Goal: Task Accomplishment & Management: Manage account settings

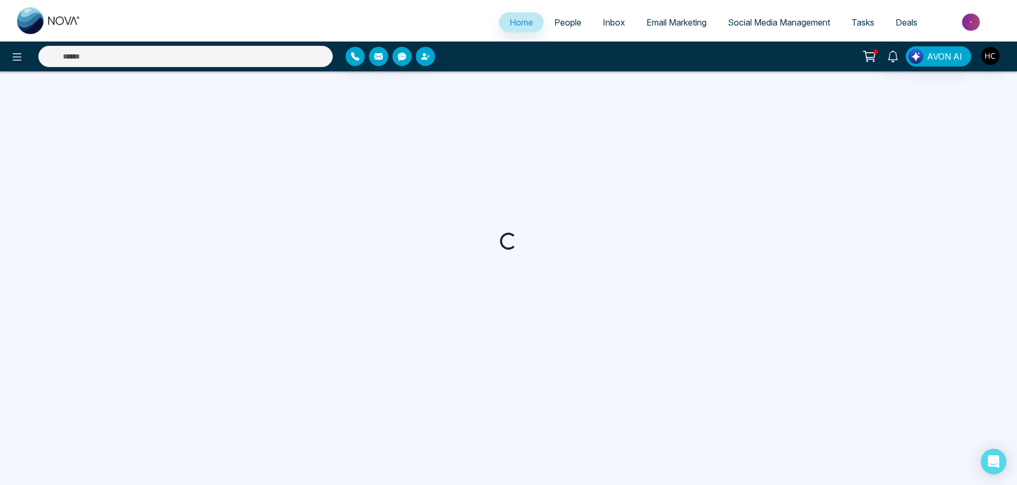
select select "*"
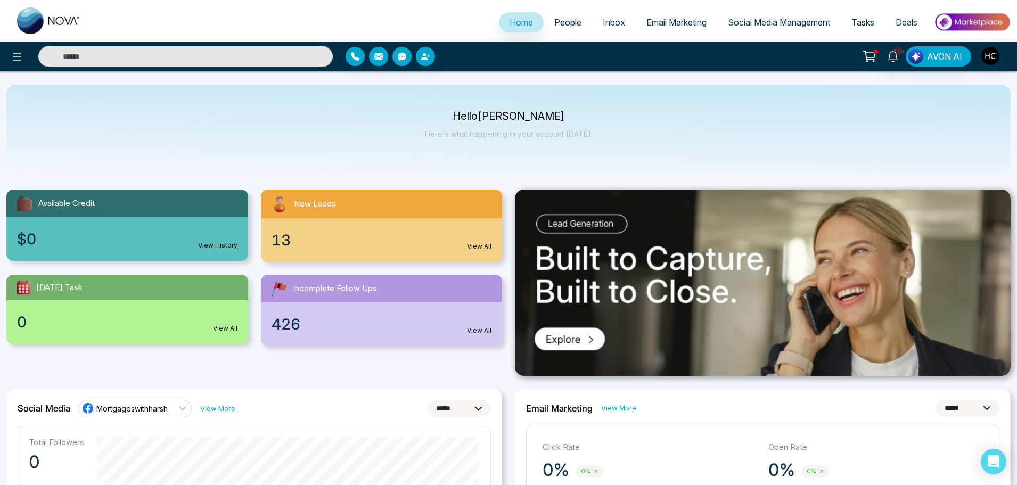
click at [560, 29] on link "People" at bounding box center [568, 22] width 48 height 20
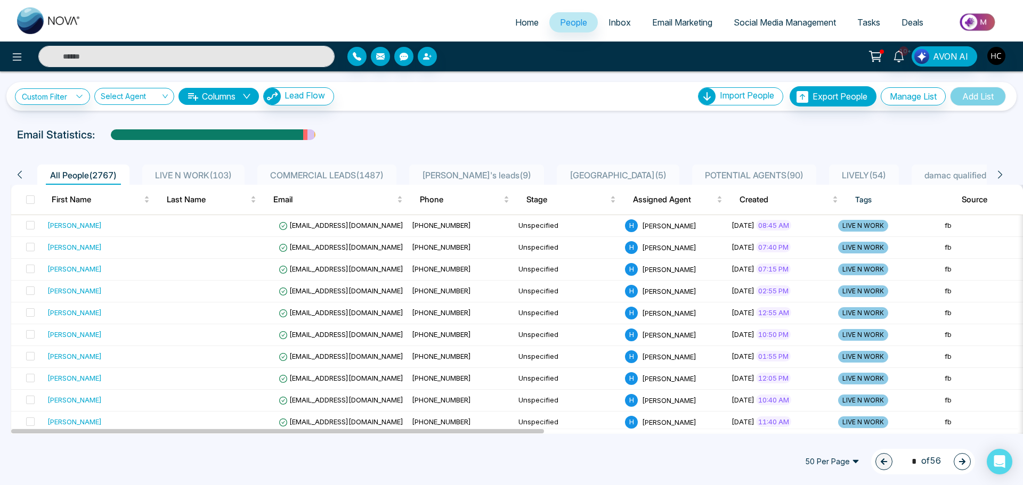
click at [227, 170] on span "LIVE N WORK ( 103 )" at bounding box center [193, 175] width 85 height 11
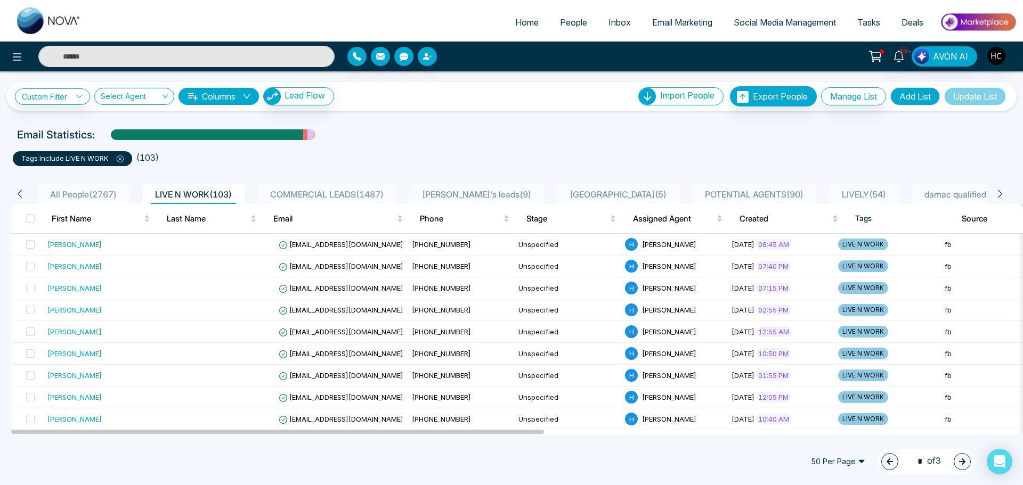
click at [127, 64] on input "text" at bounding box center [186, 56] width 296 height 21
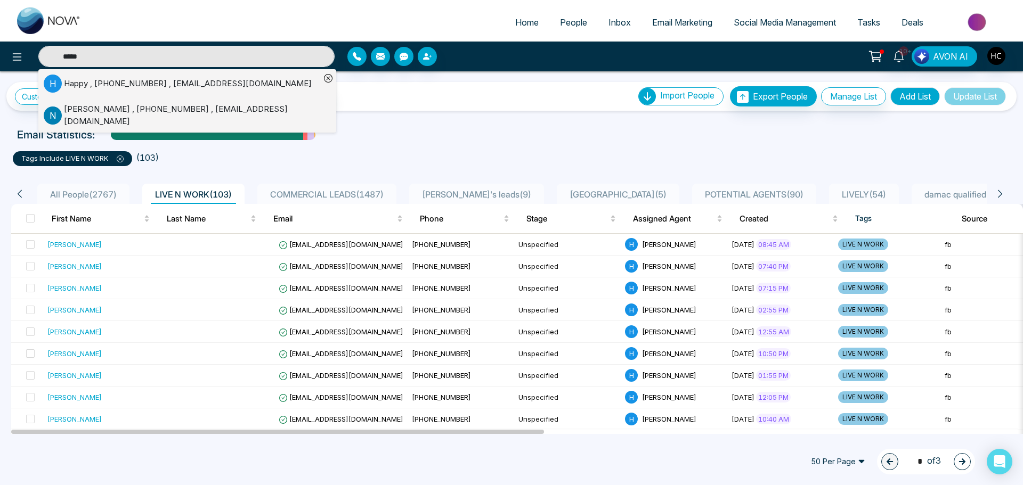
type input "*****"
click at [111, 85] on div "Happy , [PHONE_NUMBER] , [EMAIL_ADDRESS][DOMAIN_NAME]" at bounding box center [188, 84] width 248 height 12
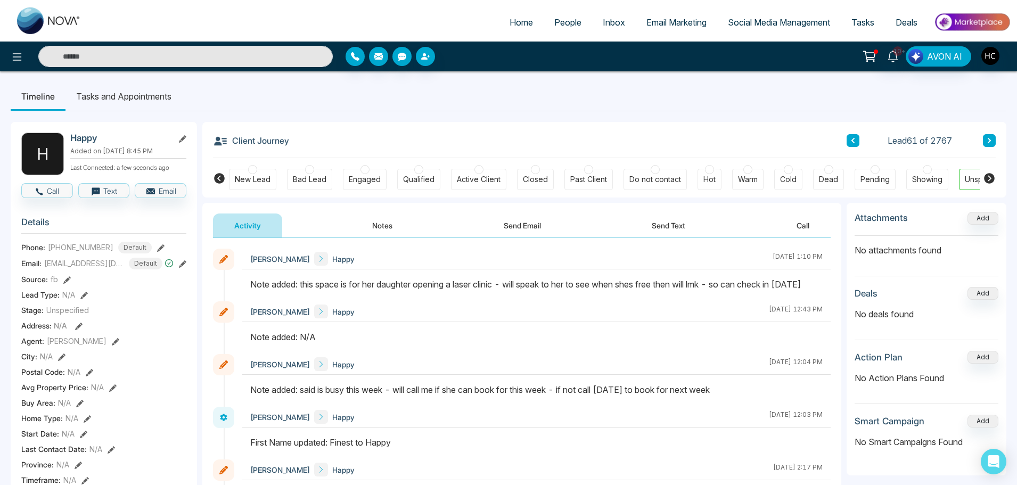
click at [379, 226] on button "Notes" at bounding box center [382, 226] width 63 height 24
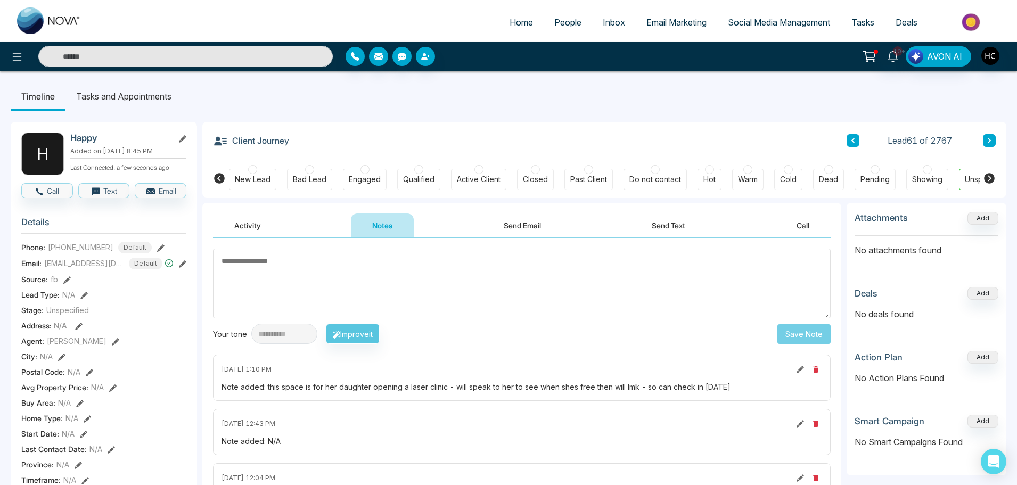
click at [350, 265] on textarea at bounding box center [522, 284] width 618 height 70
click at [368, 274] on textarea at bounding box center [522, 284] width 618 height 70
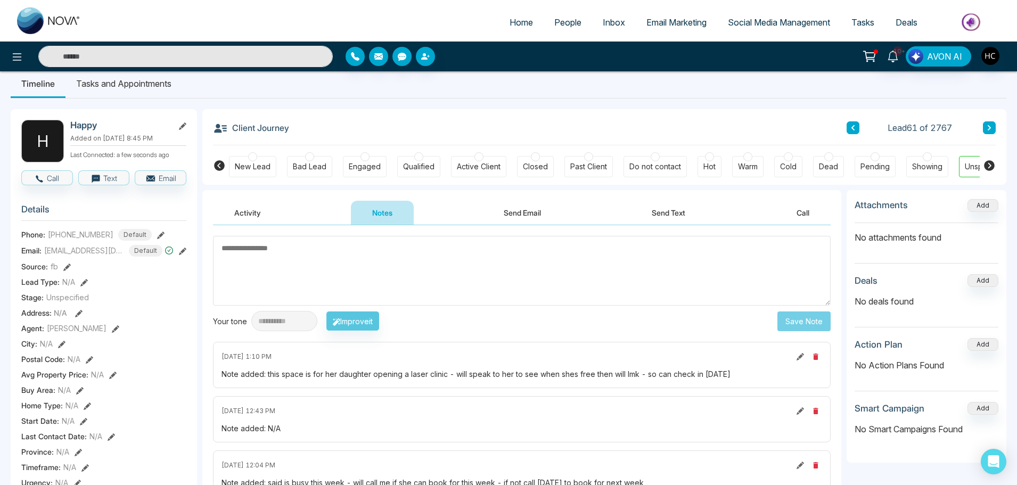
scroll to position [53, 0]
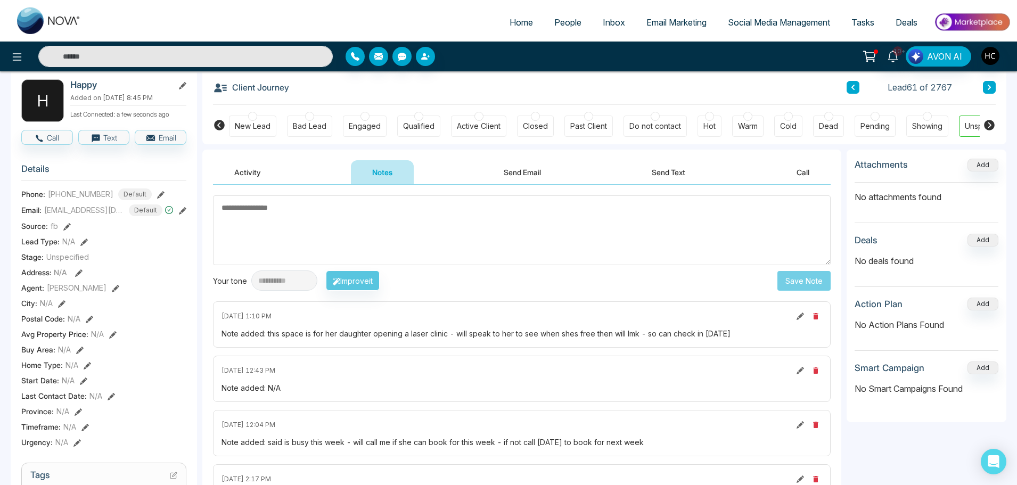
click at [255, 216] on textarea at bounding box center [522, 230] width 618 height 70
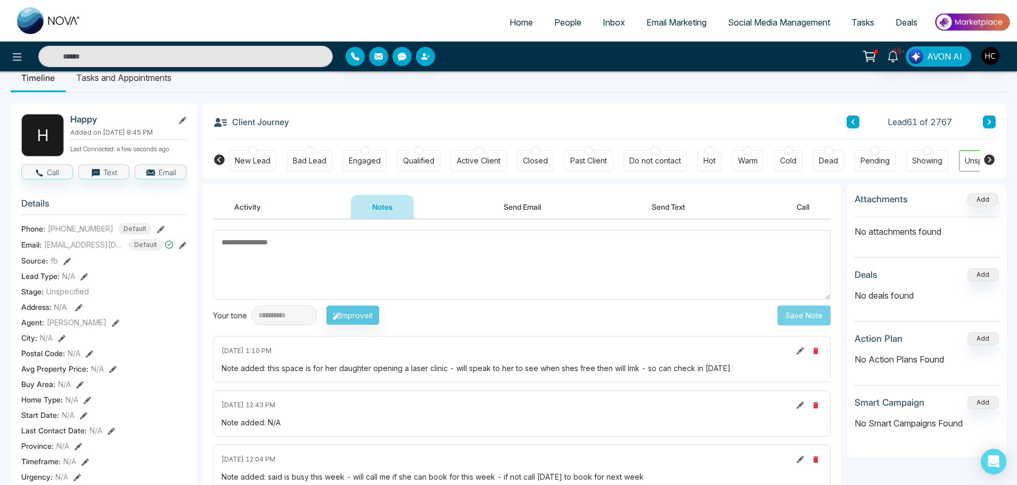
scroll to position [0, 0]
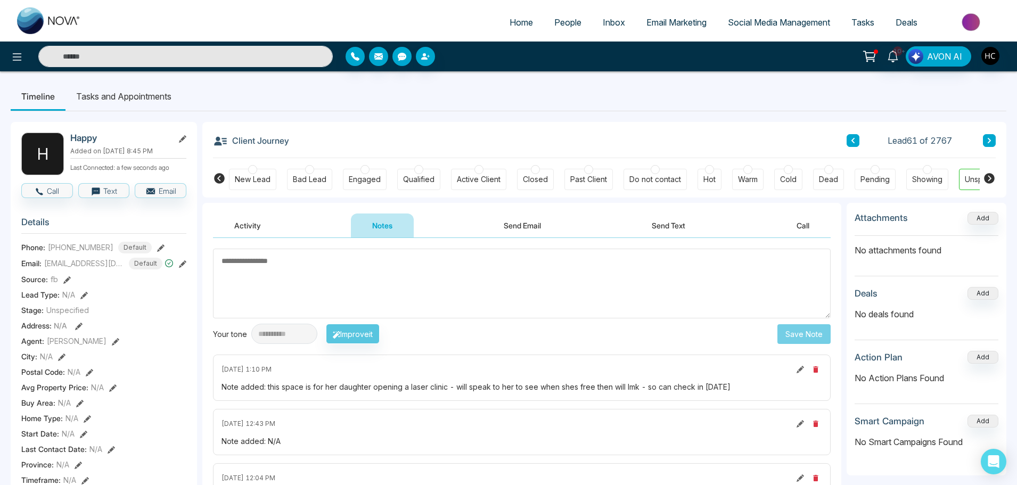
click at [300, 275] on textarea at bounding box center [522, 284] width 618 height 70
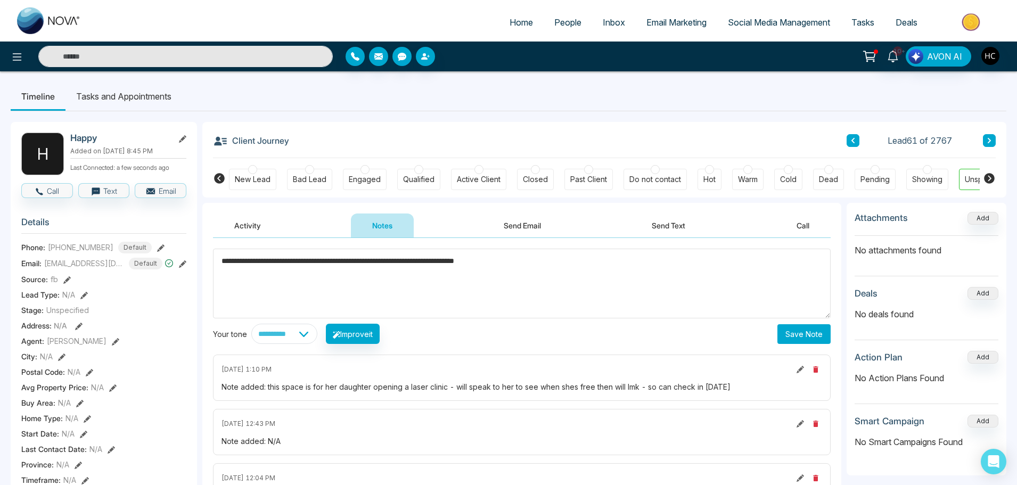
type textarea "**********"
click at [782, 334] on button "Save Note" at bounding box center [804, 334] width 53 height 20
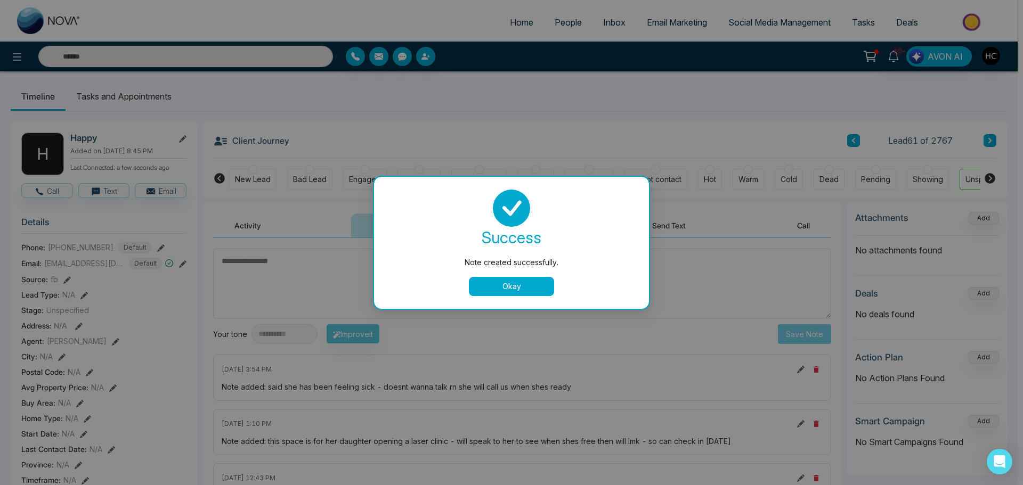
click at [516, 288] on button "Okay" at bounding box center [511, 286] width 85 height 19
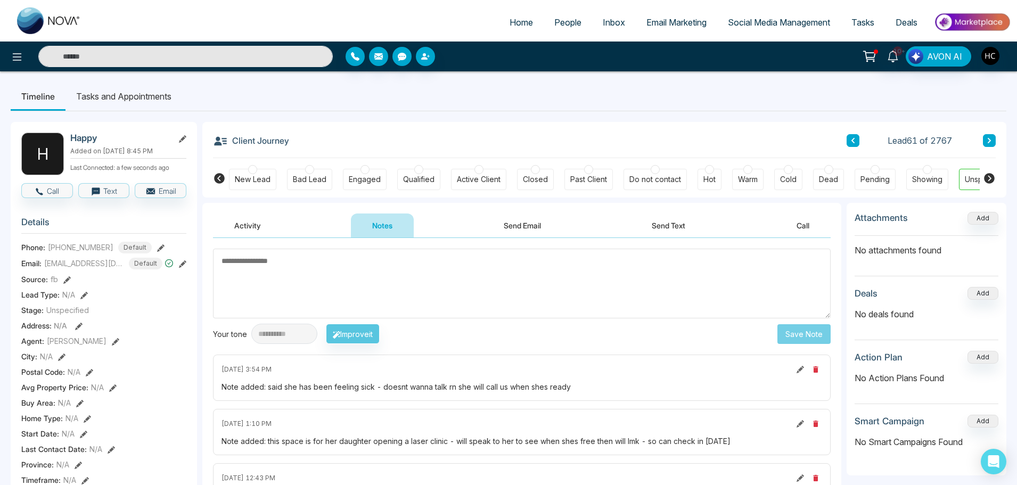
click at [167, 59] on input "text" at bounding box center [185, 56] width 295 height 21
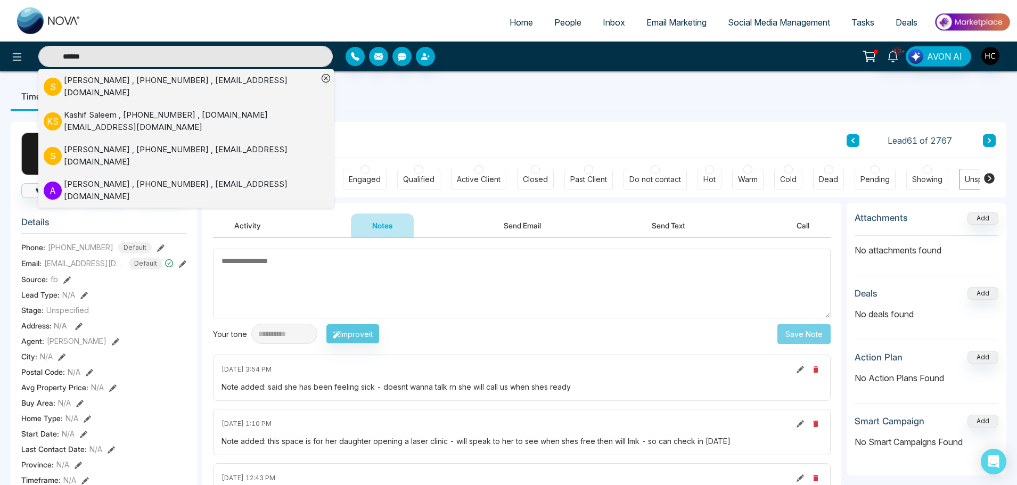
type input "******"
click at [159, 73] on li "S Saleem shah , +17058227733 , adornmarmor@gmail.com" at bounding box center [181, 86] width 274 height 35
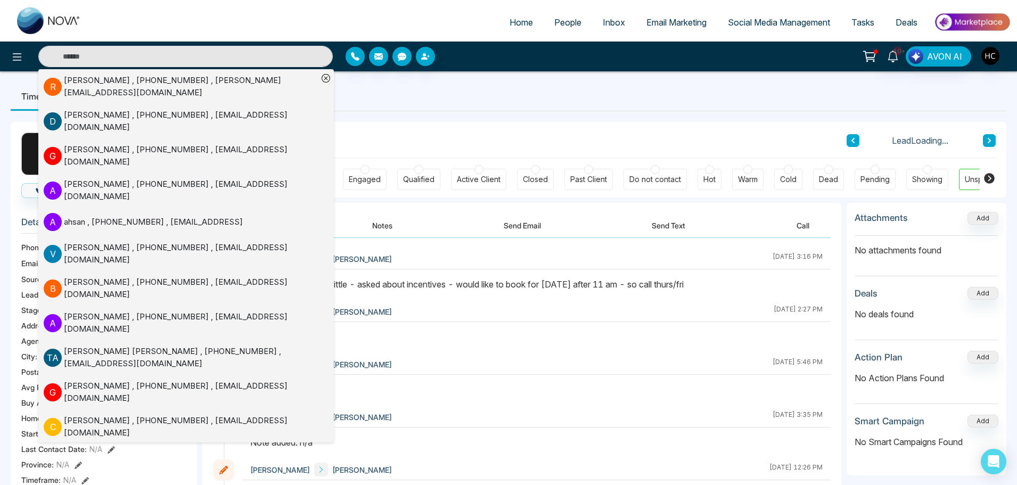
click at [381, 228] on button "Notes" at bounding box center [382, 226] width 63 height 24
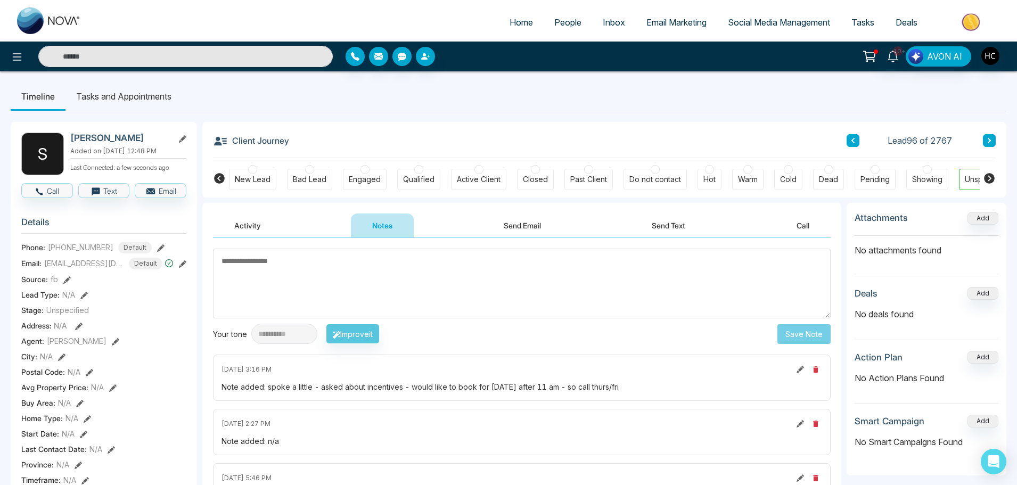
click at [379, 268] on textarea at bounding box center [522, 284] width 618 height 70
type textarea "***"
click at [798, 331] on button "Save Note" at bounding box center [804, 334] width 53 height 20
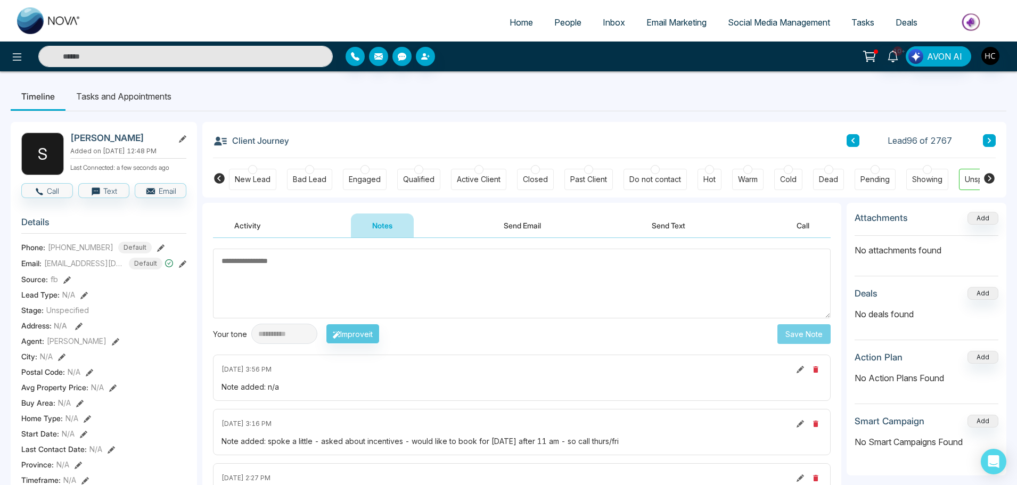
click at [199, 62] on input "text" at bounding box center [185, 56] width 295 height 21
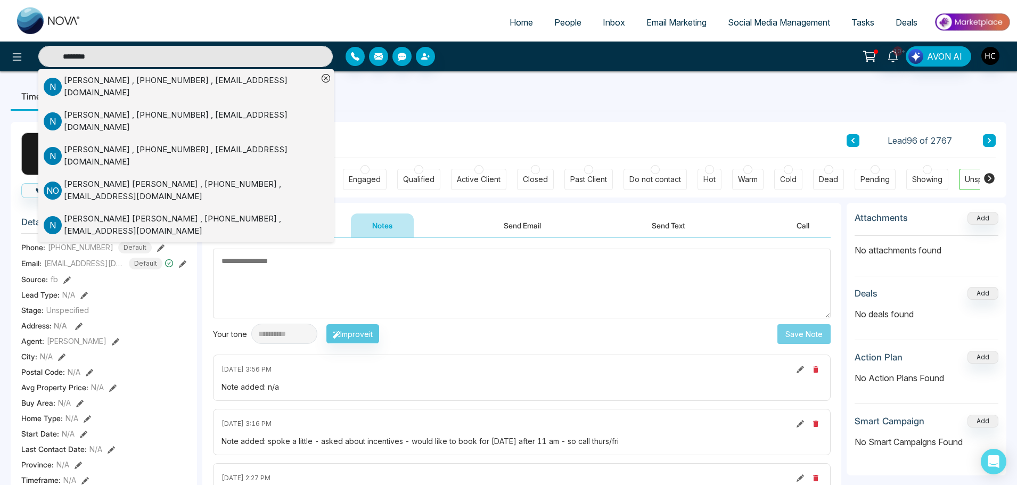
type input "********"
click at [186, 144] on div "Narinderpal Singh , +16478029019 , narinderpal10@gmail.com" at bounding box center [191, 156] width 254 height 24
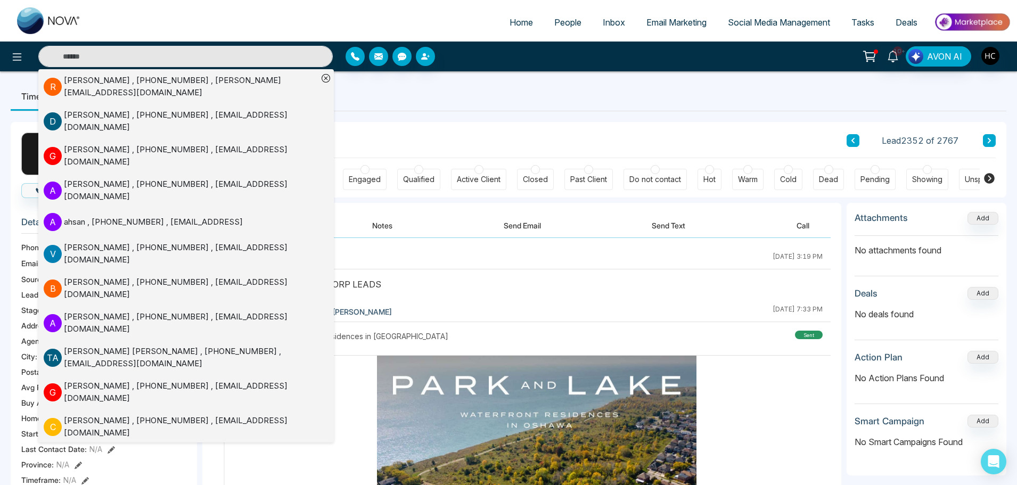
click at [382, 231] on button "Notes" at bounding box center [382, 226] width 63 height 24
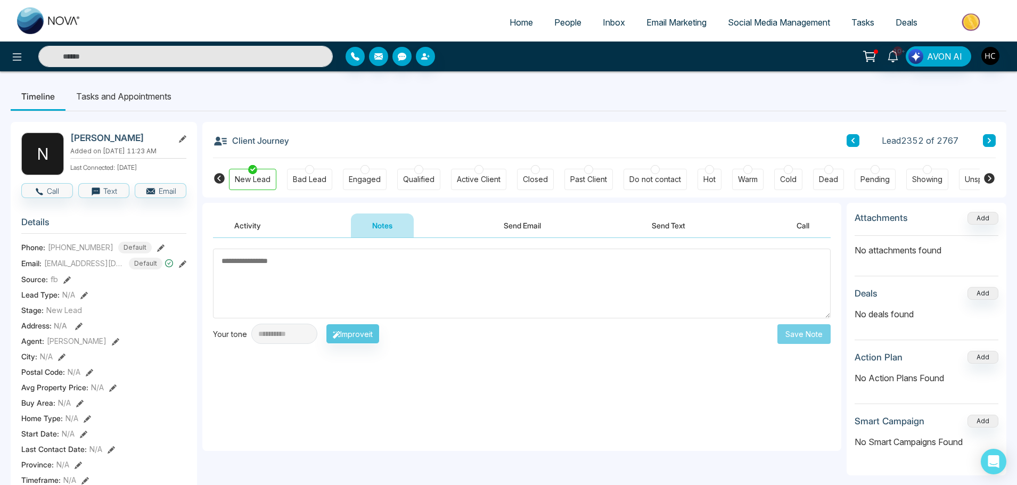
click at [263, 223] on button "Activity" at bounding box center [247, 226] width 69 height 24
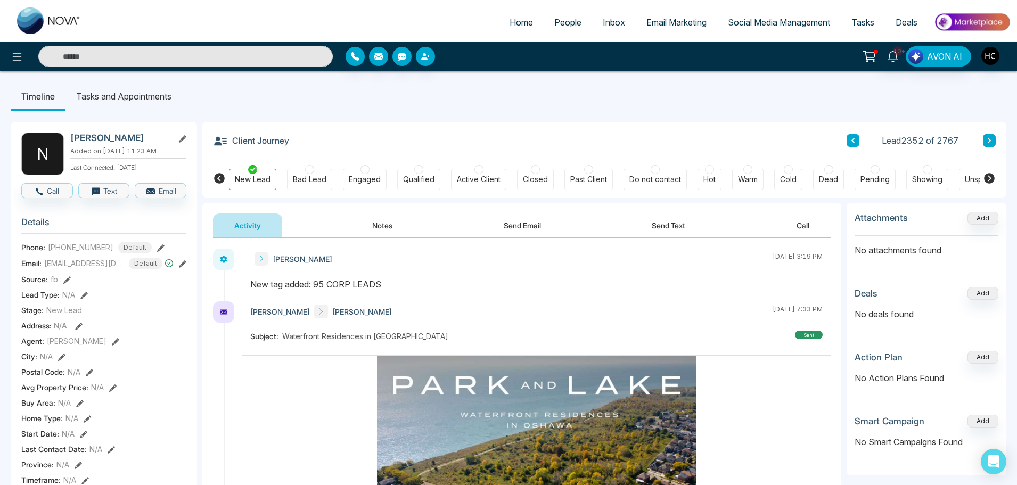
click at [165, 47] on input "text" at bounding box center [185, 56] width 295 height 21
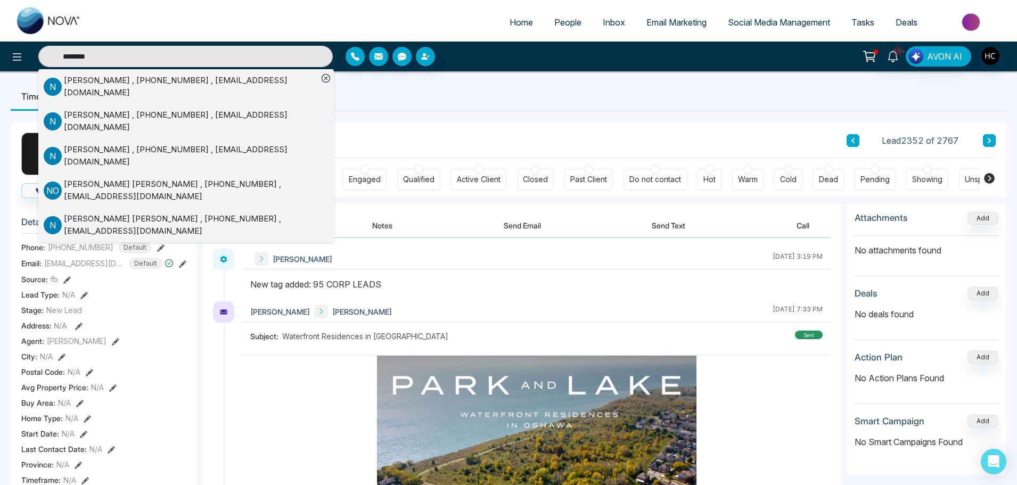
type input "********"
click at [121, 85] on div "Narinder , +16475616966 , narinderpalsingh26@gmail.com" at bounding box center [191, 87] width 254 height 24
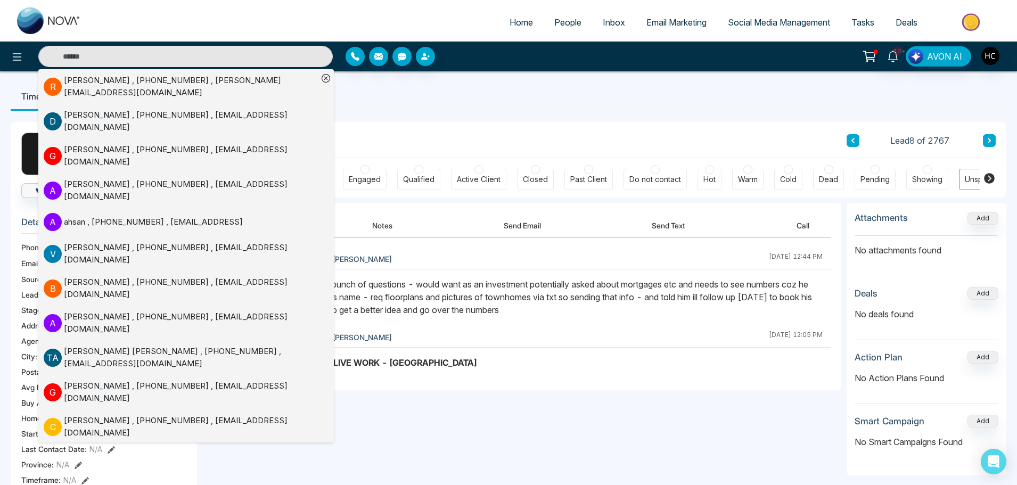
click at [404, 206] on div "Activity Notes Send Email Send Text Call" at bounding box center [521, 220] width 639 height 35
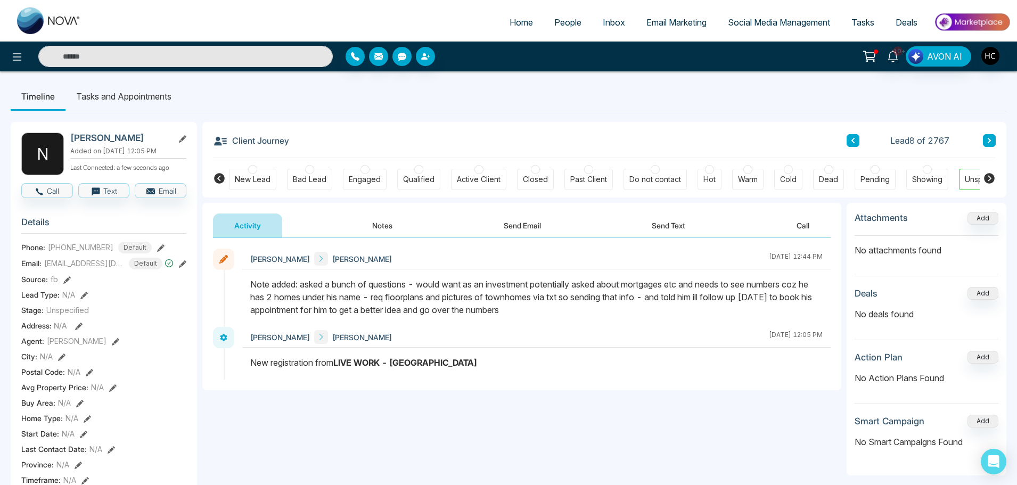
click at [388, 220] on button "Notes" at bounding box center [382, 226] width 63 height 24
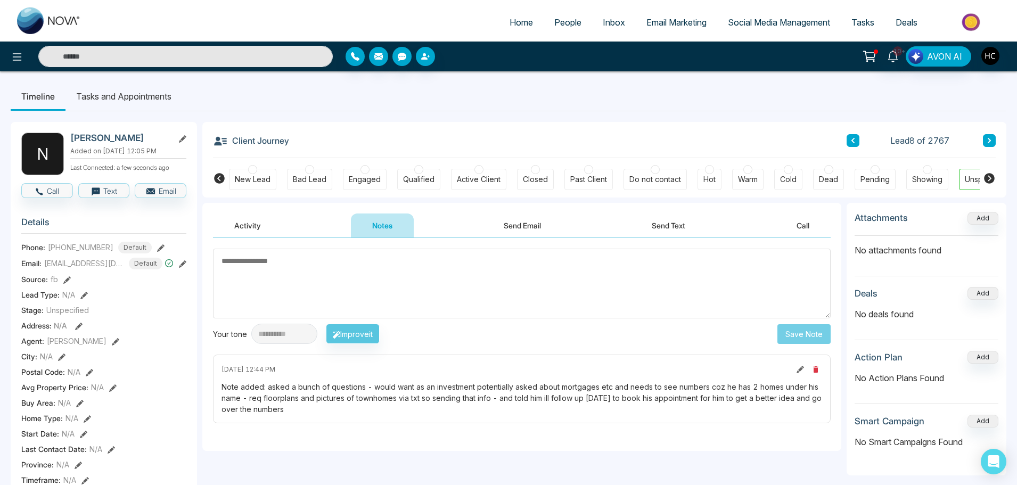
click at [410, 264] on textarea at bounding box center [522, 284] width 618 height 70
type textarea "***"
click at [799, 327] on button "Save Note" at bounding box center [804, 334] width 53 height 20
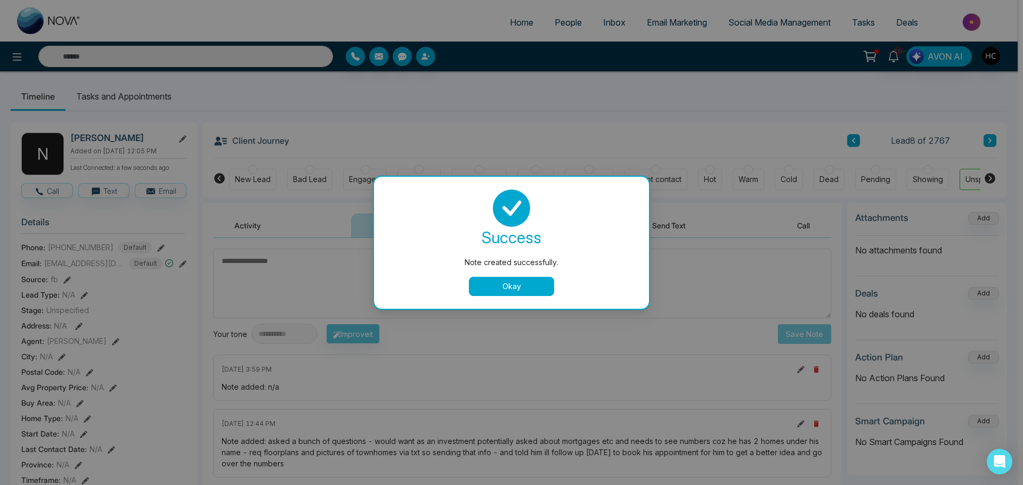
click at [543, 290] on button "Okay" at bounding box center [511, 286] width 85 height 19
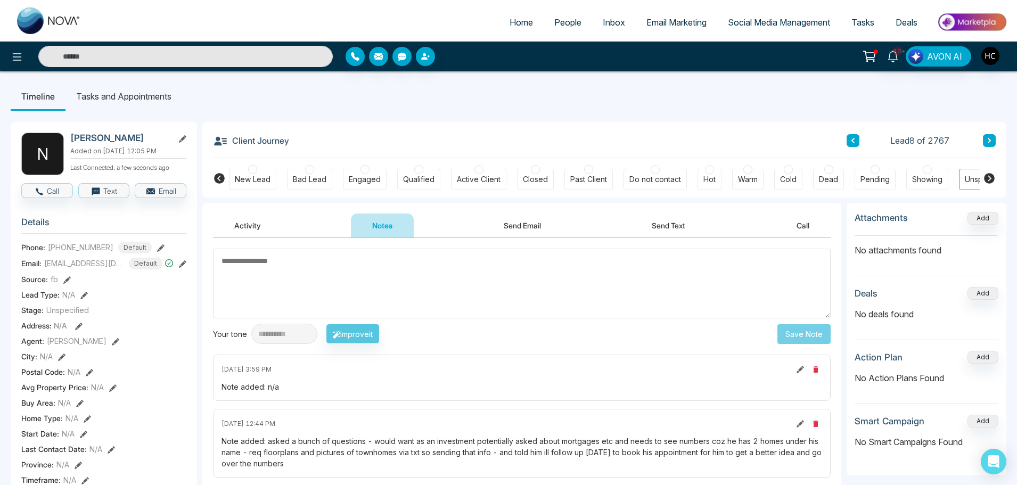
click at [135, 47] on input "text" at bounding box center [185, 56] width 295 height 21
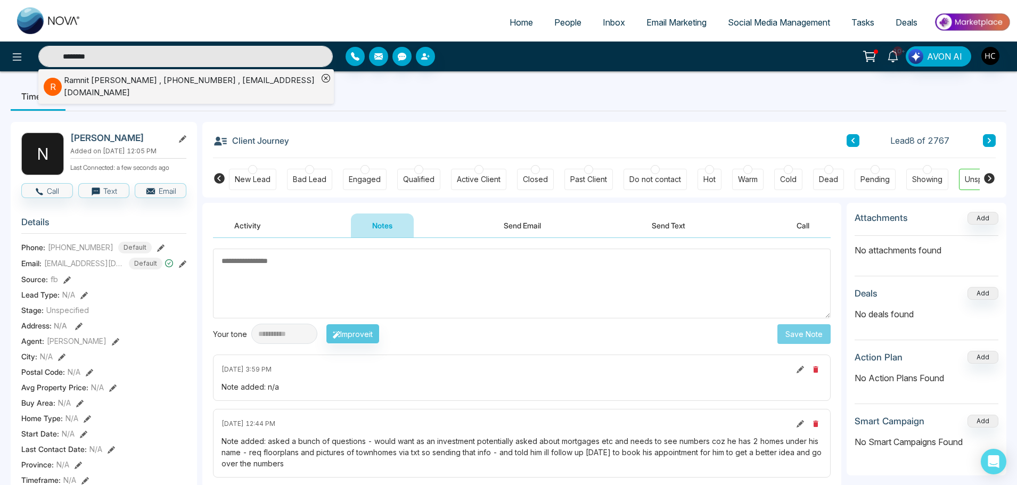
type input "********"
click at [166, 82] on div "Ramnit Brar , +16472892170 , ramneetkbrar@gmail.com" at bounding box center [191, 87] width 254 height 24
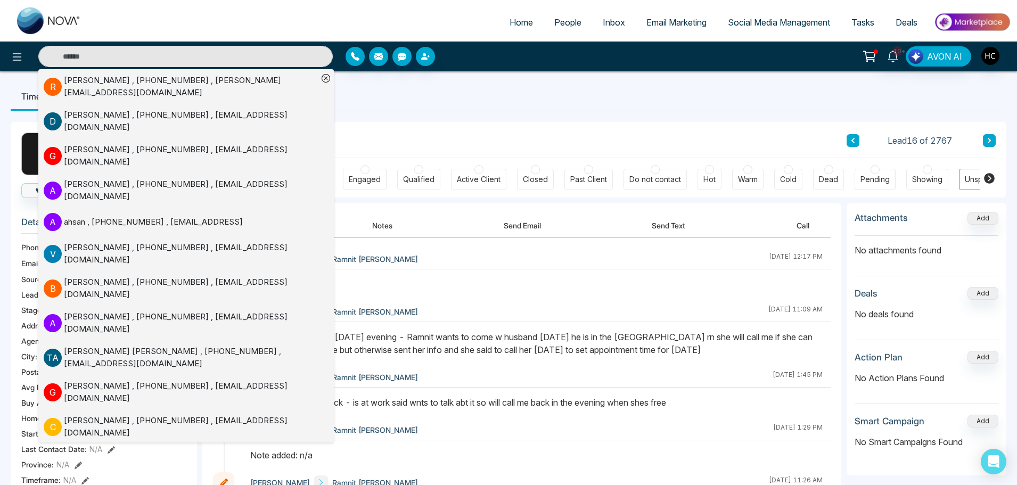
click at [379, 227] on button "Notes" at bounding box center [382, 226] width 63 height 24
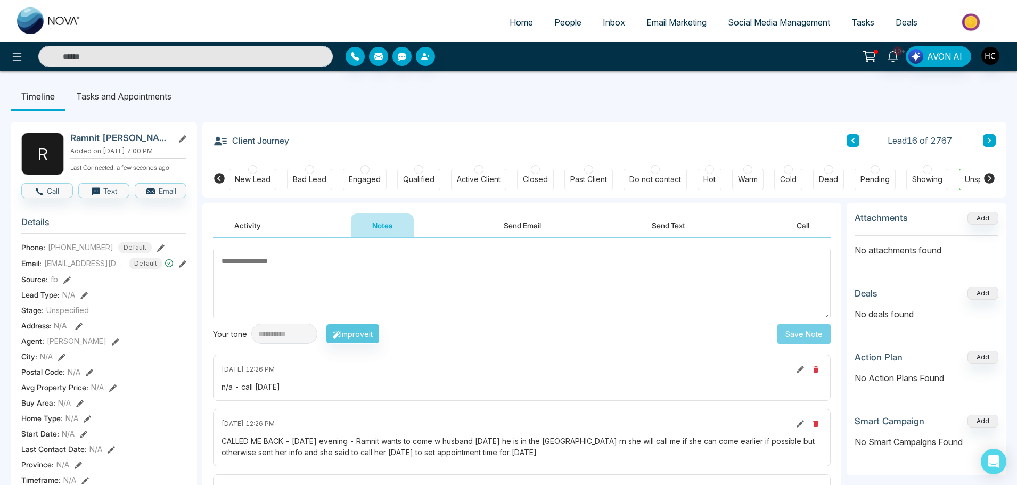
click at [381, 273] on textarea at bounding box center [522, 284] width 618 height 70
click at [334, 271] on textarea at bounding box center [522, 284] width 618 height 70
type textarea "*"
type textarea "***"
click at [786, 330] on button "Save Note" at bounding box center [804, 334] width 53 height 20
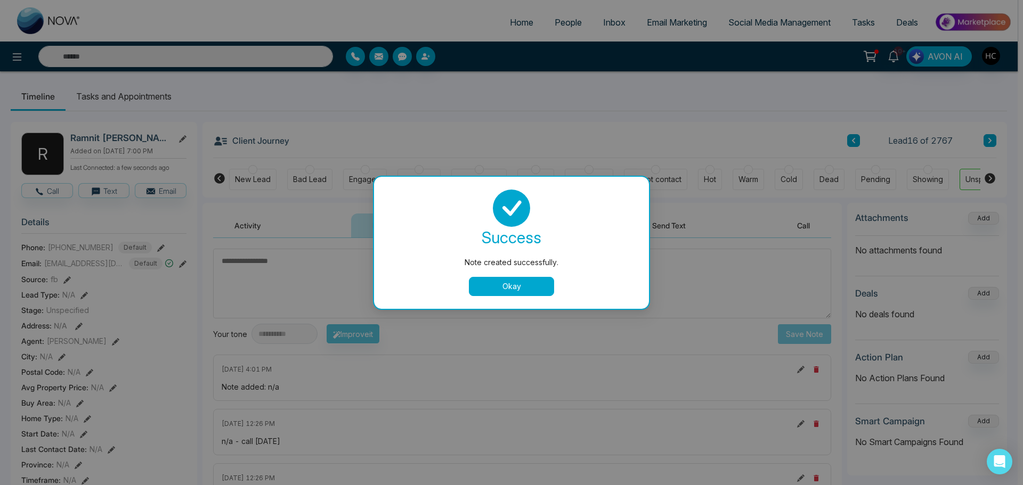
click at [495, 292] on button "Okay" at bounding box center [511, 286] width 85 height 19
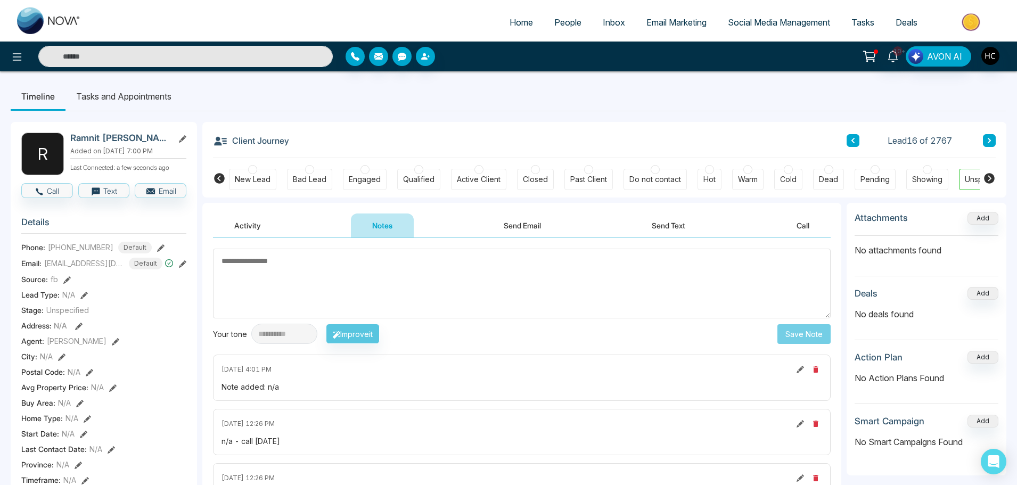
click at [125, 58] on input "text" at bounding box center [185, 56] width 295 height 21
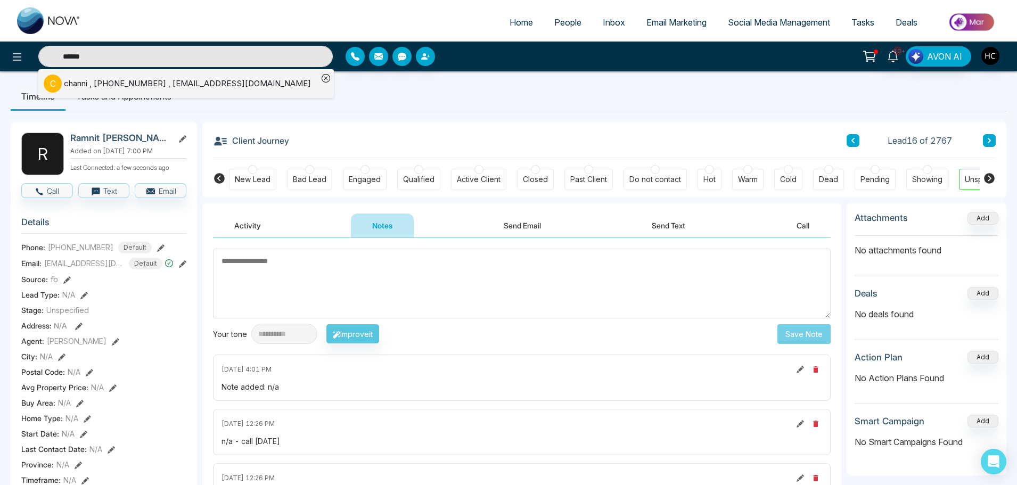
type input "******"
click at [144, 85] on div "channi , +12896896711 , channi610@hotmail.com" at bounding box center [187, 84] width 247 height 12
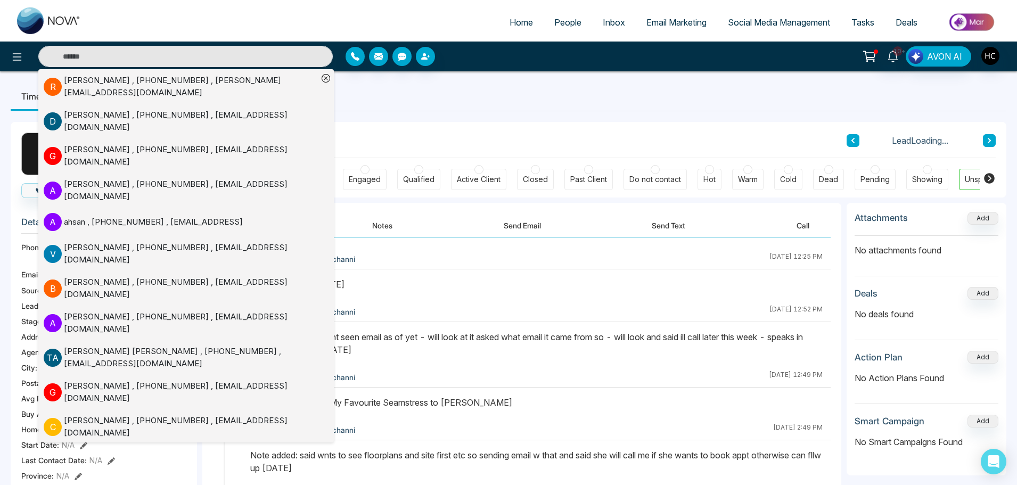
click at [390, 224] on button "Notes" at bounding box center [382, 226] width 63 height 24
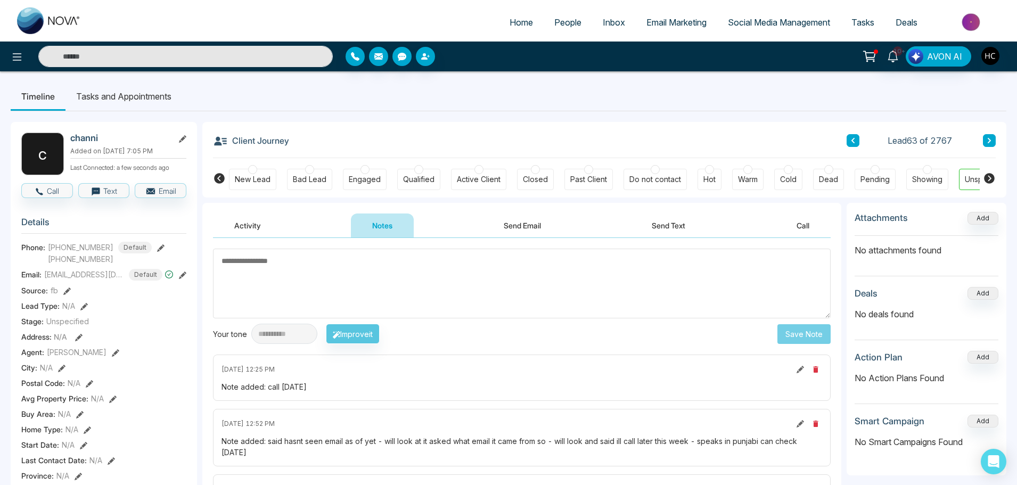
click at [357, 267] on textarea at bounding box center [522, 284] width 618 height 70
type textarea "**********"
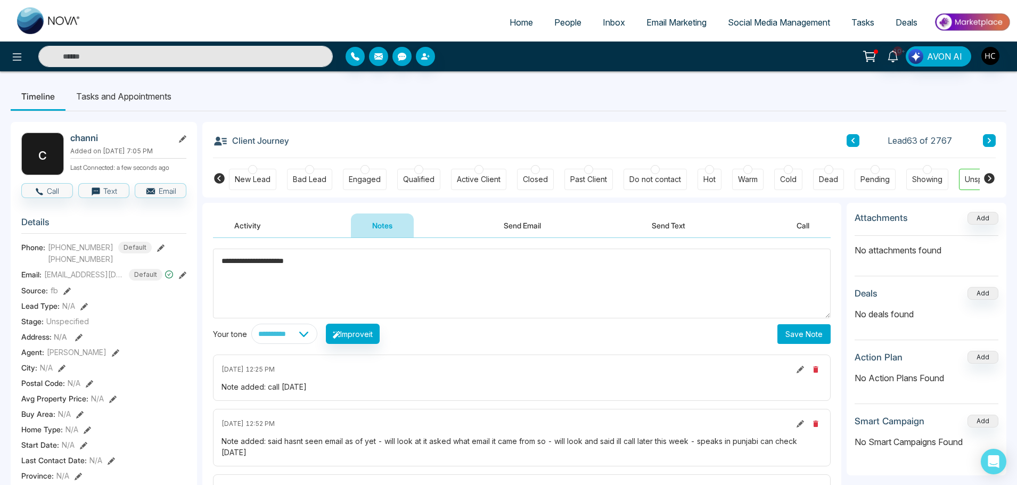
click at [789, 328] on button "Save Note" at bounding box center [804, 334] width 53 height 20
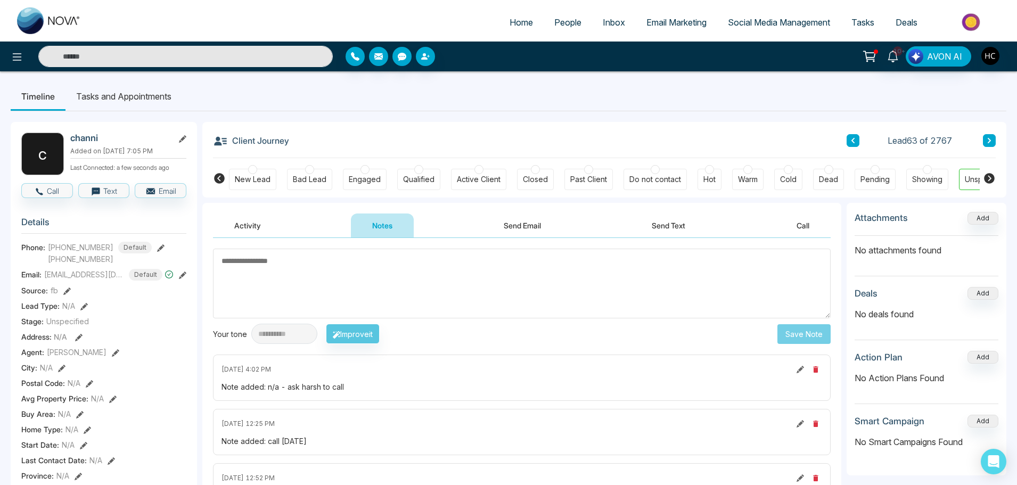
click at [150, 55] on input "text" at bounding box center [185, 56] width 295 height 21
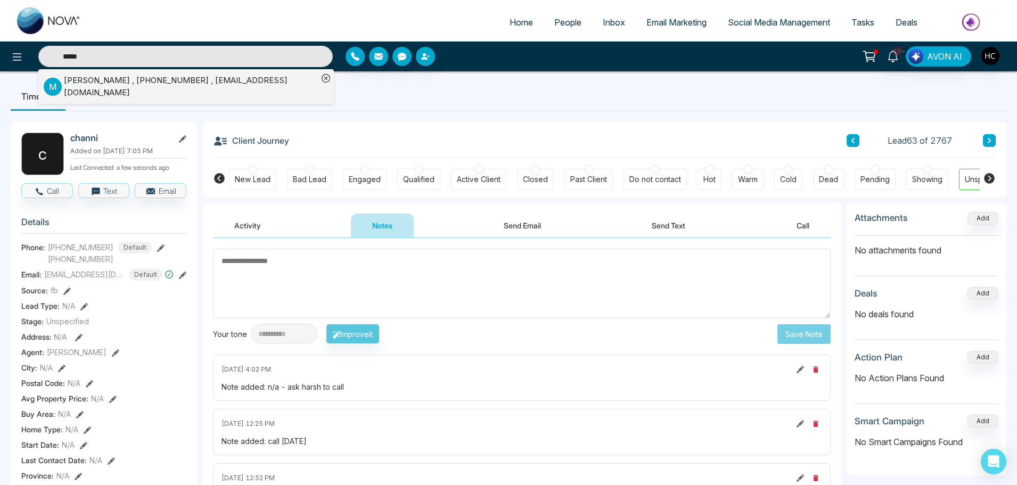
type input "*****"
click at [203, 79] on div "Moohit Gupta , +16475457777 , Guptaamoohit@gmail.com" at bounding box center [191, 87] width 254 height 24
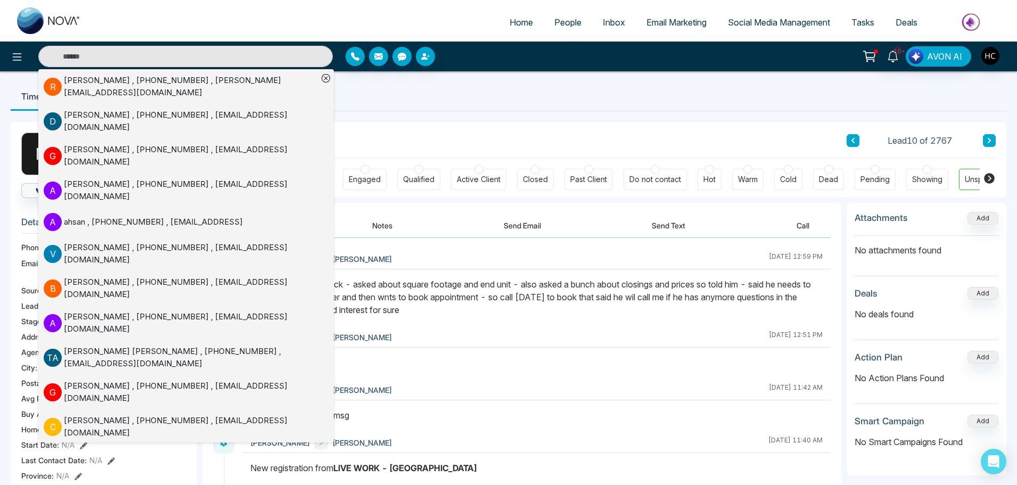
click at [393, 229] on button "Notes" at bounding box center [382, 226] width 63 height 24
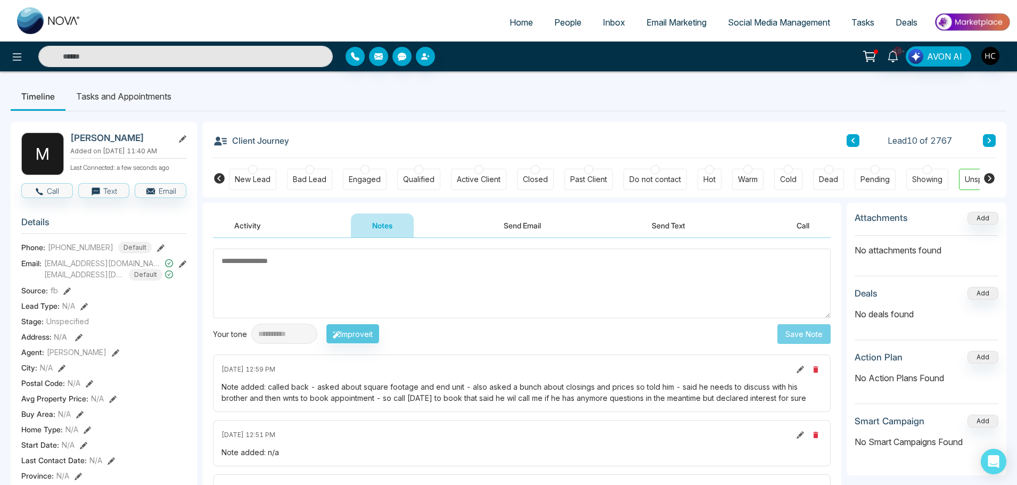
click at [380, 285] on textarea at bounding box center [522, 284] width 618 height 70
click at [306, 271] on textarea at bounding box center [522, 284] width 618 height 70
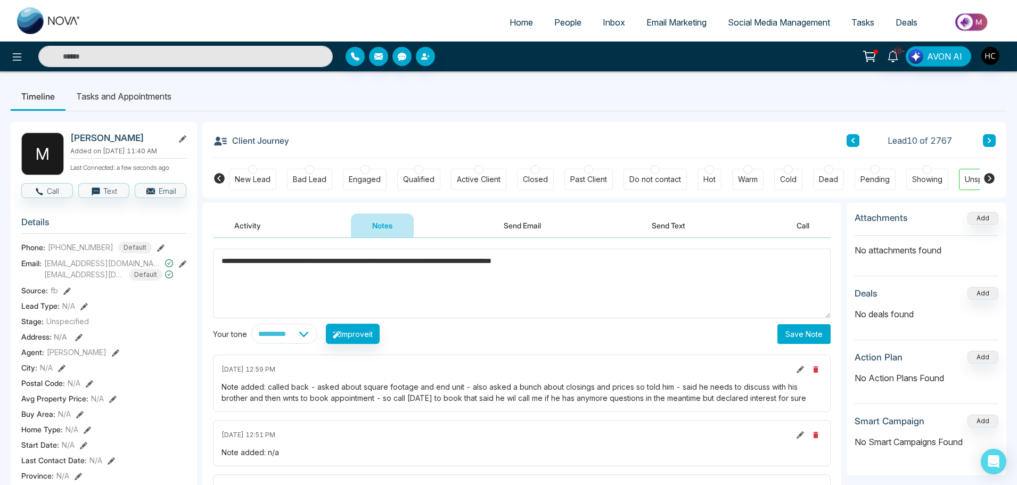
click at [440, 260] on textarea "**********" at bounding box center [522, 284] width 618 height 70
type textarea "**********"
click at [790, 326] on button "Save Note" at bounding box center [804, 334] width 53 height 20
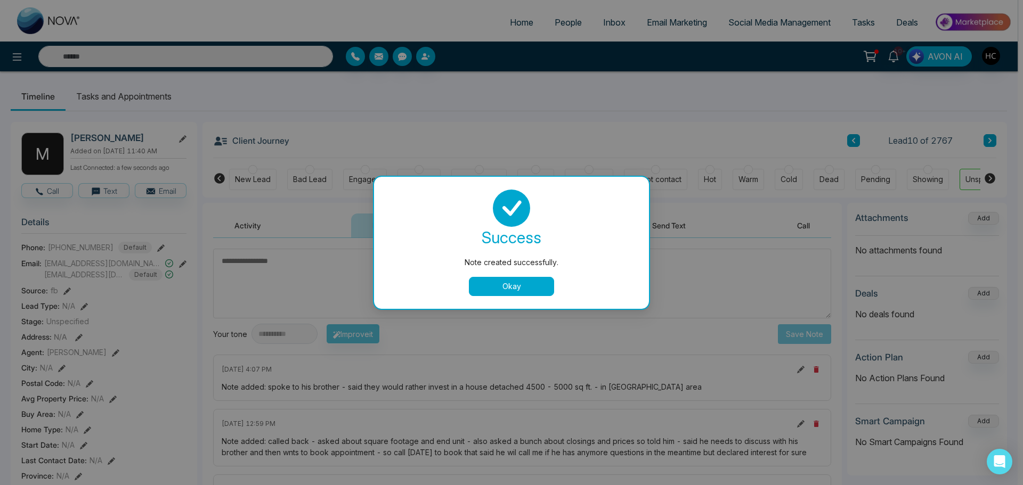
click at [516, 284] on button "Okay" at bounding box center [511, 286] width 85 height 19
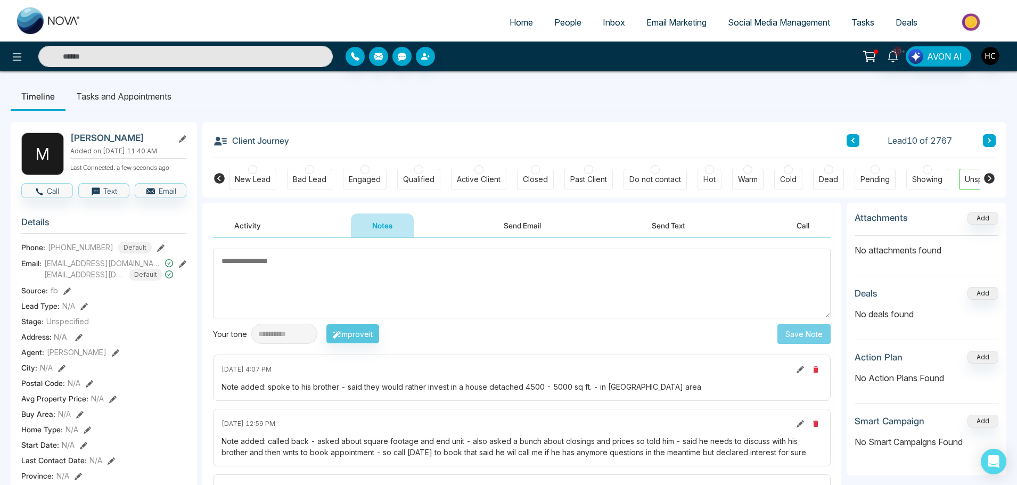
click at [183, 59] on input "text" at bounding box center [185, 56] width 295 height 21
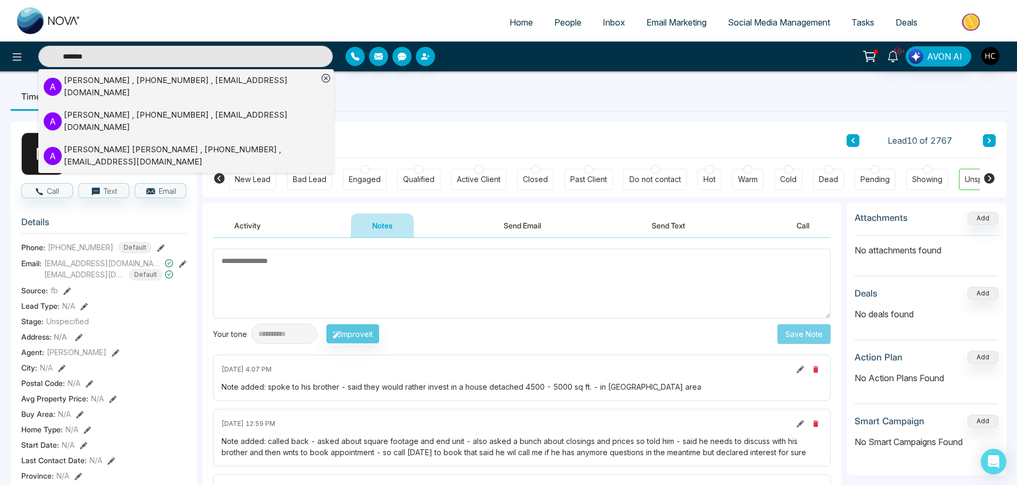
type input "*******"
click at [146, 82] on div "Amandeep Prasher , +16475619952 , amandeepprasher@hotmail.com" at bounding box center [191, 87] width 254 height 24
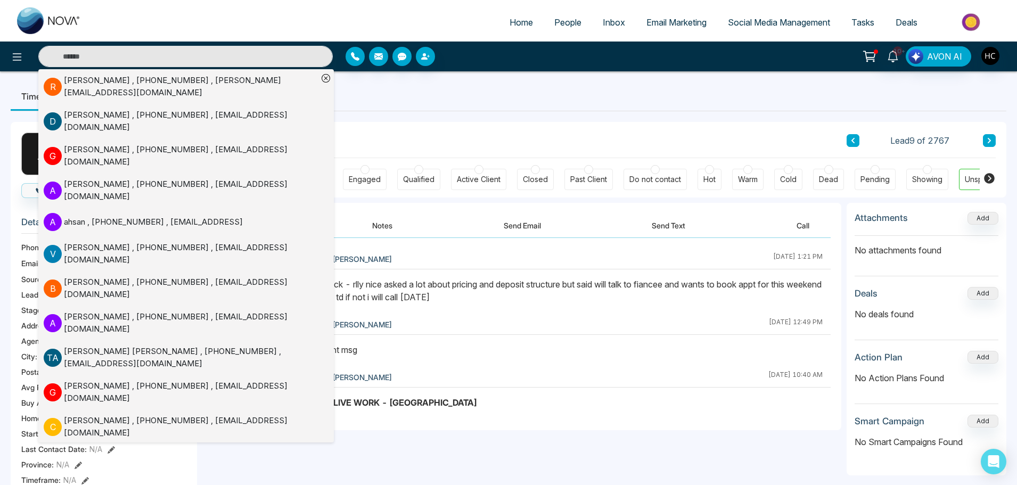
click at [382, 230] on button "Notes" at bounding box center [382, 226] width 63 height 24
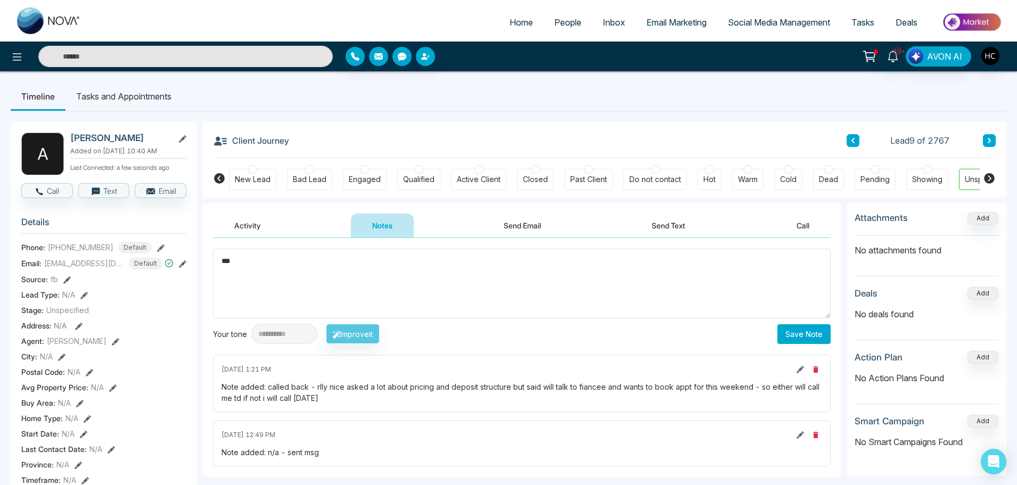
type textarea "***"
click at [792, 334] on button "Save Note" at bounding box center [804, 334] width 53 height 20
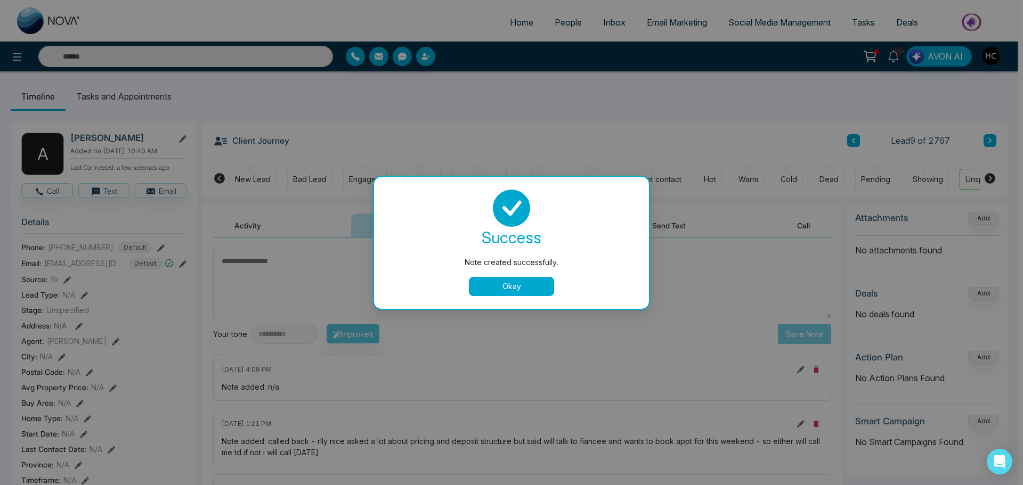
click at [512, 283] on button "Okay" at bounding box center [511, 286] width 85 height 19
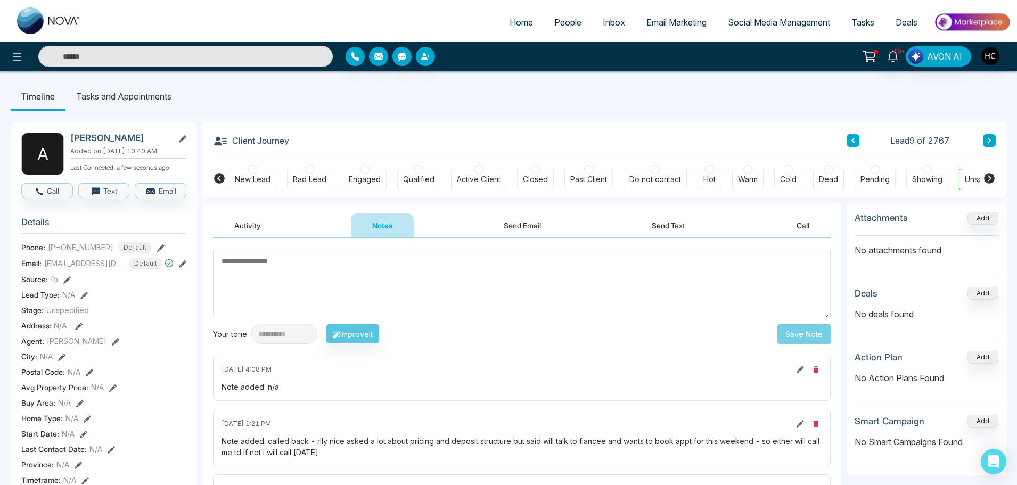
click at [208, 61] on input "text" at bounding box center [185, 56] width 295 height 21
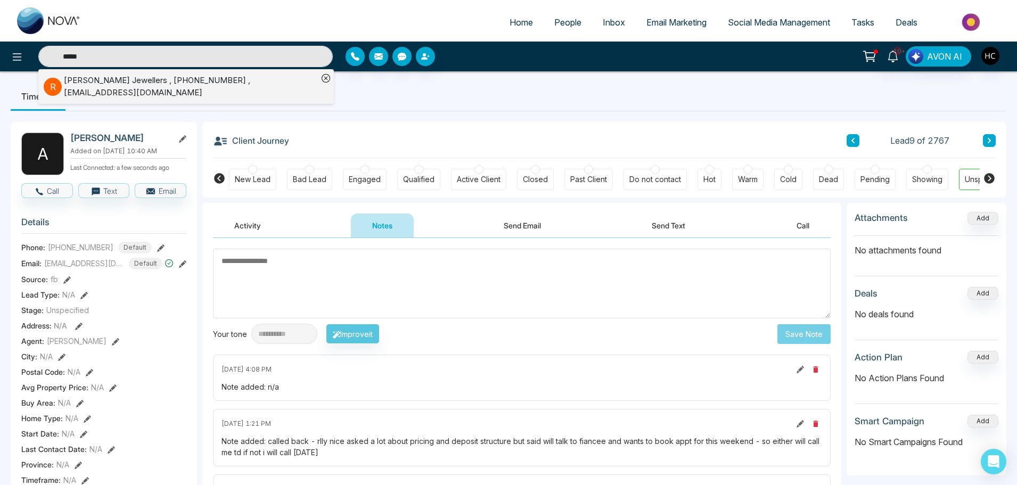
type input "*****"
click at [192, 82] on div "Ranjeet Jewellers , +19055414567 , Ranjeetjewellers@outlook.com" at bounding box center [191, 87] width 254 height 24
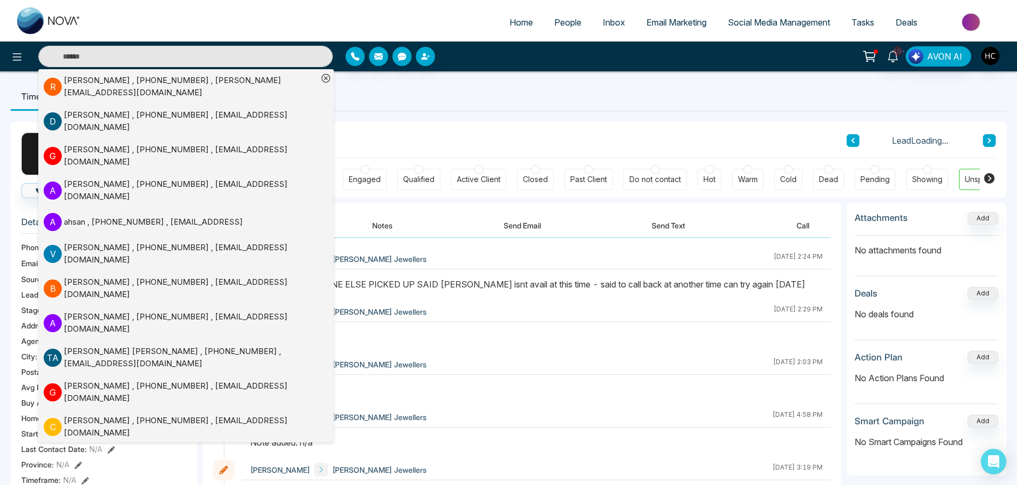
click at [375, 230] on button "Notes" at bounding box center [382, 226] width 63 height 24
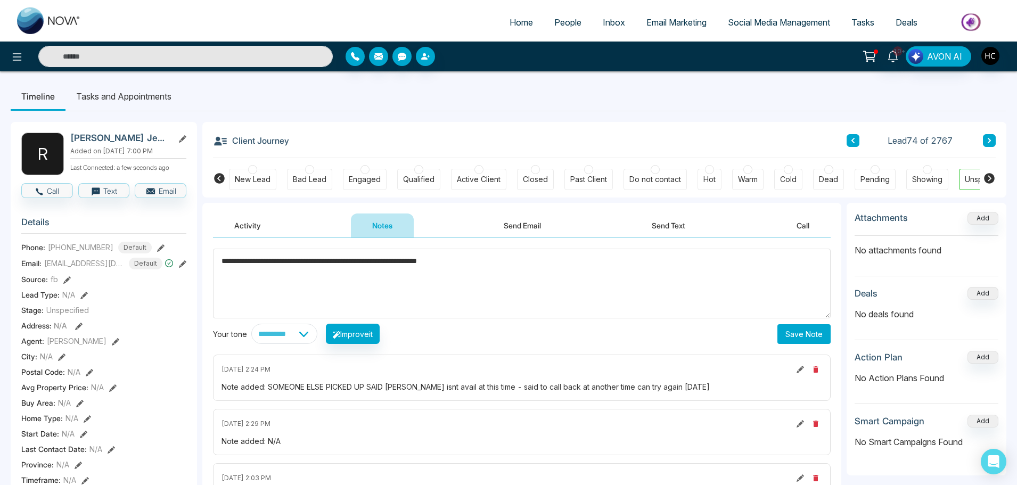
type textarea "**********"
click at [786, 335] on button "Save Note" at bounding box center [804, 334] width 53 height 20
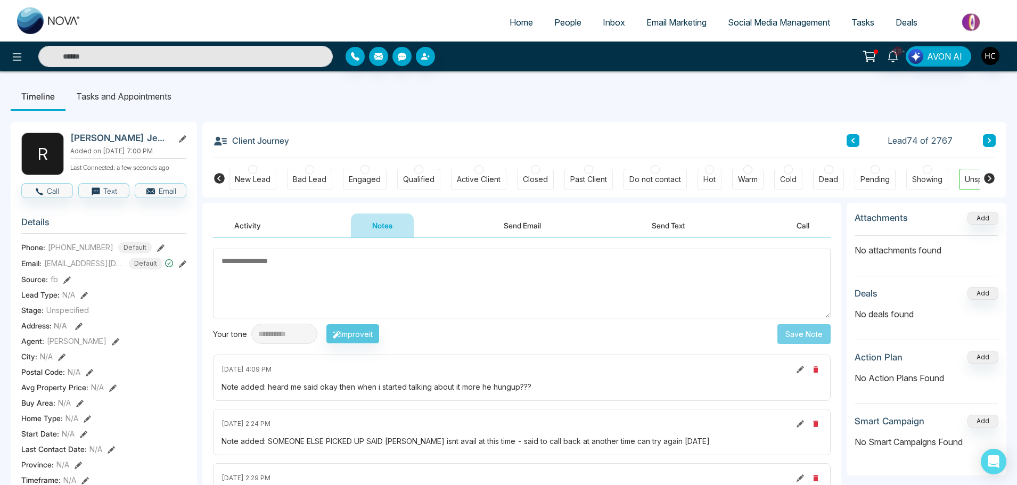
click at [566, 27] on span "People" at bounding box center [567, 22] width 27 height 11
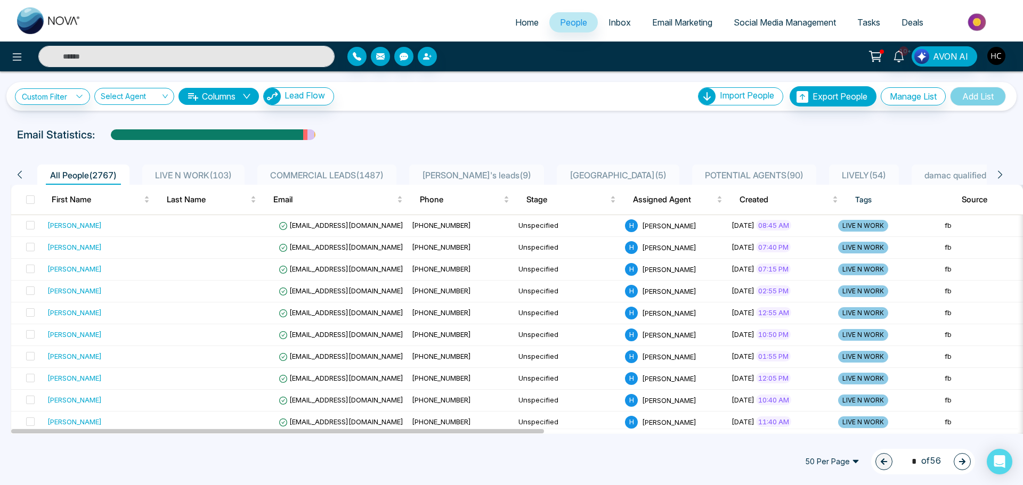
click at [207, 173] on span "LIVE N WORK ( 103 )" at bounding box center [193, 175] width 85 height 11
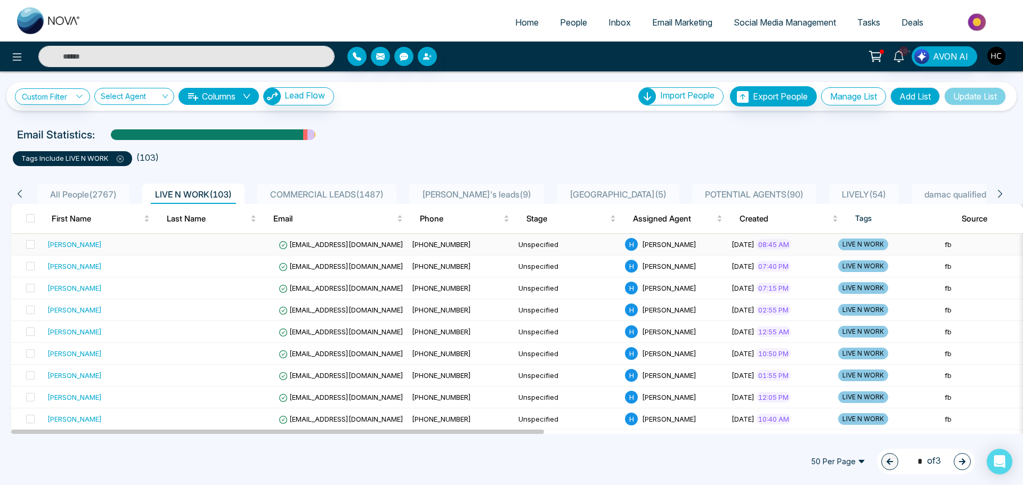
click at [168, 241] on td at bounding box center [221, 245] width 107 height 22
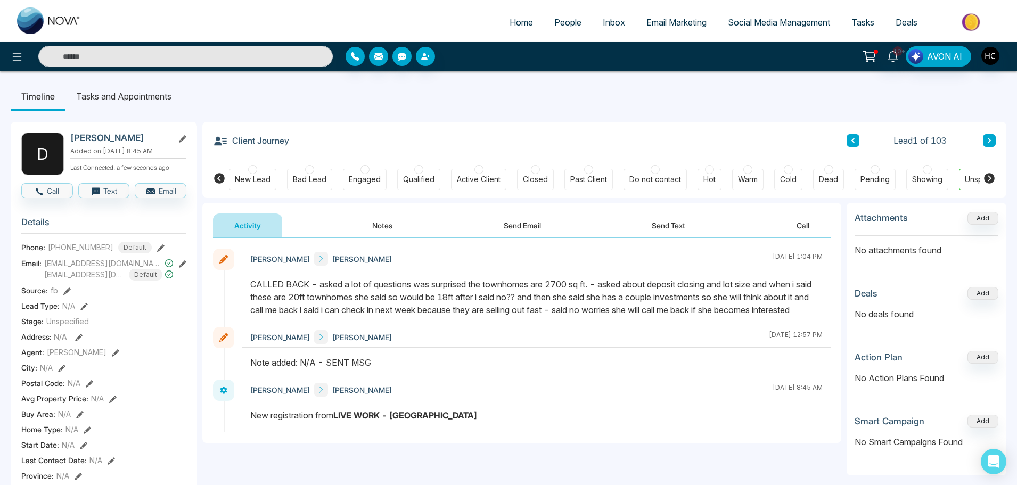
click at [988, 145] on button at bounding box center [989, 140] width 13 height 13
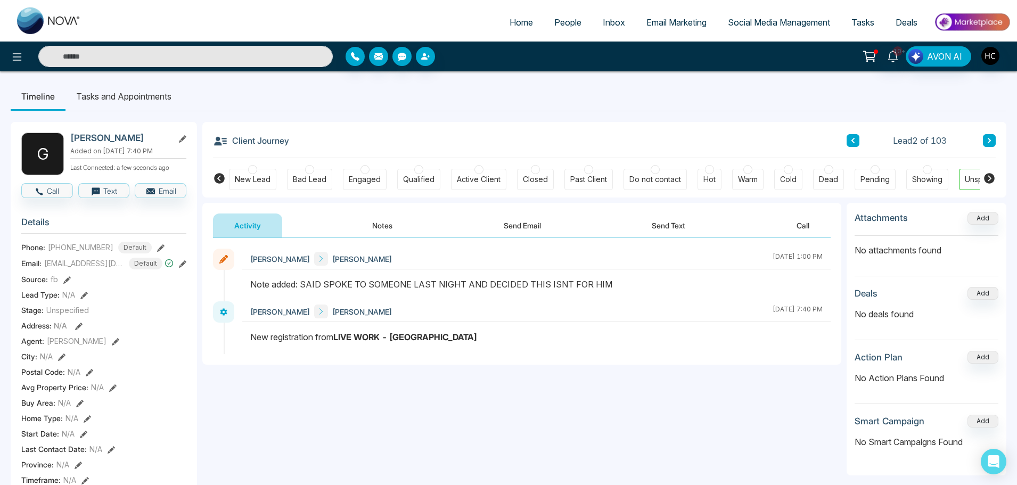
click at [988, 145] on button at bounding box center [989, 140] width 13 height 13
click at [395, 227] on button "Notes" at bounding box center [382, 226] width 63 height 24
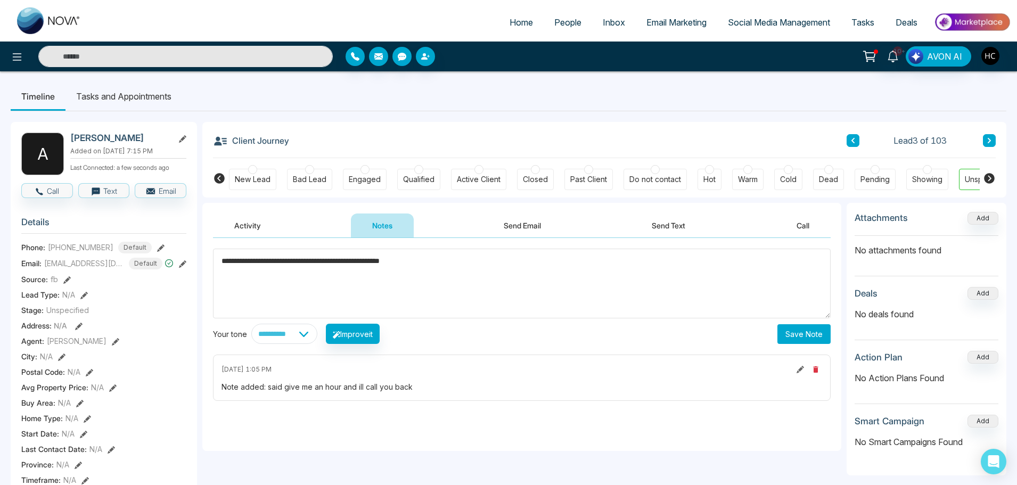
drag, startPoint x: 449, startPoint y: 264, endPoint x: 317, endPoint y: 276, distance: 132.1
click at [317, 276] on textarea "**********" at bounding box center [522, 284] width 618 height 70
drag, startPoint x: 339, startPoint y: 264, endPoint x: 318, endPoint y: 268, distance: 21.8
click at [318, 268] on textarea "**********" at bounding box center [522, 284] width 618 height 70
click at [393, 267] on textarea "**********" at bounding box center [522, 284] width 618 height 70
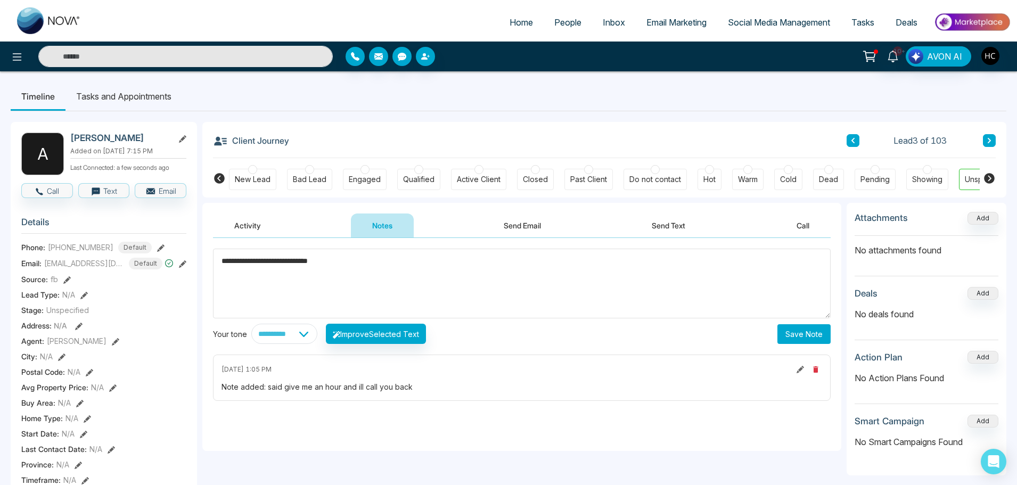
type textarea "**********"
click at [780, 332] on button "Save Note" at bounding box center [804, 334] width 53 height 20
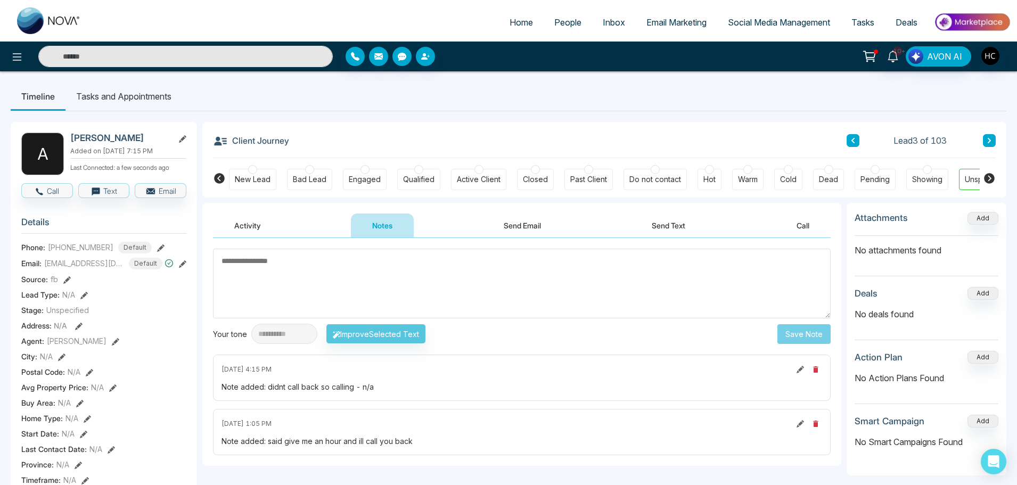
click at [988, 143] on icon at bounding box center [989, 140] width 3 height 5
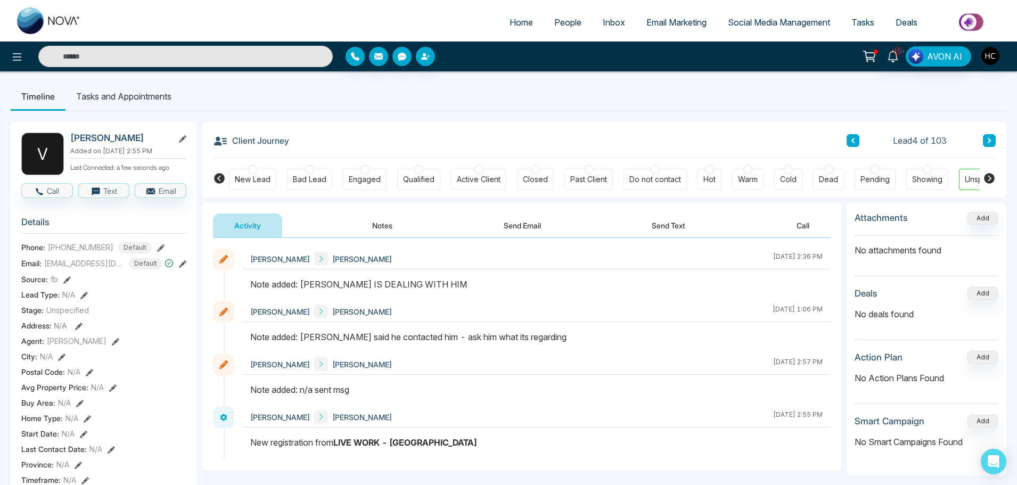
click at [990, 136] on button at bounding box center [989, 140] width 13 height 13
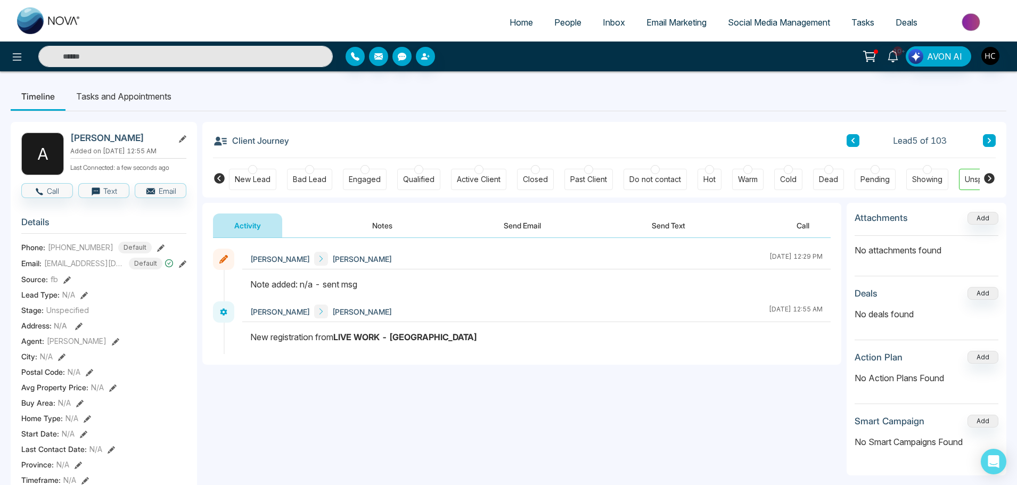
click at [395, 231] on button "Notes" at bounding box center [382, 226] width 63 height 24
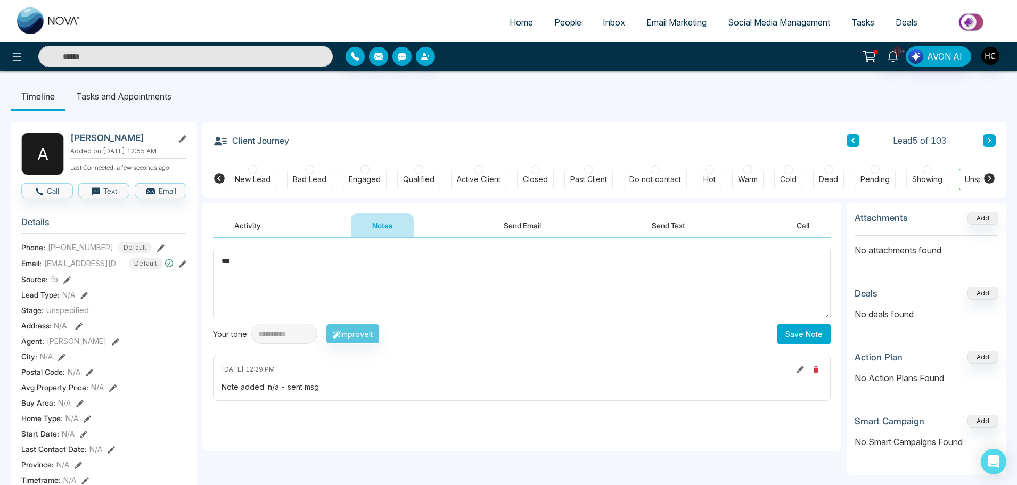
type textarea "***"
click at [806, 336] on button "Save Note" at bounding box center [804, 334] width 53 height 20
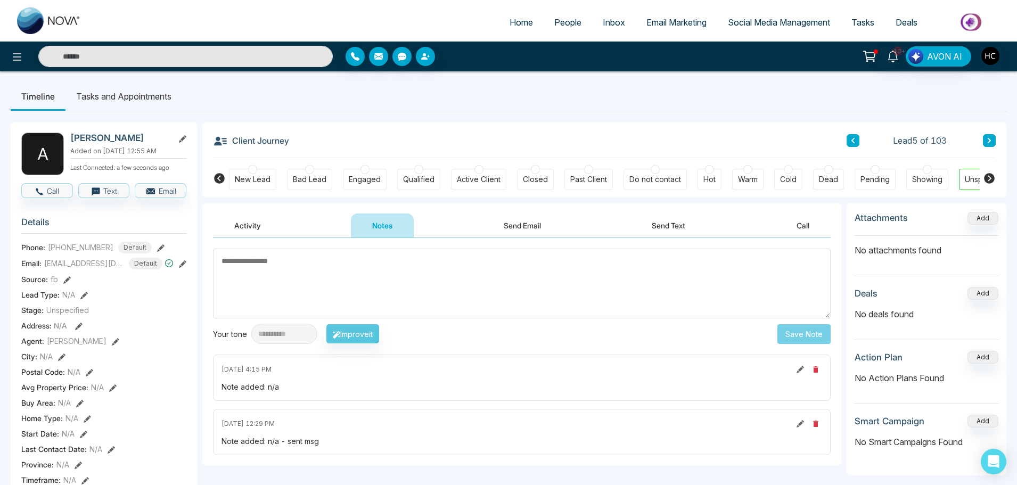
click at [991, 139] on icon at bounding box center [989, 140] width 5 height 6
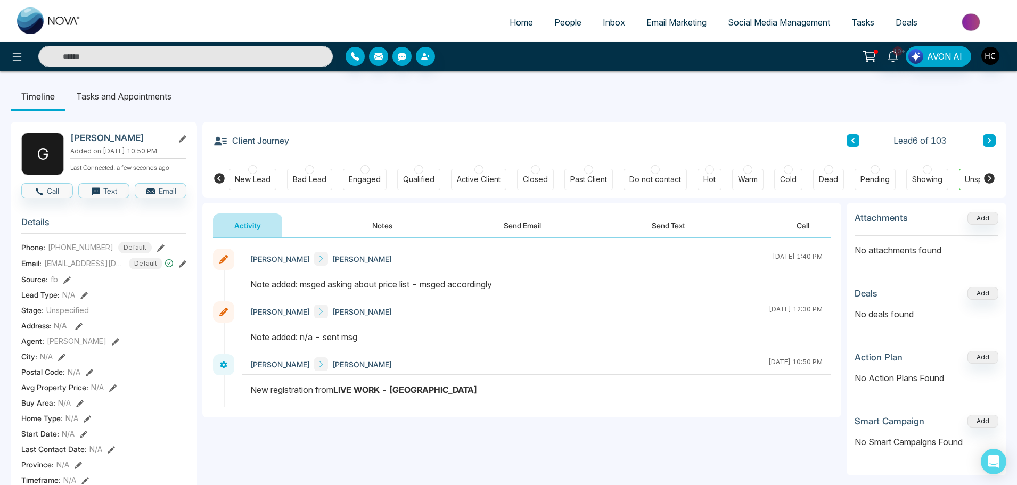
click at [386, 223] on button "Notes" at bounding box center [382, 226] width 63 height 24
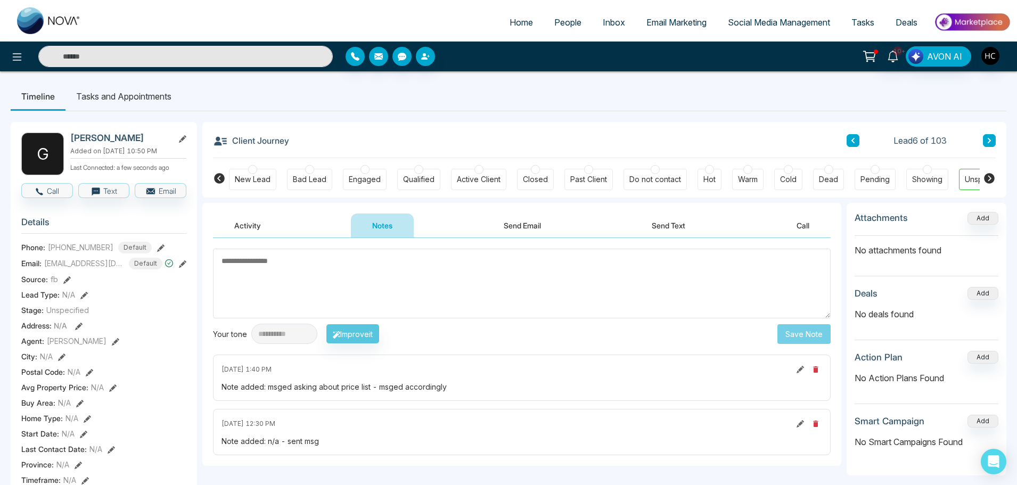
click at [851, 137] on button at bounding box center [853, 140] width 13 height 13
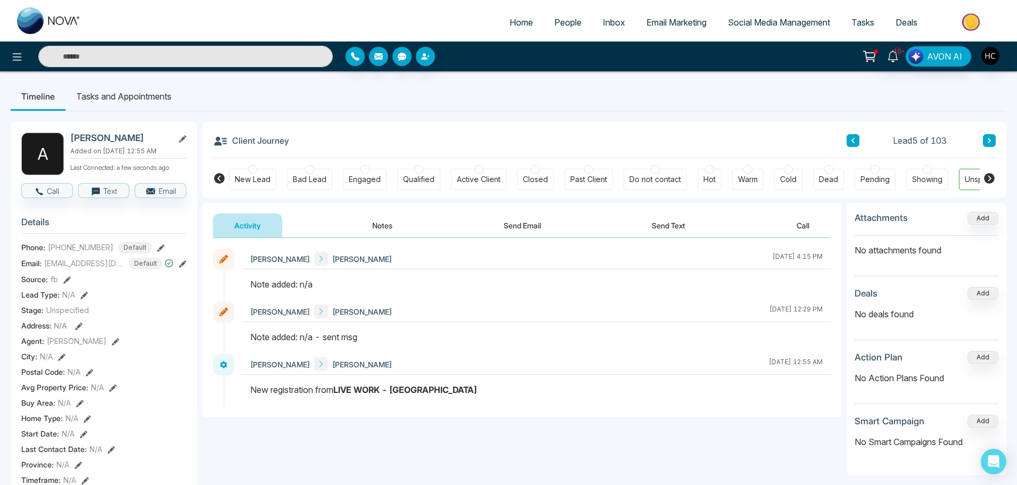
click at [382, 219] on button "Notes" at bounding box center [382, 226] width 63 height 24
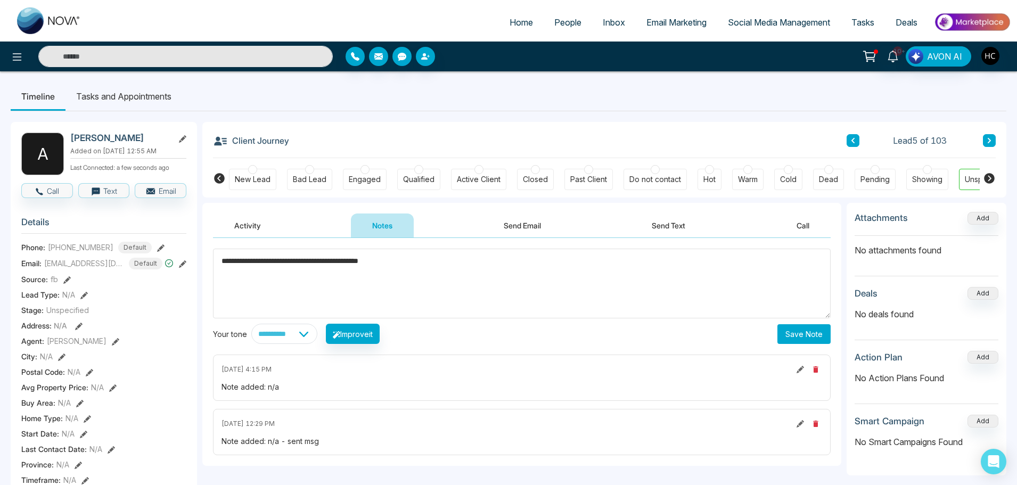
type textarea "**********"
click at [801, 329] on button "Save Note" at bounding box center [804, 334] width 53 height 20
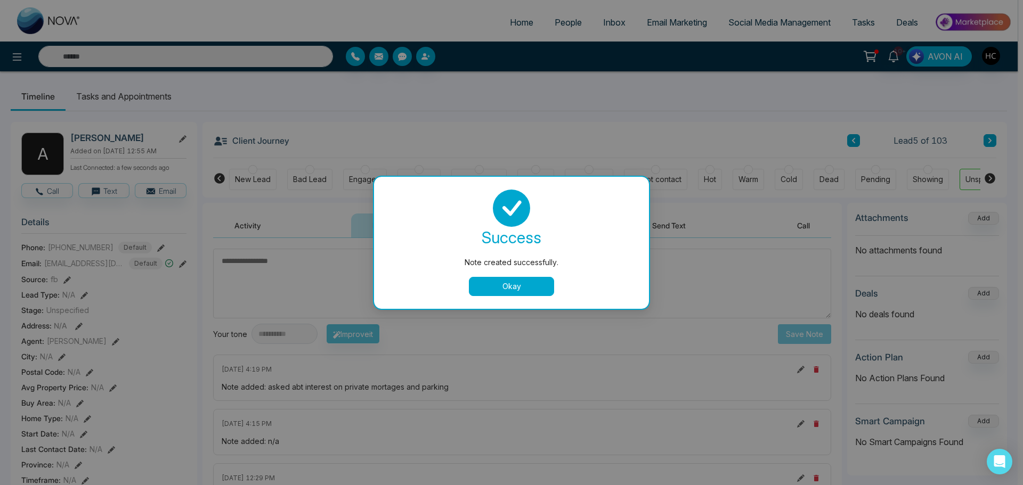
click at [513, 284] on button "Okay" at bounding box center [511, 286] width 85 height 19
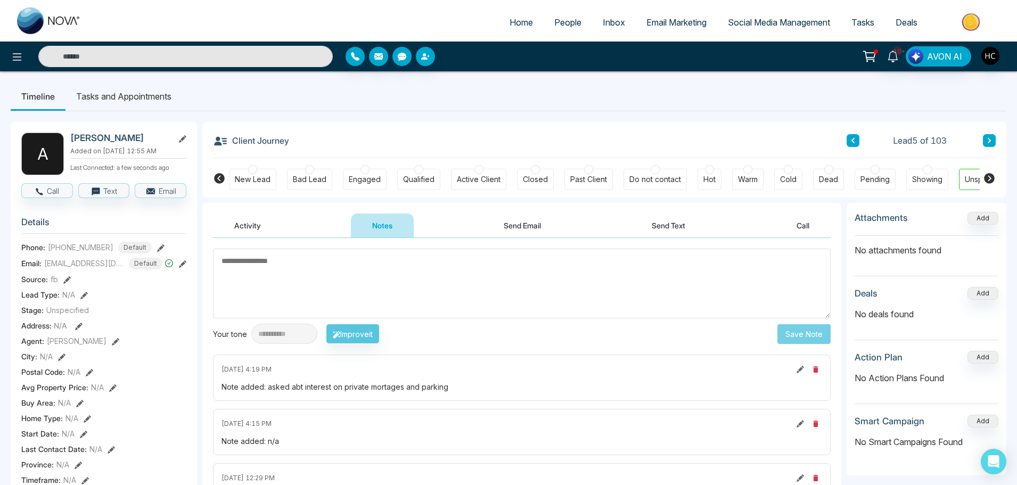
click at [796, 367] on button at bounding box center [801, 370] width 12 height 12
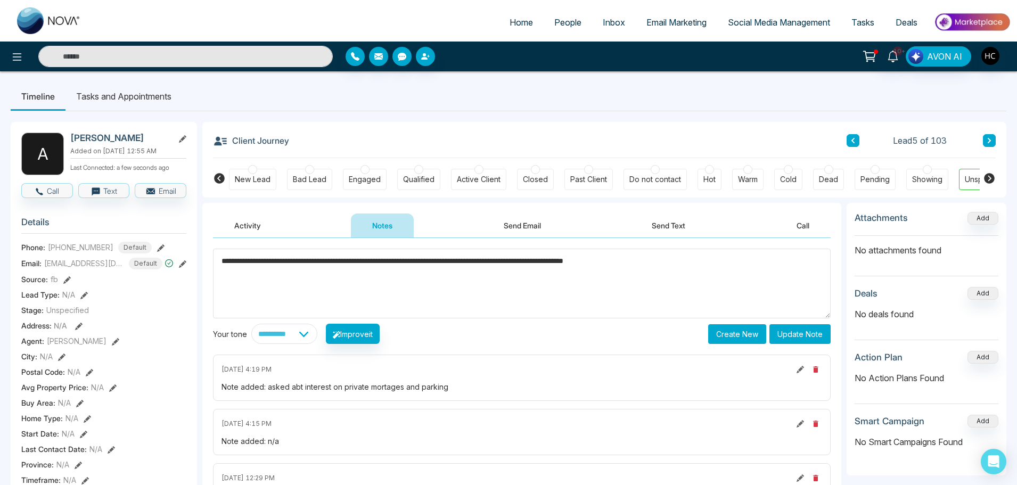
type textarea "**********"
click at [796, 331] on button "Update Note" at bounding box center [800, 334] width 61 height 20
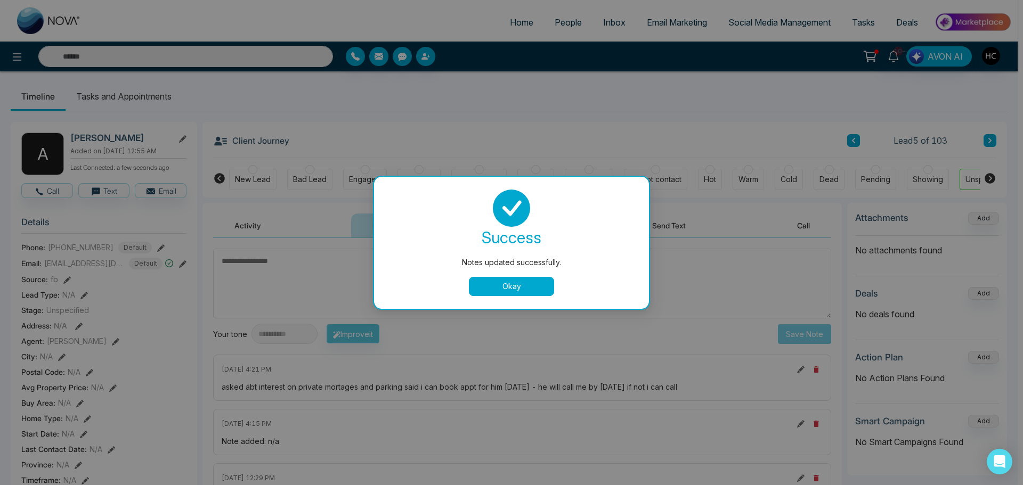
click at [524, 285] on button "Okay" at bounding box center [511, 286] width 85 height 19
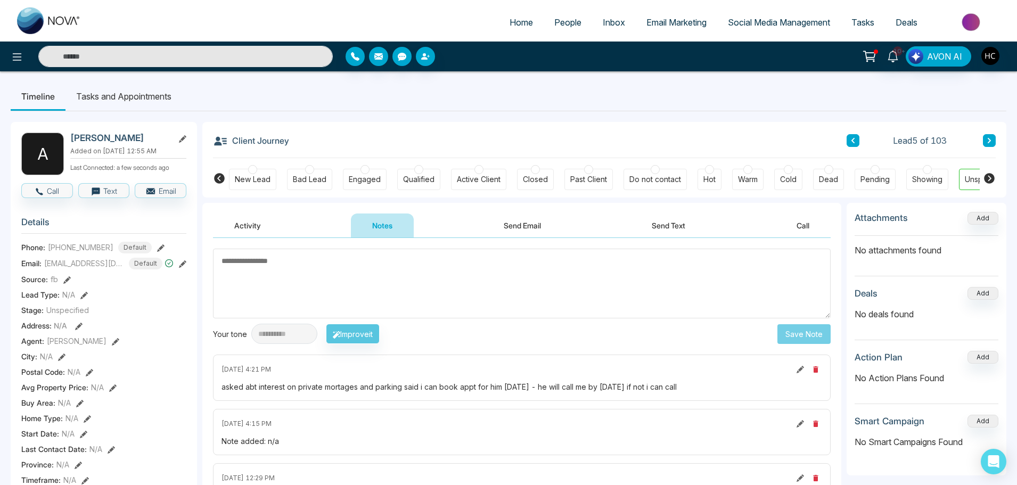
click at [992, 135] on button at bounding box center [989, 140] width 13 height 13
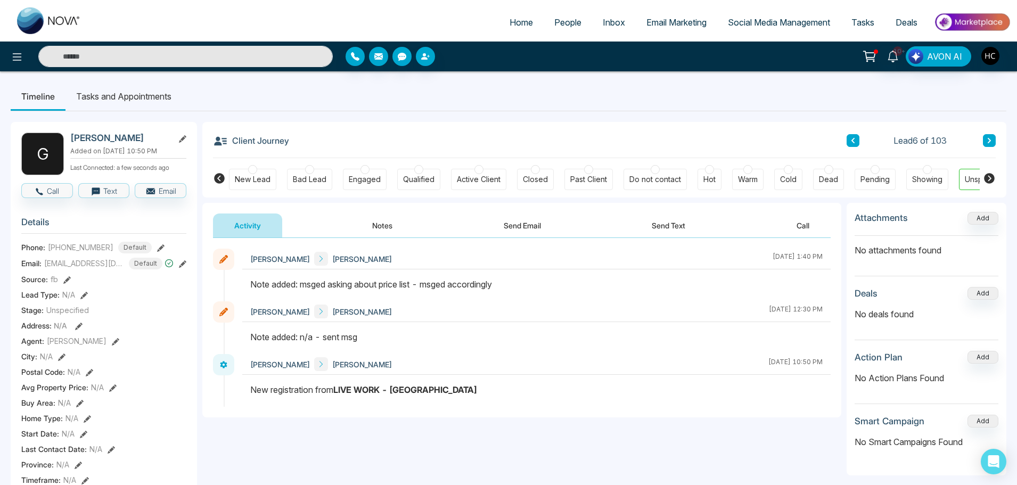
click at [386, 224] on button "Notes" at bounding box center [382, 226] width 63 height 24
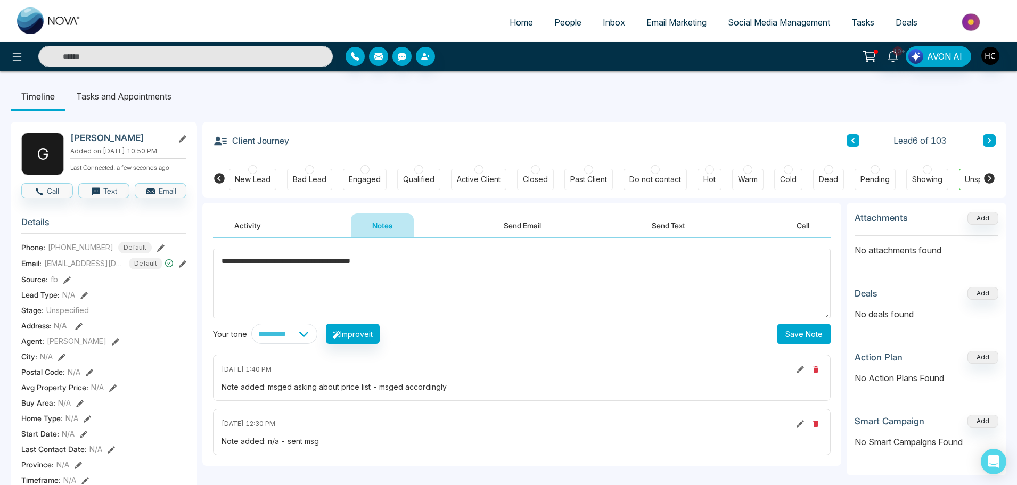
type textarea "**********"
click at [811, 336] on button "Save Note" at bounding box center [804, 334] width 53 height 20
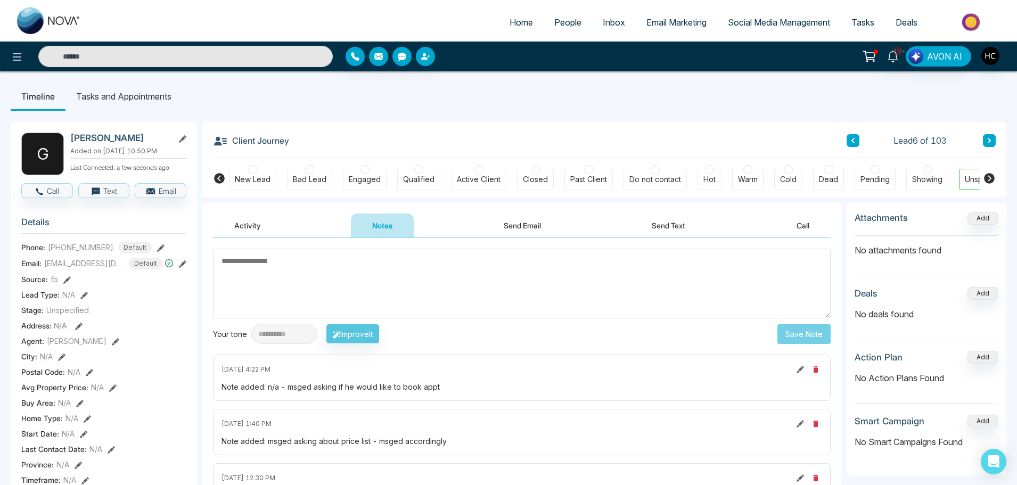
click at [986, 144] on button at bounding box center [989, 140] width 13 height 13
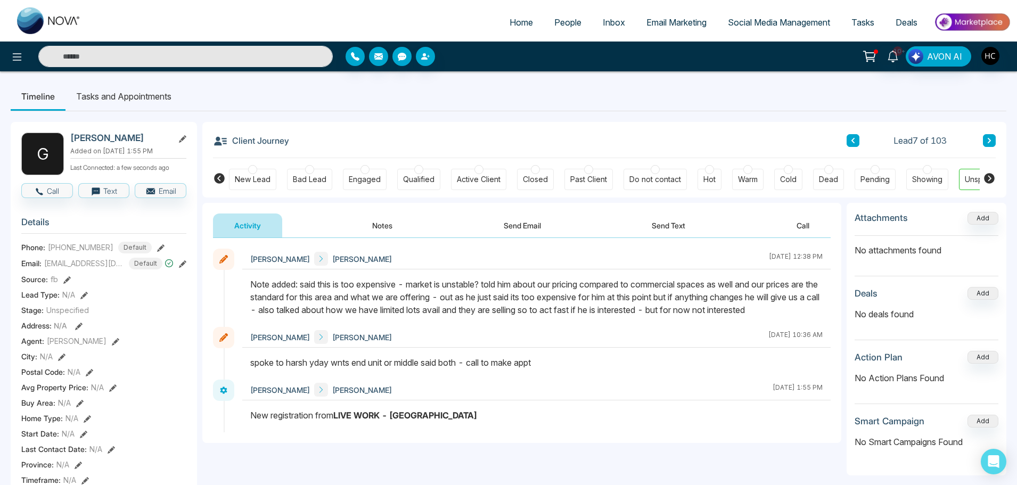
click at [989, 138] on icon at bounding box center [989, 140] width 5 height 6
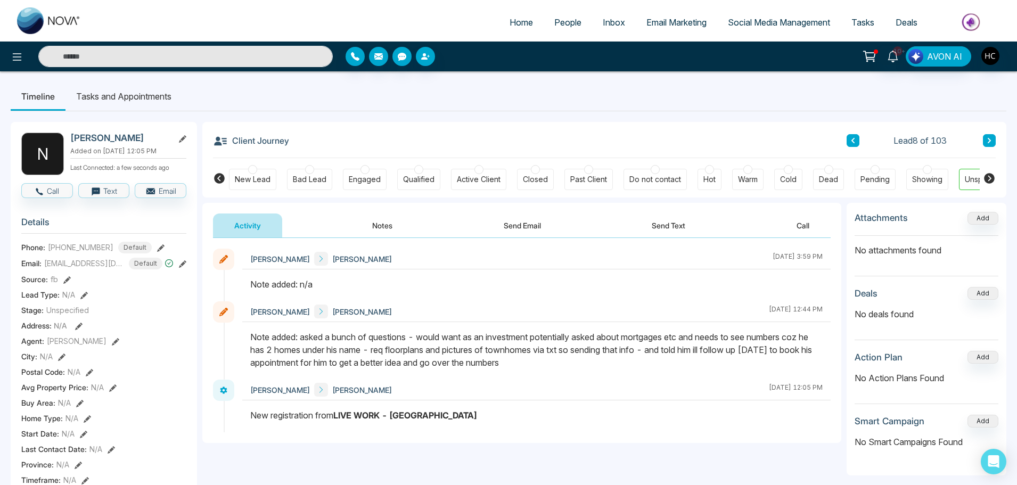
click at [983, 136] on button at bounding box center [989, 140] width 13 height 13
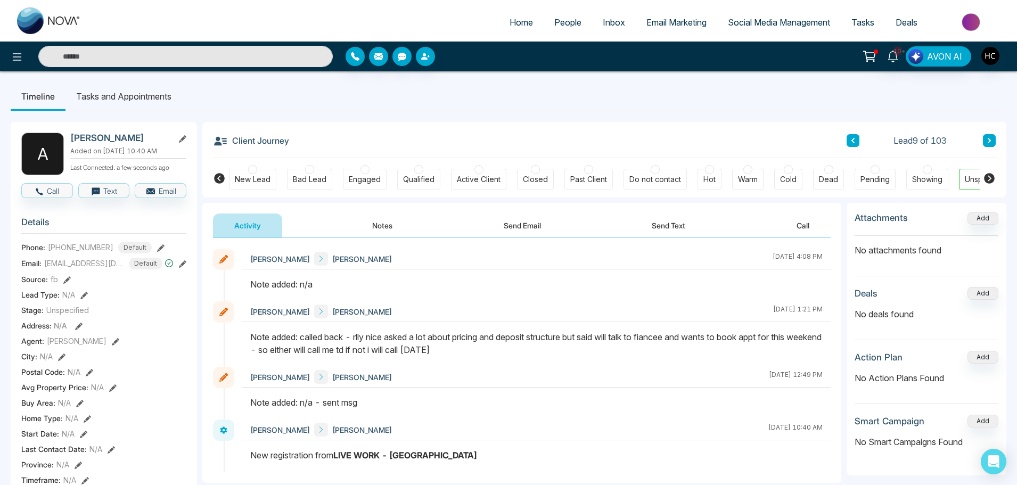
click at [990, 143] on icon at bounding box center [989, 140] width 5 height 6
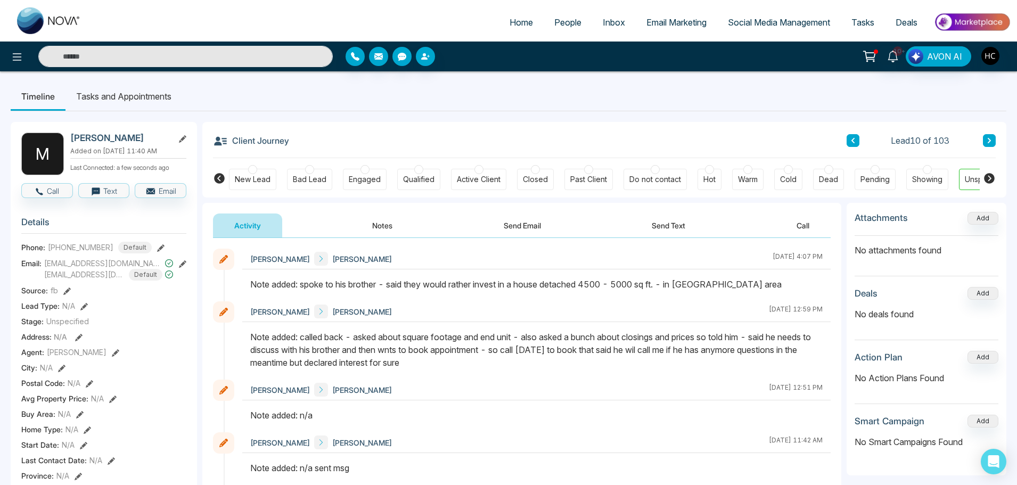
click at [986, 141] on button at bounding box center [989, 140] width 13 height 13
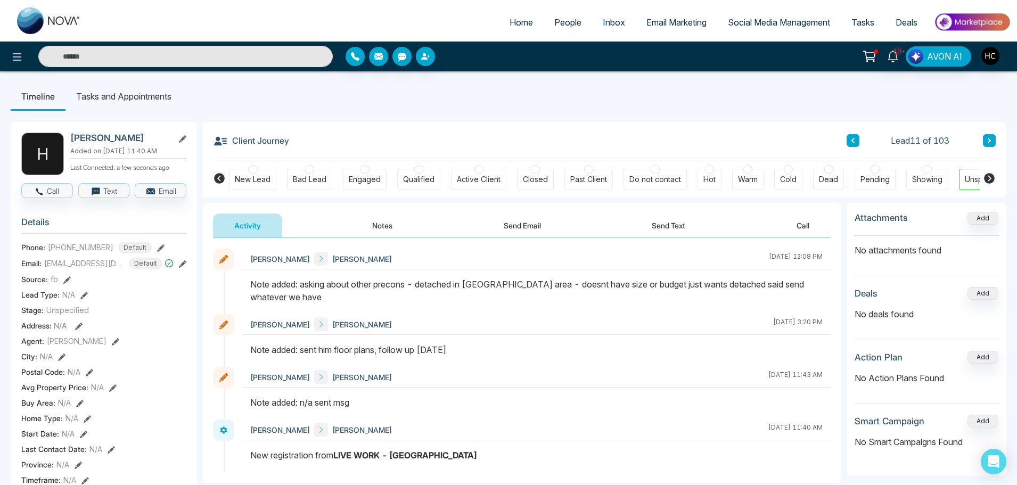
click at [987, 142] on icon at bounding box center [989, 140] width 5 height 6
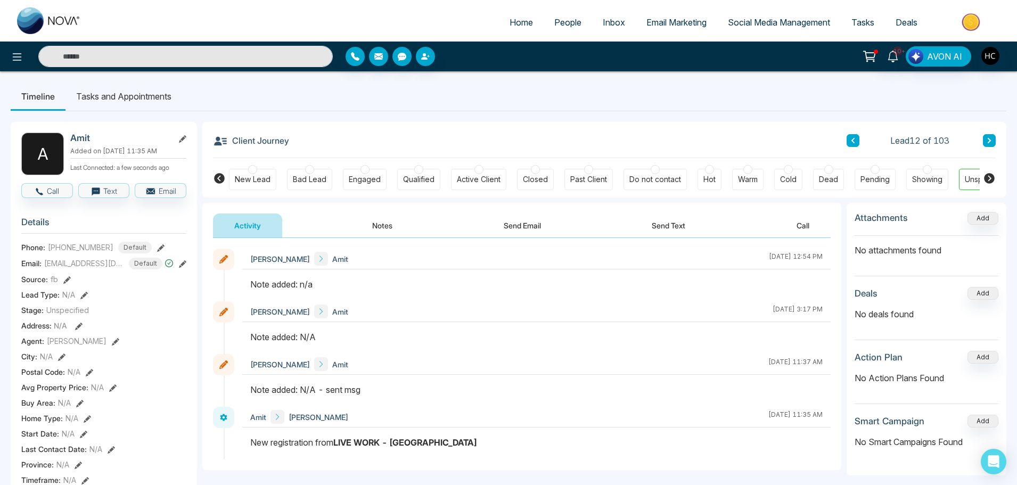
click at [366, 225] on button "Notes" at bounding box center [382, 226] width 63 height 24
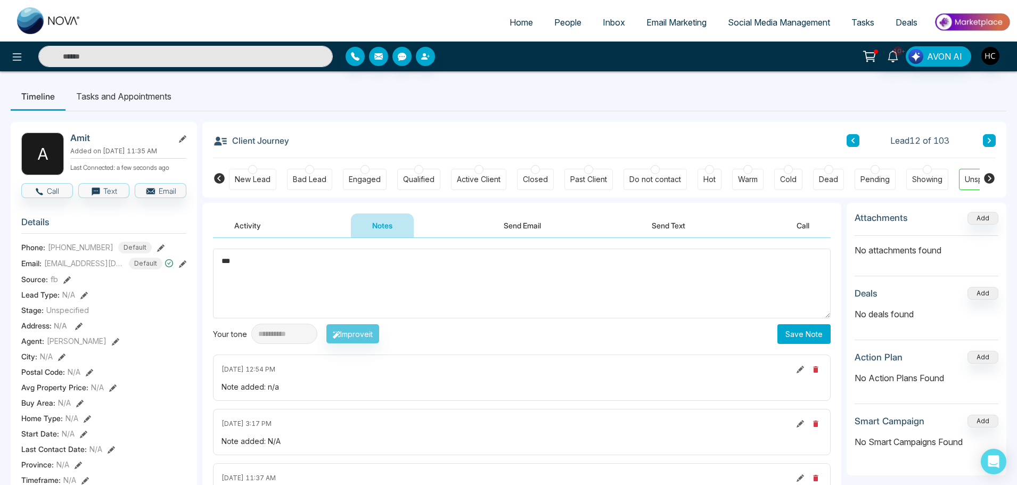
type textarea "***"
click at [786, 331] on button "Save Note" at bounding box center [804, 334] width 53 height 20
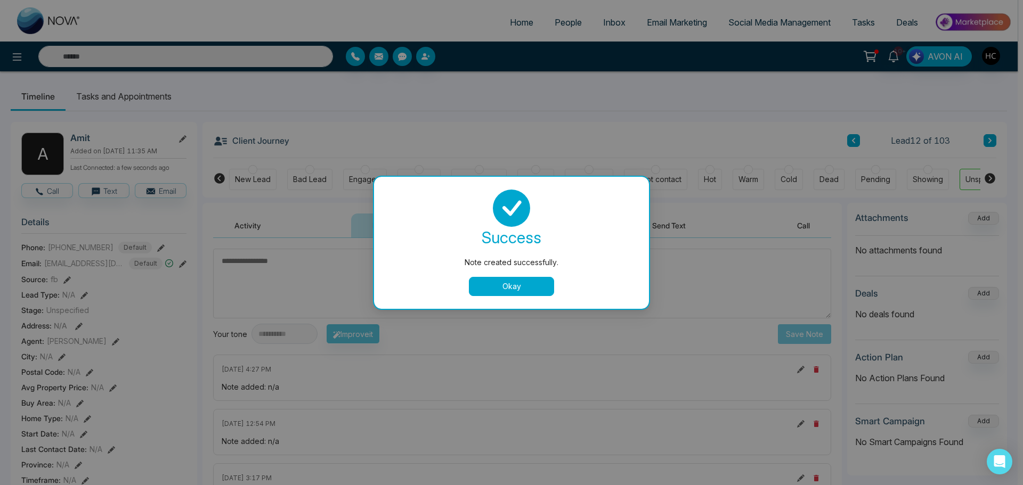
click at [528, 292] on button "Okay" at bounding box center [511, 286] width 85 height 19
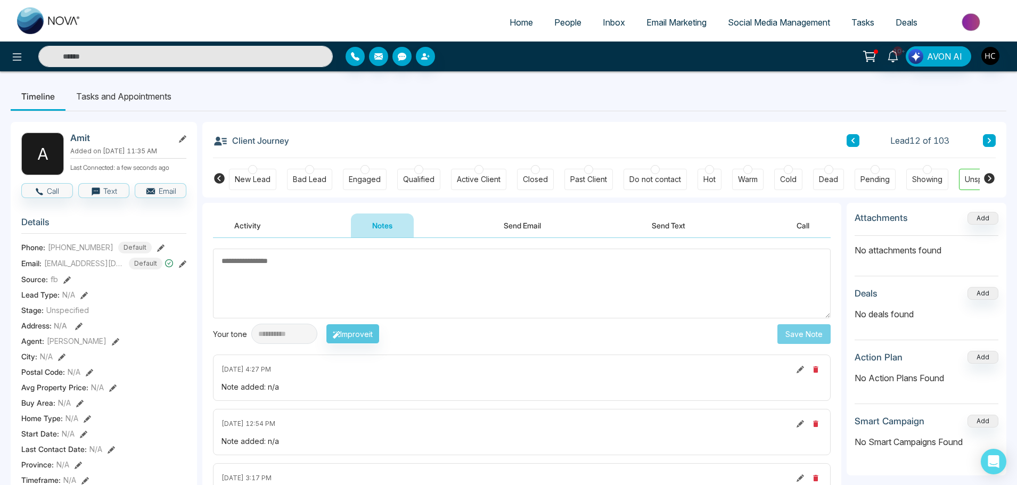
click at [994, 138] on button at bounding box center [989, 140] width 13 height 13
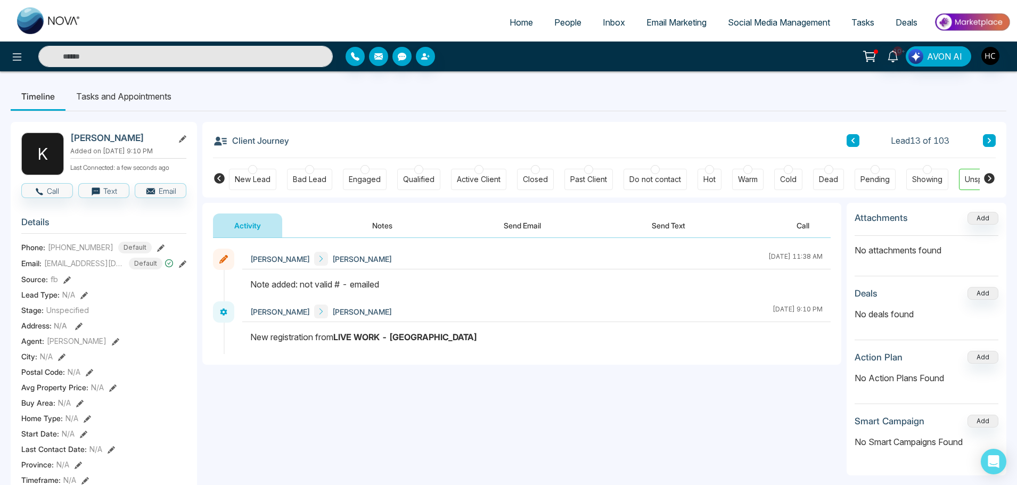
click at [991, 138] on icon at bounding box center [989, 140] width 5 height 6
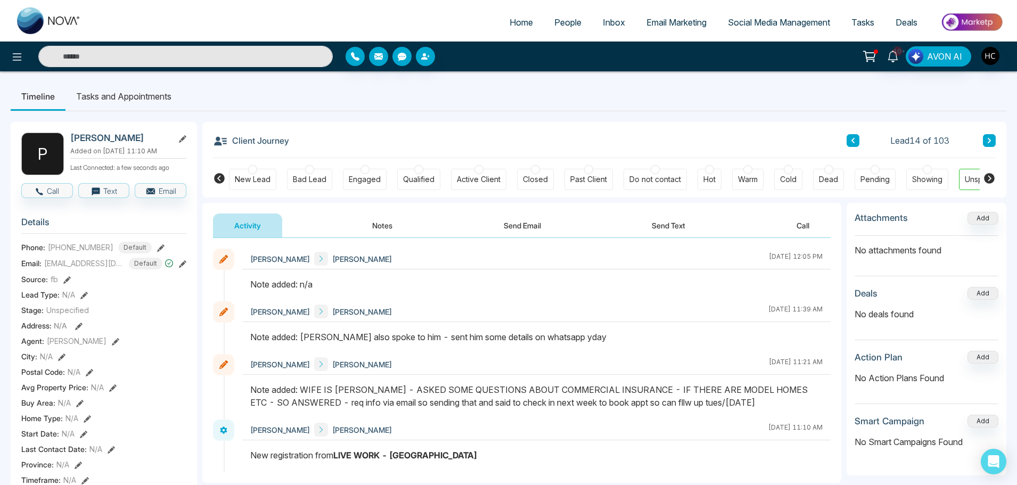
click at [393, 224] on button "Notes" at bounding box center [382, 226] width 63 height 24
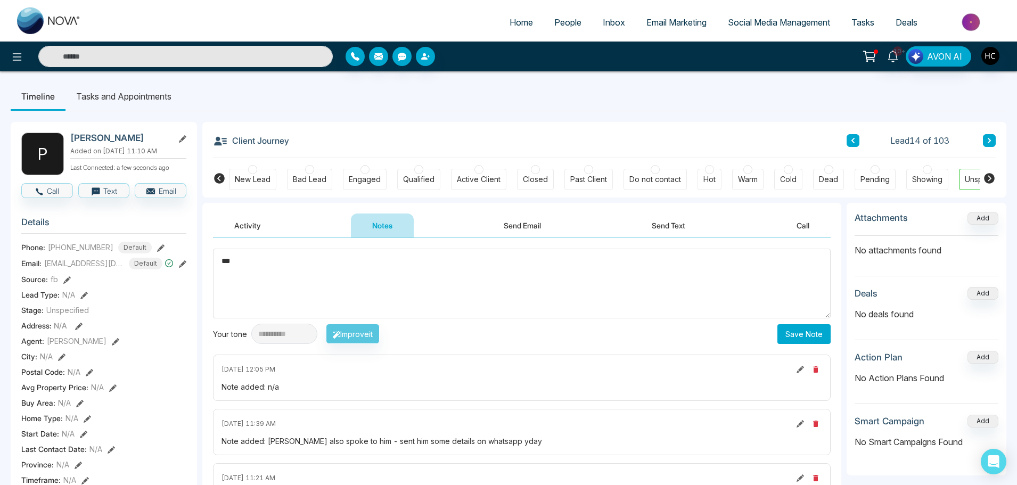
type textarea "***"
click at [813, 337] on button "Save Note" at bounding box center [804, 334] width 53 height 20
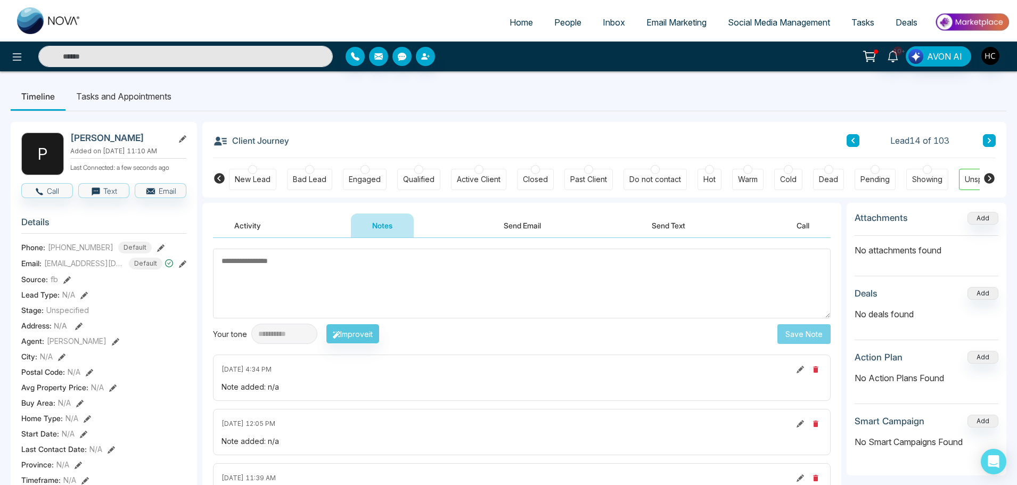
click at [987, 141] on icon at bounding box center [989, 140] width 5 height 6
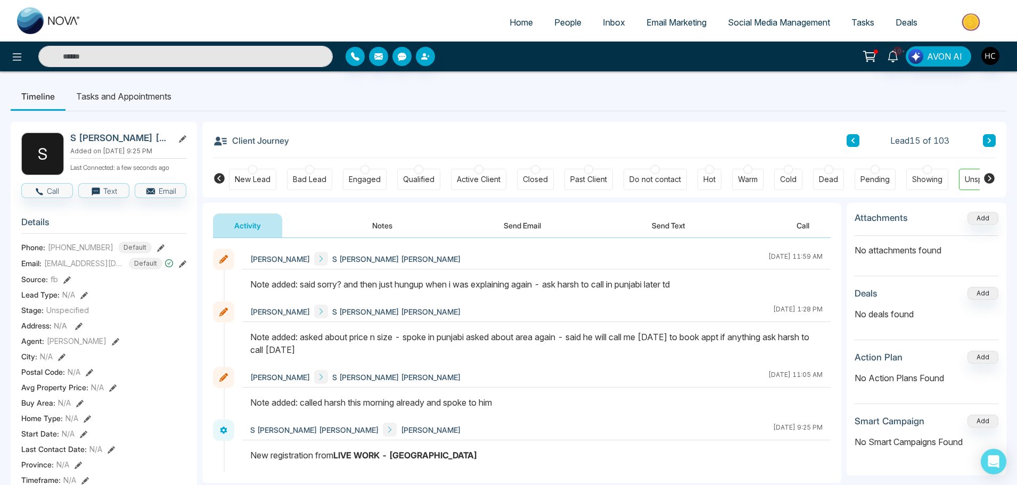
click at [991, 141] on icon at bounding box center [989, 140] width 3 height 5
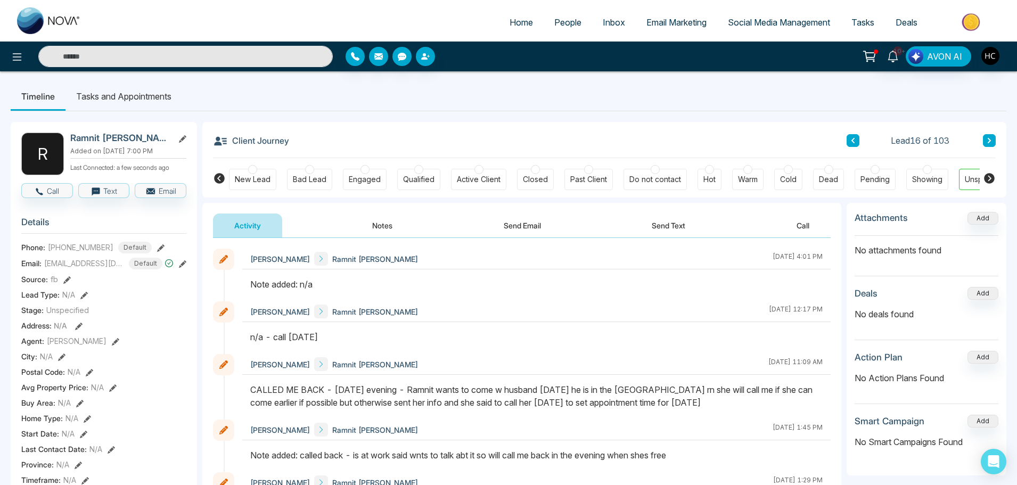
click at [987, 139] on icon at bounding box center [989, 140] width 5 height 6
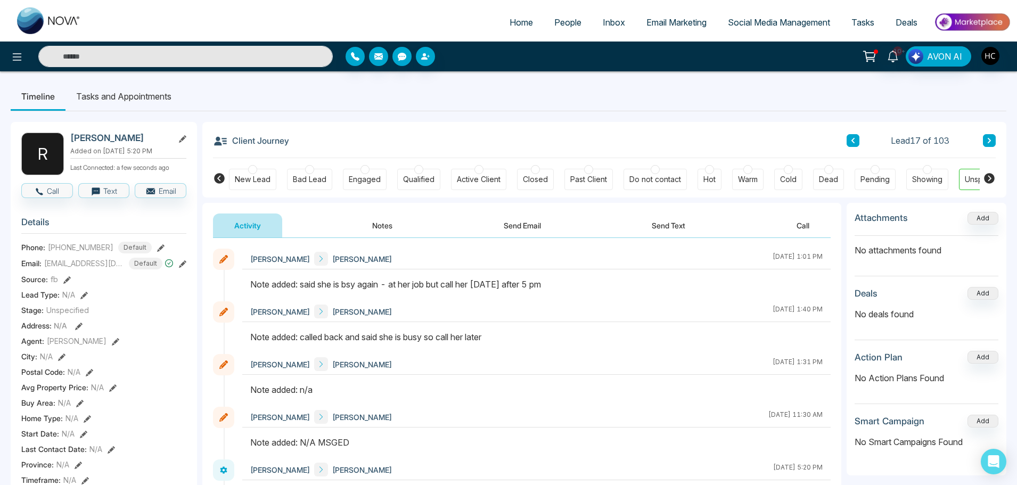
click at [388, 222] on button "Notes" at bounding box center [382, 226] width 63 height 24
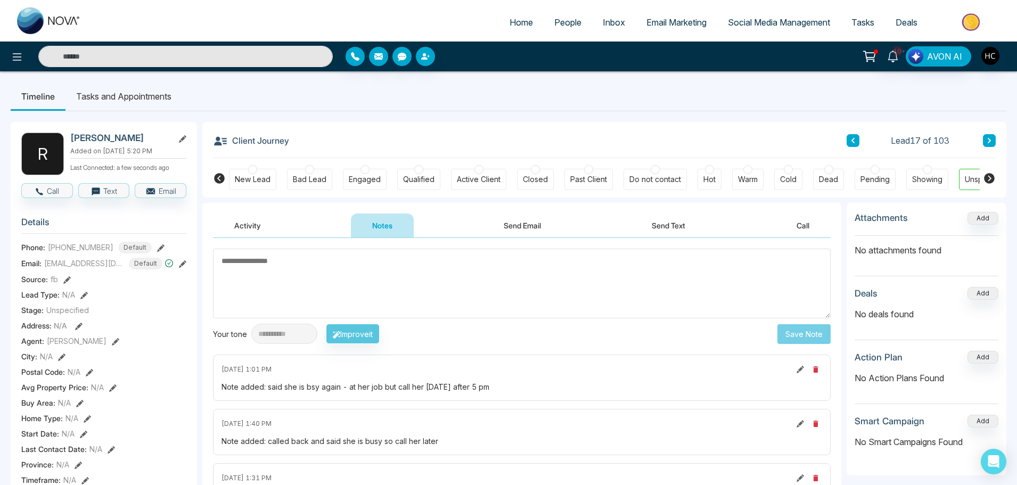
click at [987, 137] on icon at bounding box center [989, 140] width 5 height 6
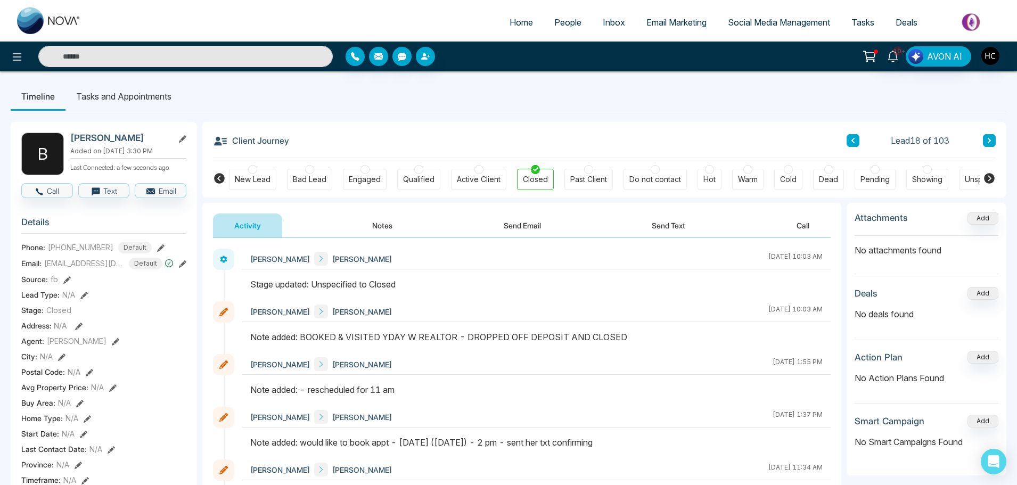
click at [985, 137] on button at bounding box center [989, 140] width 13 height 13
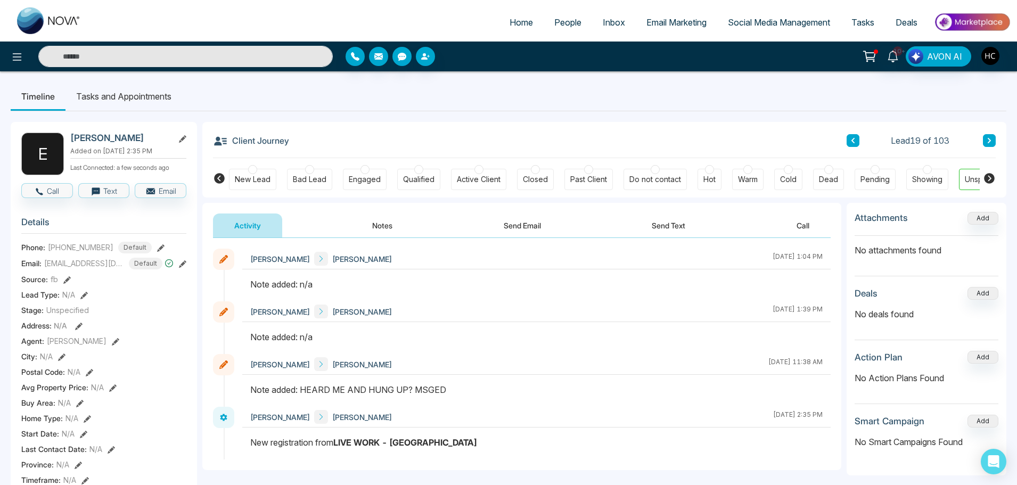
click at [400, 225] on button "Notes" at bounding box center [382, 226] width 63 height 24
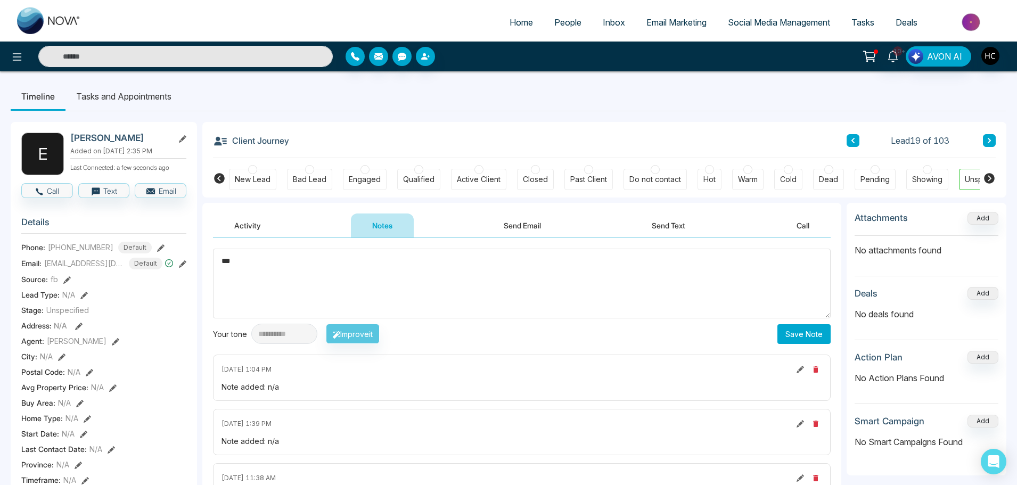
type textarea "***"
click at [824, 331] on button "Save Note" at bounding box center [804, 334] width 53 height 20
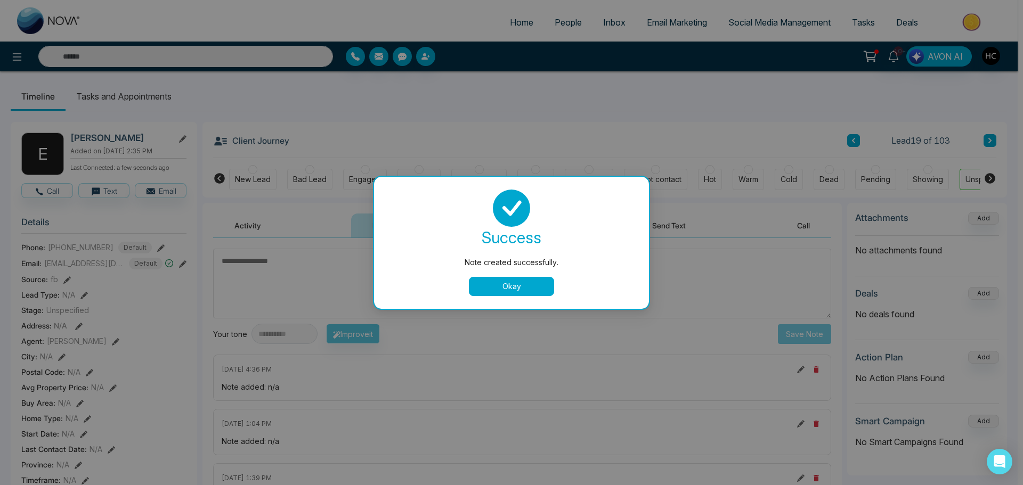
click at [503, 285] on button "Okay" at bounding box center [511, 286] width 85 height 19
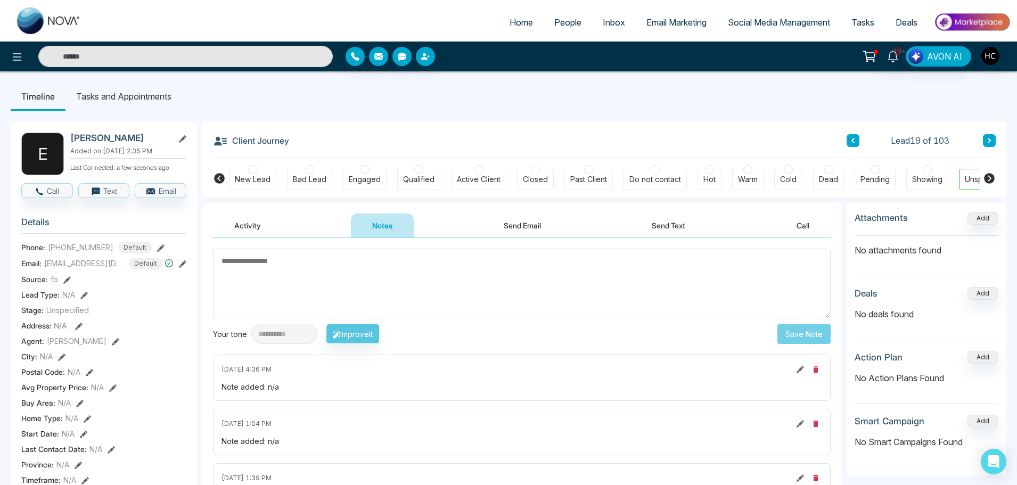
click at [992, 139] on icon at bounding box center [989, 140] width 5 height 6
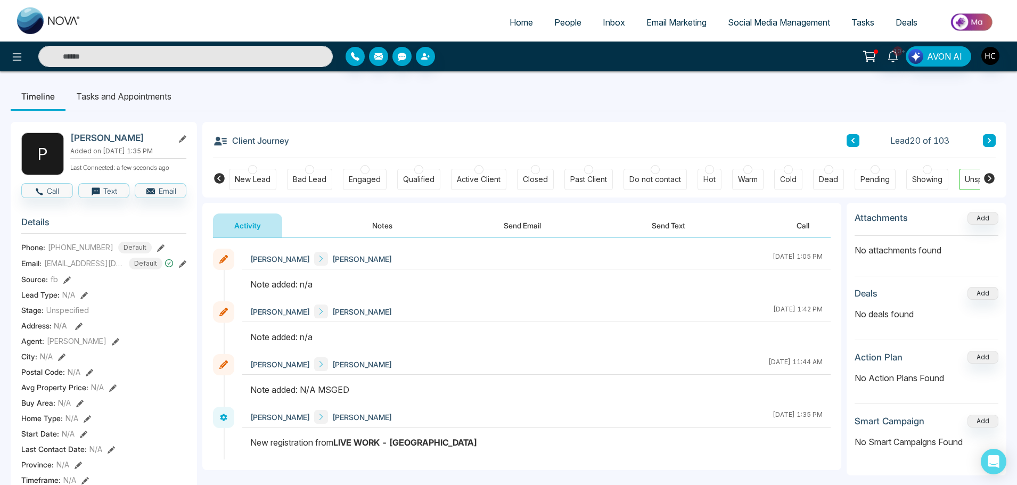
click at [388, 224] on button "Notes" at bounding box center [382, 226] width 63 height 24
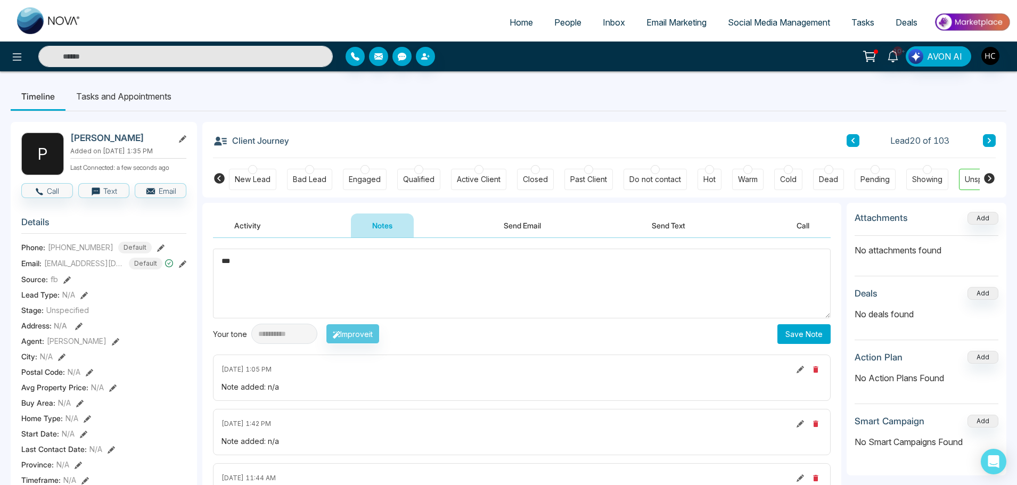
type textarea "***"
click at [802, 329] on button "Save Note" at bounding box center [804, 334] width 53 height 20
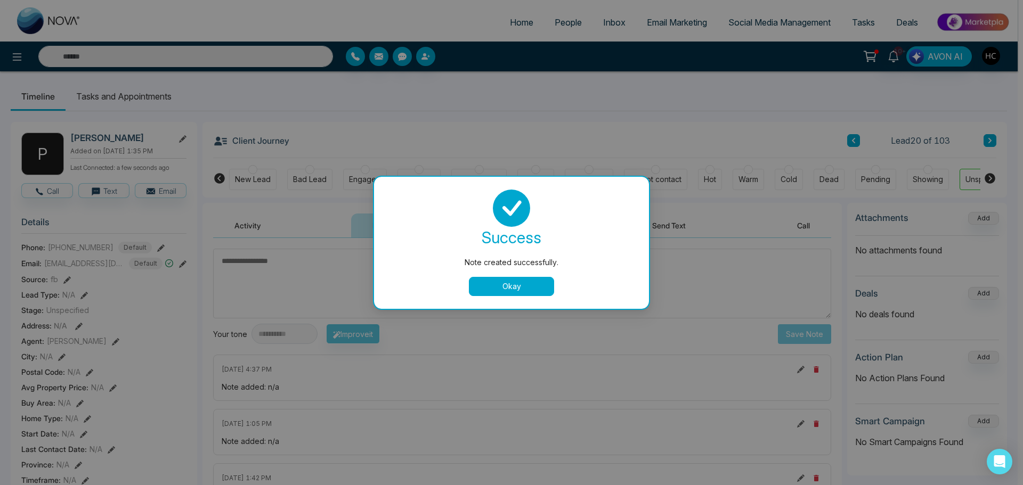
click at [505, 289] on button "Okay" at bounding box center [511, 286] width 85 height 19
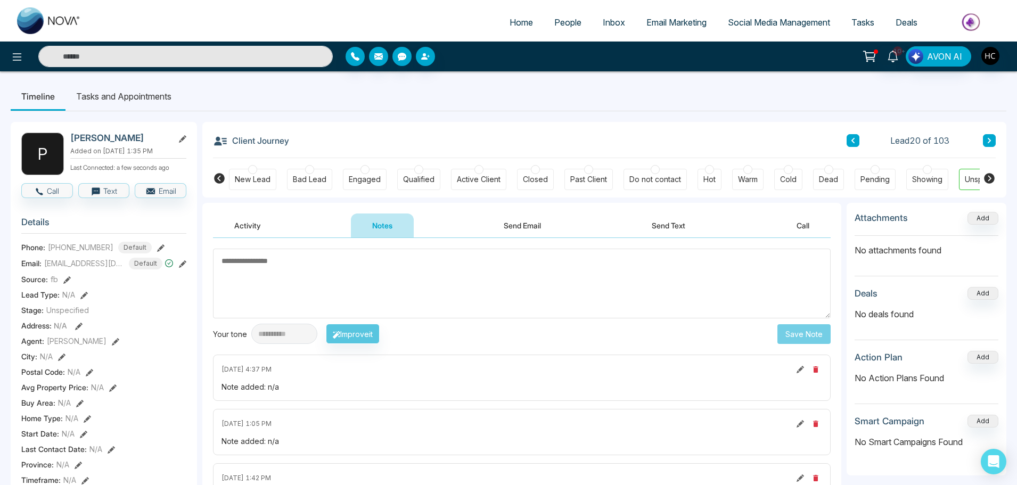
click at [986, 138] on button at bounding box center [989, 140] width 13 height 13
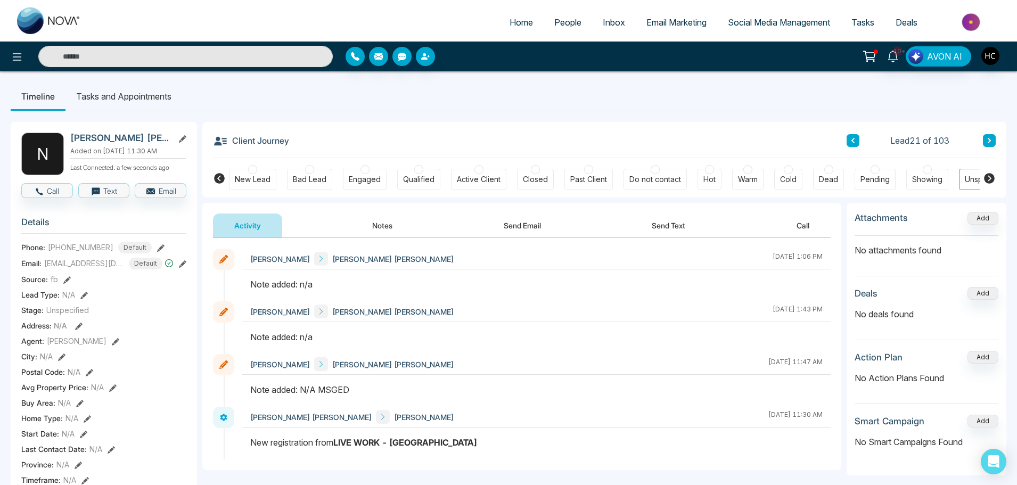
click at [390, 224] on button "Notes" at bounding box center [382, 226] width 63 height 24
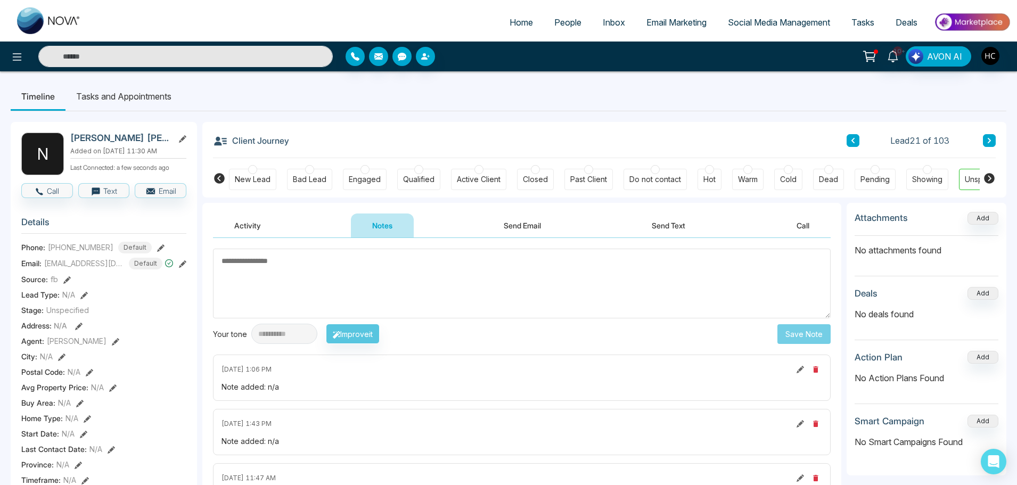
click at [477, 290] on textarea at bounding box center [522, 284] width 618 height 70
type textarea "***"
click at [805, 333] on button "Save Note" at bounding box center [804, 334] width 53 height 20
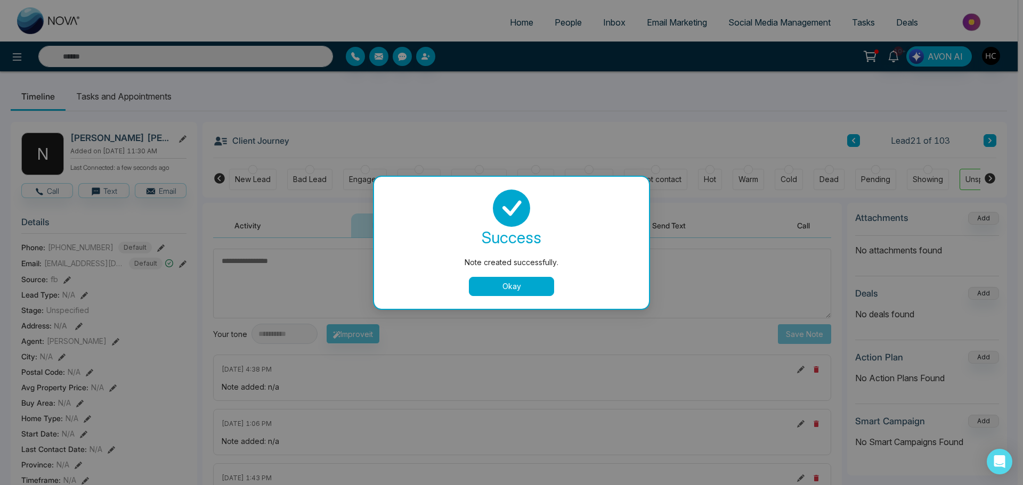
click at [532, 288] on button "Okay" at bounding box center [511, 286] width 85 height 19
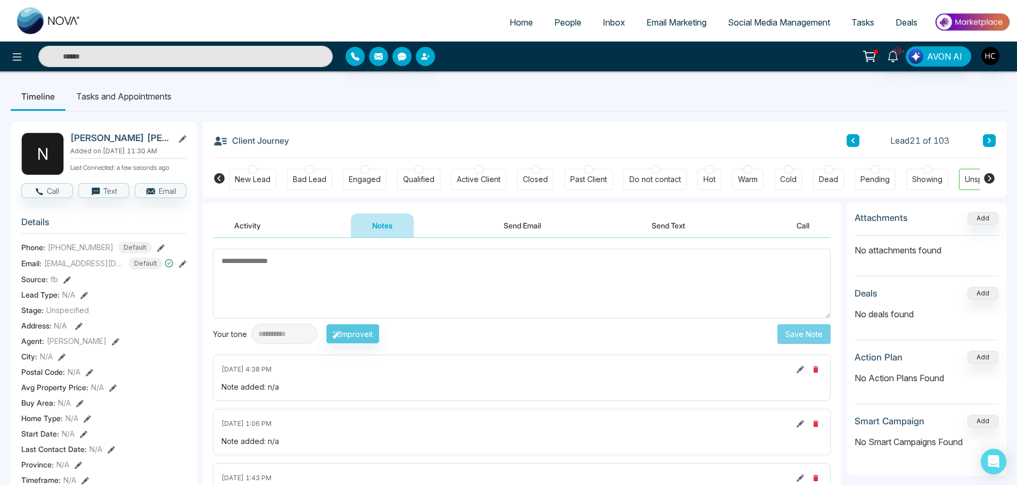
click at [988, 138] on icon at bounding box center [989, 140] width 5 height 6
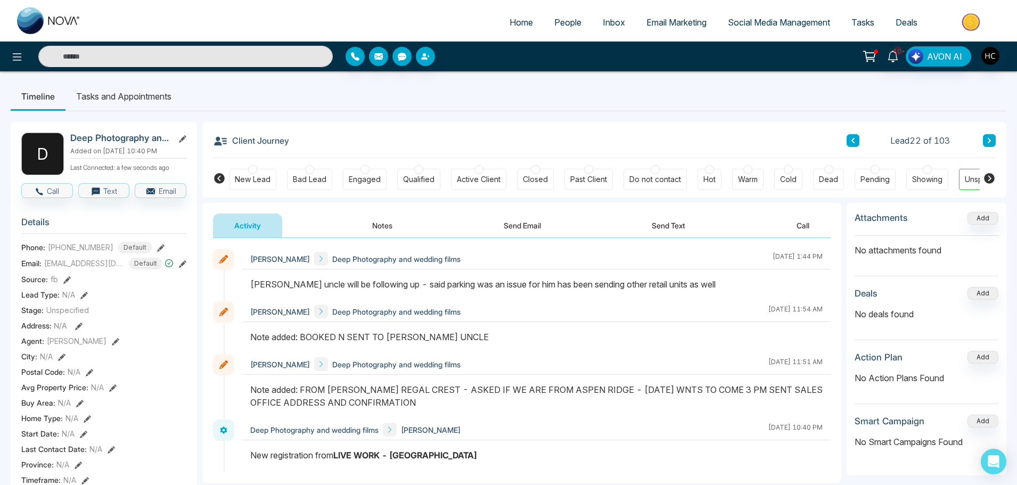
click at [989, 138] on icon at bounding box center [989, 140] width 3 height 5
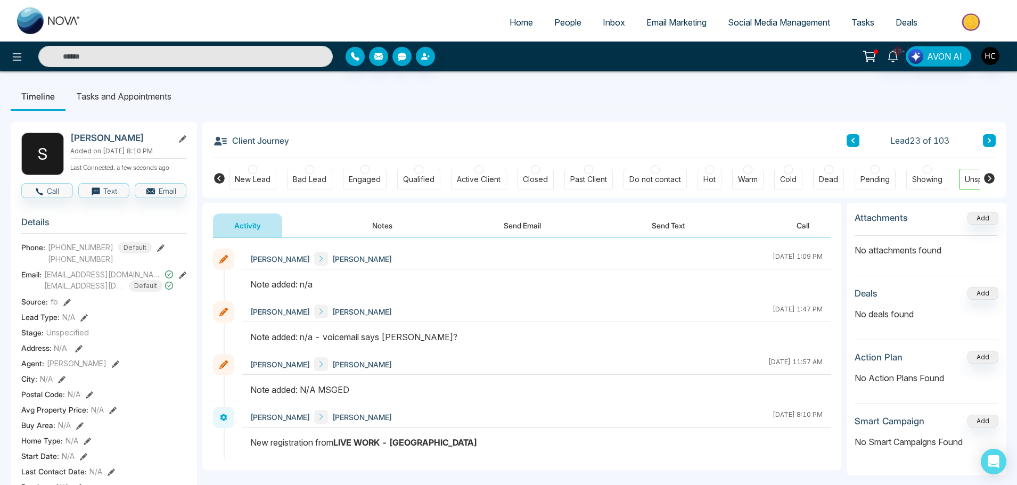
click at [385, 220] on button "Notes" at bounding box center [382, 226] width 63 height 24
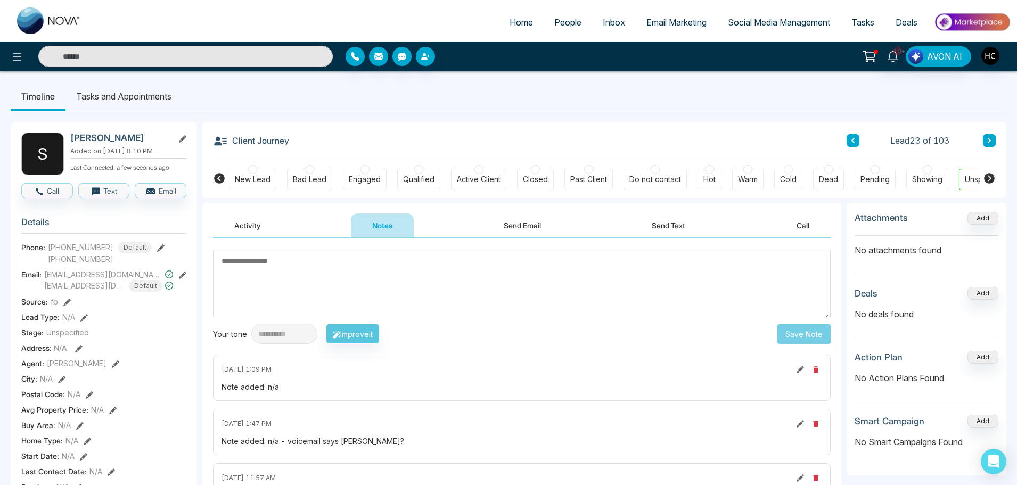
click at [347, 276] on textarea at bounding box center [522, 284] width 618 height 70
type textarea "***"
click at [796, 330] on button "Save Note" at bounding box center [804, 334] width 53 height 20
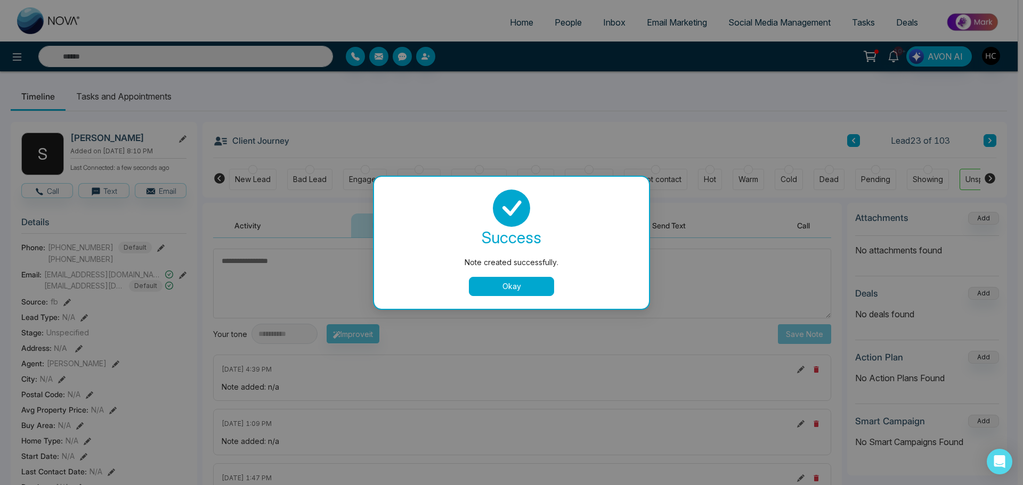
click at [535, 282] on button "Okay" at bounding box center [511, 286] width 85 height 19
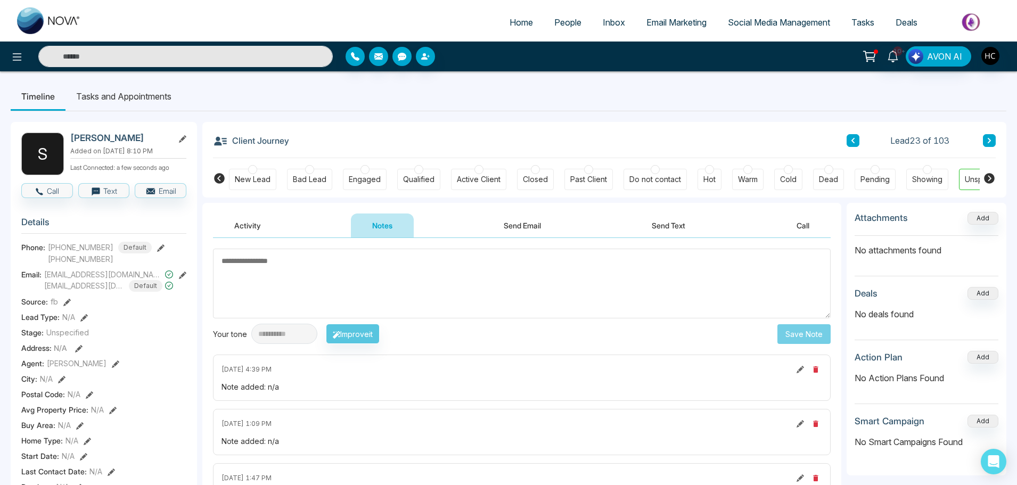
click at [987, 135] on button at bounding box center [989, 140] width 13 height 13
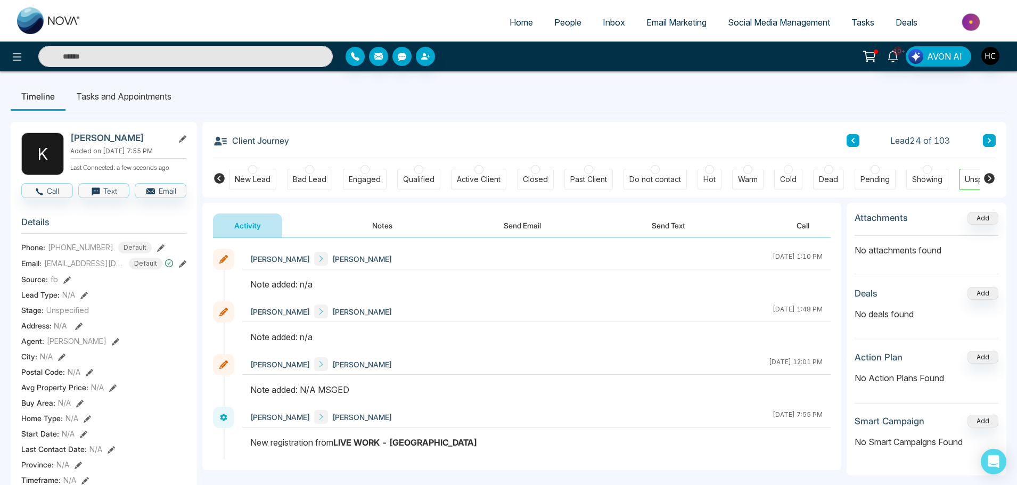
click at [385, 226] on button "Notes" at bounding box center [382, 226] width 63 height 24
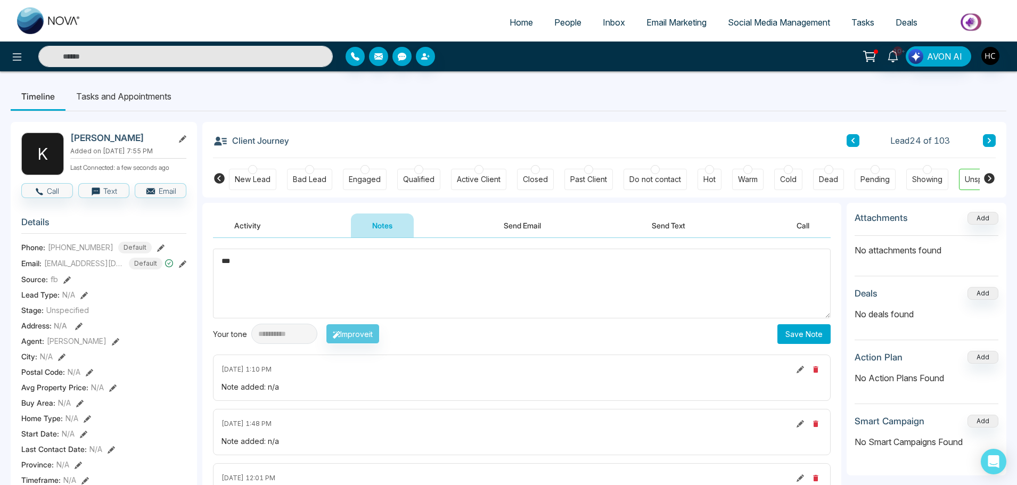
type textarea "***"
click at [801, 333] on button "Save Note" at bounding box center [804, 334] width 53 height 20
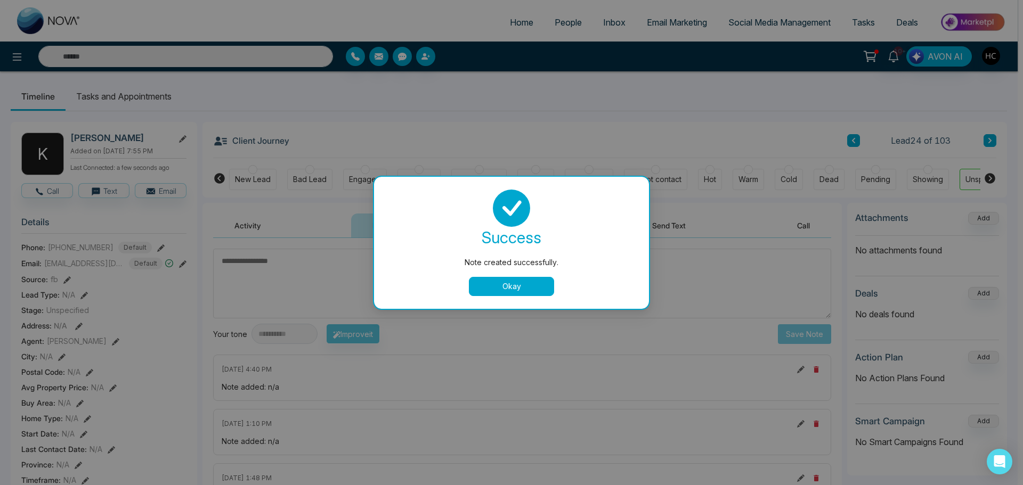
click at [530, 283] on button "Okay" at bounding box center [511, 286] width 85 height 19
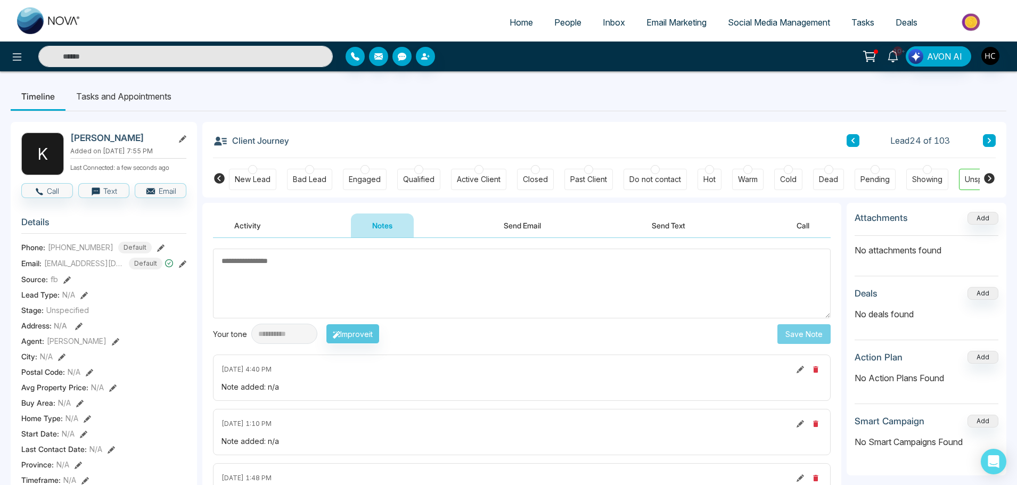
click at [992, 138] on icon at bounding box center [989, 140] width 5 height 6
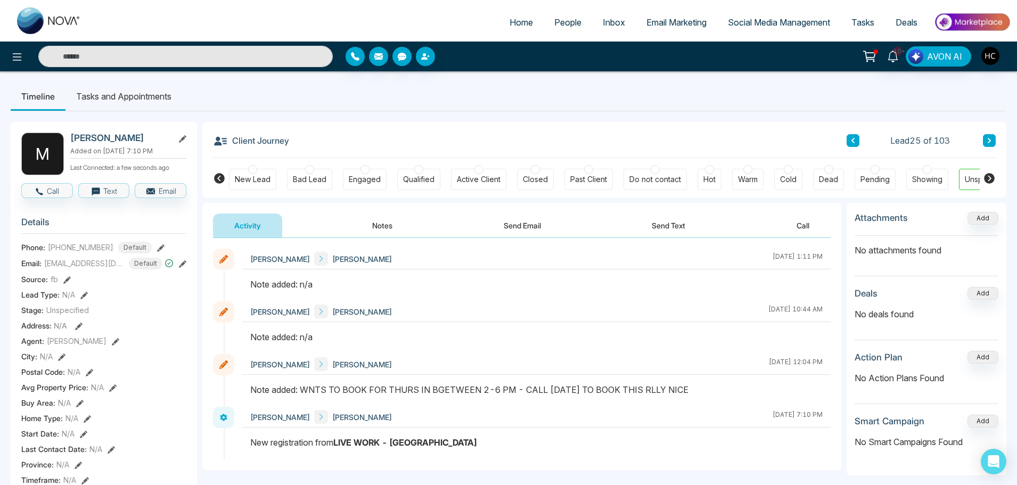
click at [385, 233] on button "Notes" at bounding box center [382, 226] width 63 height 24
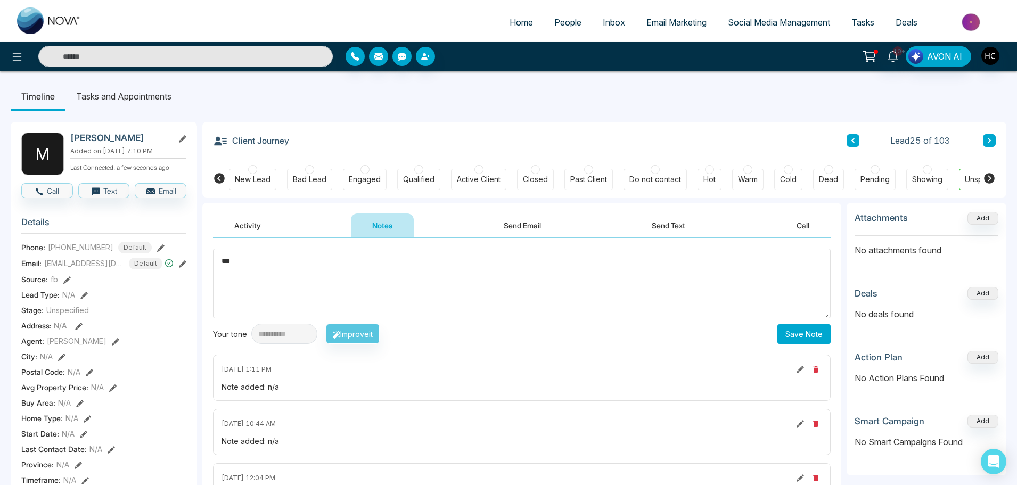
type textarea "***"
click at [811, 331] on button "Save Note" at bounding box center [804, 334] width 53 height 20
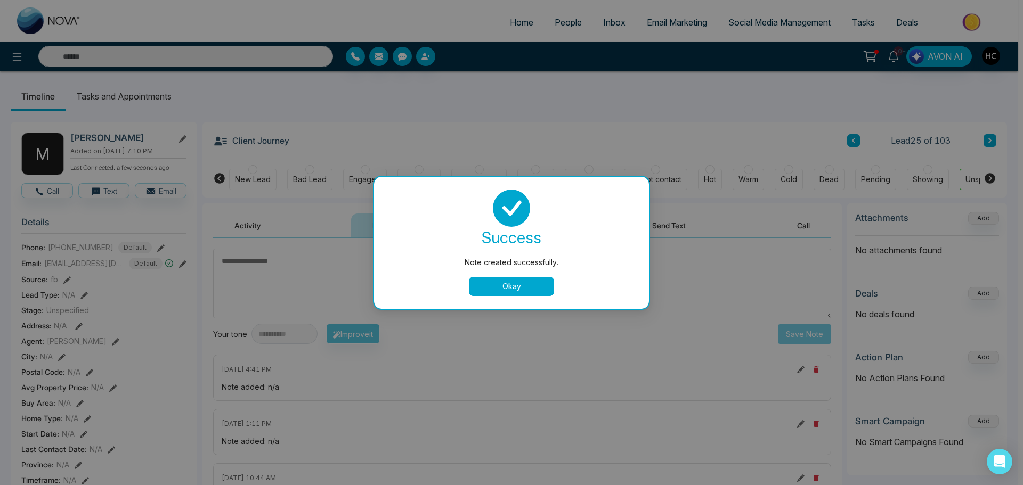
click at [540, 293] on button "Okay" at bounding box center [511, 286] width 85 height 19
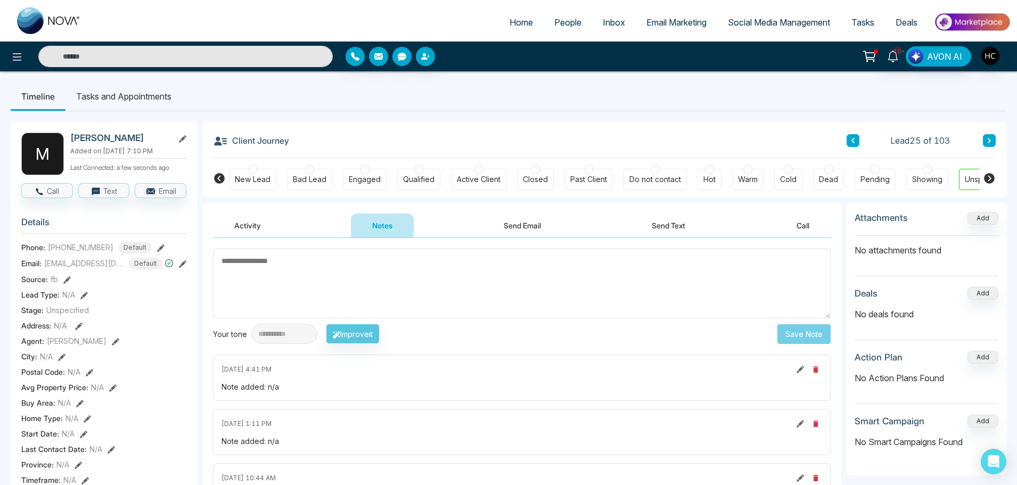
click at [992, 138] on button at bounding box center [989, 140] width 13 height 13
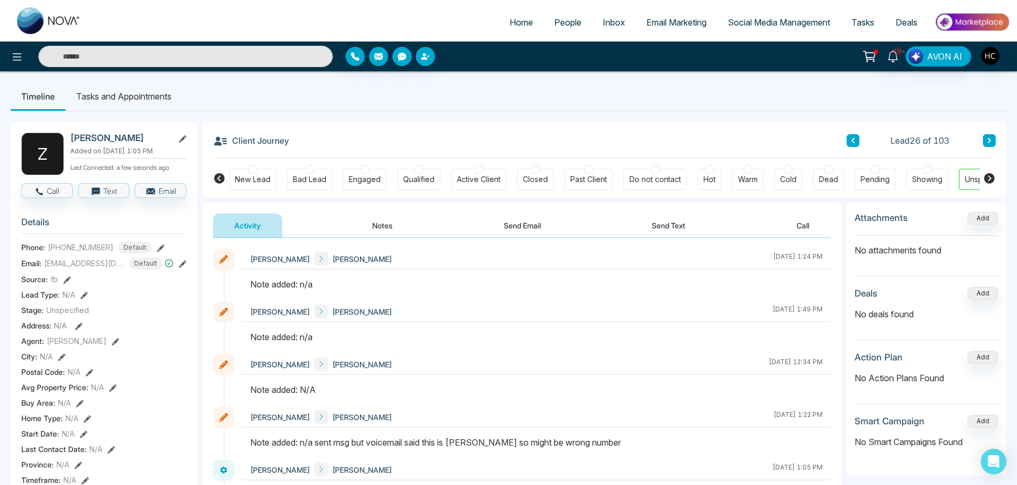
click at [377, 232] on button "Notes" at bounding box center [382, 226] width 63 height 24
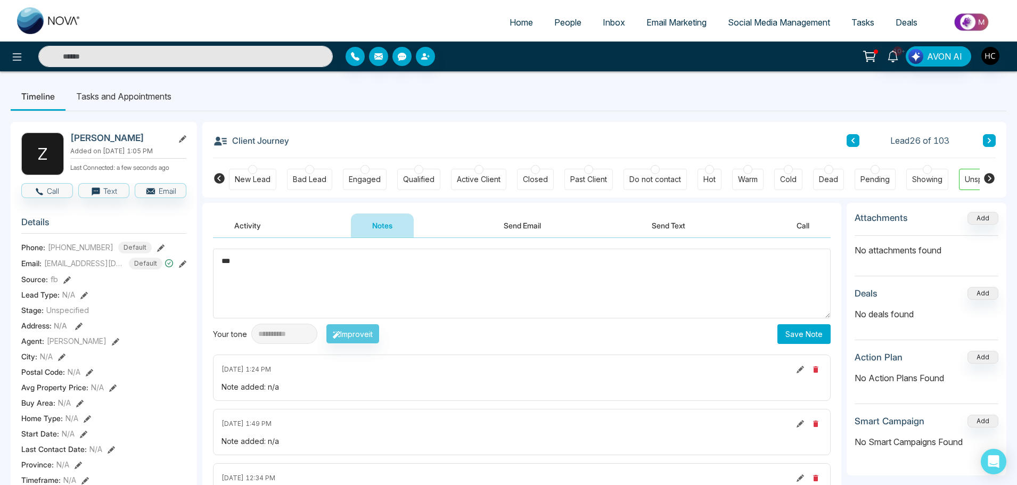
type textarea "***"
click at [790, 330] on button "Save Note" at bounding box center [804, 334] width 53 height 20
click at [546, 288] on textarea at bounding box center [522, 284] width 618 height 70
click at [992, 140] on button at bounding box center [989, 140] width 13 height 13
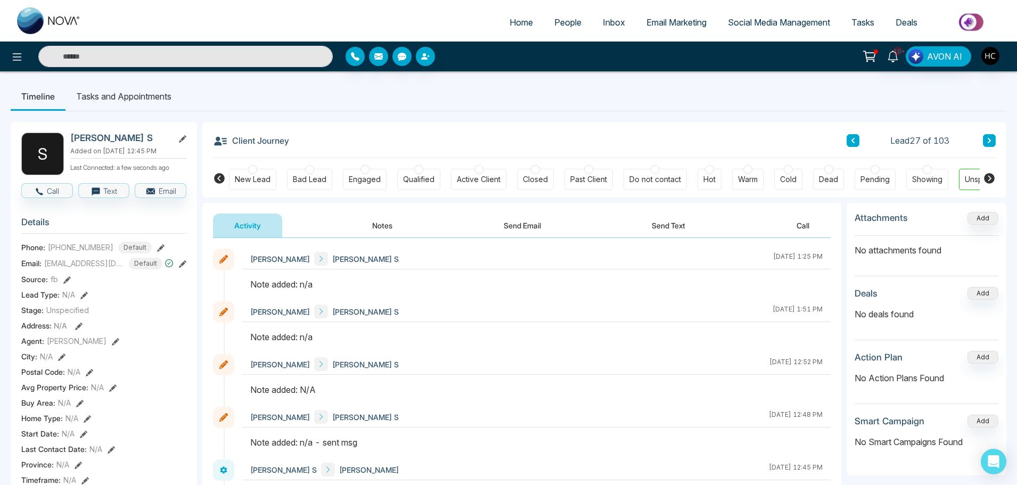
click at [374, 231] on button "Notes" at bounding box center [382, 226] width 63 height 24
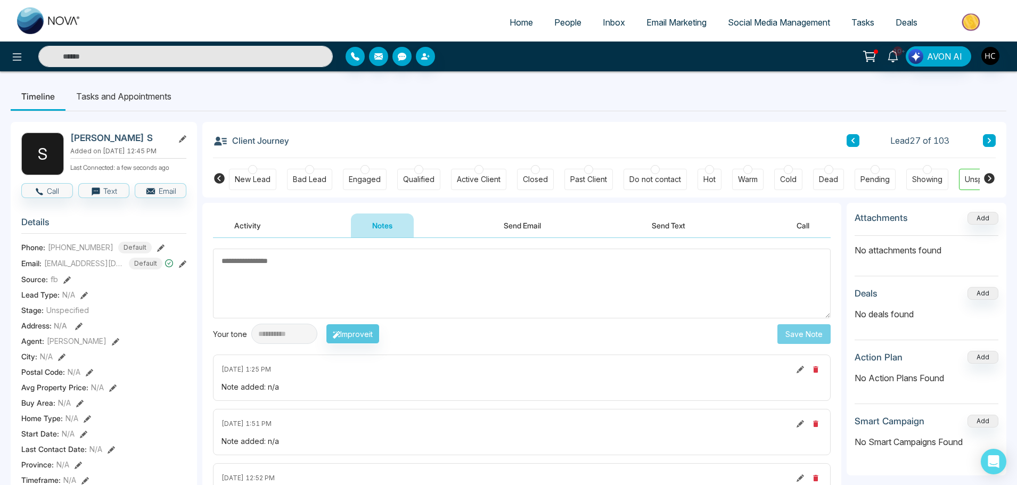
click at [853, 141] on icon at bounding box center [853, 140] width 5 height 6
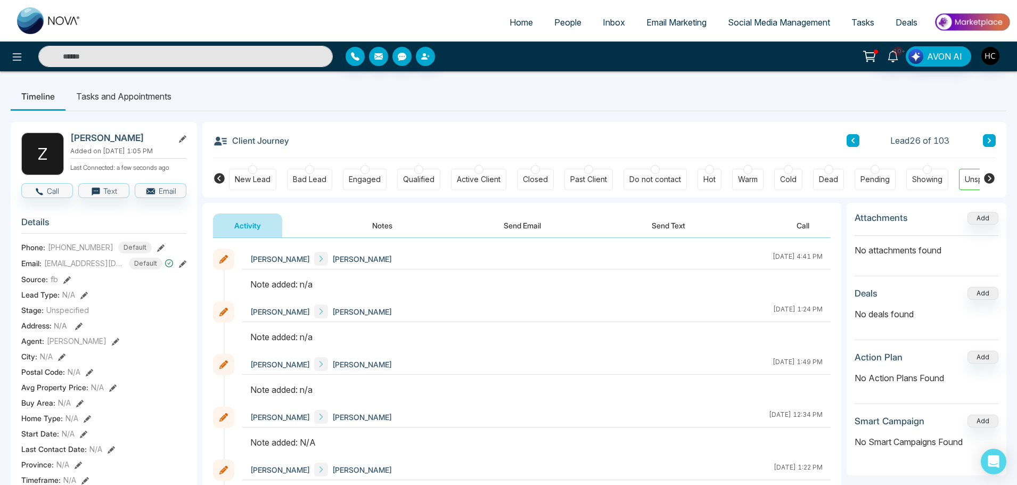
click at [383, 220] on button "Notes" at bounding box center [382, 226] width 63 height 24
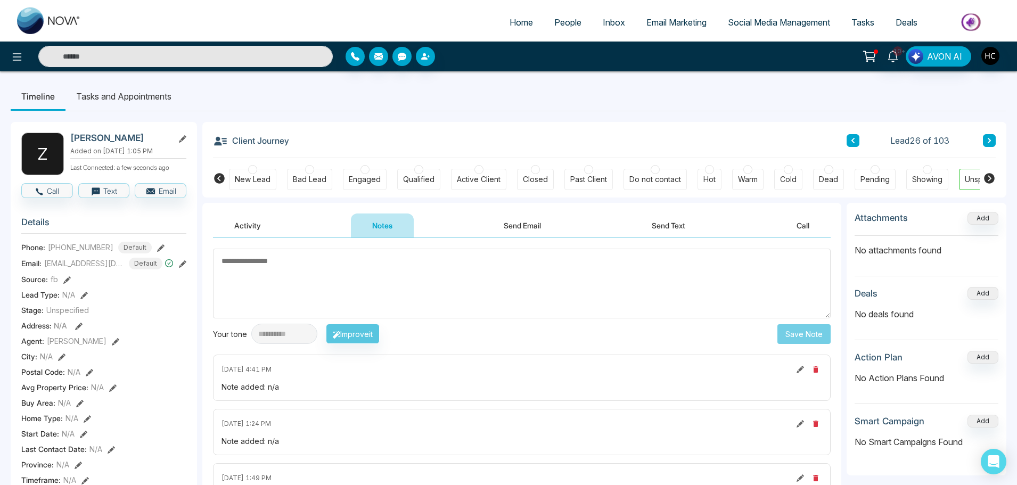
click at [431, 275] on textarea at bounding box center [522, 284] width 618 height 70
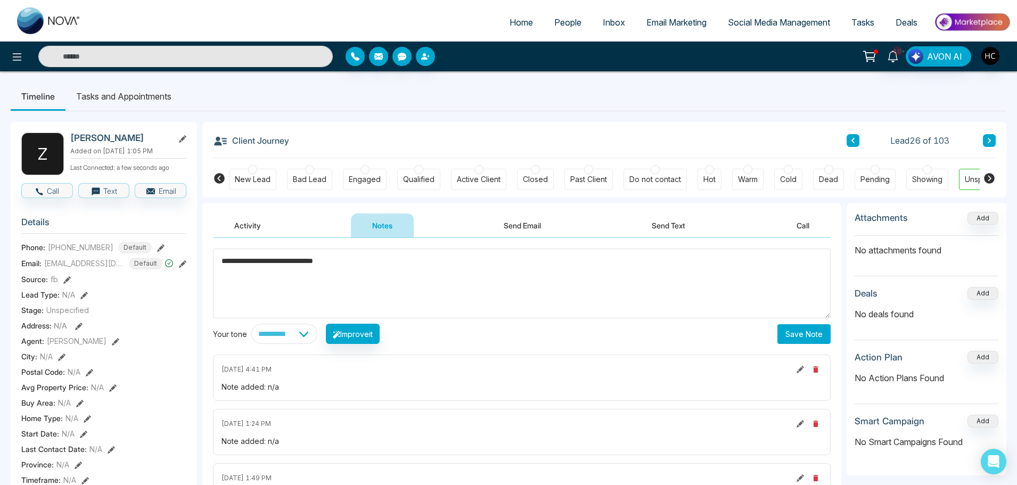
type textarea "**********"
click at [798, 328] on button "Save Note" at bounding box center [804, 334] width 53 height 20
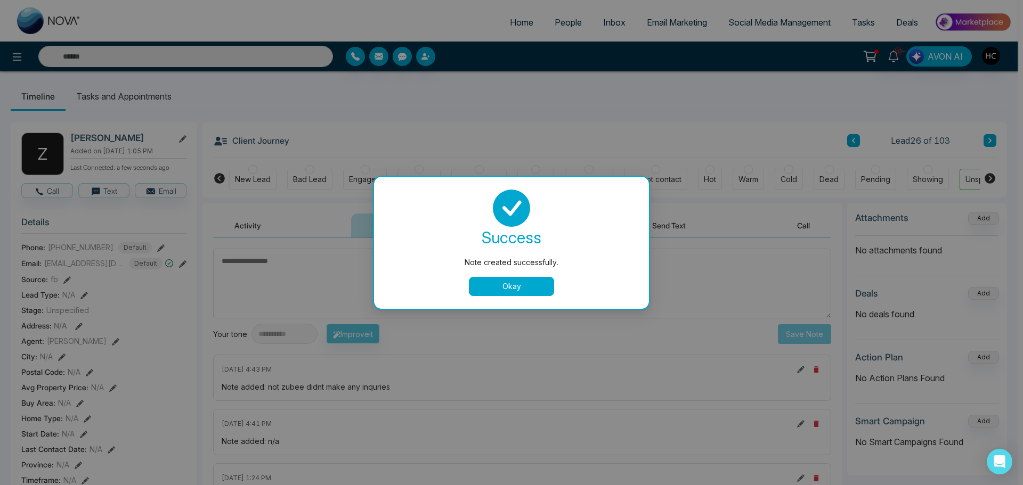
click at [510, 284] on button "Okay" at bounding box center [511, 286] width 85 height 19
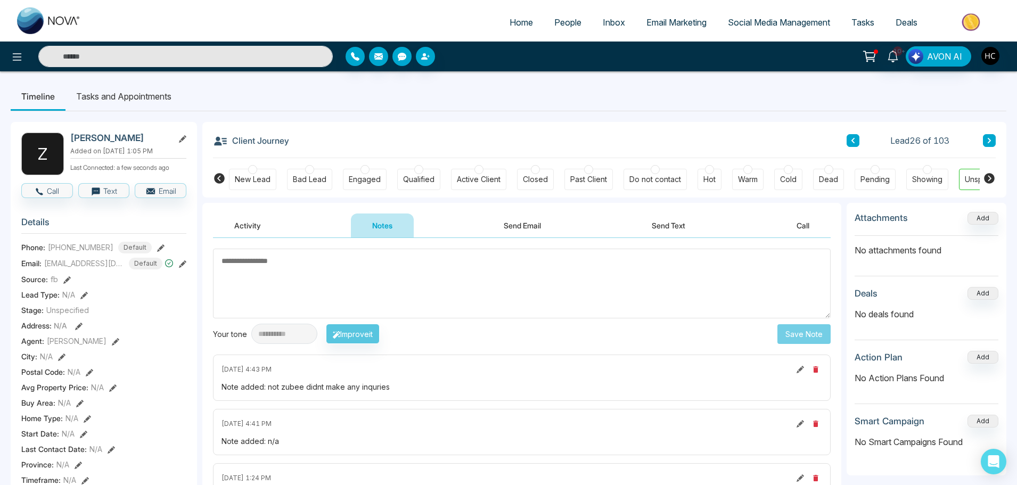
click at [661, 170] on div "Do not contact" at bounding box center [655, 179] width 63 height 21
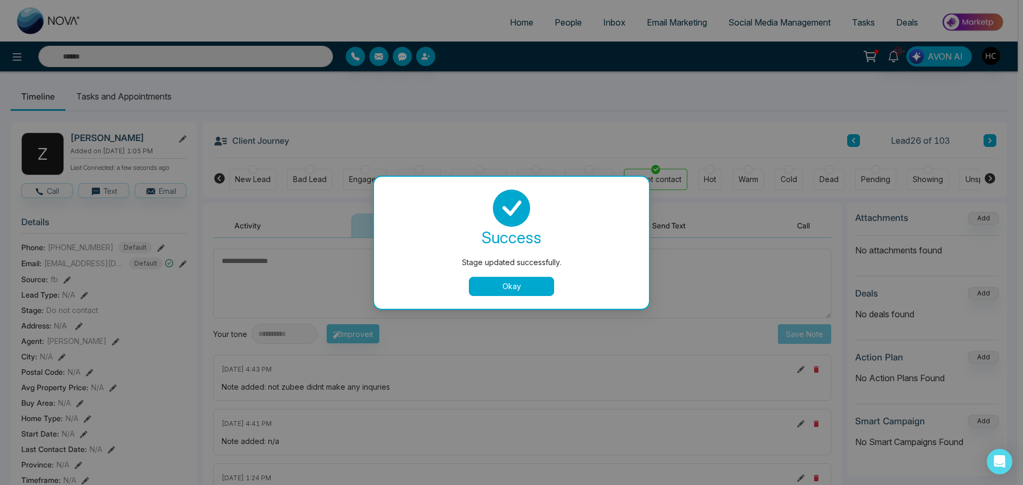
click at [991, 143] on div "Stage updated successfully. success Stage updated successfully. Okay" at bounding box center [511, 242] width 1023 height 485
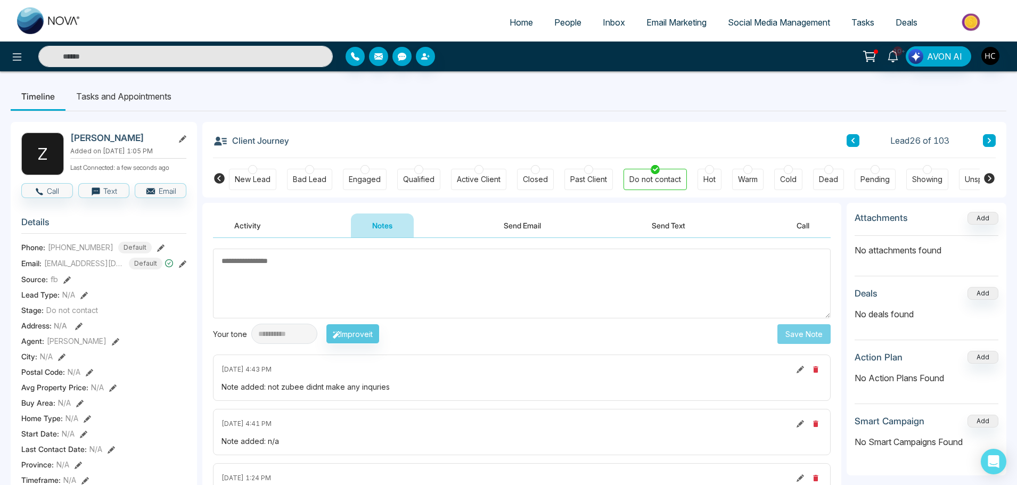
click at [986, 138] on button at bounding box center [989, 140] width 13 height 13
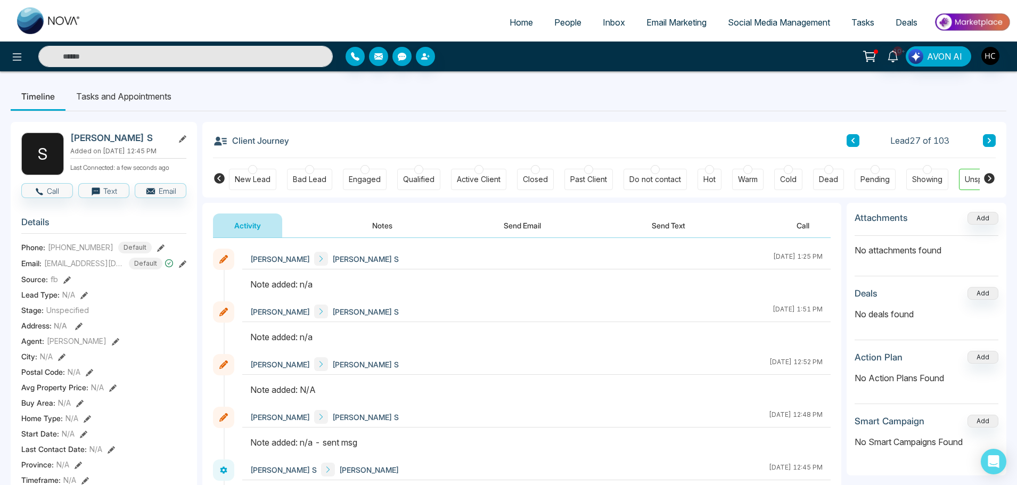
click at [393, 226] on button "Notes" at bounding box center [382, 226] width 63 height 24
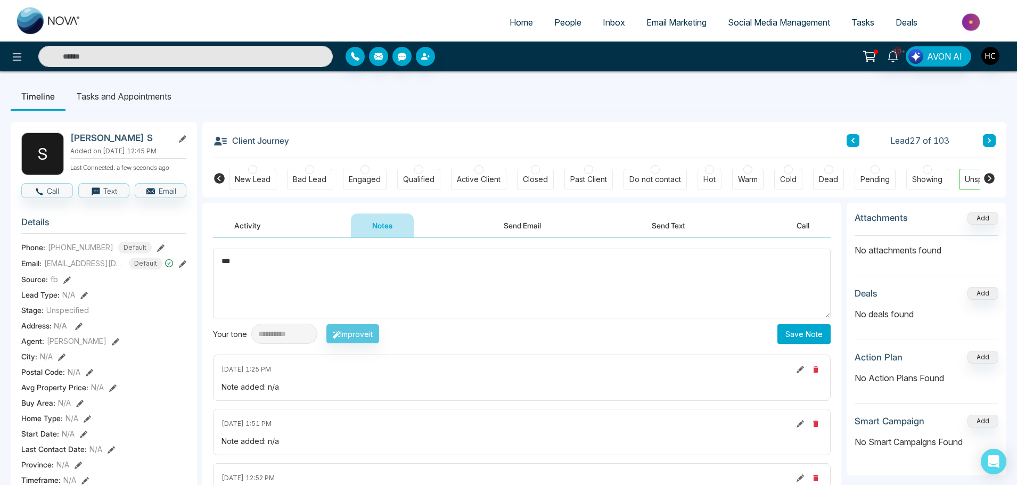
type textarea "***"
click at [796, 332] on button "Save Note" at bounding box center [804, 334] width 53 height 20
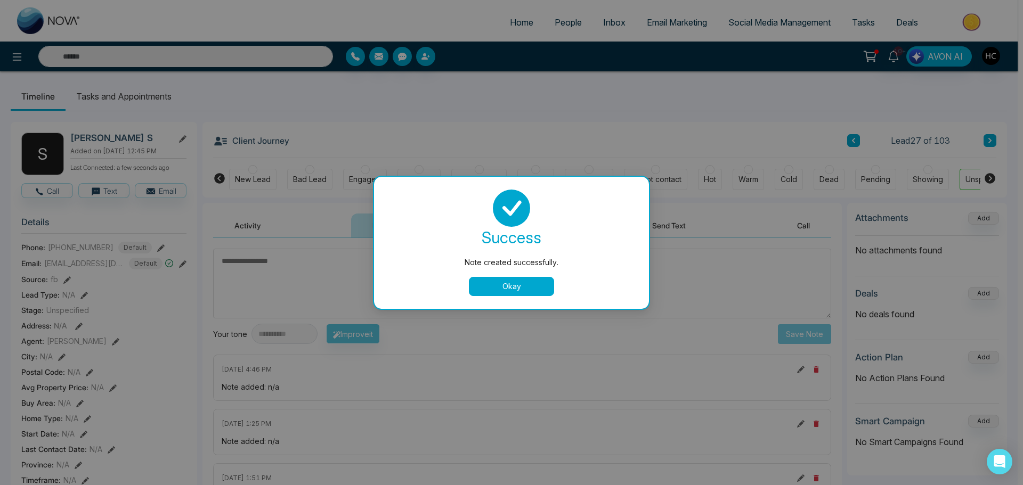
click at [540, 288] on button "Okay" at bounding box center [511, 286] width 85 height 19
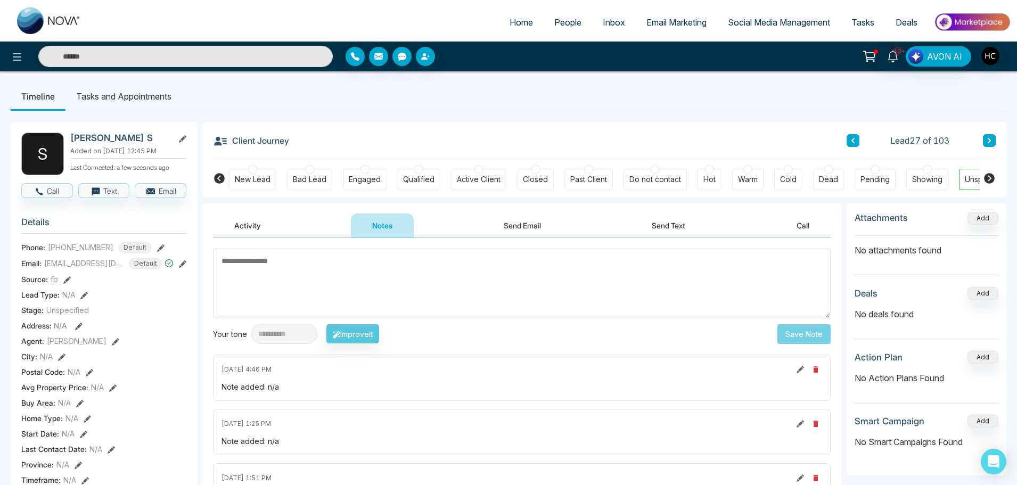
click at [989, 142] on icon at bounding box center [989, 140] width 3 height 5
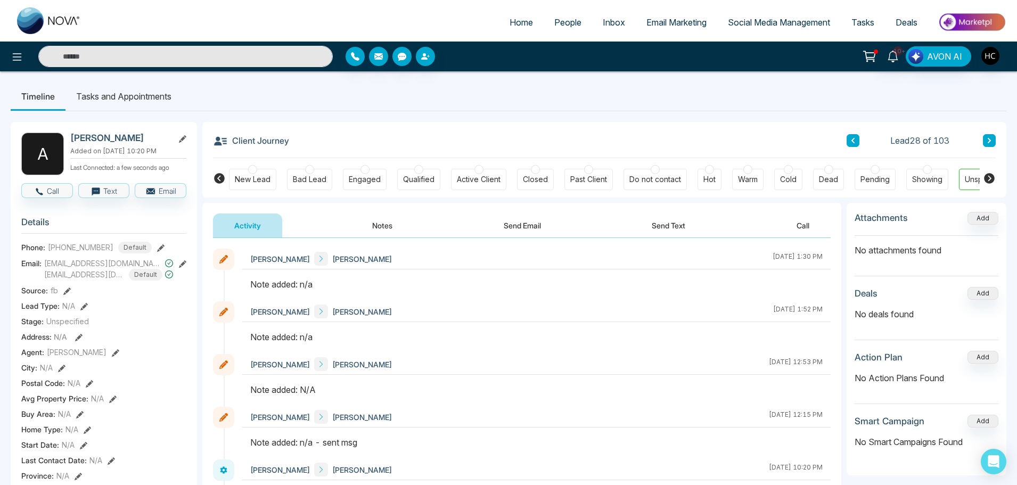
click at [382, 222] on button "Notes" at bounding box center [382, 226] width 63 height 24
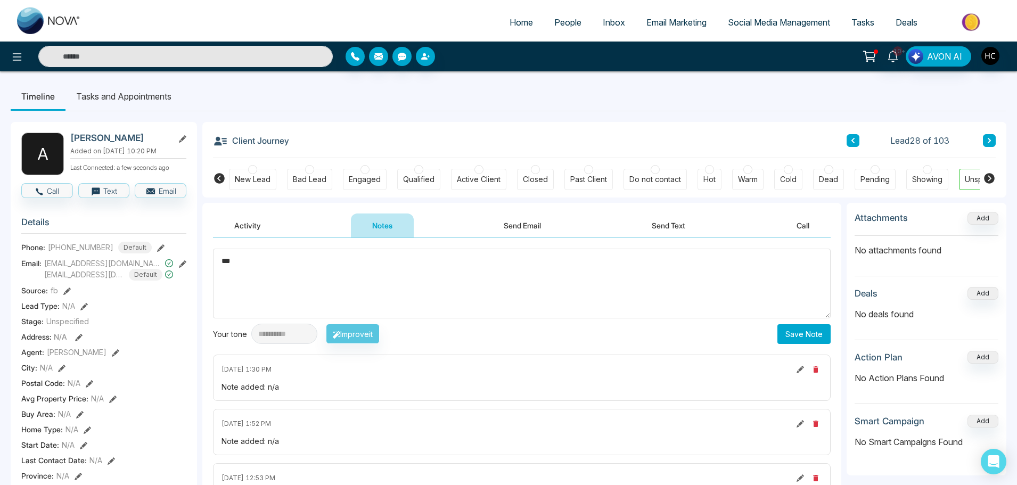
type textarea "***"
click at [790, 332] on button "Save Note" at bounding box center [804, 334] width 53 height 20
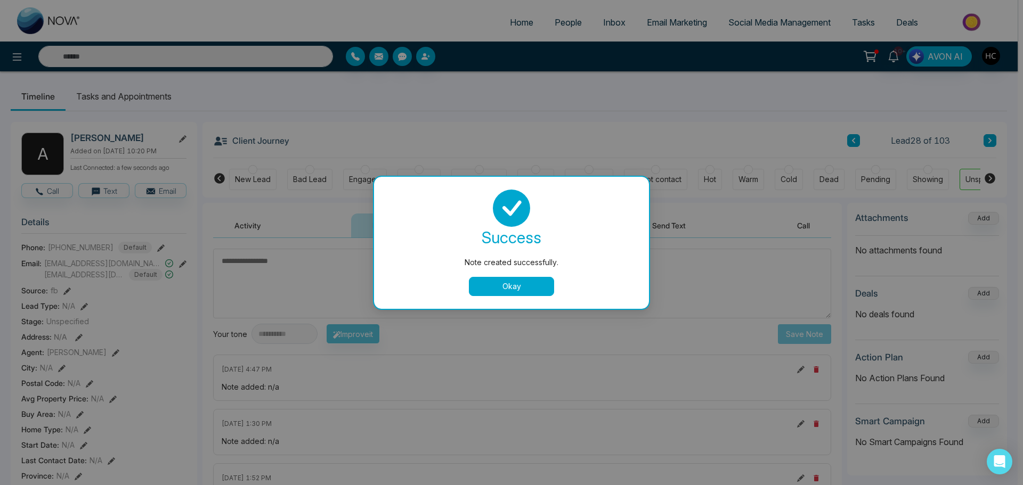
click at [545, 287] on button "Okay" at bounding box center [511, 286] width 85 height 19
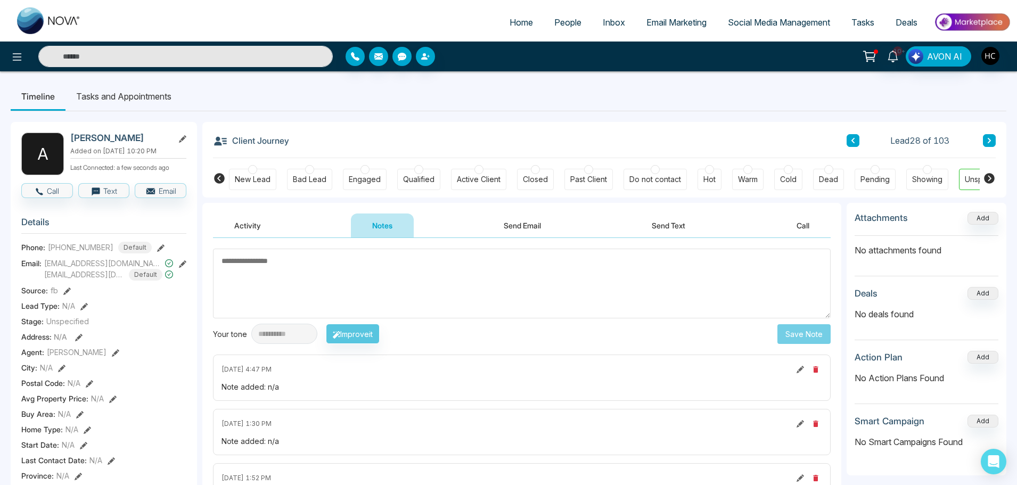
click at [991, 140] on icon at bounding box center [989, 140] width 5 height 6
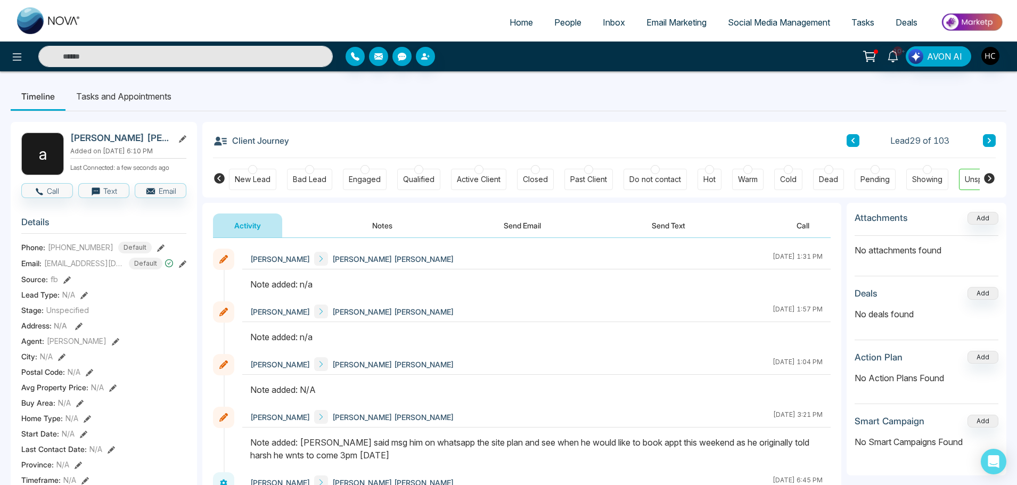
click at [390, 226] on button "Notes" at bounding box center [382, 226] width 63 height 24
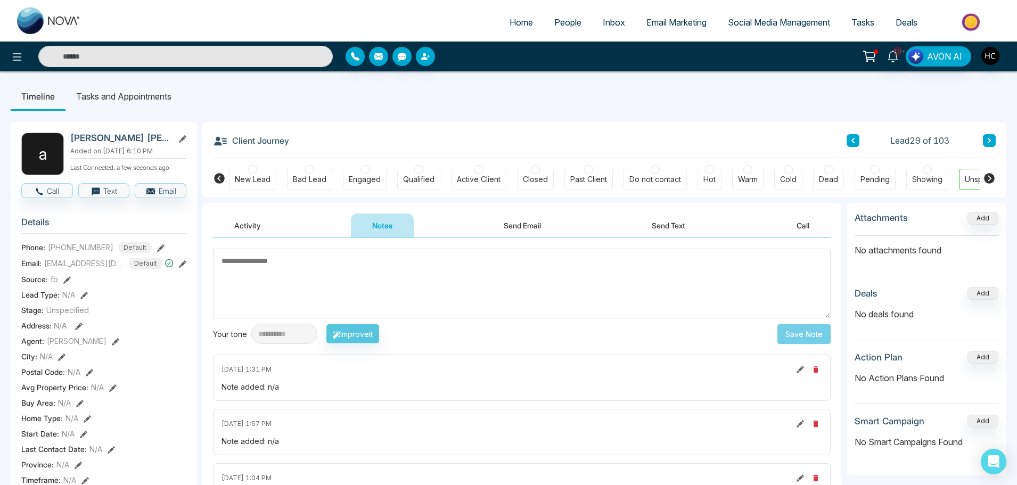
click at [303, 278] on textarea at bounding box center [522, 284] width 618 height 70
click at [281, 281] on textarea at bounding box center [522, 284] width 618 height 70
click at [420, 258] on textarea at bounding box center [522, 284] width 618 height 70
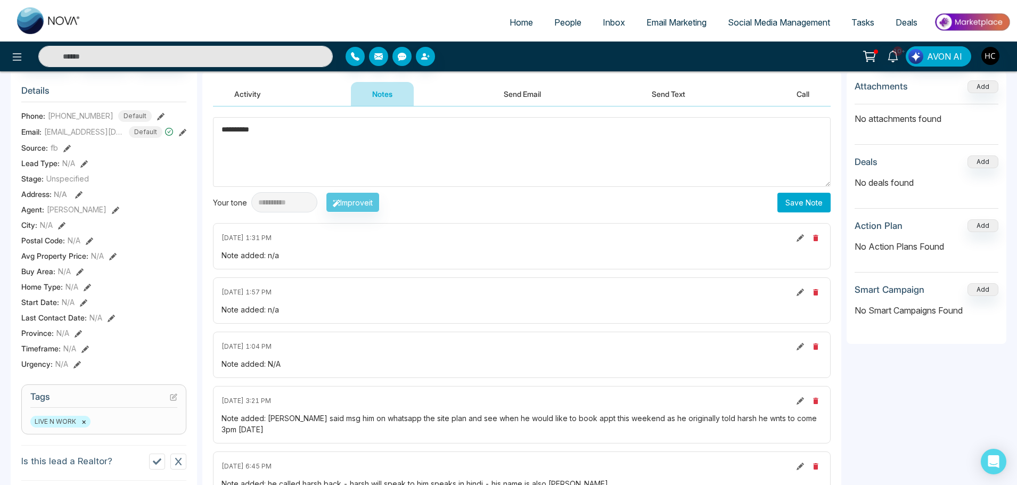
scroll to position [53, 0]
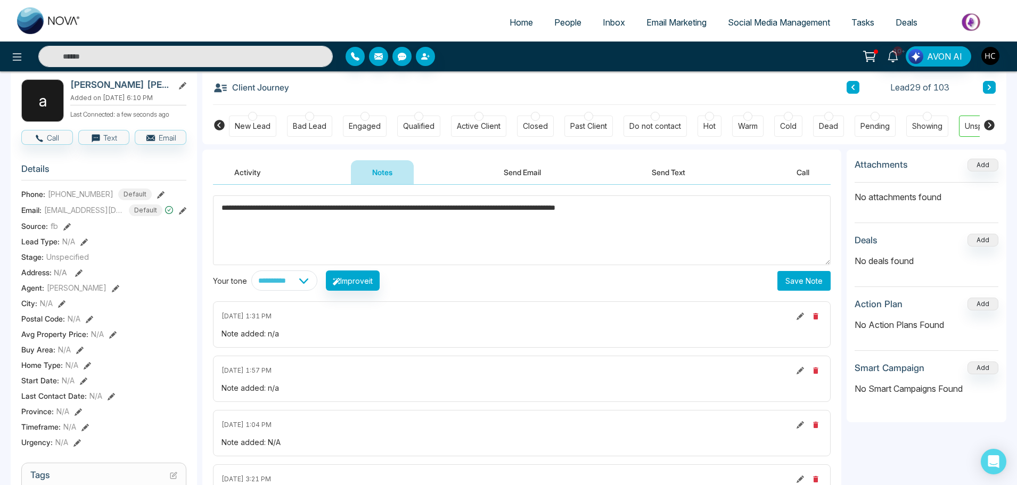
type textarea "**********"
click at [814, 277] on button "Save Note" at bounding box center [804, 281] width 53 height 20
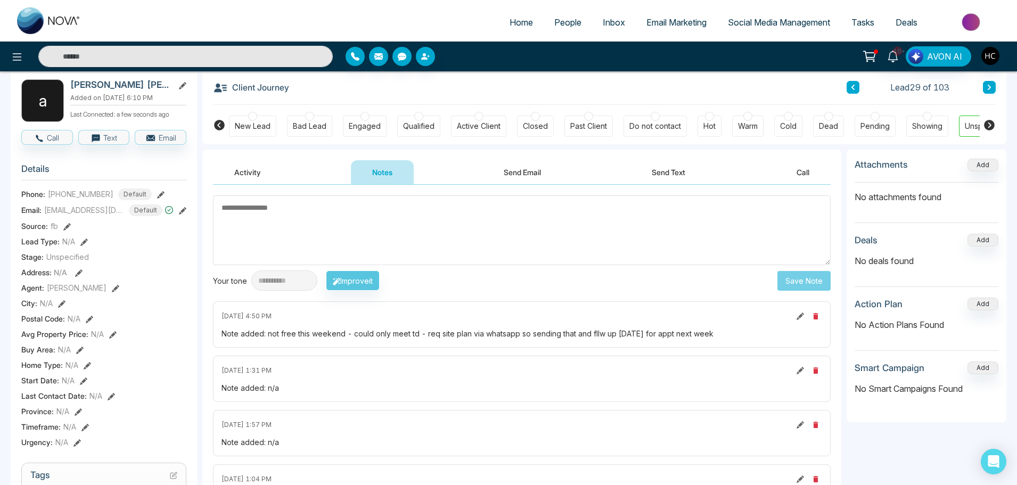
click at [988, 84] on button at bounding box center [989, 87] width 13 height 13
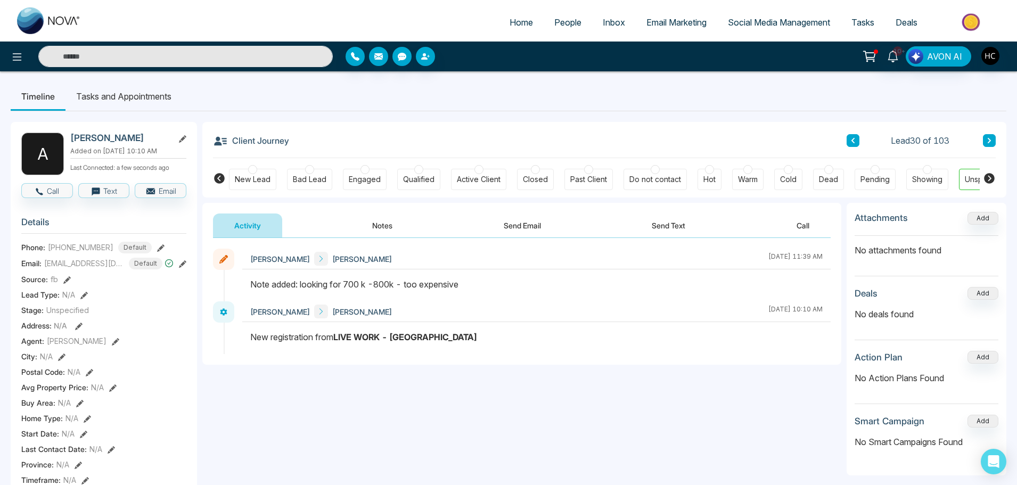
click at [988, 140] on icon at bounding box center [989, 140] width 5 height 6
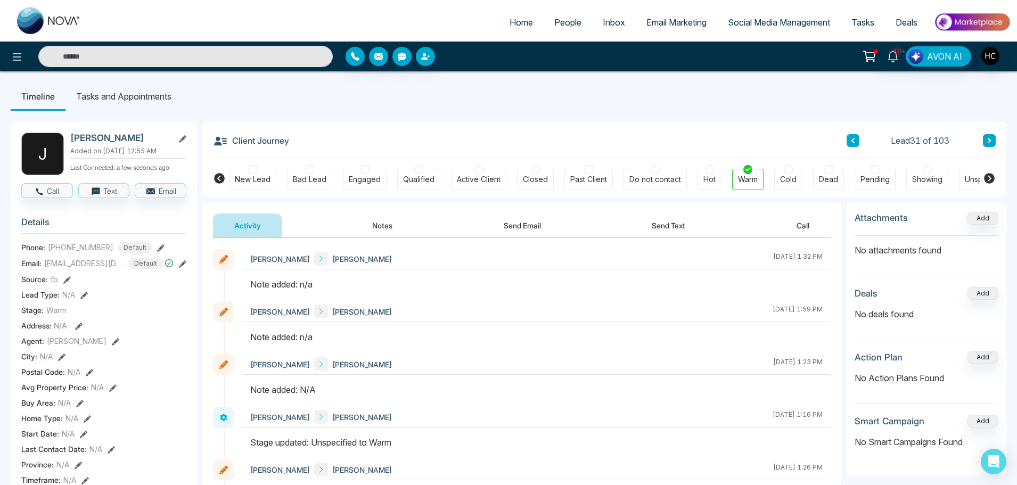
click at [380, 222] on button "Notes" at bounding box center [382, 226] width 63 height 24
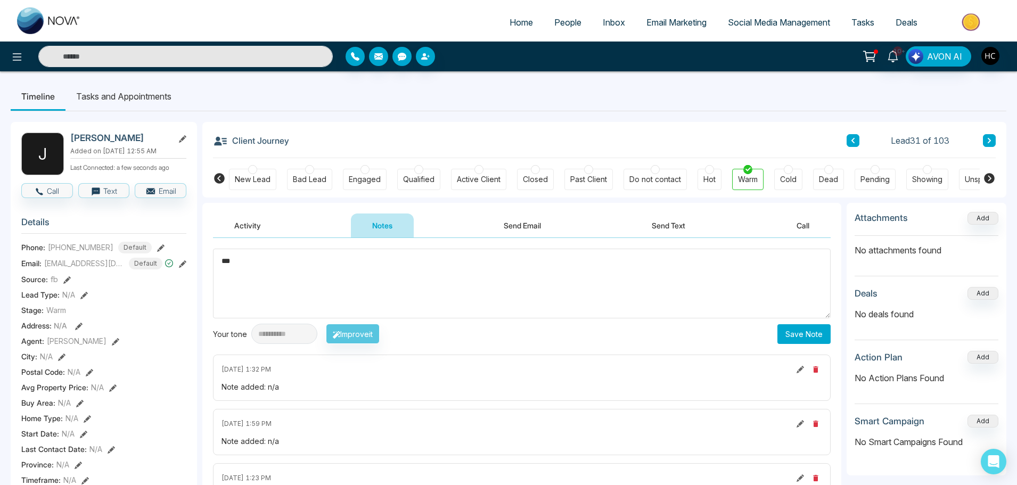
type textarea "***"
click at [804, 328] on button "Save Note" at bounding box center [804, 334] width 53 height 20
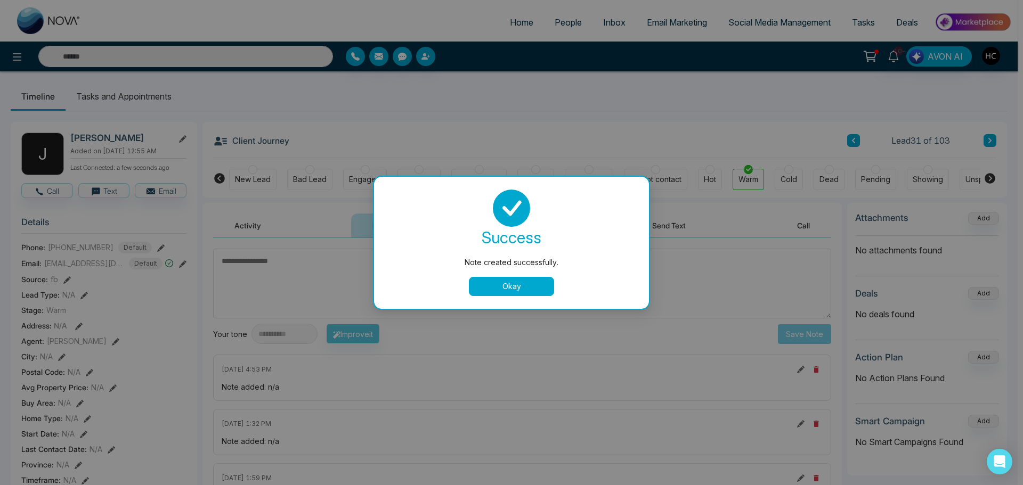
click at [513, 283] on button "Okay" at bounding box center [511, 286] width 85 height 19
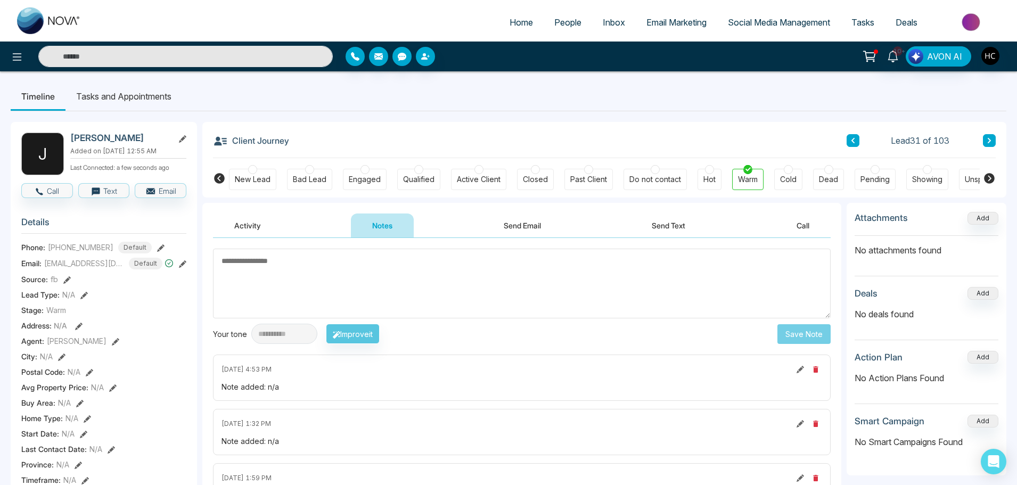
click at [986, 138] on button at bounding box center [989, 140] width 13 height 13
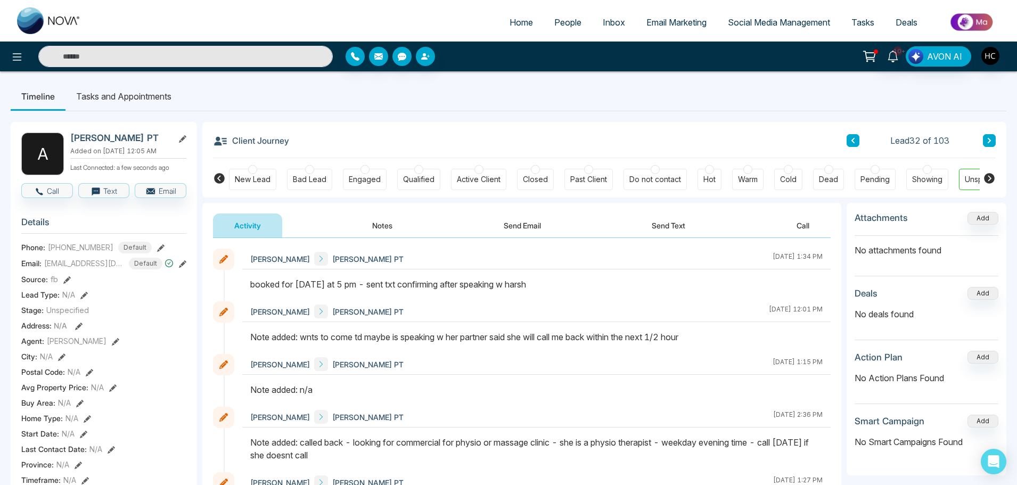
click at [990, 138] on icon at bounding box center [989, 140] width 5 height 6
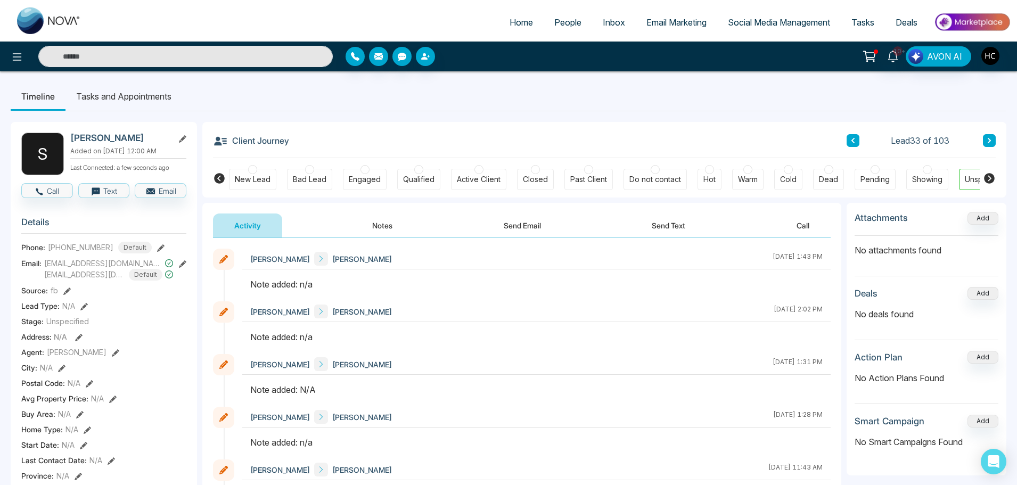
click at [382, 220] on button "Notes" at bounding box center [382, 226] width 63 height 24
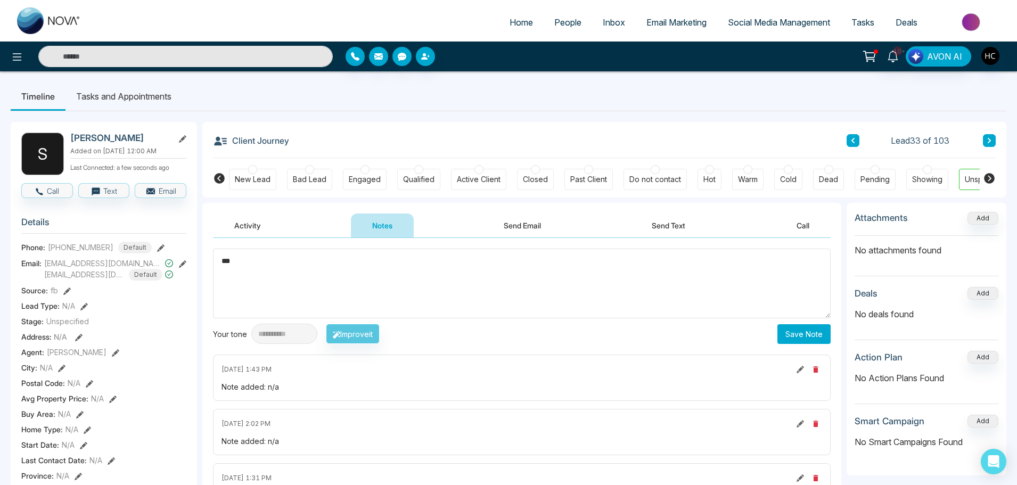
type textarea "***"
click at [799, 334] on button "Save Note" at bounding box center [804, 334] width 53 height 20
click at [536, 285] on textarea at bounding box center [522, 284] width 618 height 70
click at [989, 138] on icon at bounding box center [989, 140] width 5 height 6
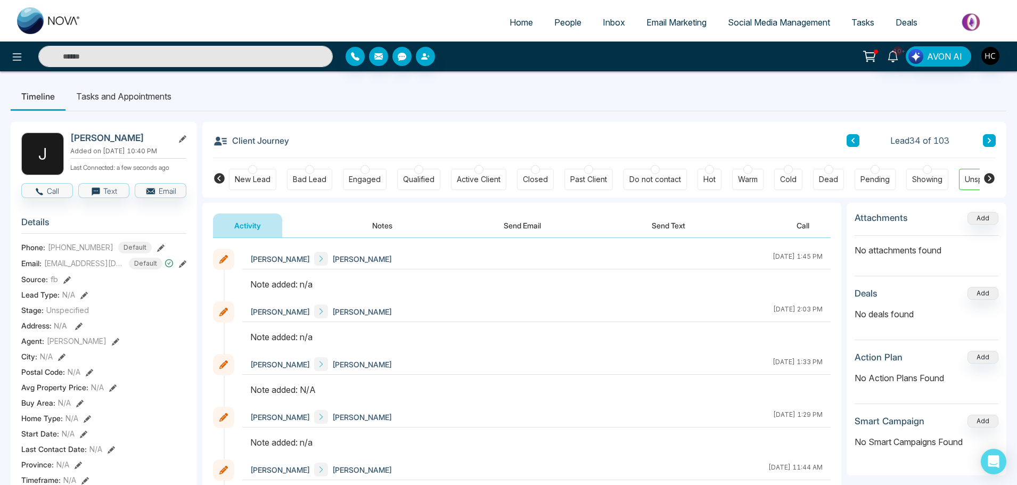
click at [379, 228] on button "Notes" at bounding box center [382, 226] width 63 height 24
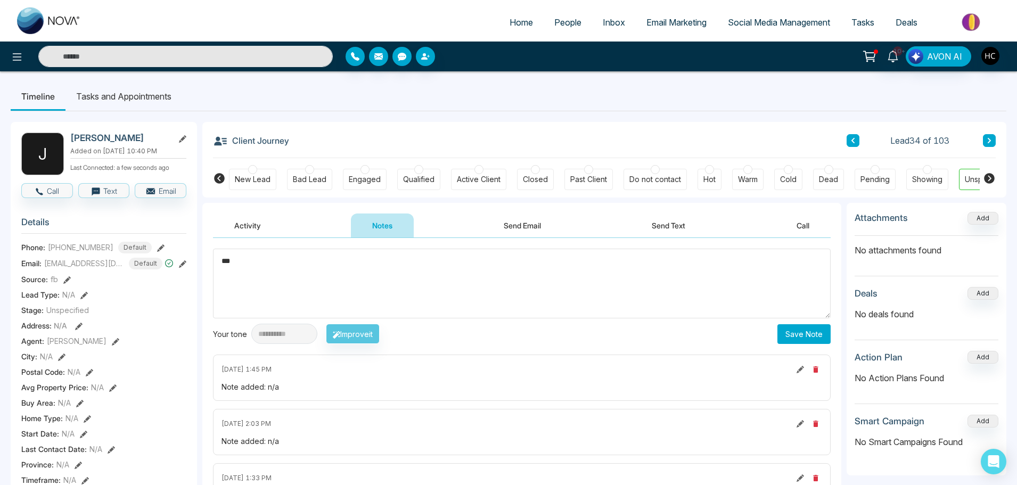
type textarea "***"
click at [819, 334] on button "Save Note" at bounding box center [804, 334] width 53 height 20
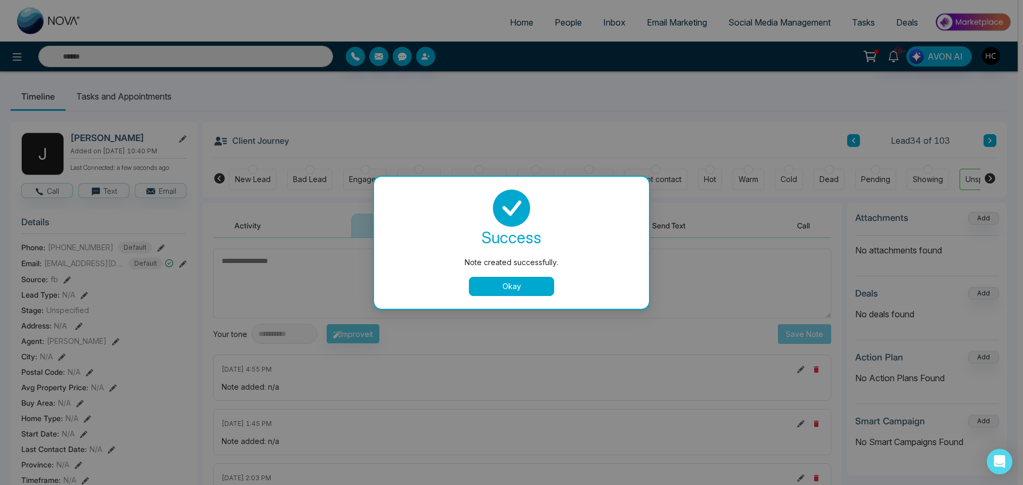
click at [531, 294] on button "Okay" at bounding box center [511, 286] width 85 height 19
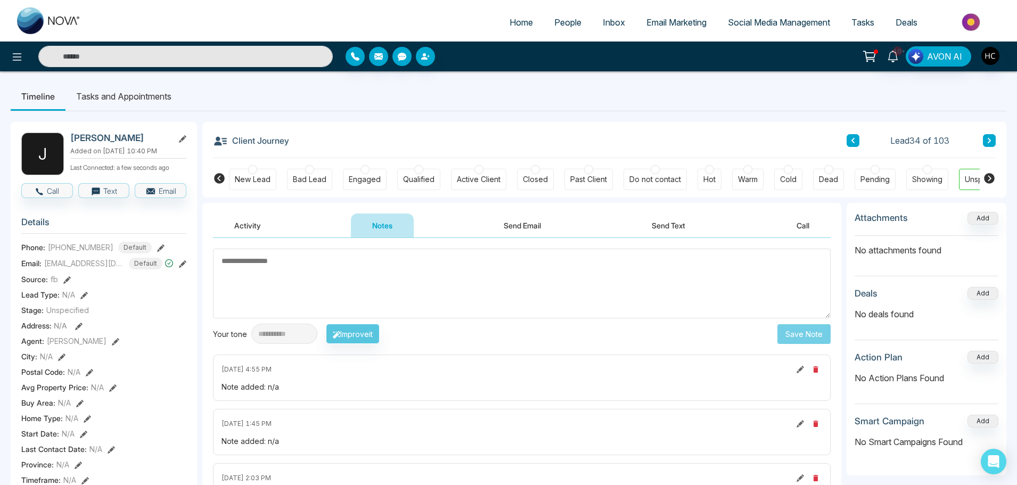
click at [993, 142] on button at bounding box center [989, 140] width 13 height 13
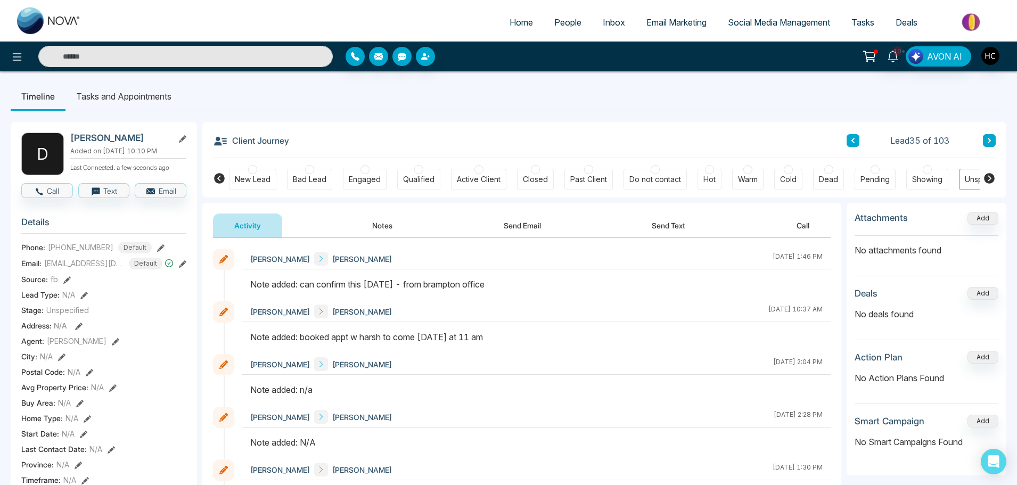
click at [986, 137] on button at bounding box center [989, 140] width 13 height 13
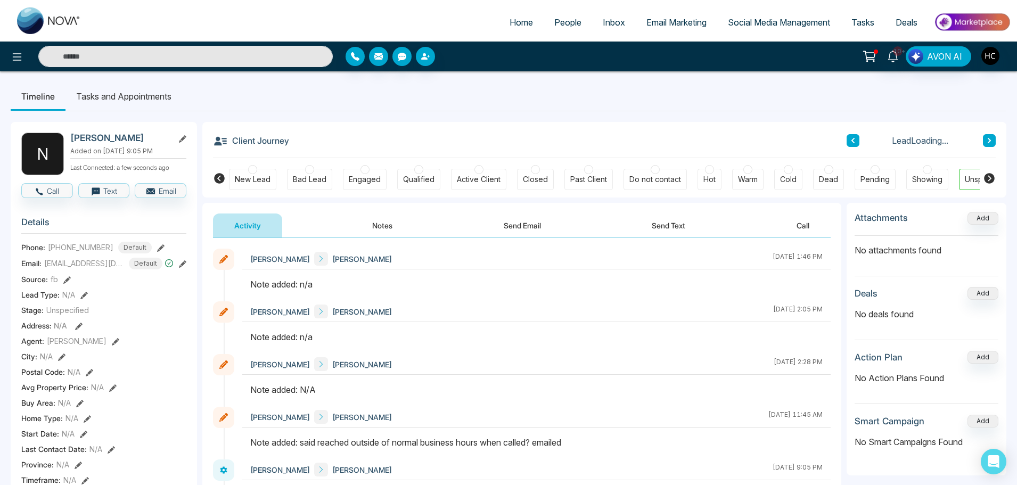
click at [373, 226] on button "Notes" at bounding box center [382, 226] width 63 height 24
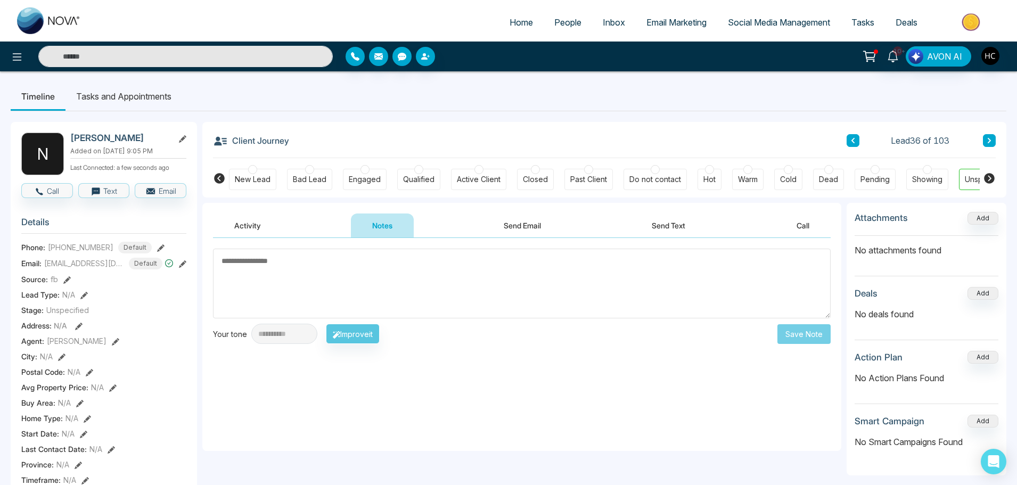
click at [379, 283] on textarea at bounding box center [522, 284] width 618 height 70
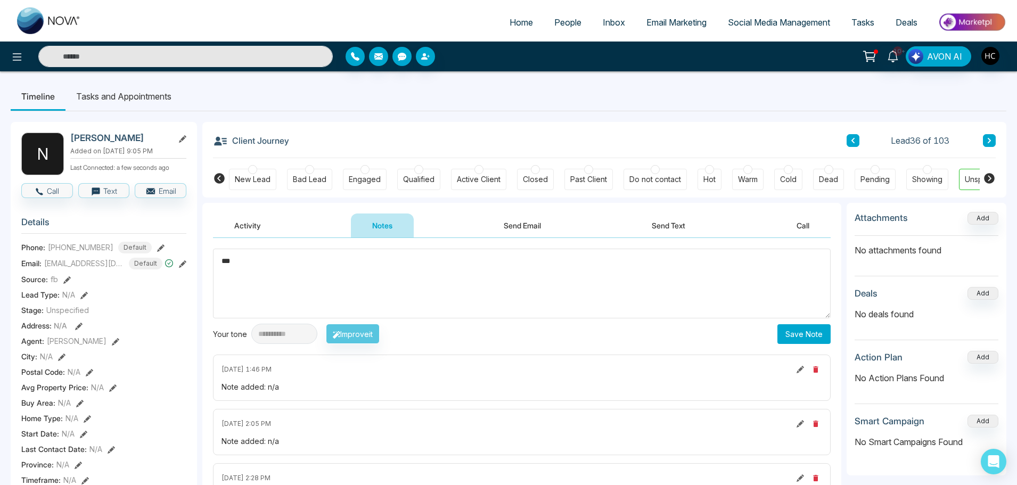
type textarea "***"
click at [815, 334] on button "Save Note" at bounding box center [804, 334] width 53 height 20
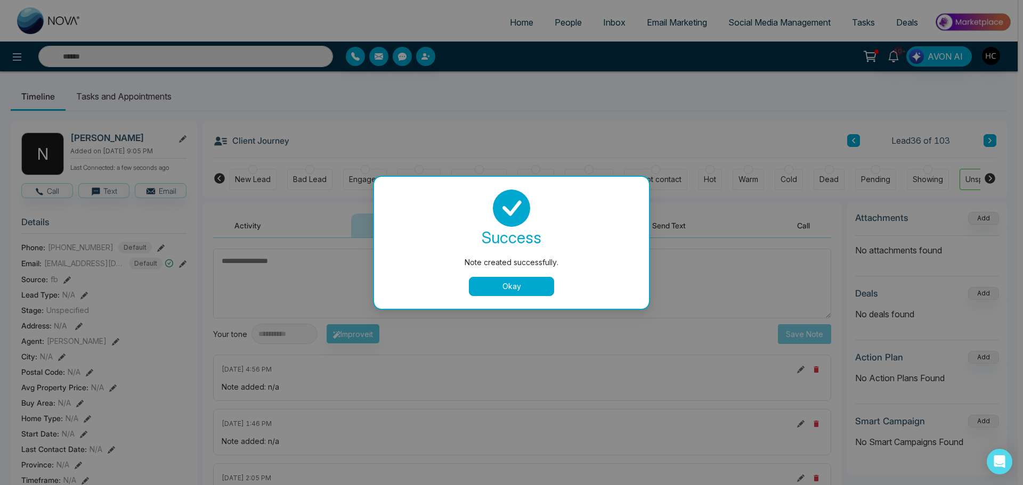
click at [536, 289] on button "Okay" at bounding box center [511, 286] width 85 height 19
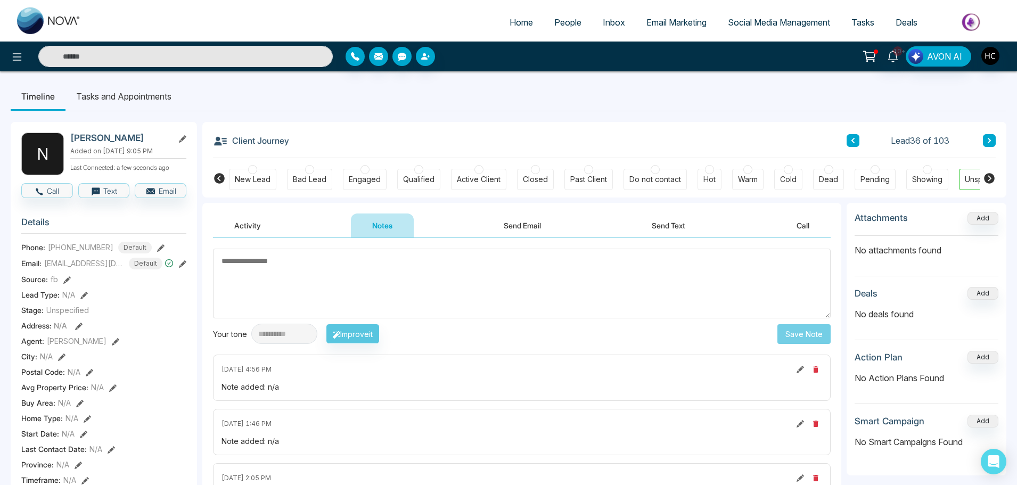
click at [986, 138] on button at bounding box center [989, 140] width 13 height 13
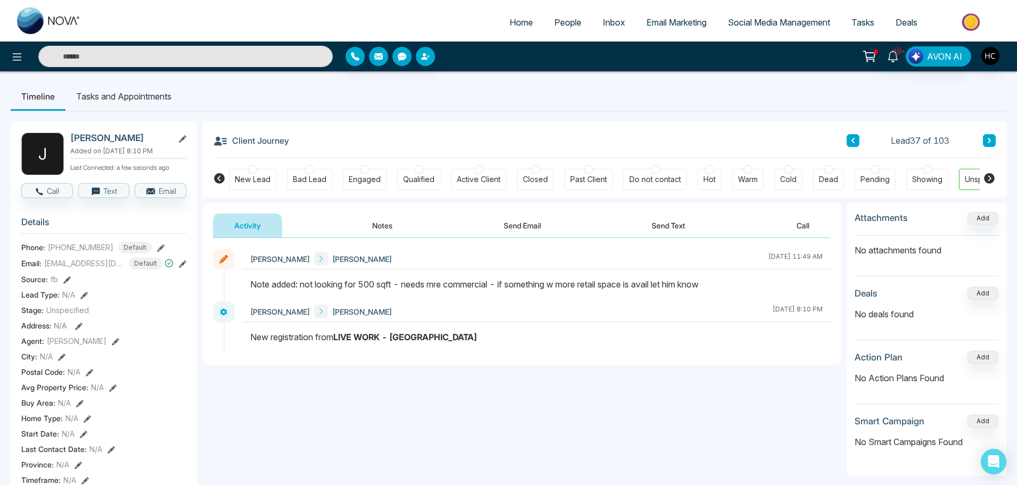
click at [992, 134] on div "Client Journey Lead 37 of 103" at bounding box center [604, 140] width 783 height 36
click at [987, 139] on icon at bounding box center [989, 140] width 5 height 6
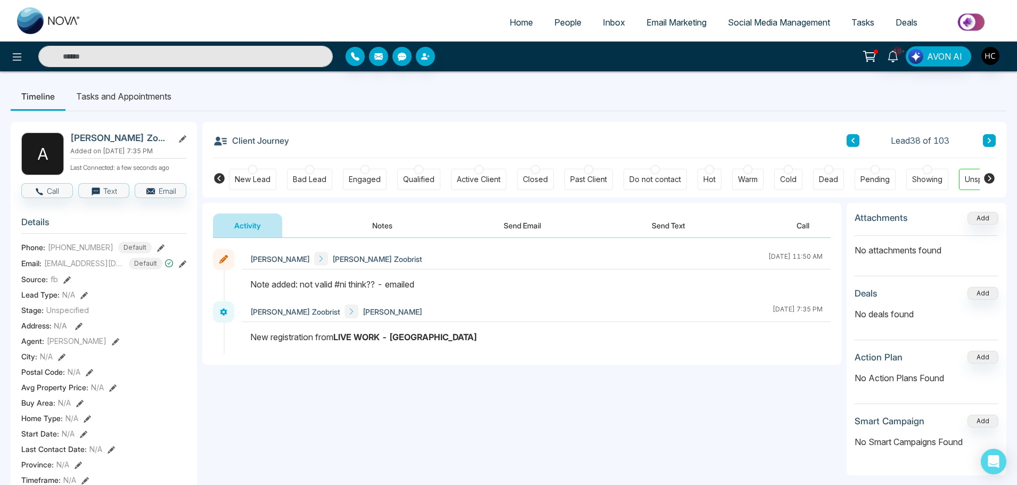
click at [991, 141] on icon at bounding box center [989, 140] width 3 height 5
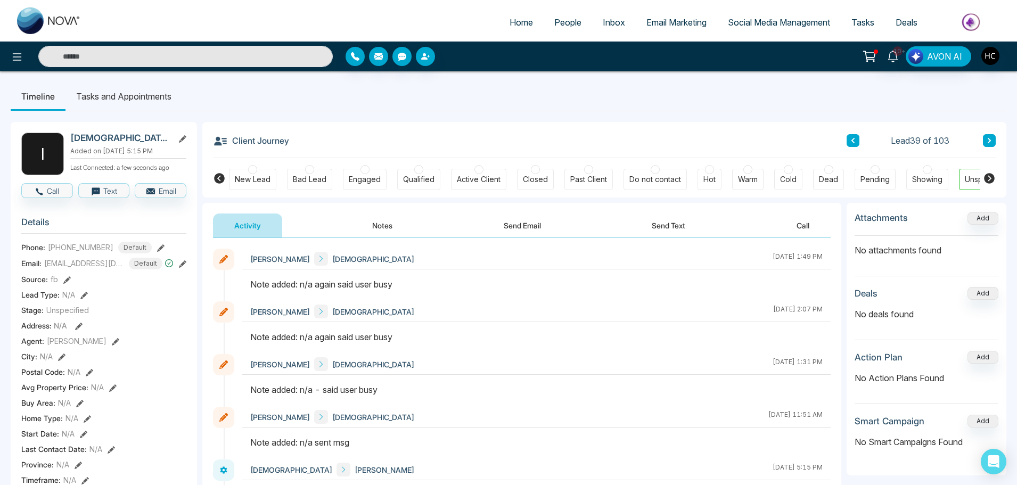
click at [383, 222] on button "Notes" at bounding box center [382, 226] width 63 height 24
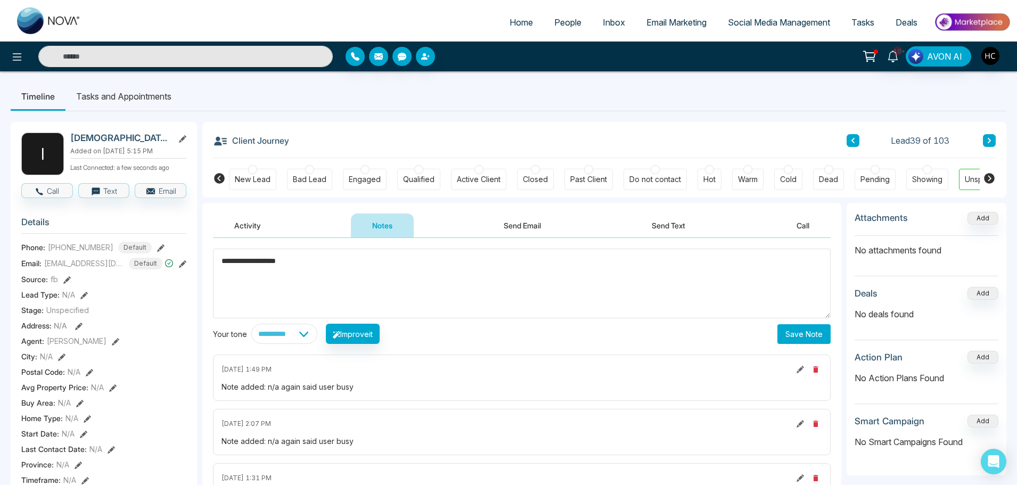
type textarea "**********"
click at [799, 339] on button "Save Note" at bounding box center [804, 334] width 53 height 20
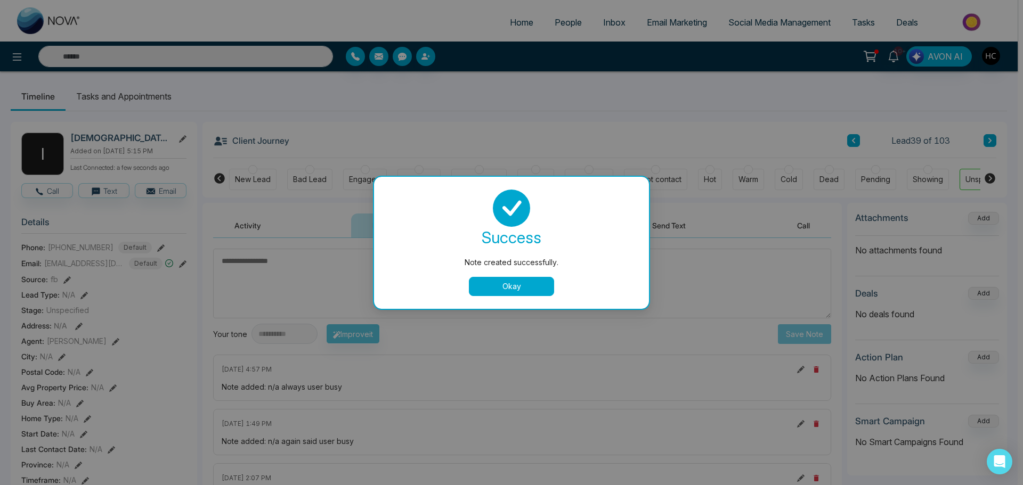
click at [542, 290] on button "Okay" at bounding box center [511, 286] width 85 height 19
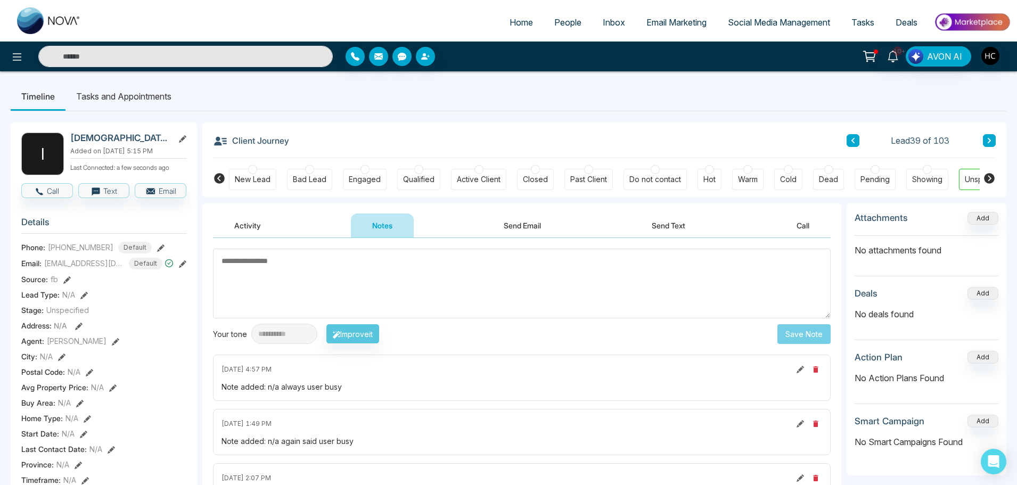
click at [985, 140] on button at bounding box center [989, 140] width 13 height 13
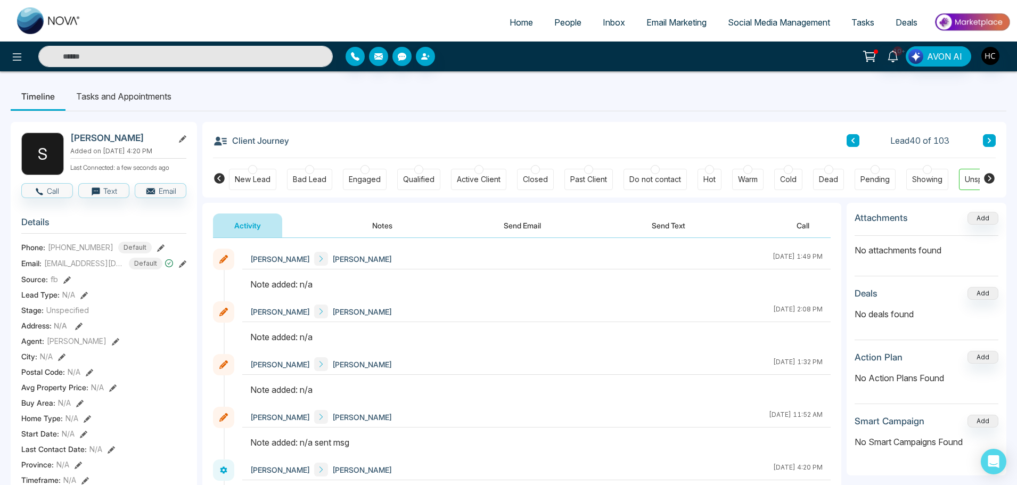
click at [377, 222] on button "Notes" at bounding box center [382, 226] width 63 height 24
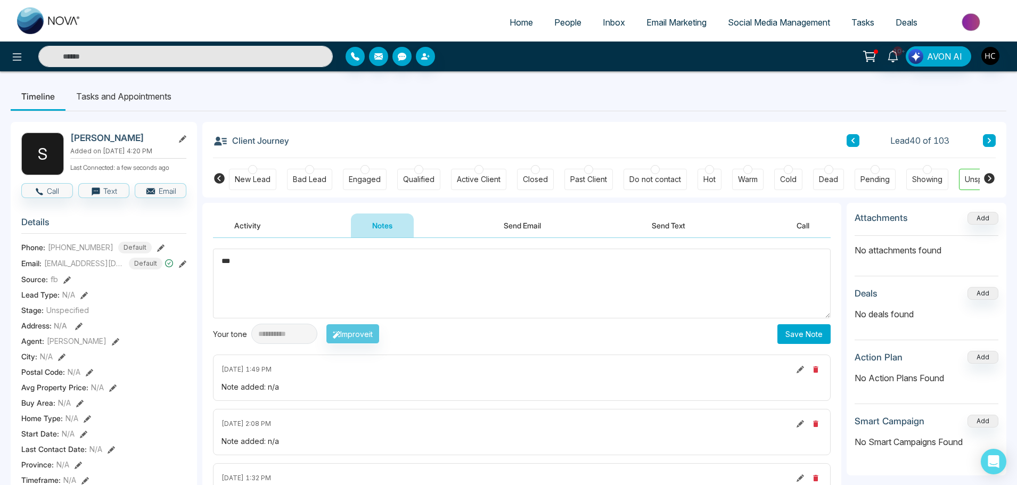
type textarea "***"
click at [805, 335] on button "Save Note" at bounding box center [804, 334] width 53 height 20
click at [986, 140] on button at bounding box center [989, 140] width 13 height 13
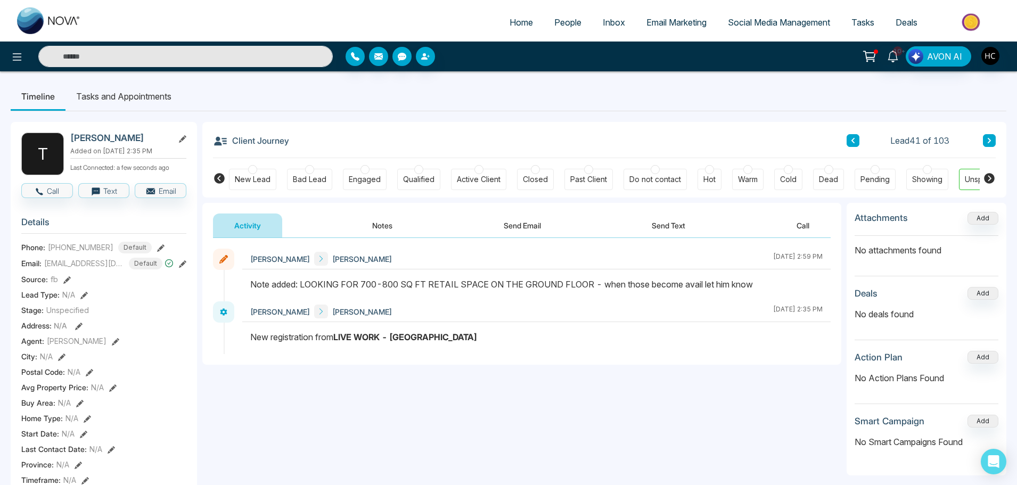
click at [992, 142] on button at bounding box center [989, 140] width 13 height 13
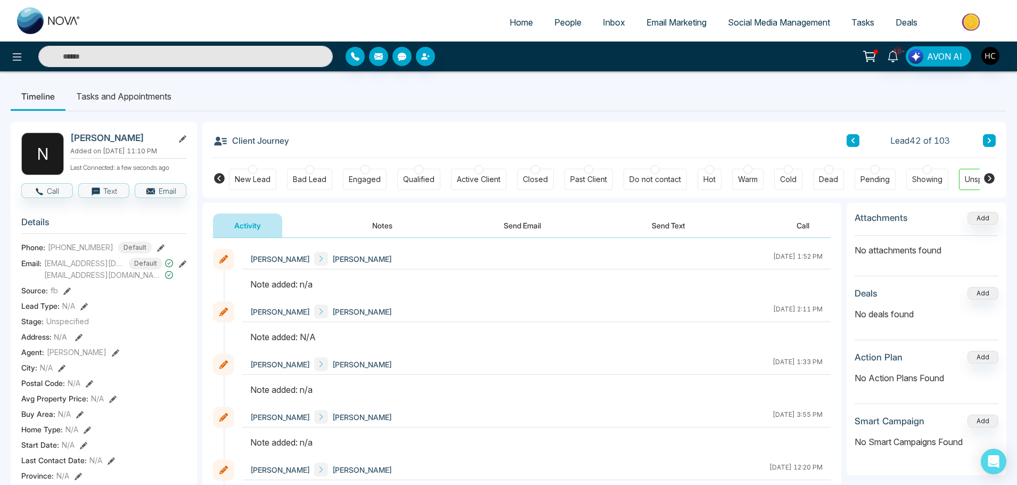
click at [381, 231] on button "Notes" at bounding box center [382, 226] width 63 height 24
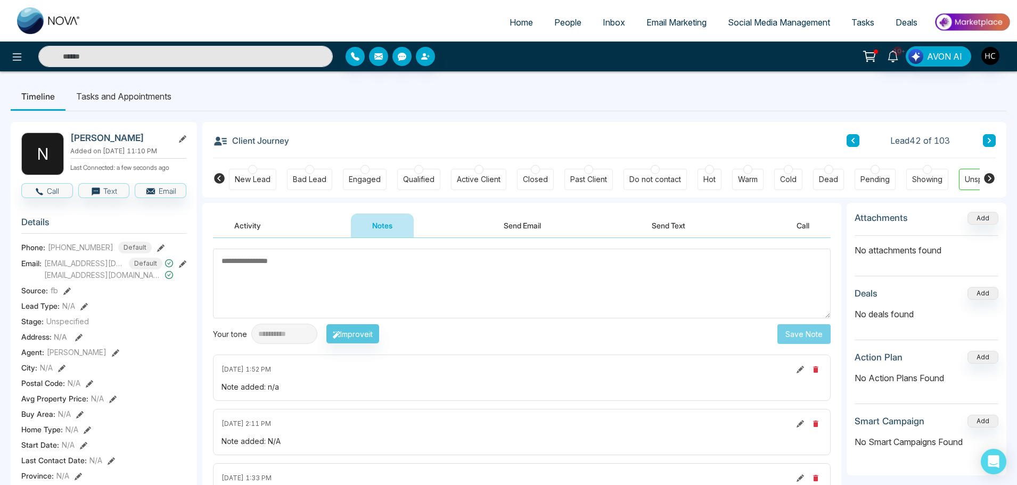
click at [380, 269] on textarea at bounding box center [522, 284] width 618 height 70
type textarea "***"
click at [791, 335] on button "Save Note" at bounding box center [804, 334] width 53 height 20
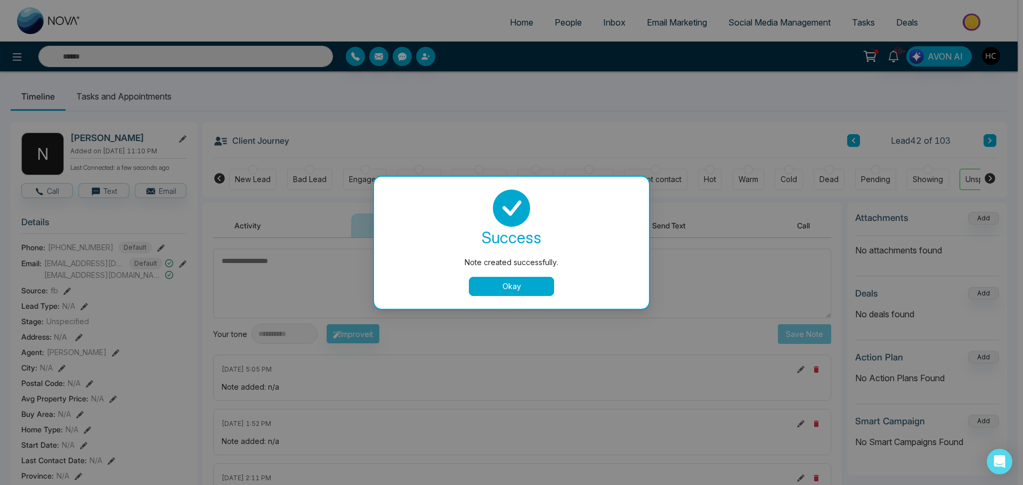
click at [513, 288] on button "Okay" at bounding box center [511, 286] width 85 height 19
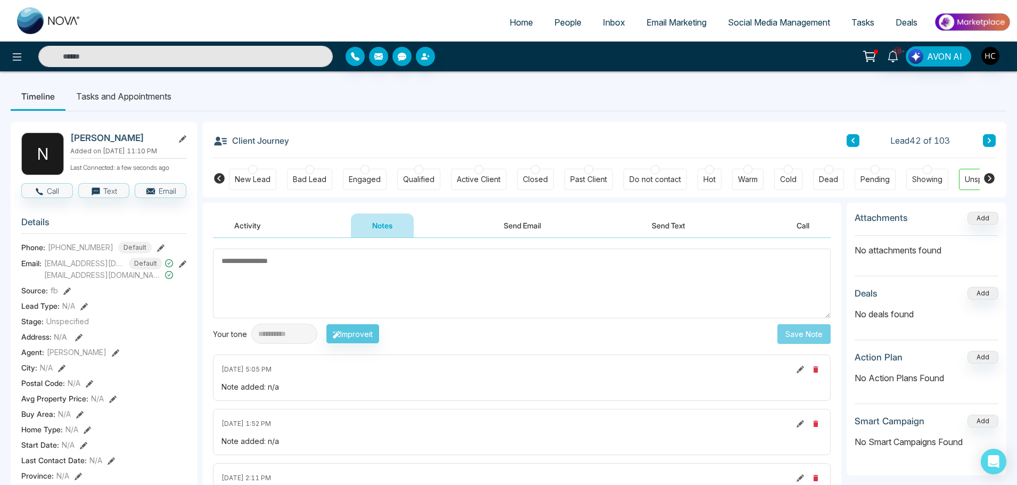
click at [990, 141] on icon at bounding box center [989, 140] width 3 height 5
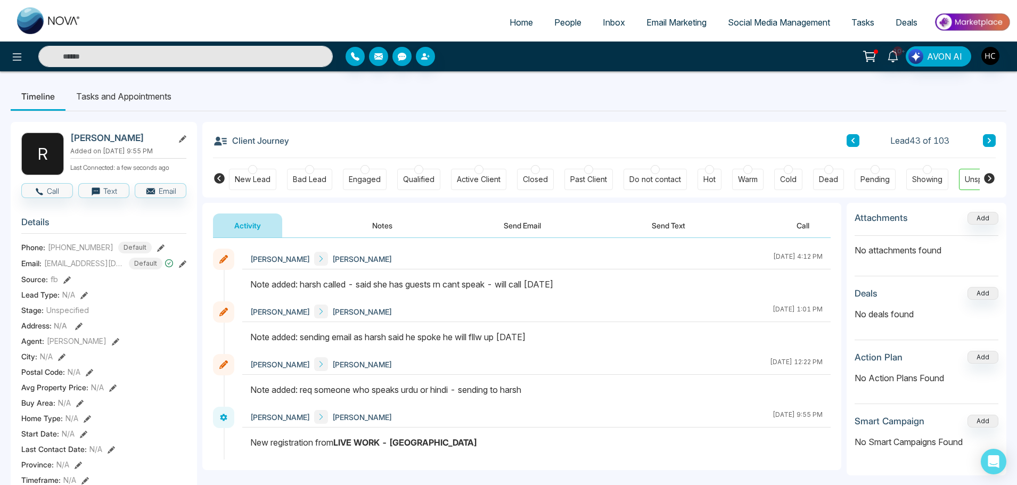
click at [983, 138] on button at bounding box center [989, 140] width 13 height 13
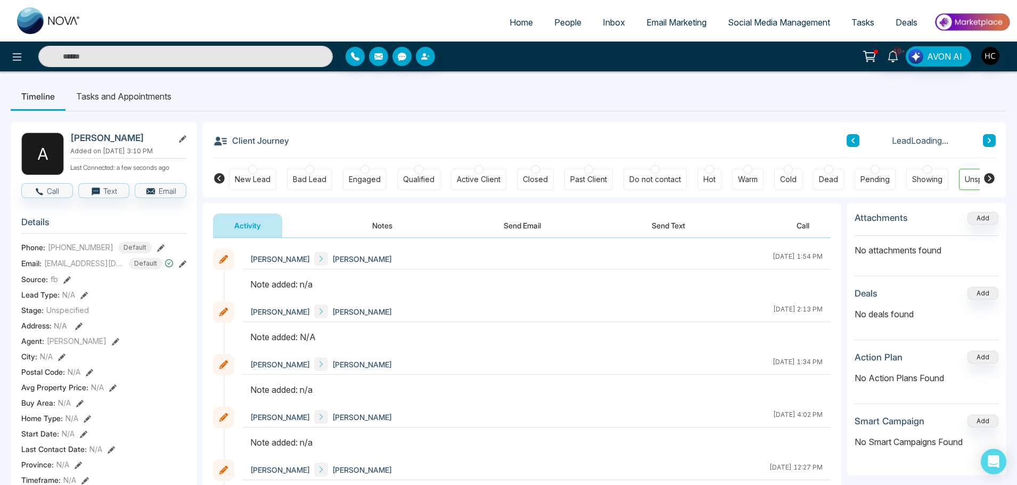
click at [394, 225] on button "Notes" at bounding box center [382, 226] width 63 height 24
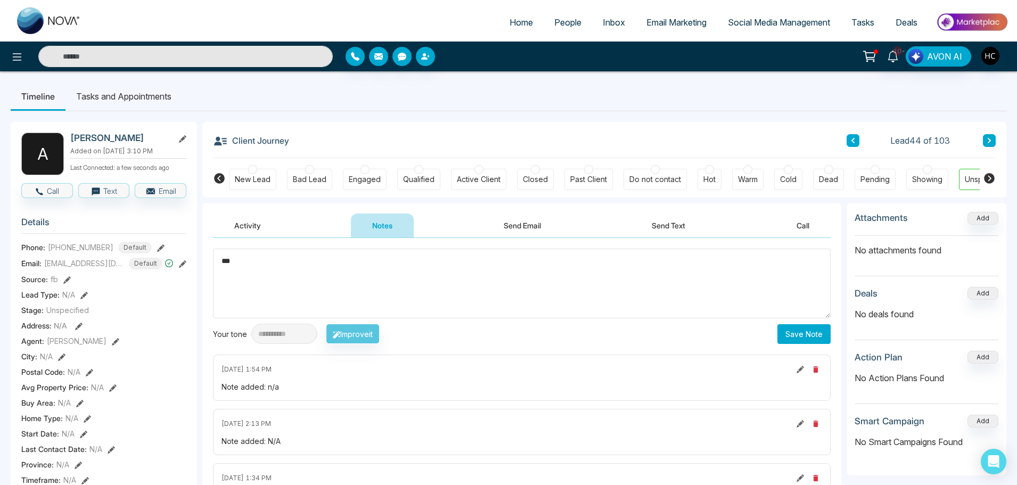
type textarea "***"
click at [797, 334] on button "Save Note" at bounding box center [804, 334] width 53 height 20
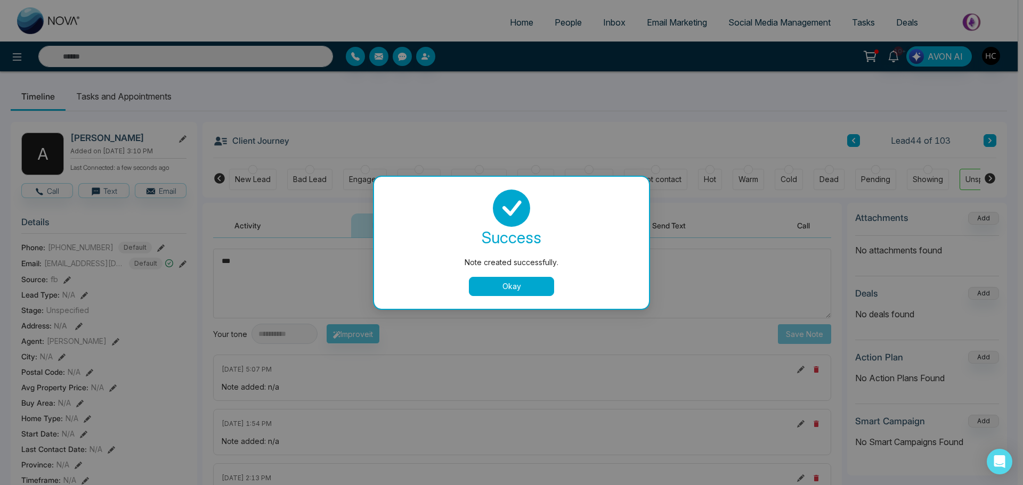
click at [508, 293] on button "Okay" at bounding box center [511, 286] width 85 height 19
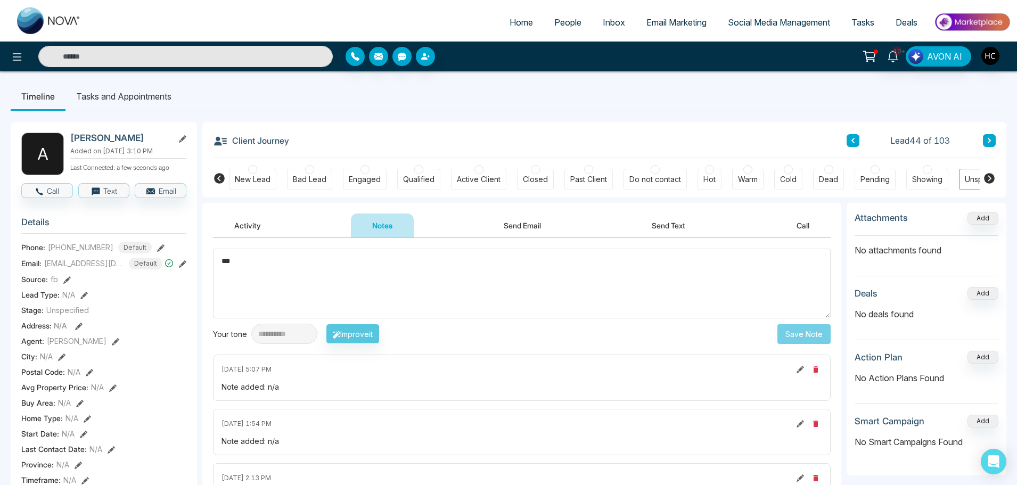
click at [991, 140] on icon at bounding box center [989, 140] width 5 height 6
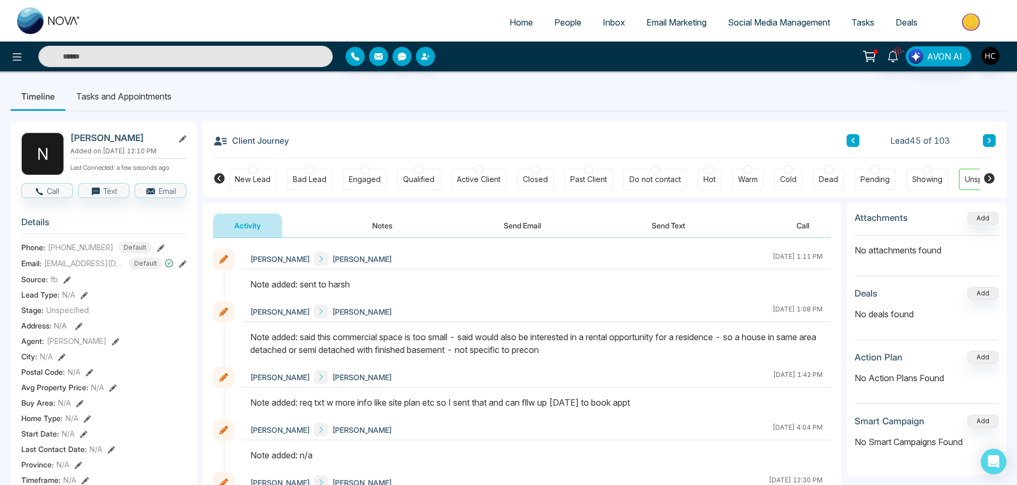
click at [988, 137] on icon at bounding box center [989, 140] width 5 height 6
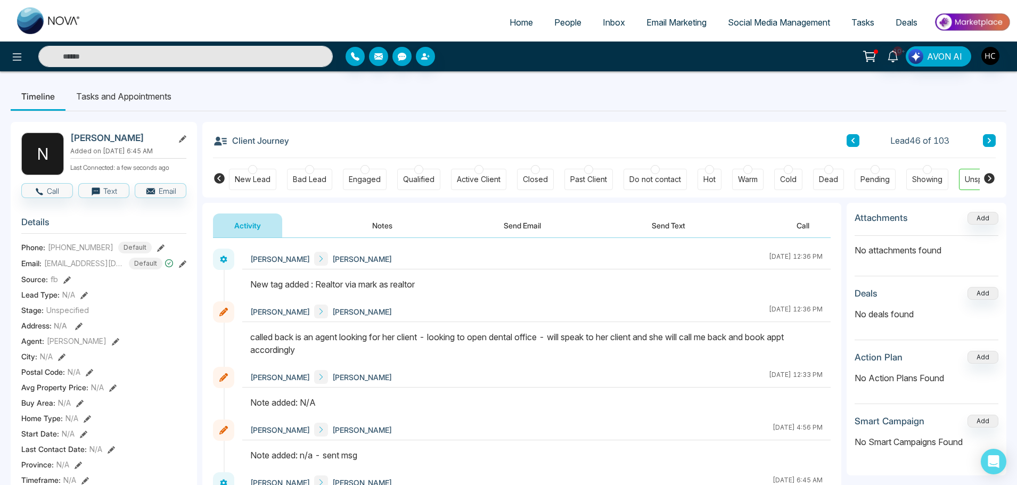
click at [990, 143] on icon at bounding box center [989, 140] width 5 height 6
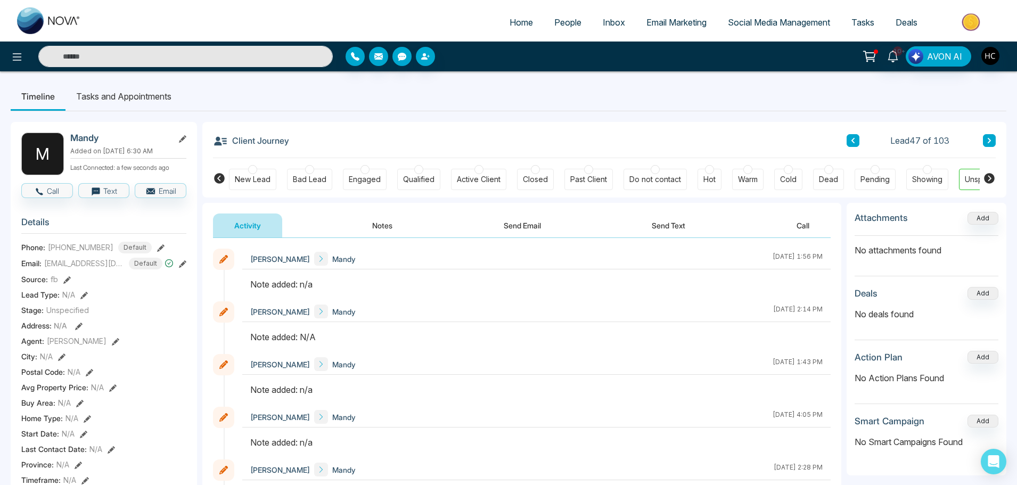
click at [380, 219] on button "Notes" at bounding box center [382, 226] width 63 height 24
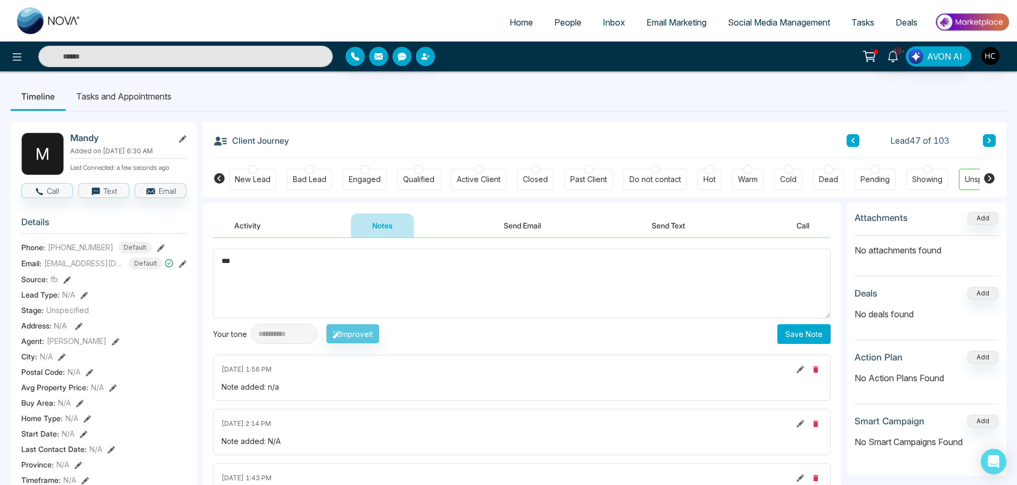
type textarea "***"
click at [816, 339] on button "Save Note" at bounding box center [804, 334] width 53 height 20
click at [988, 138] on icon at bounding box center [989, 140] width 3 height 5
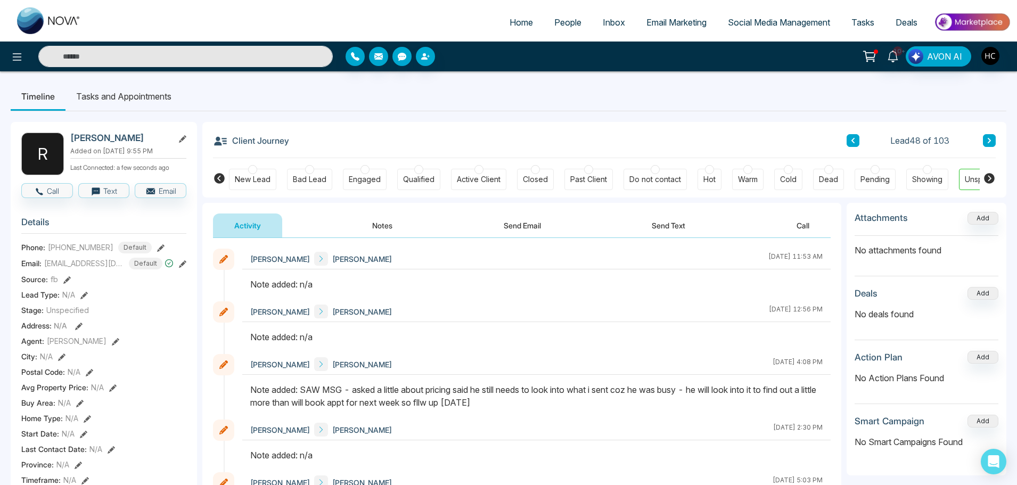
click at [389, 225] on button "Notes" at bounding box center [382, 226] width 63 height 24
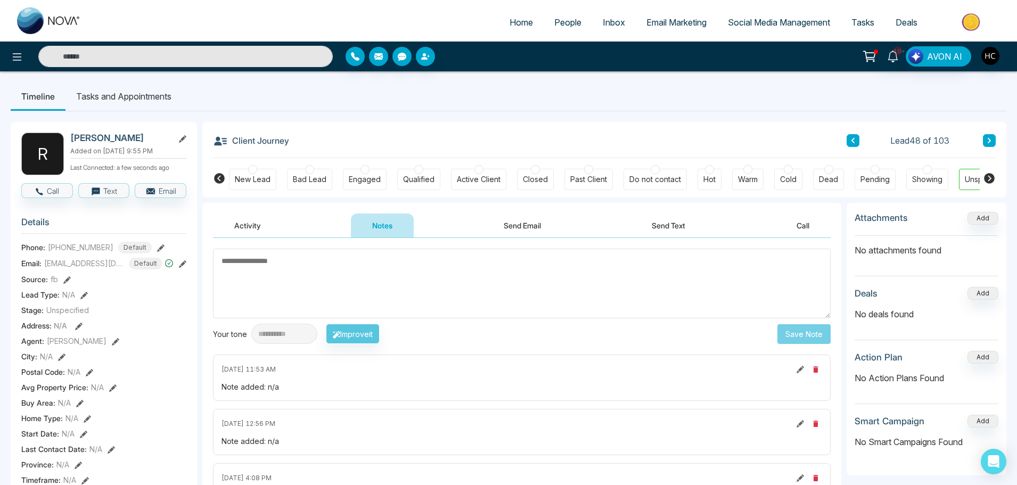
click at [406, 296] on textarea at bounding box center [522, 284] width 618 height 70
type textarea "***"
click at [803, 332] on button "Save Note" at bounding box center [804, 334] width 53 height 20
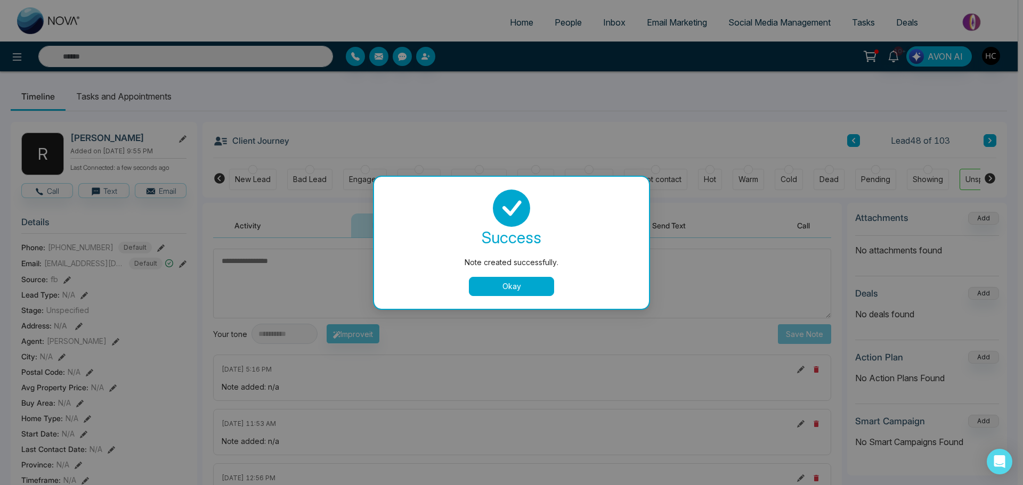
click at [499, 277] on button "Okay" at bounding box center [511, 286] width 85 height 19
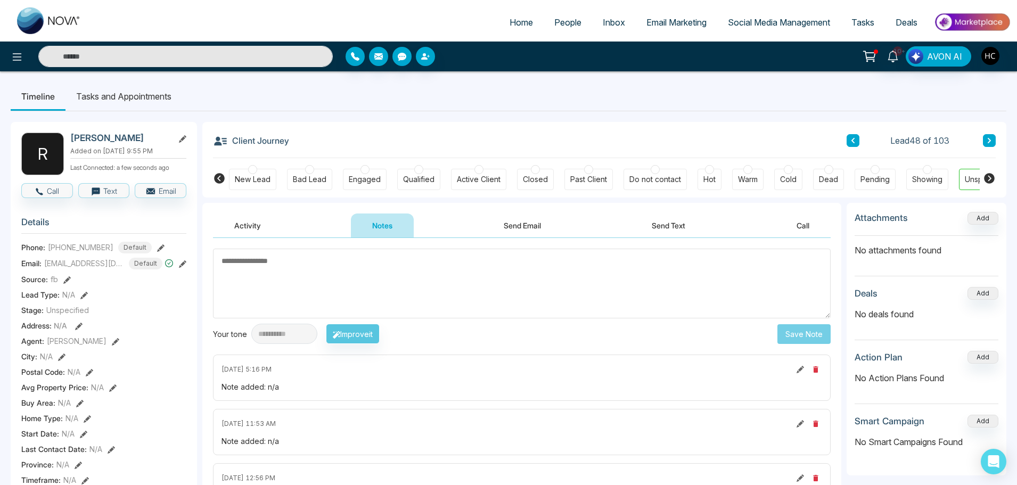
click at [992, 142] on button at bounding box center [989, 140] width 13 height 13
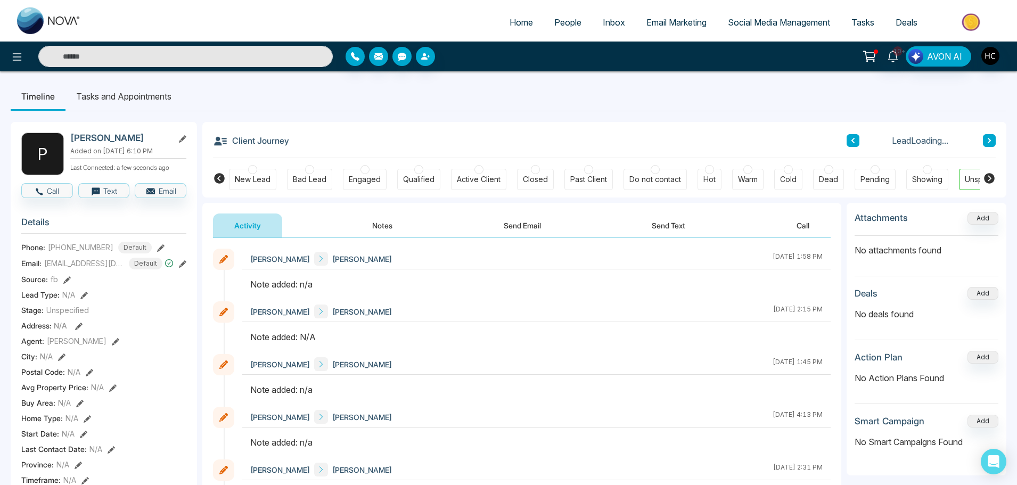
click at [375, 227] on button "Notes" at bounding box center [382, 226] width 63 height 24
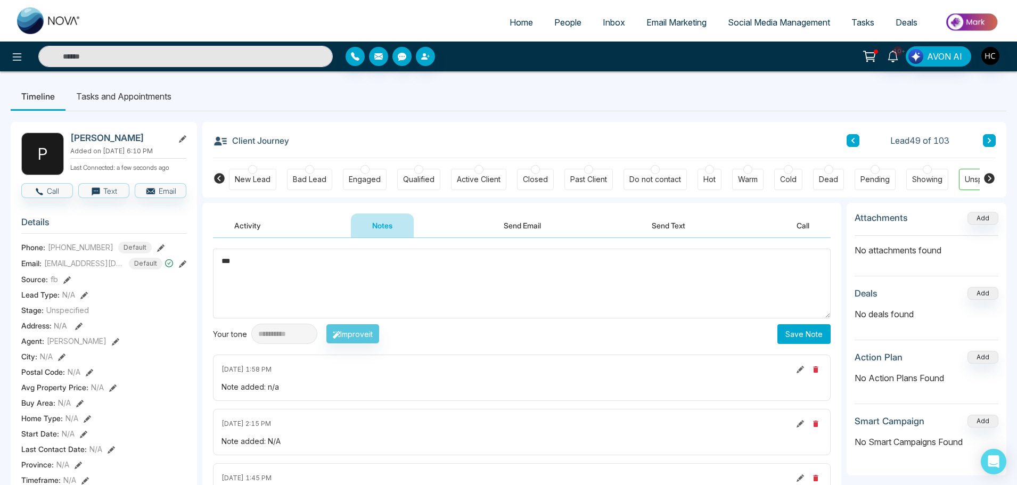
type textarea "***"
click at [781, 333] on button "Save Note" at bounding box center [804, 334] width 53 height 20
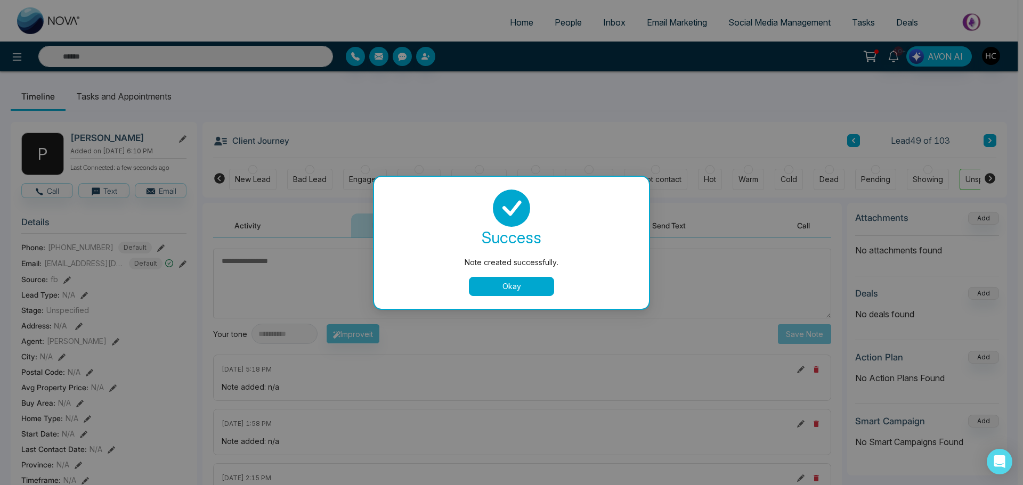
click at [540, 284] on button "Okay" at bounding box center [511, 286] width 85 height 19
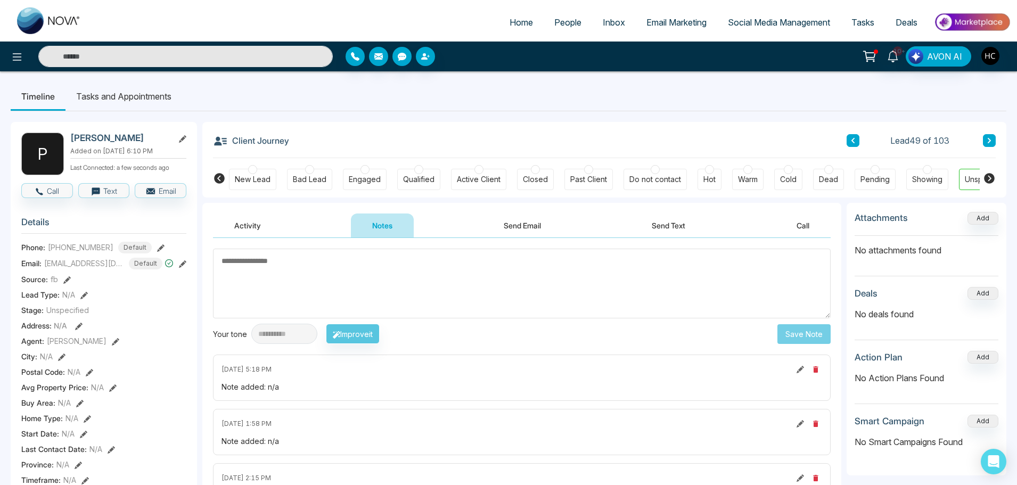
click at [986, 142] on button at bounding box center [989, 140] width 13 height 13
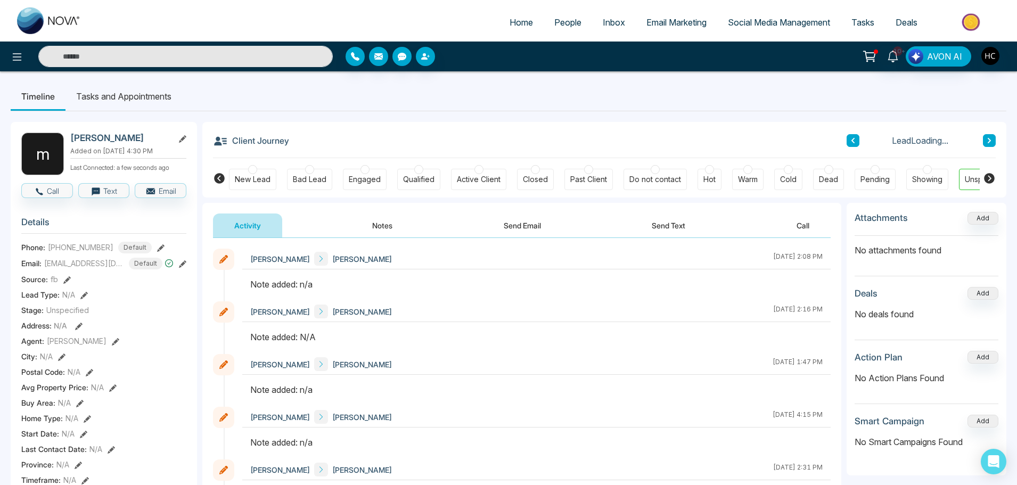
click at [390, 228] on button "Notes" at bounding box center [382, 226] width 63 height 24
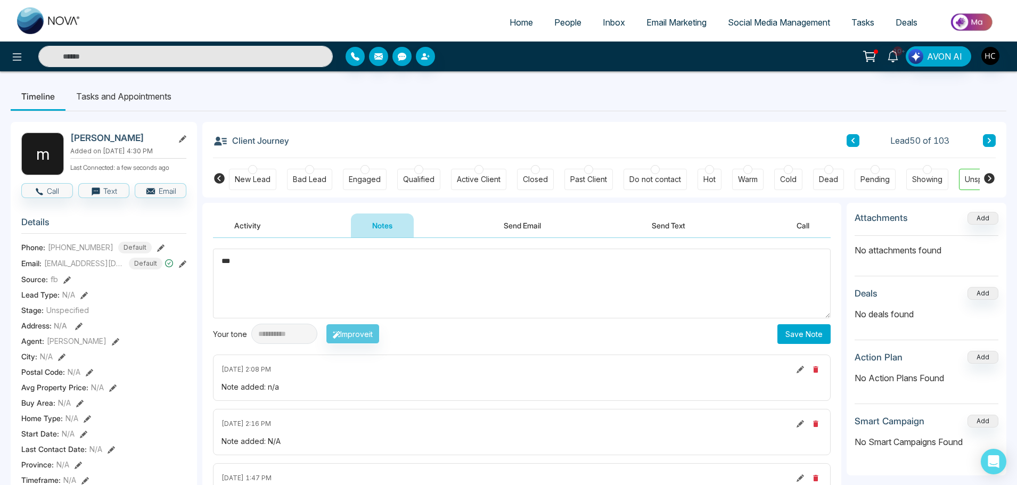
type textarea "***"
click at [798, 332] on button "Save Note" at bounding box center [804, 334] width 53 height 20
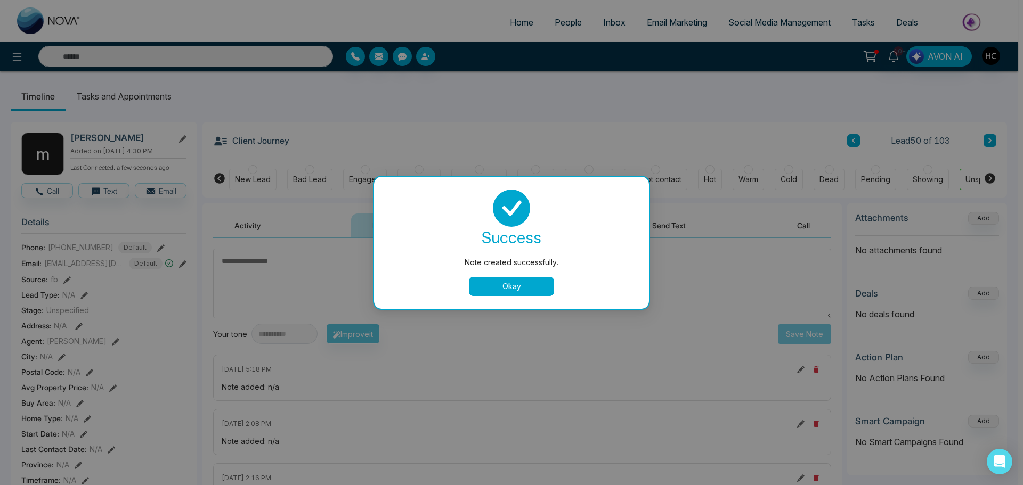
click at [505, 291] on button "Okay" at bounding box center [511, 286] width 85 height 19
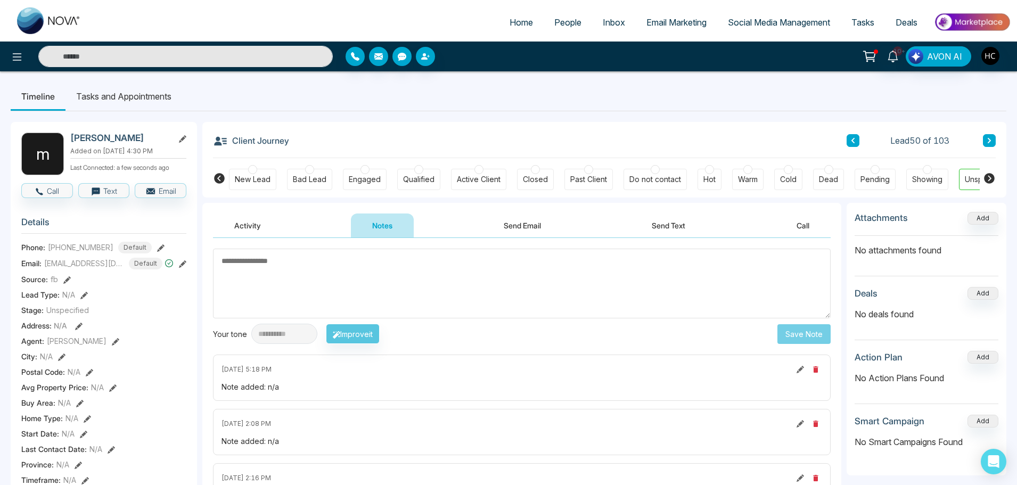
click at [989, 138] on icon at bounding box center [989, 140] width 5 height 6
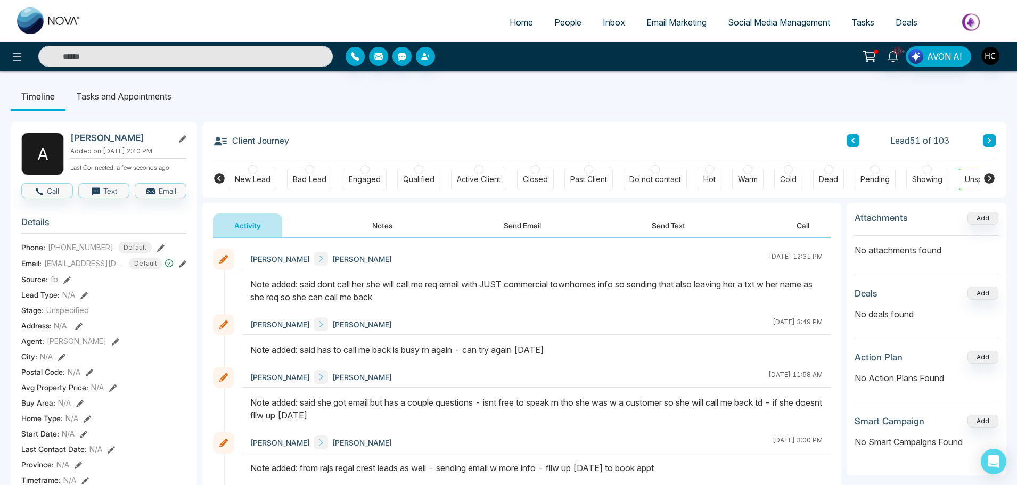
click at [994, 141] on button at bounding box center [989, 140] width 13 height 13
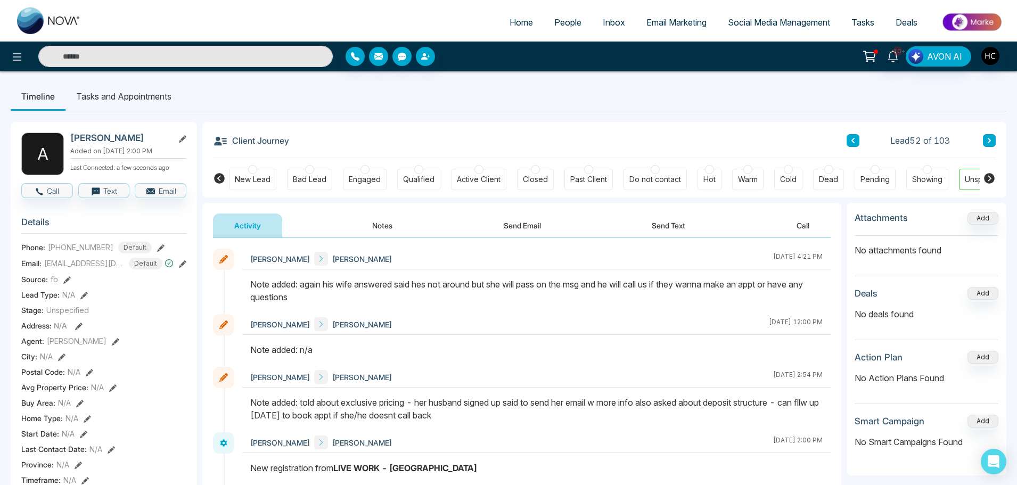
click at [990, 136] on button at bounding box center [989, 140] width 13 height 13
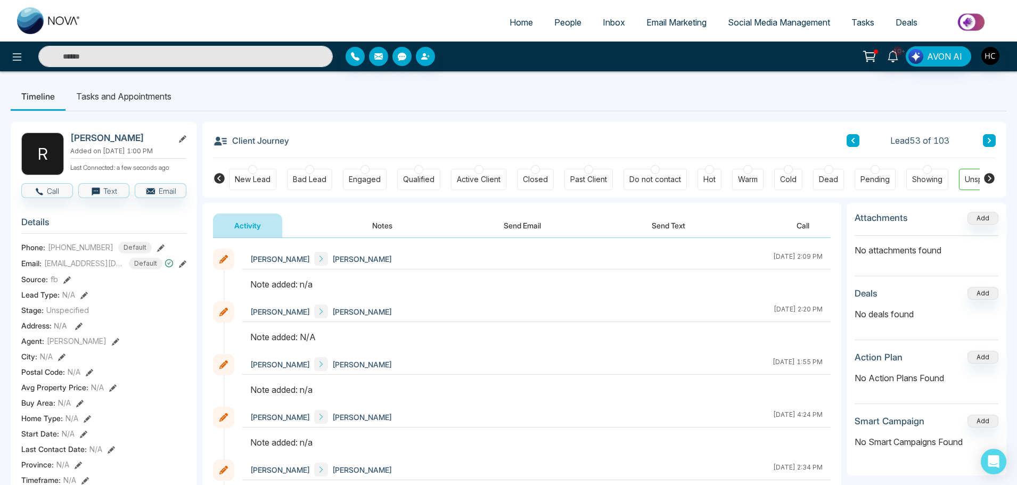
click at [385, 224] on button "Notes" at bounding box center [382, 226] width 63 height 24
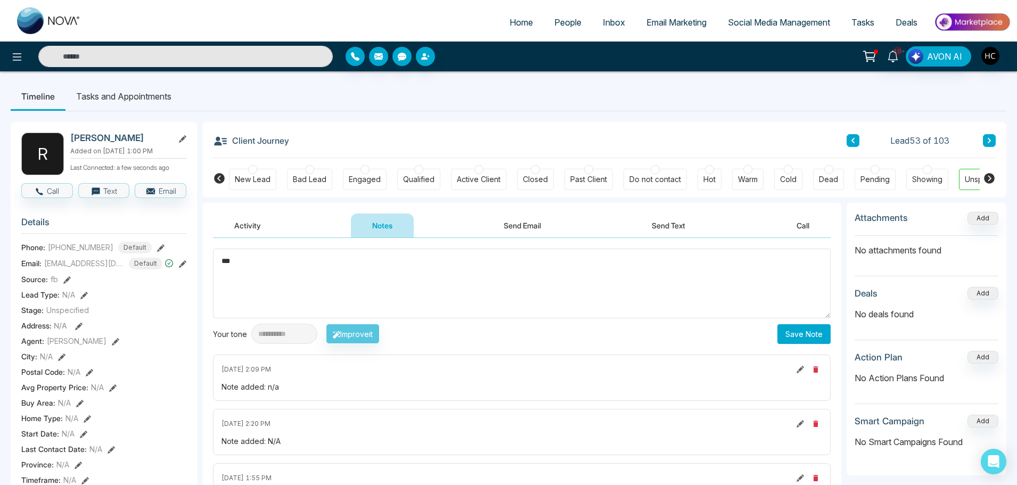
type textarea "***"
click at [804, 340] on button "Save Note" at bounding box center [804, 334] width 53 height 20
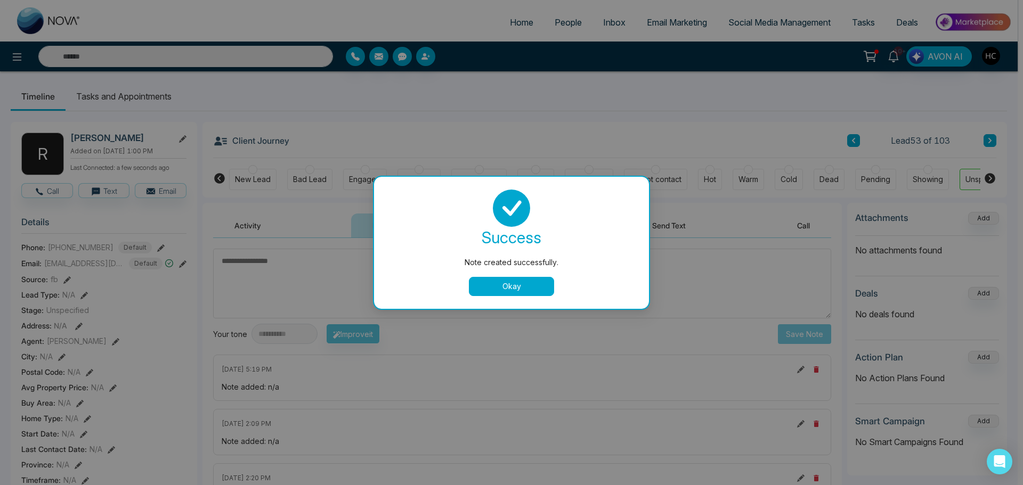
click at [499, 287] on button "Okay" at bounding box center [511, 286] width 85 height 19
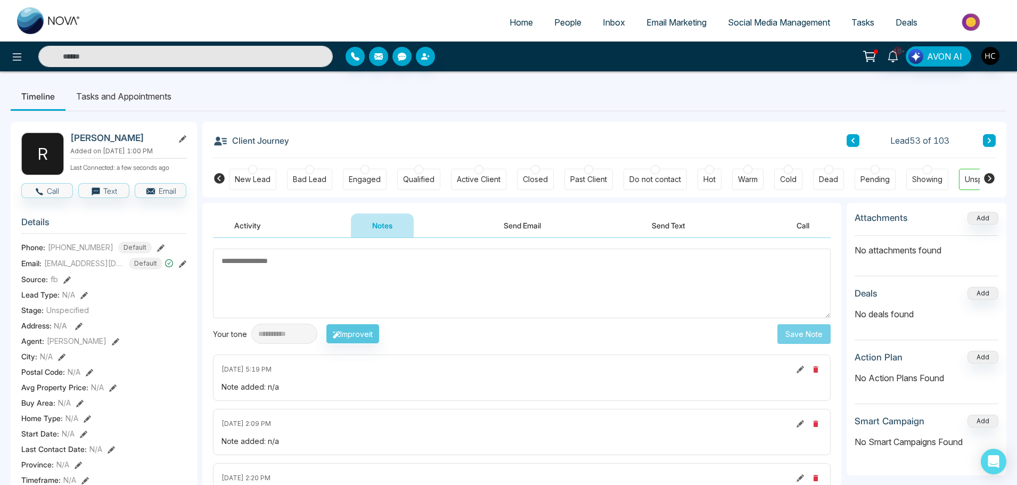
click at [988, 136] on button at bounding box center [989, 140] width 13 height 13
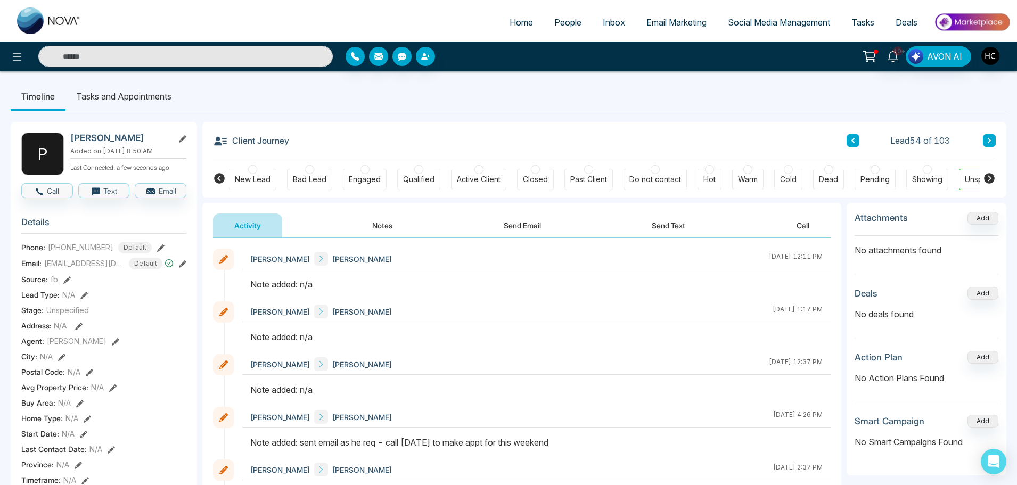
click at [390, 226] on button "Notes" at bounding box center [382, 226] width 63 height 24
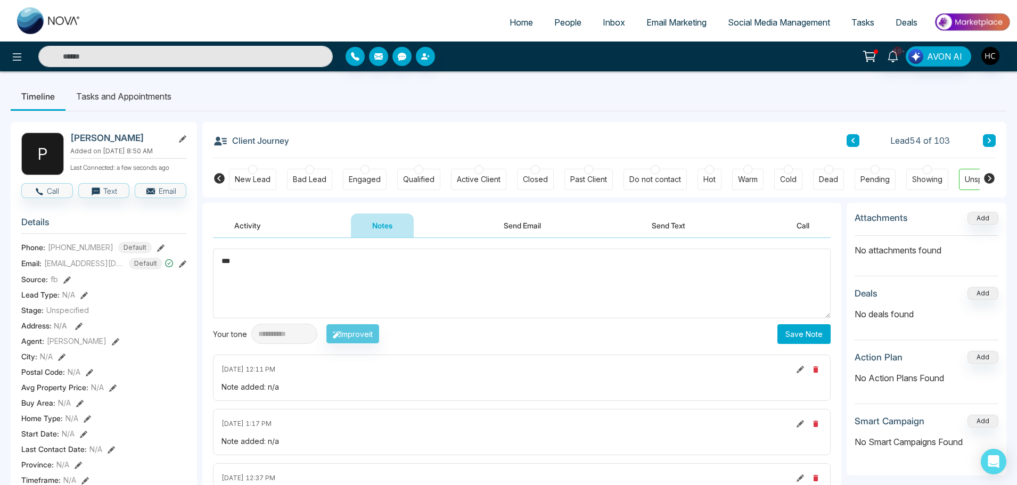
type textarea "***"
click at [807, 327] on button "Save Note" at bounding box center [804, 334] width 53 height 20
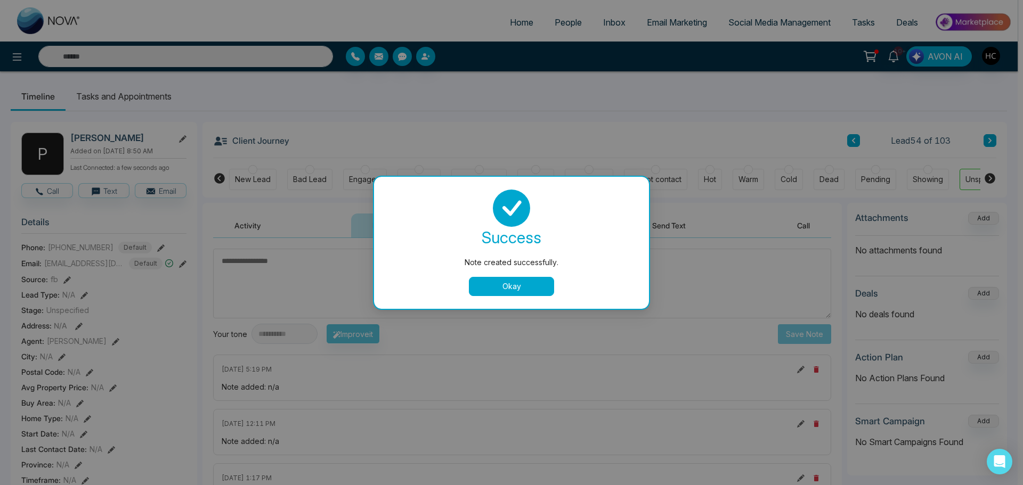
click at [538, 287] on button "Okay" at bounding box center [511, 286] width 85 height 19
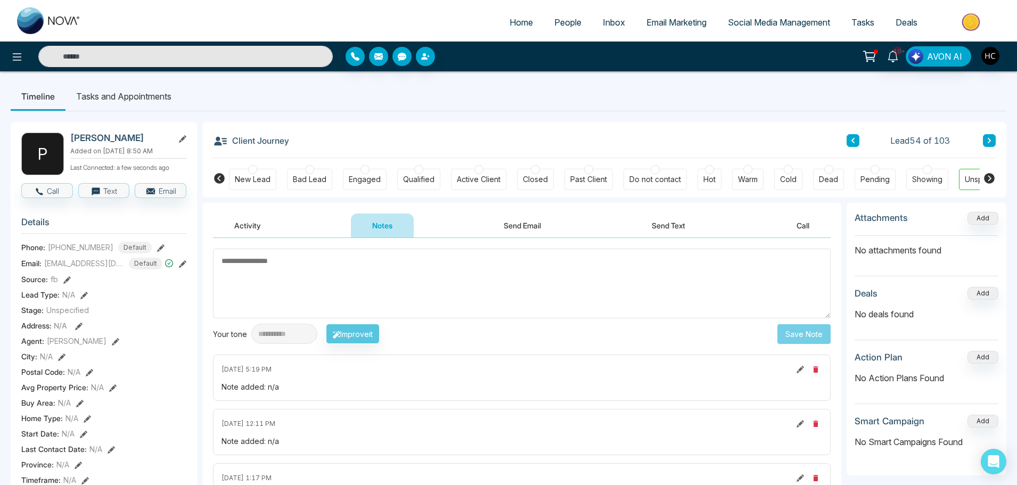
click at [992, 139] on button at bounding box center [989, 140] width 13 height 13
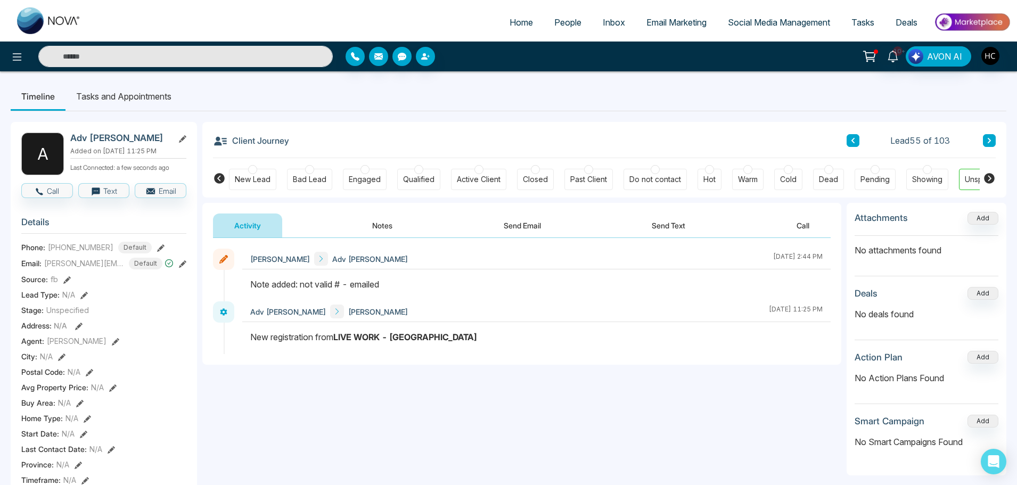
click at [988, 142] on icon at bounding box center [989, 140] width 5 height 6
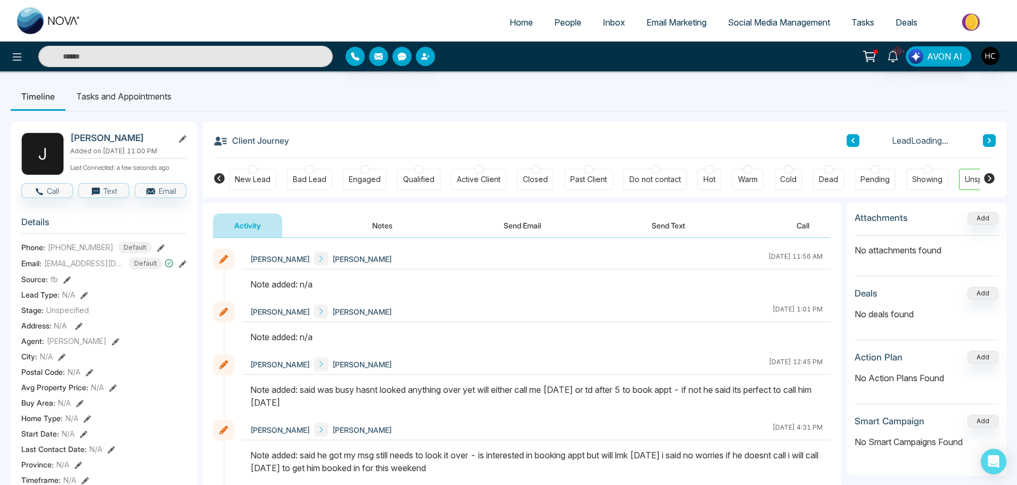
click at [386, 225] on button "Notes" at bounding box center [382, 226] width 63 height 24
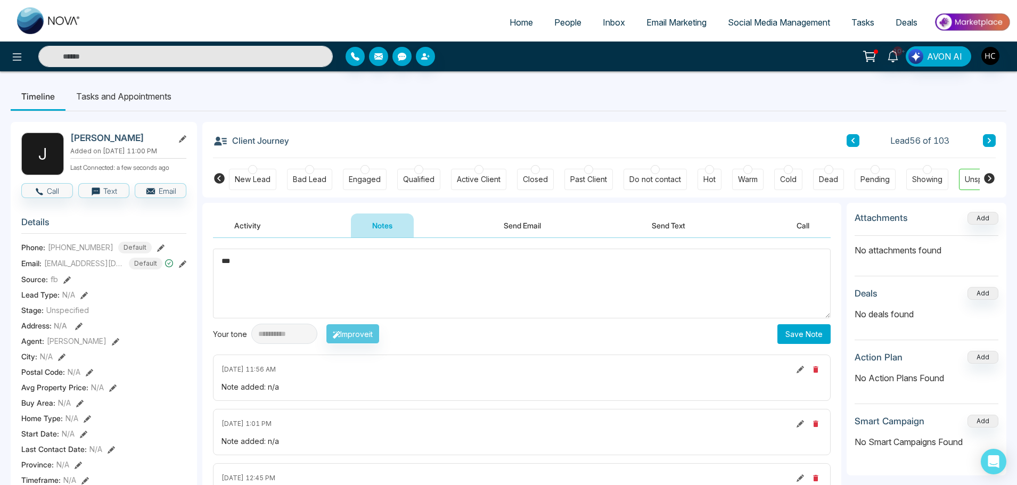
type textarea "***"
click at [808, 339] on button "Save Note" at bounding box center [804, 334] width 53 height 20
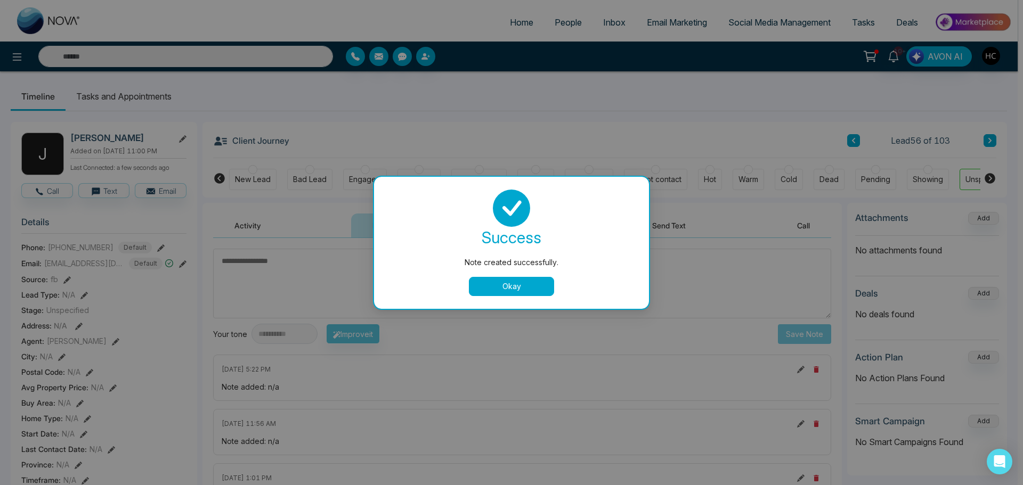
click at [517, 291] on button "Okay" at bounding box center [511, 286] width 85 height 19
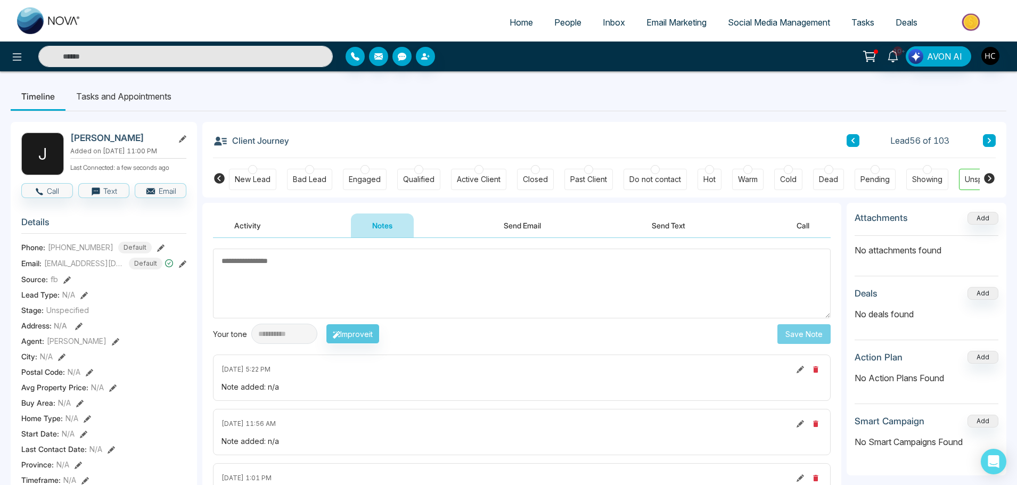
click at [990, 143] on icon at bounding box center [989, 140] width 5 height 6
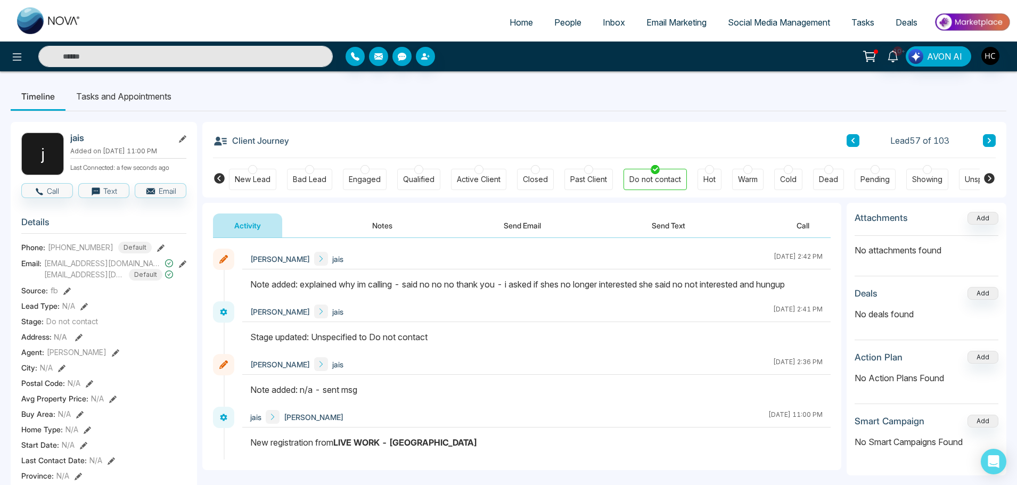
click at [987, 136] on button at bounding box center [989, 140] width 13 height 13
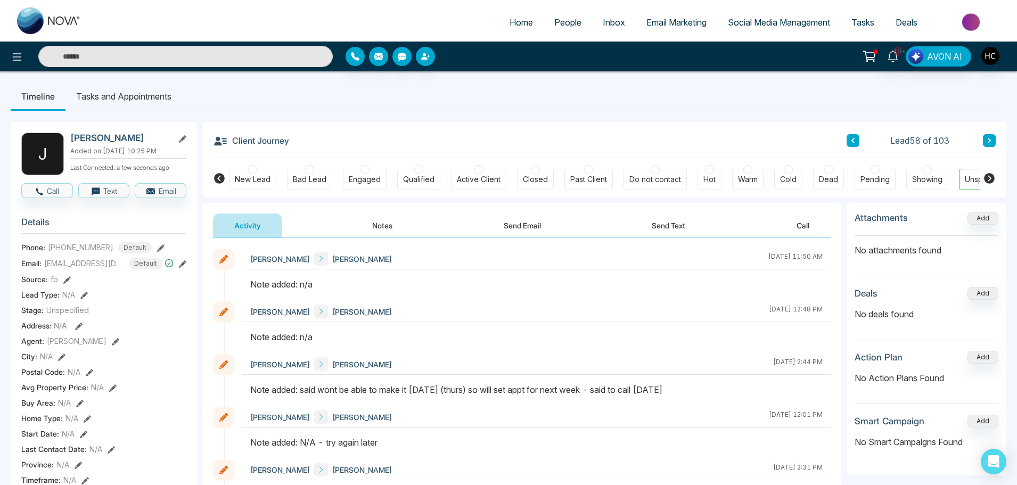
click at [391, 219] on button "Notes" at bounding box center [382, 226] width 63 height 24
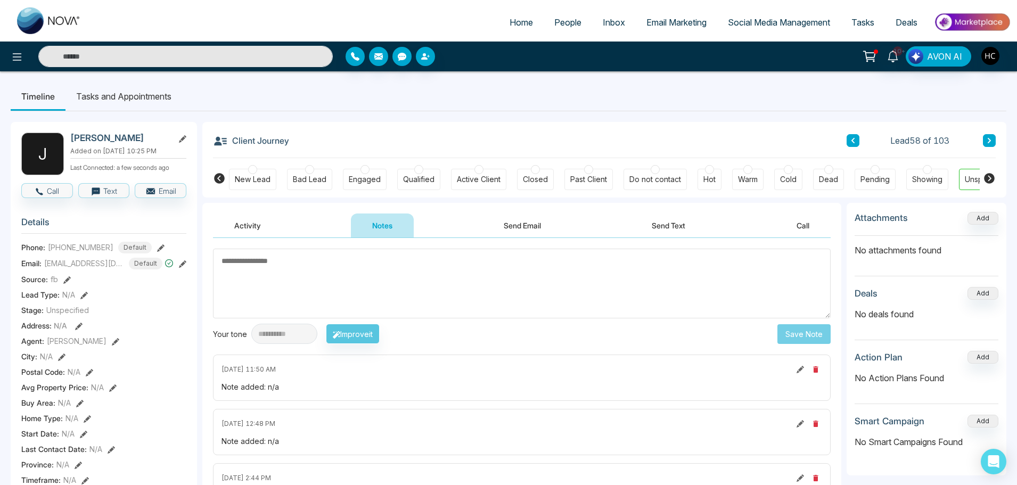
click at [409, 265] on textarea at bounding box center [522, 284] width 618 height 70
type textarea "*"
type textarea "***"
click at [811, 330] on button "Save Note" at bounding box center [804, 334] width 53 height 20
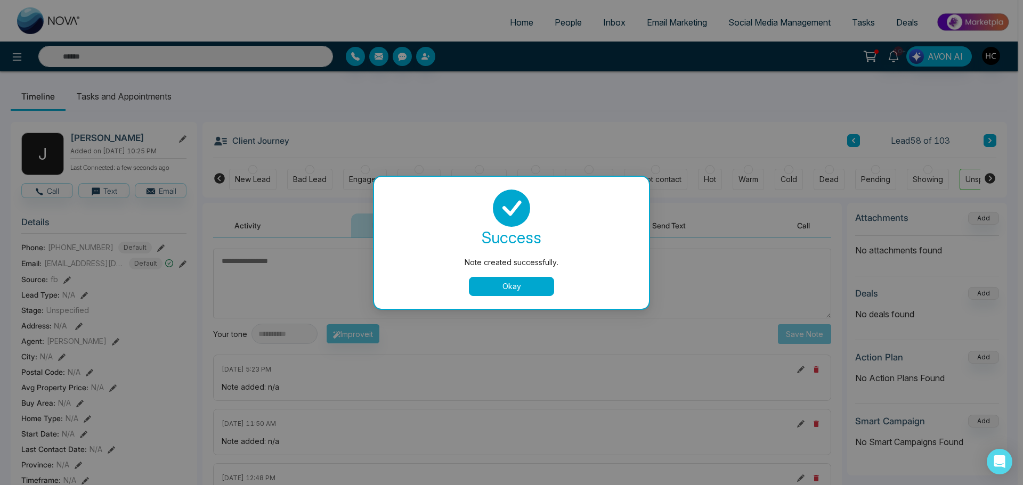
click at [507, 286] on button "Okay" at bounding box center [511, 286] width 85 height 19
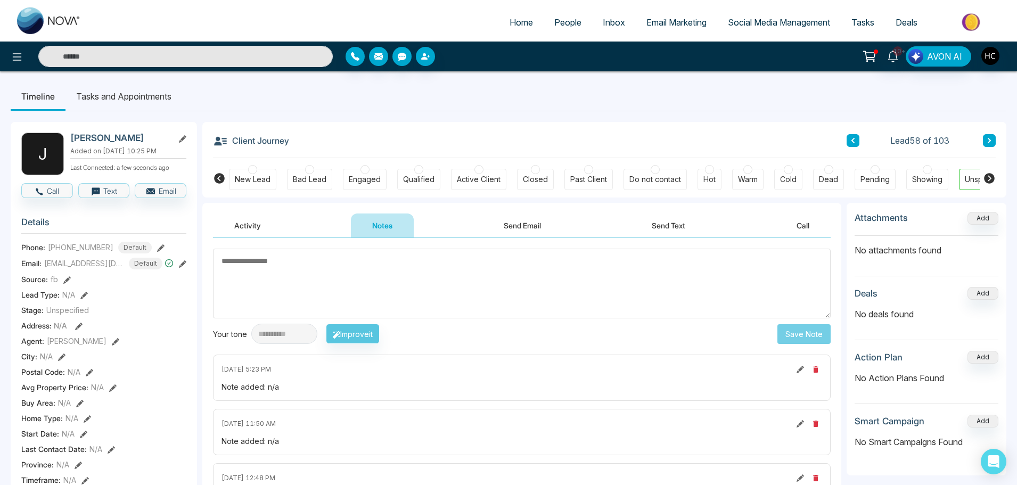
click at [987, 136] on button at bounding box center [989, 140] width 13 height 13
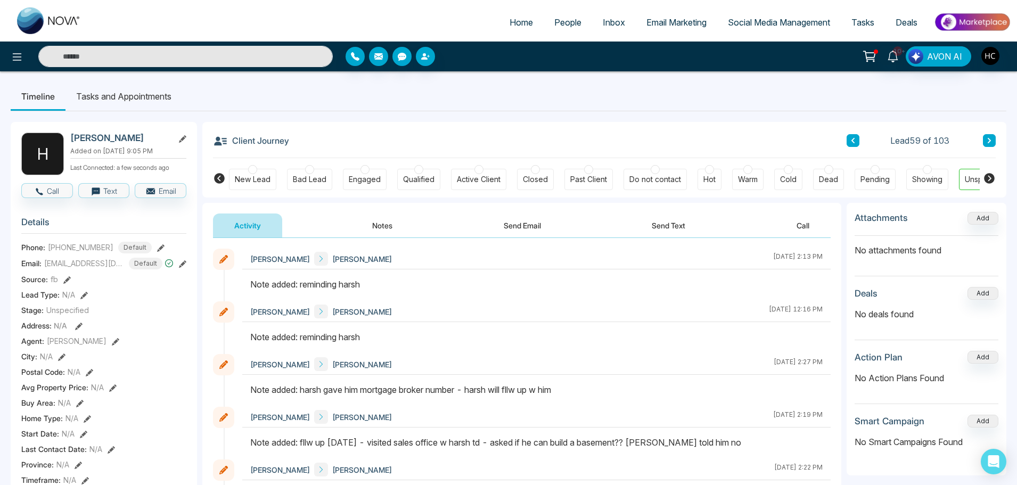
click at [991, 135] on button at bounding box center [989, 140] width 13 height 13
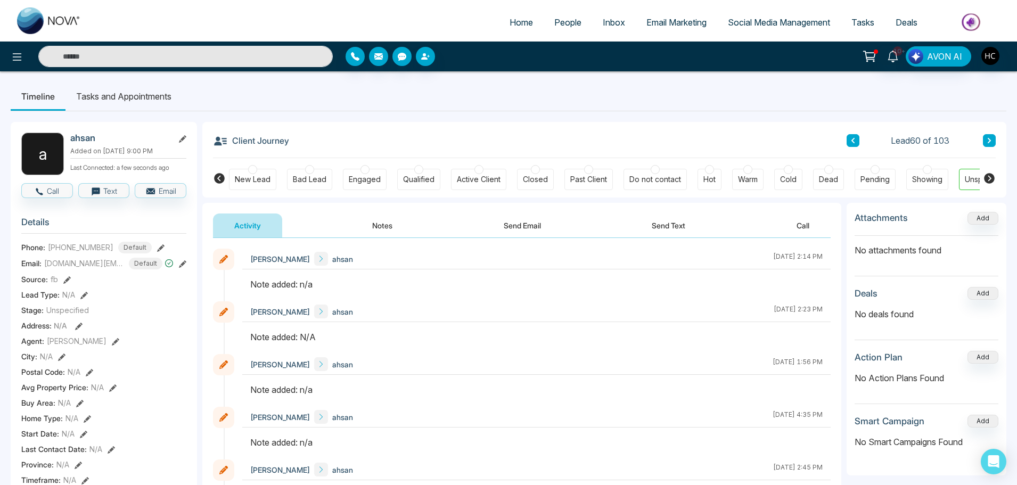
click at [391, 220] on button "Notes" at bounding box center [382, 226] width 63 height 24
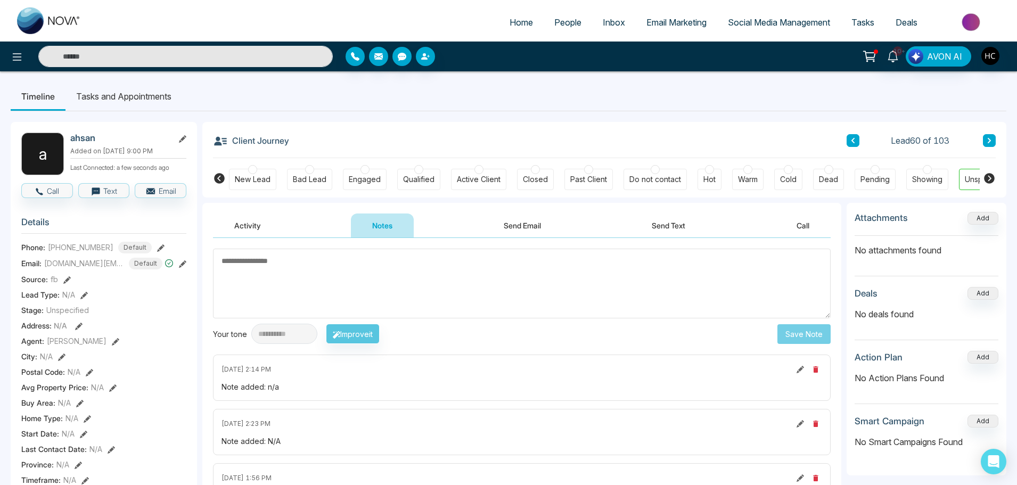
click at [442, 279] on textarea at bounding box center [522, 284] width 618 height 70
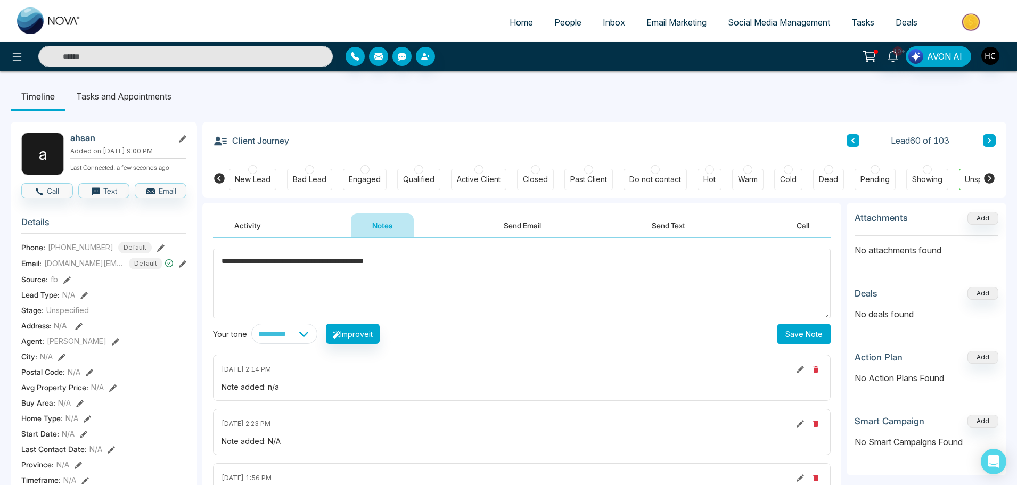
click at [233, 262] on textarea "**********" at bounding box center [522, 284] width 618 height 70
type textarea "**********"
click at [813, 325] on button "Save Note" at bounding box center [804, 334] width 53 height 20
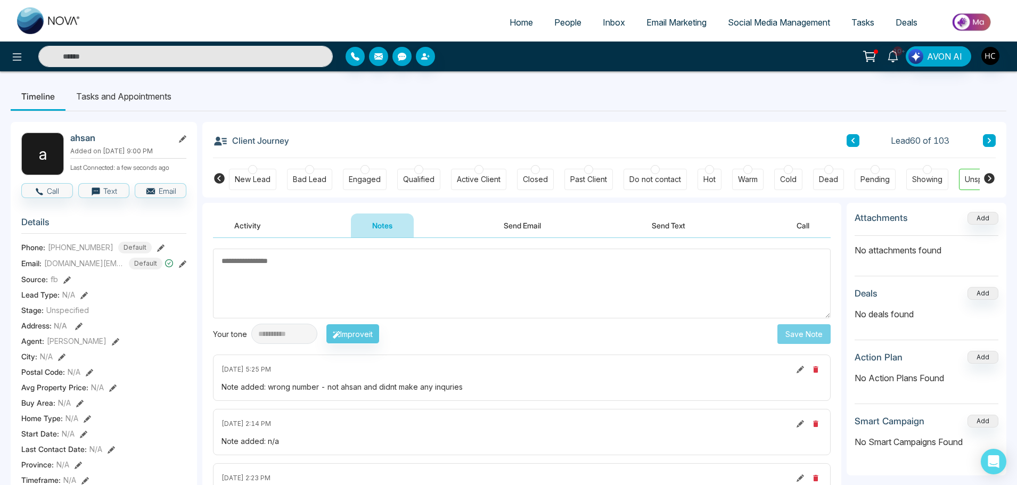
click at [993, 139] on button at bounding box center [989, 140] width 13 height 13
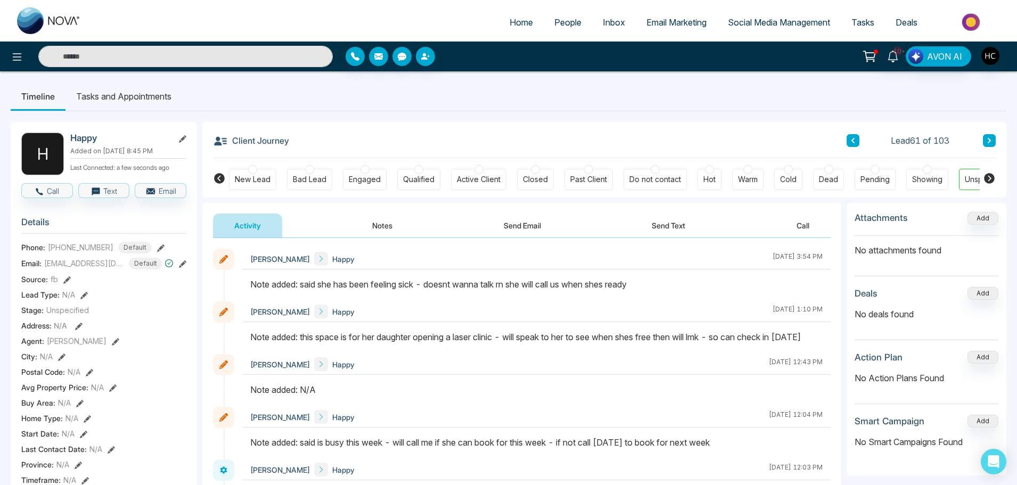
click at [992, 145] on button at bounding box center [989, 140] width 13 height 13
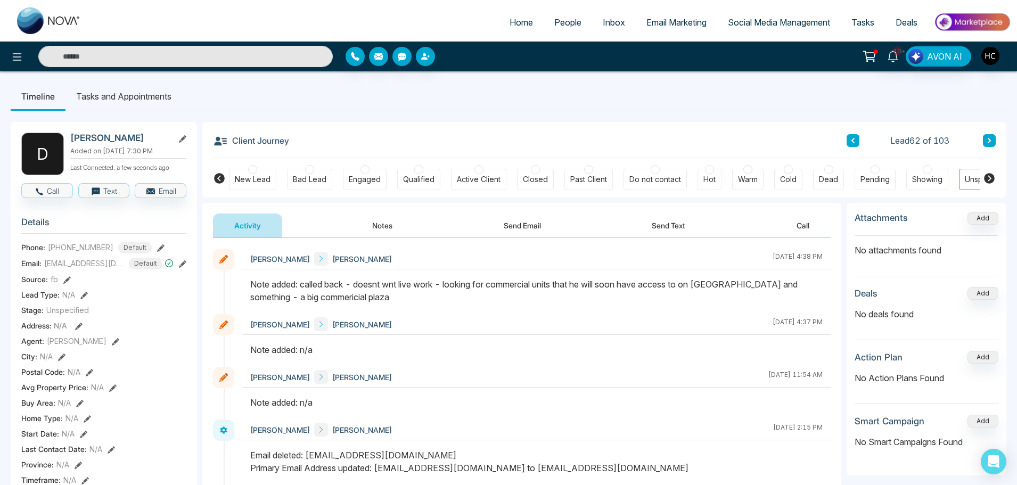
click at [989, 136] on button at bounding box center [989, 140] width 13 height 13
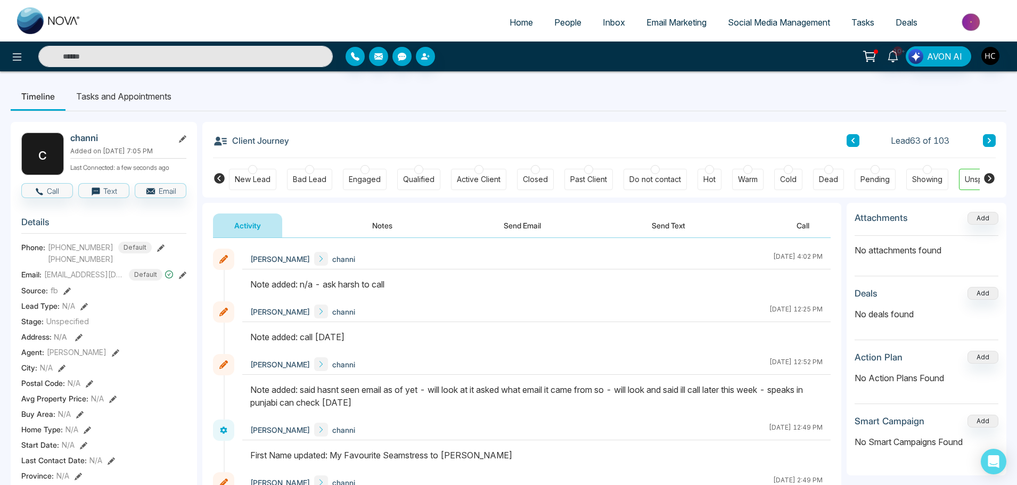
drag, startPoint x: 988, startPoint y: 138, endPoint x: 973, endPoint y: 143, distance: 16.7
click at [988, 138] on icon at bounding box center [989, 140] width 5 height 6
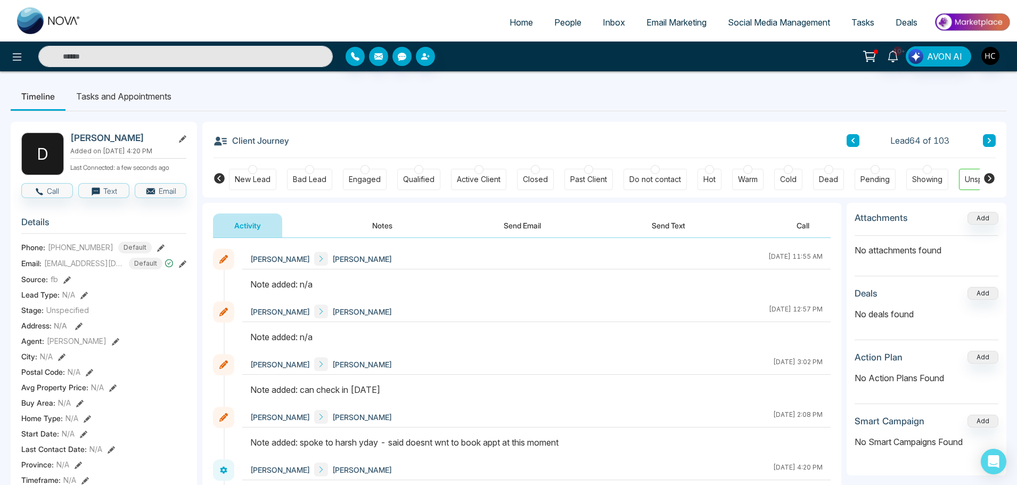
click at [374, 221] on button "Notes" at bounding box center [382, 226] width 63 height 24
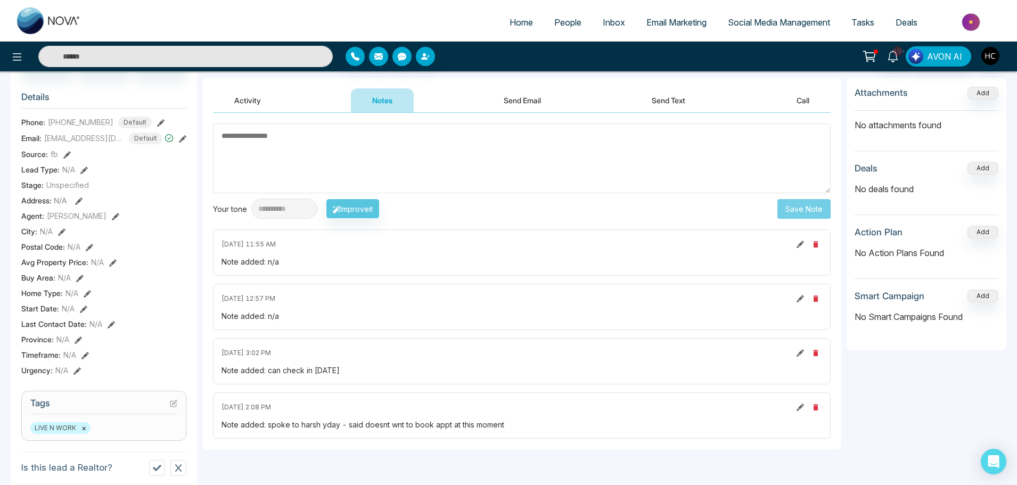
scroll to position [107, 0]
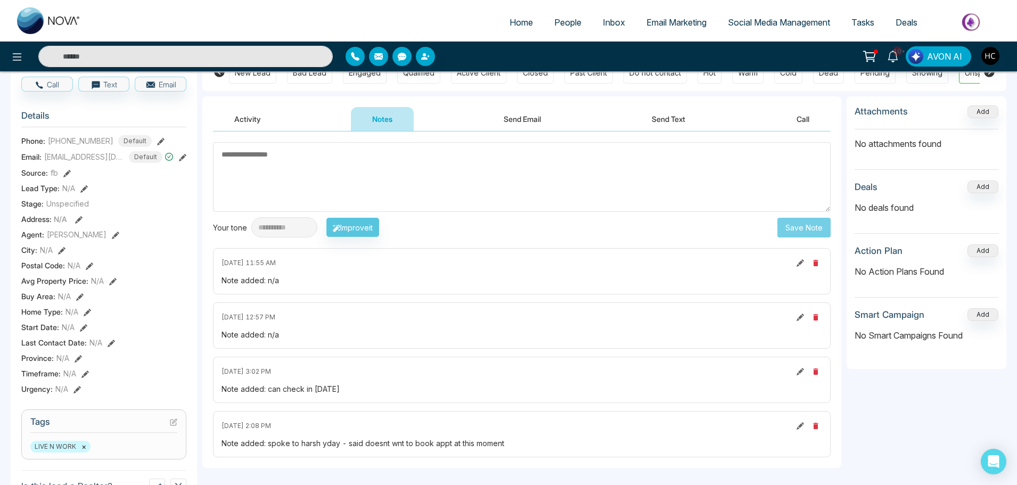
click at [377, 187] on textarea at bounding box center [522, 177] width 618 height 70
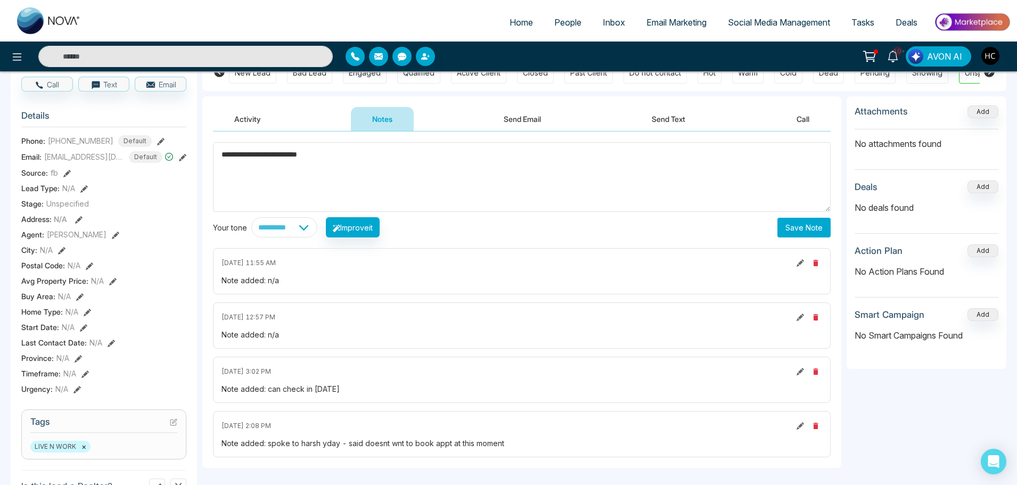
type textarea "**********"
click at [790, 229] on button "Save Note" at bounding box center [804, 228] width 53 height 20
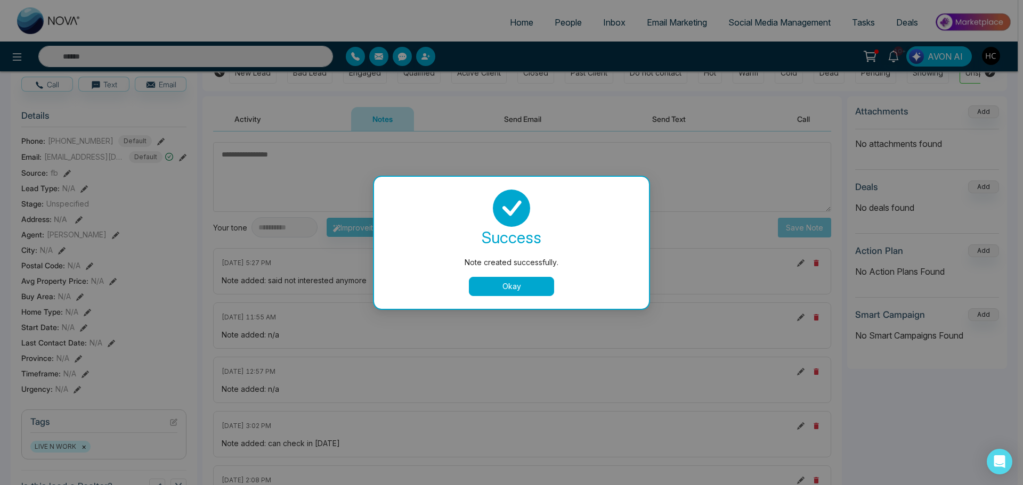
click at [544, 284] on button "Okay" at bounding box center [511, 286] width 85 height 19
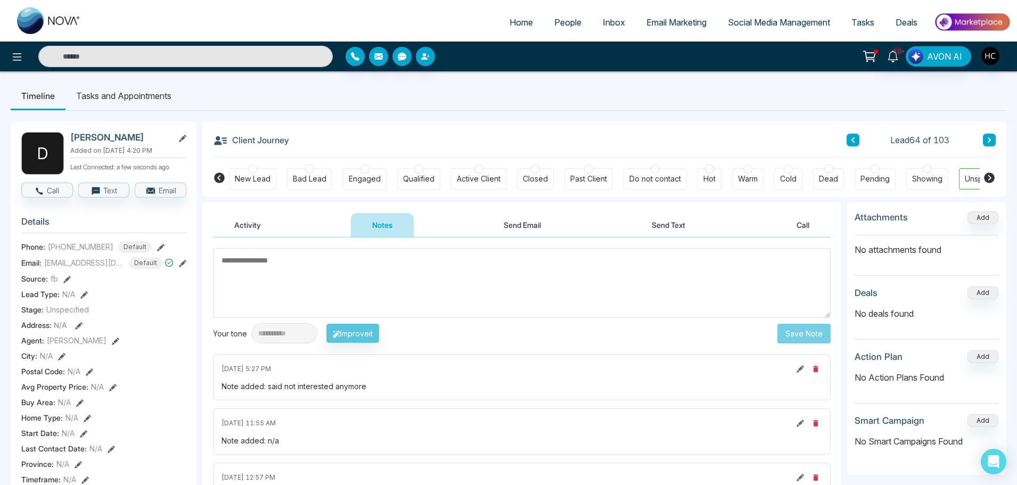
scroll to position [0, 0]
click at [995, 141] on button at bounding box center [989, 140] width 13 height 13
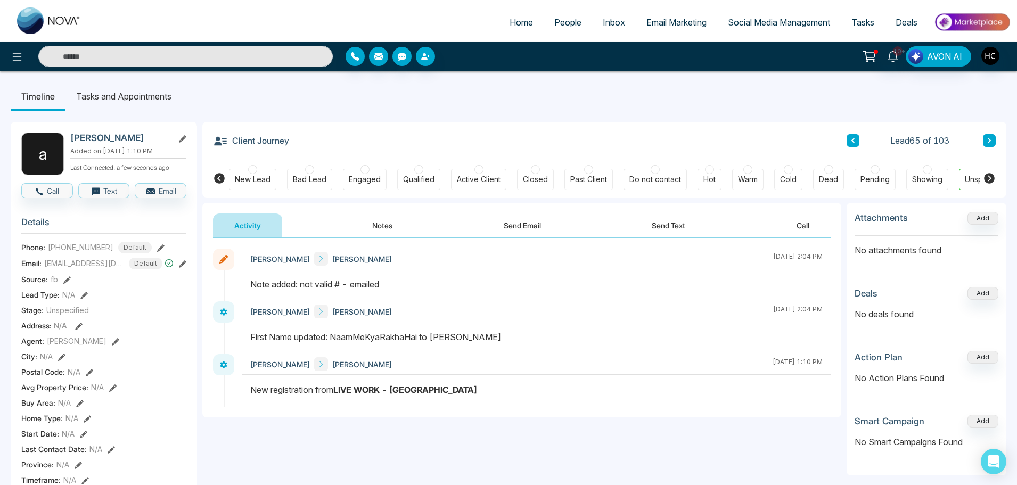
click at [991, 142] on icon at bounding box center [989, 140] width 5 height 6
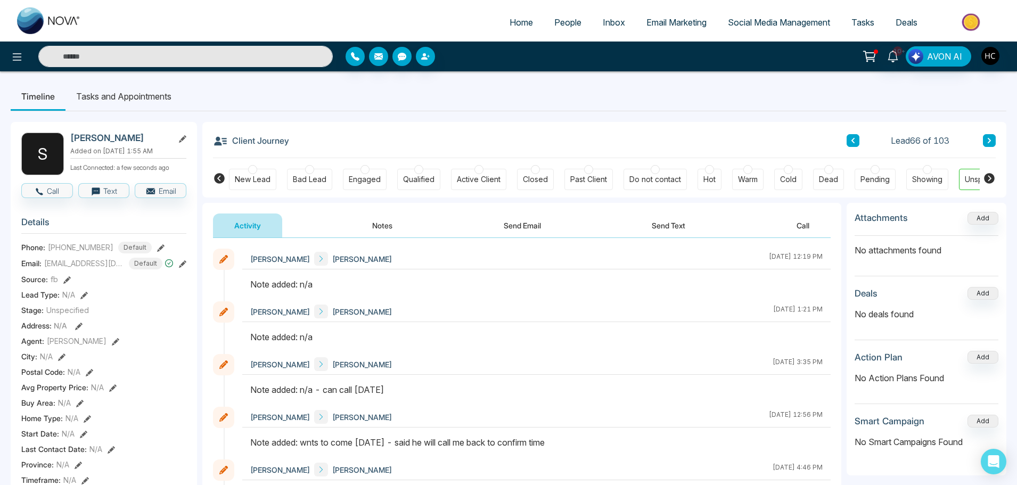
click at [382, 224] on button "Notes" at bounding box center [382, 226] width 63 height 24
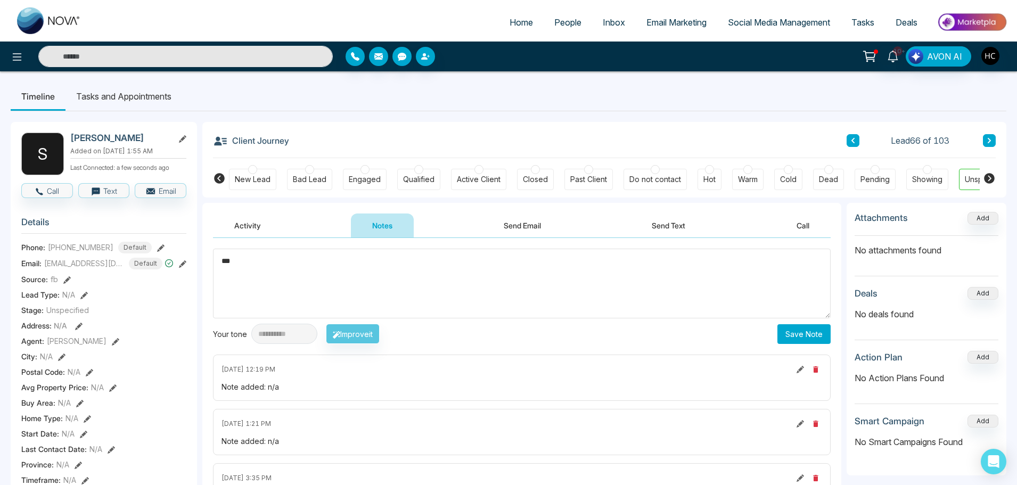
type textarea "***"
click at [811, 342] on button "Save Note" at bounding box center [804, 334] width 53 height 20
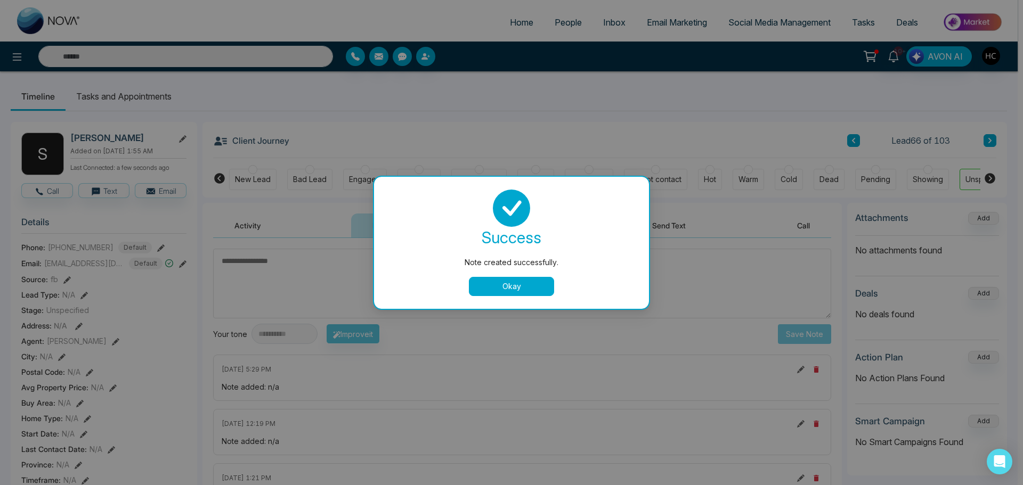
click at [497, 282] on button "Okay" at bounding box center [511, 286] width 85 height 19
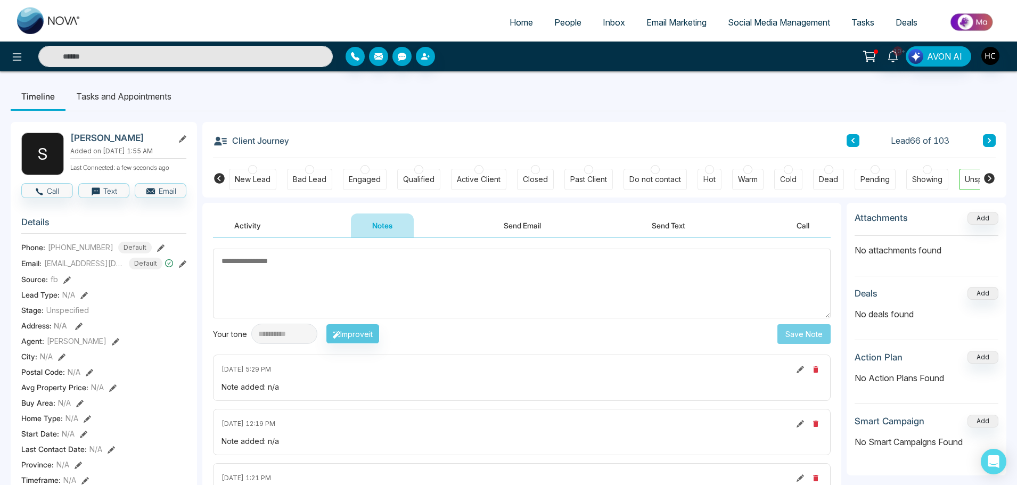
click at [987, 139] on icon at bounding box center [989, 140] width 5 height 6
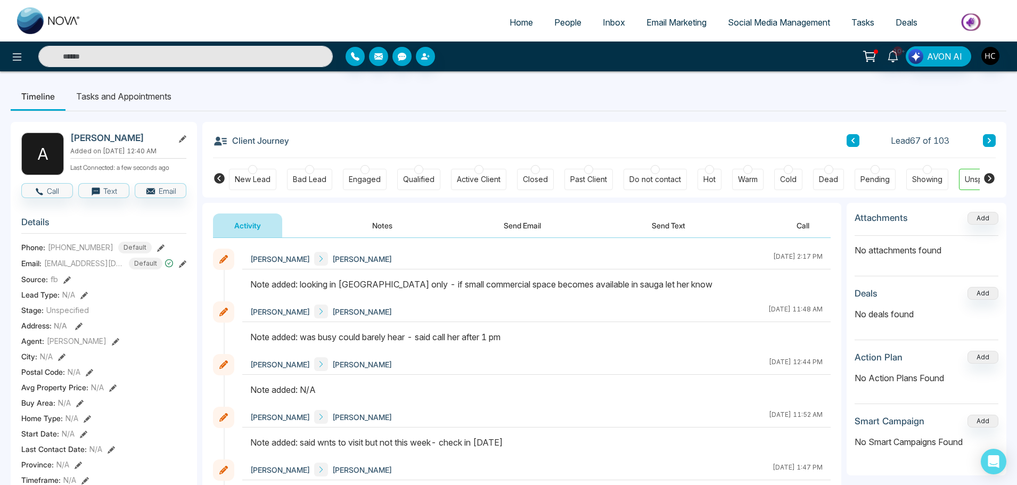
click at [991, 144] on icon at bounding box center [989, 140] width 5 height 6
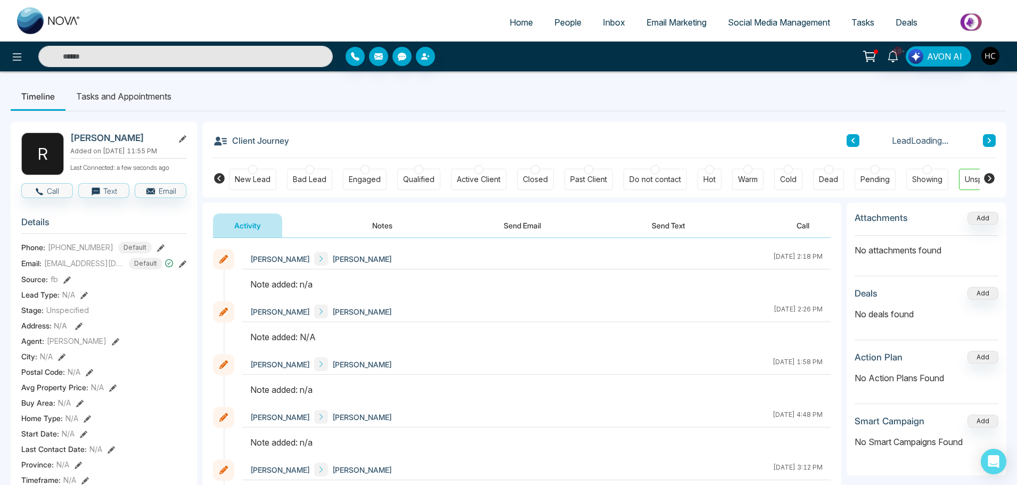
click at [376, 217] on button "Notes" at bounding box center [382, 226] width 63 height 24
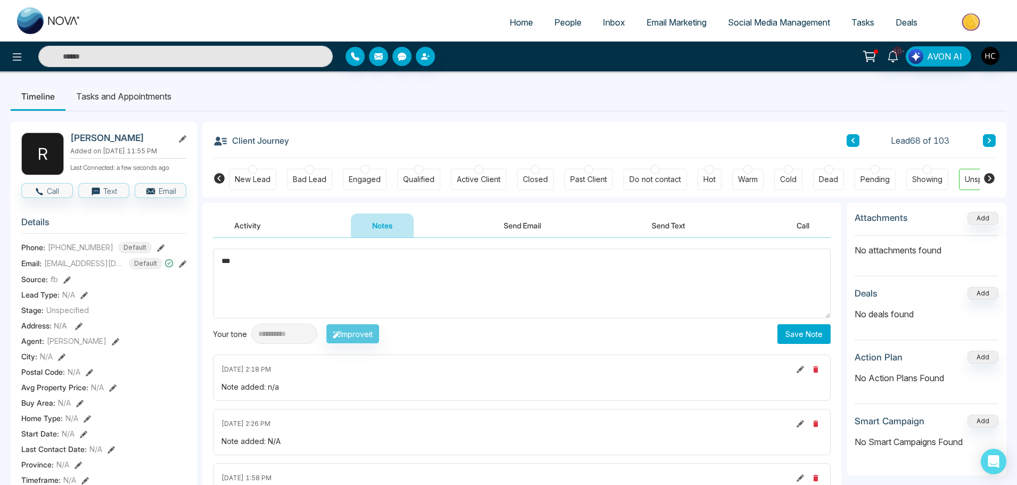
type textarea "***"
click at [789, 338] on button "Save Note" at bounding box center [804, 334] width 53 height 20
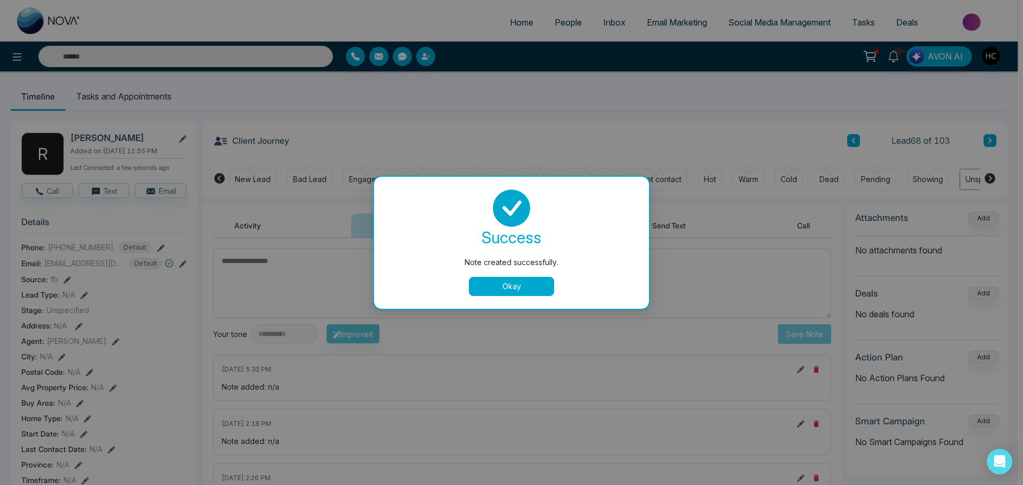
click at [543, 280] on button "Okay" at bounding box center [511, 286] width 85 height 19
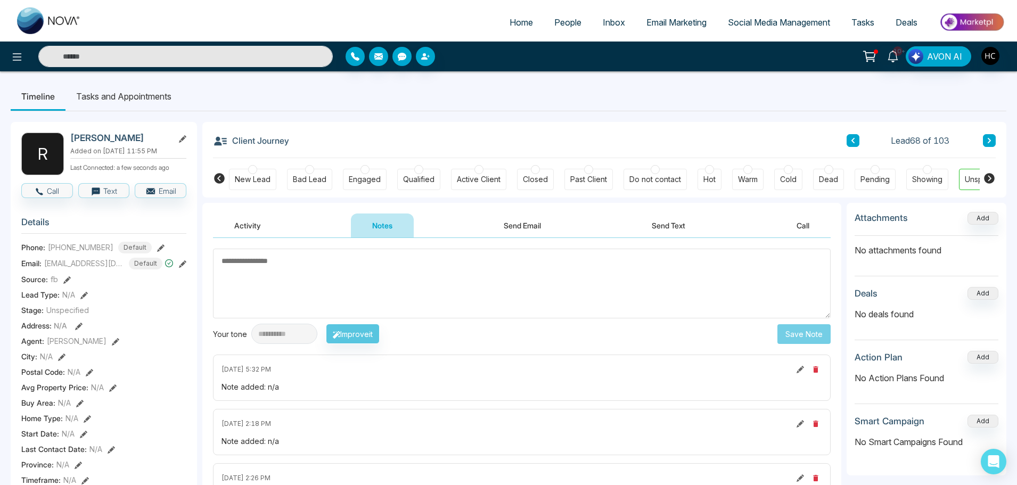
click at [994, 141] on button at bounding box center [989, 140] width 13 height 13
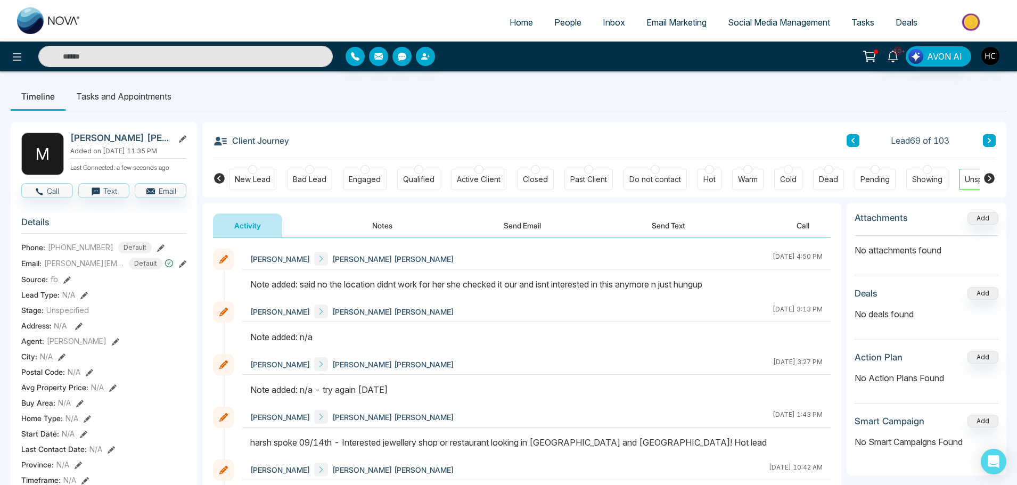
click at [985, 139] on button at bounding box center [989, 140] width 13 height 13
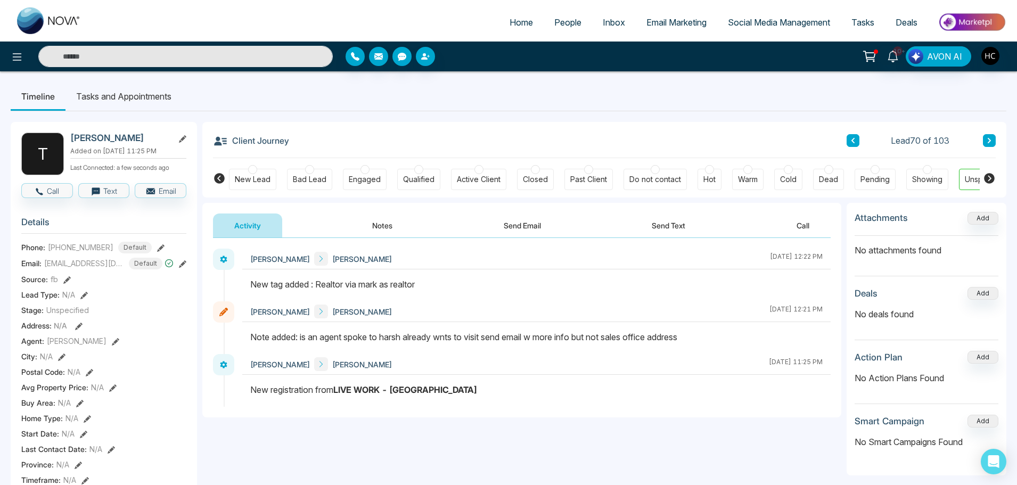
click at [987, 138] on icon at bounding box center [989, 140] width 5 height 6
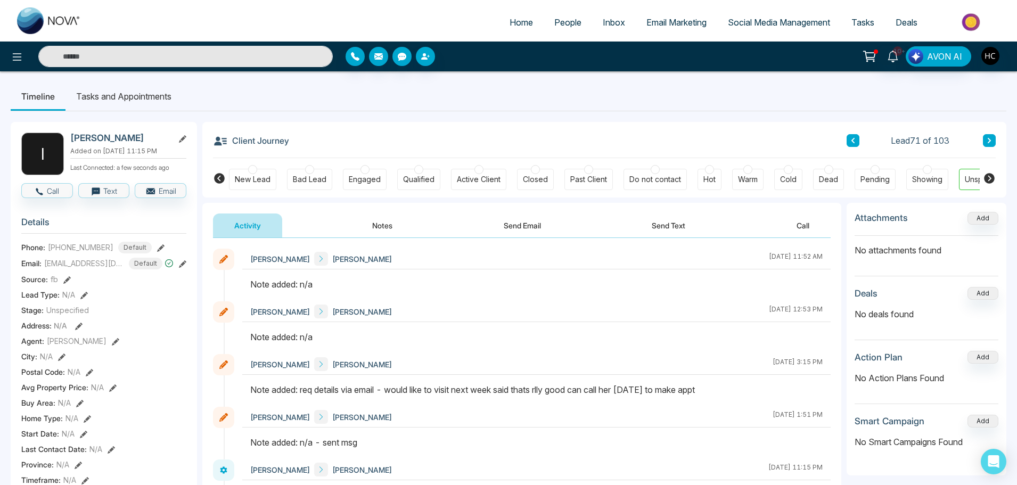
click at [389, 225] on button "Notes" at bounding box center [382, 226] width 63 height 24
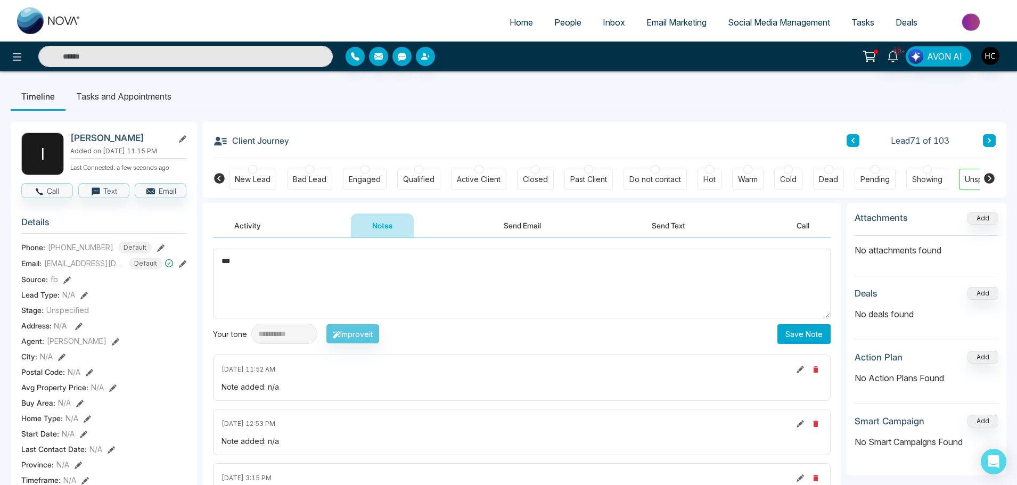
type textarea "***"
click at [813, 336] on button "Save Note" at bounding box center [804, 334] width 53 height 20
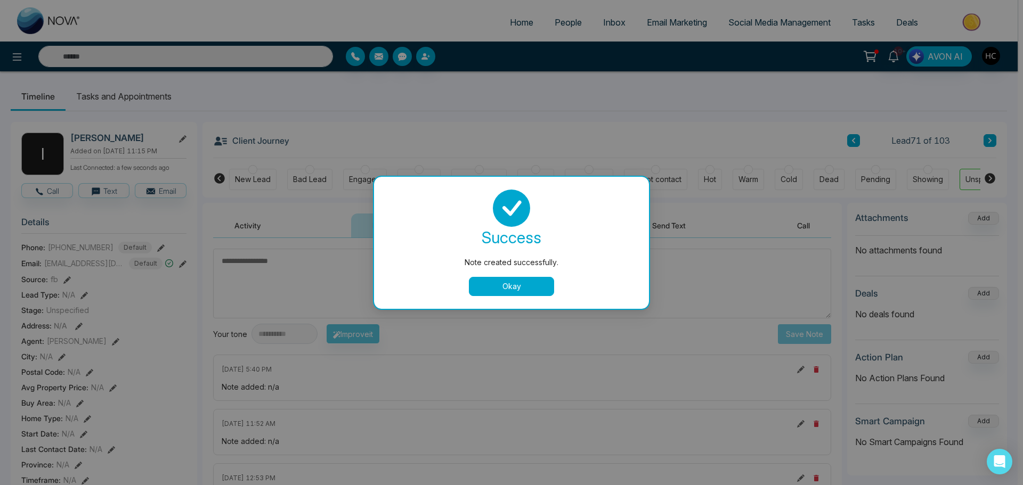
click at [521, 281] on button "Okay" at bounding box center [511, 286] width 85 height 19
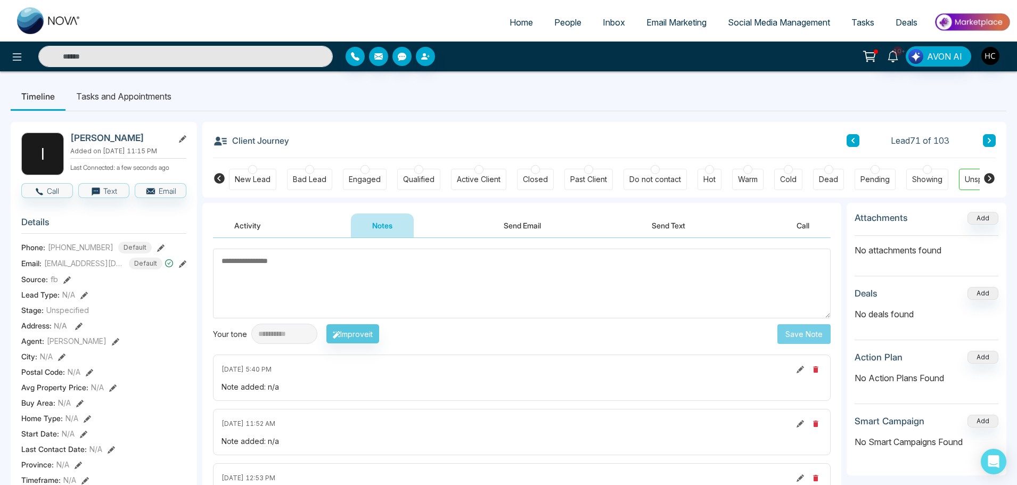
click at [987, 134] on button at bounding box center [989, 140] width 13 height 13
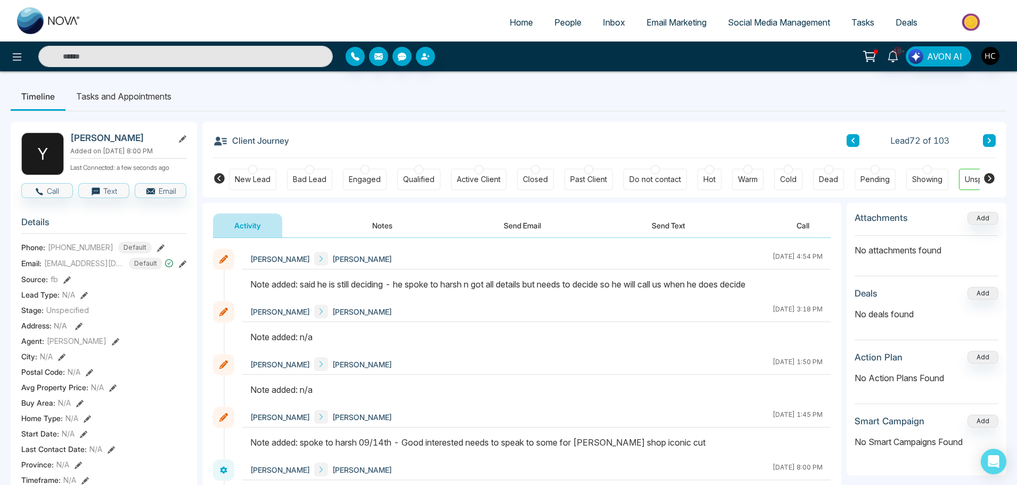
click at [987, 146] on button at bounding box center [989, 140] width 13 height 13
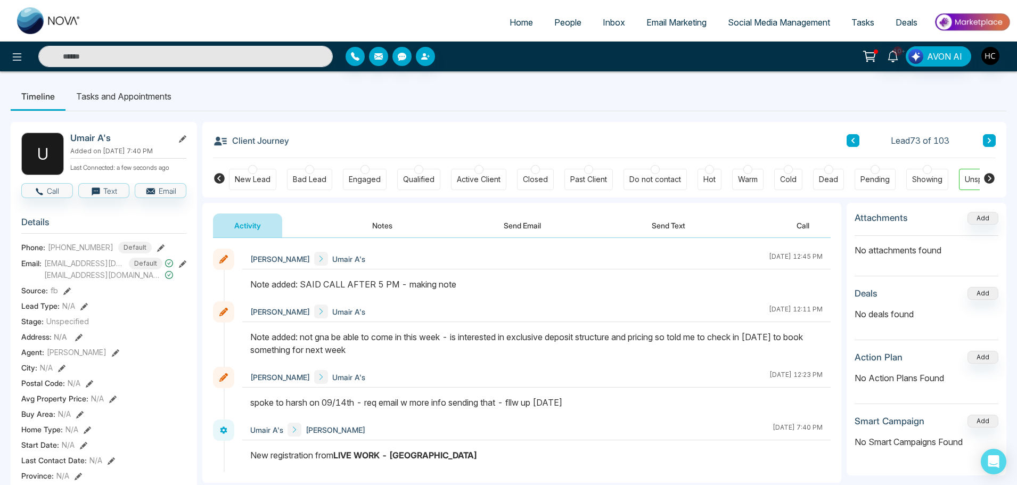
click at [380, 232] on button "Notes" at bounding box center [382, 226] width 63 height 24
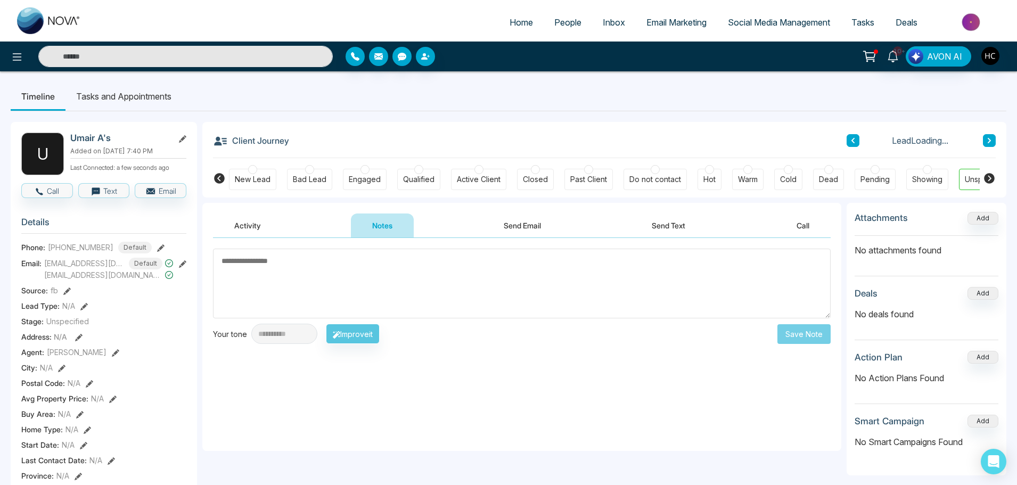
click at [423, 289] on textarea at bounding box center [522, 284] width 618 height 70
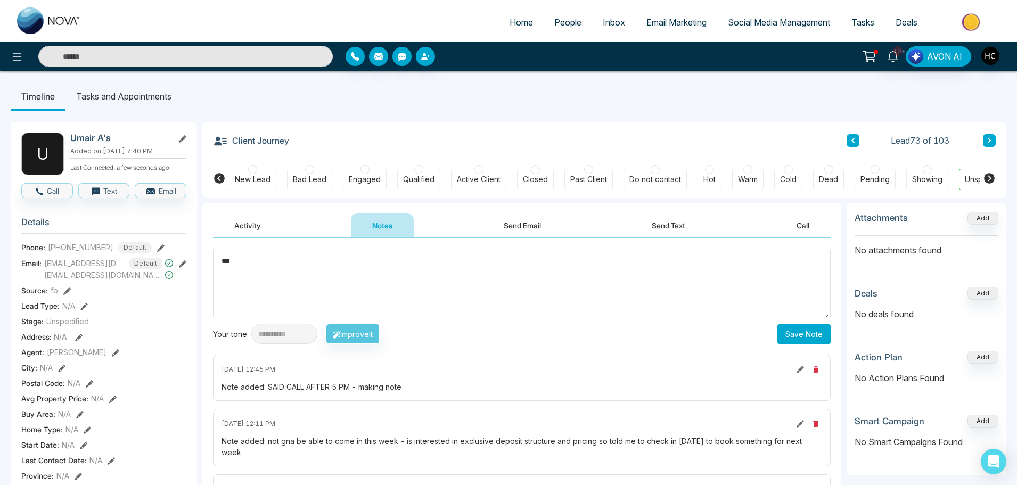
type textarea "***"
click at [801, 324] on button "Save Note" at bounding box center [804, 334] width 53 height 20
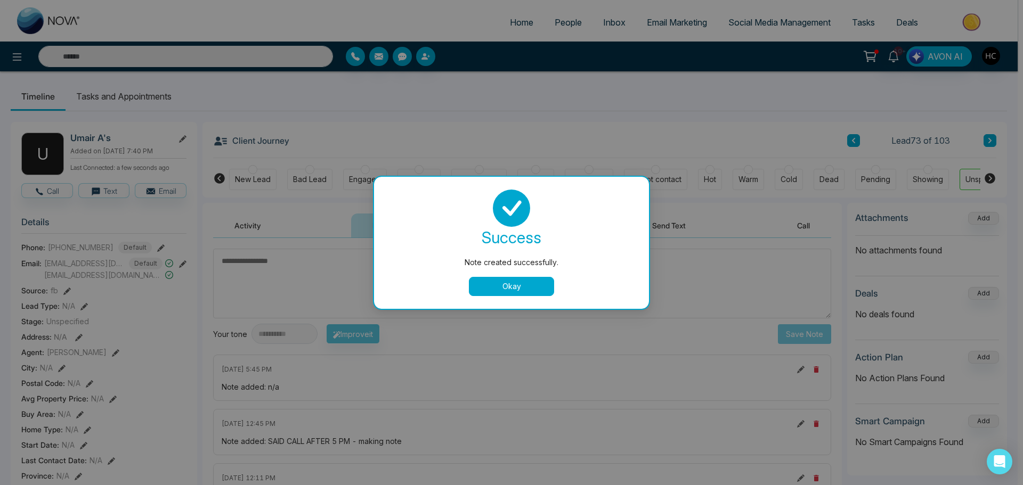
click at [532, 287] on button "Okay" at bounding box center [511, 286] width 85 height 19
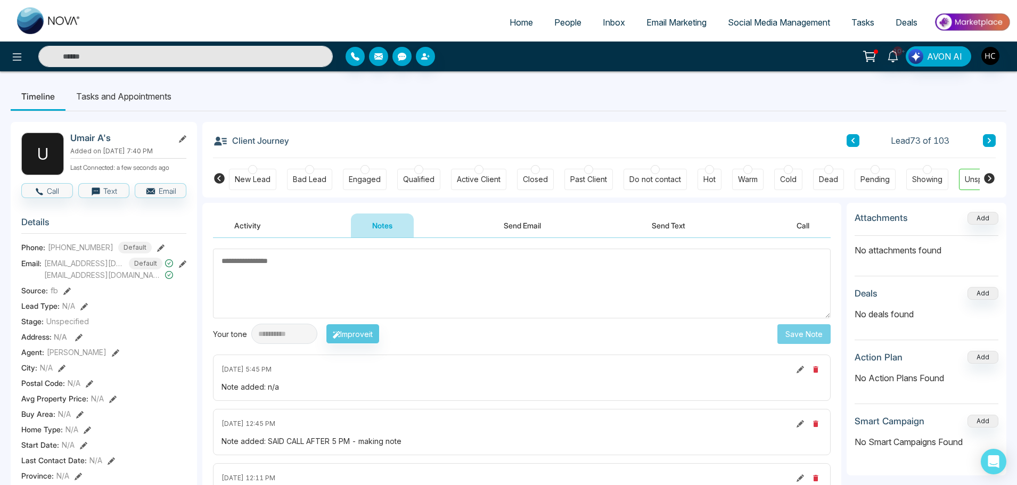
click at [990, 140] on icon at bounding box center [989, 140] width 3 height 5
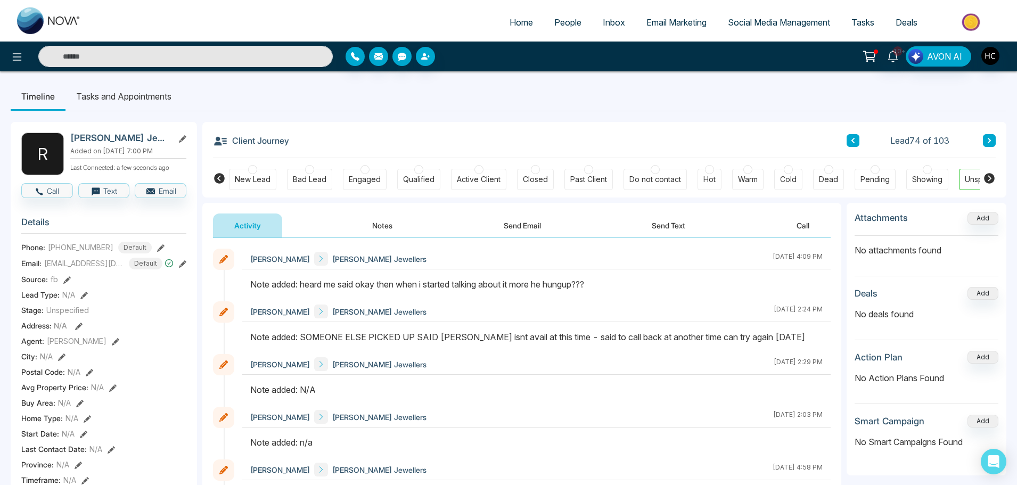
click at [989, 143] on icon at bounding box center [989, 140] width 3 height 5
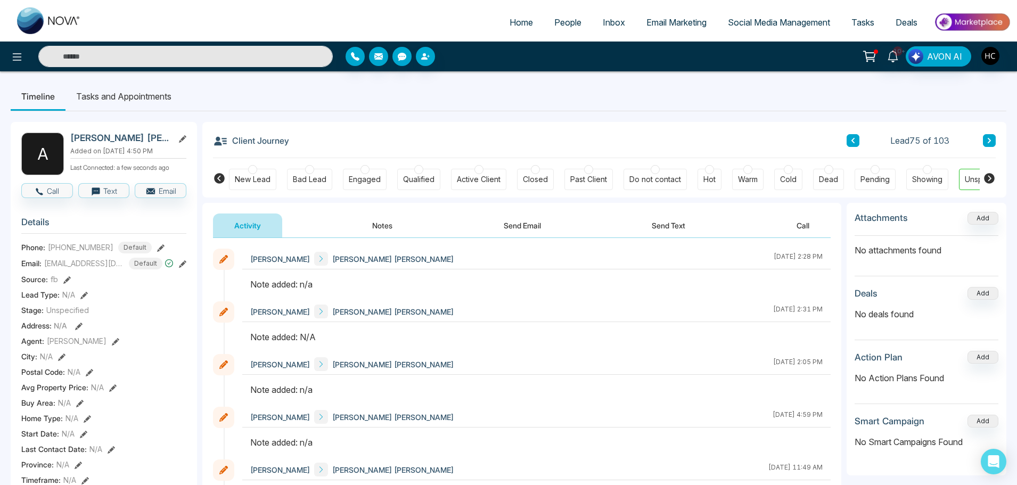
click at [383, 233] on button "Notes" at bounding box center [382, 226] width 63 height 24
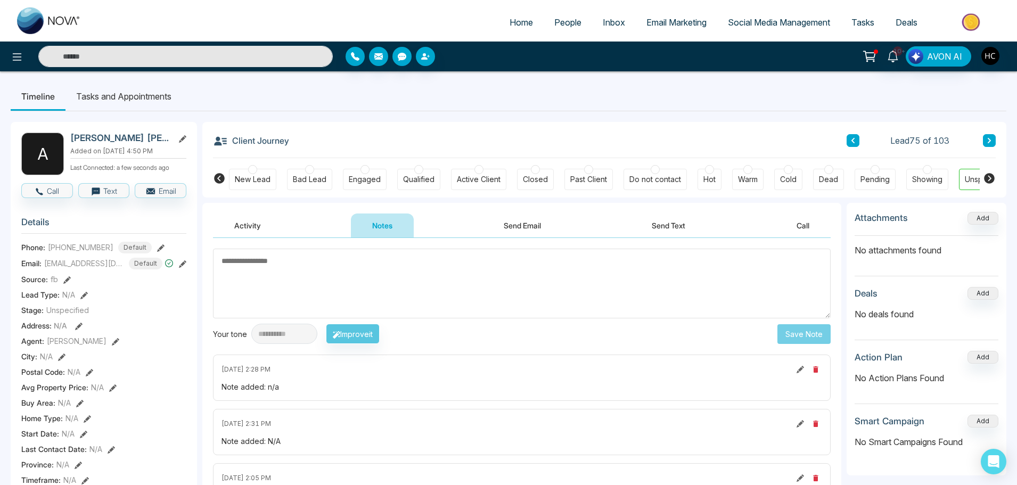
click at [456, 284] on textarea at bounding box center [522, 284] width 618 height 70
type textarea "***"
click at [827, 339] on button "Save Note" at bounding box center [804, 334] width 53 height 20
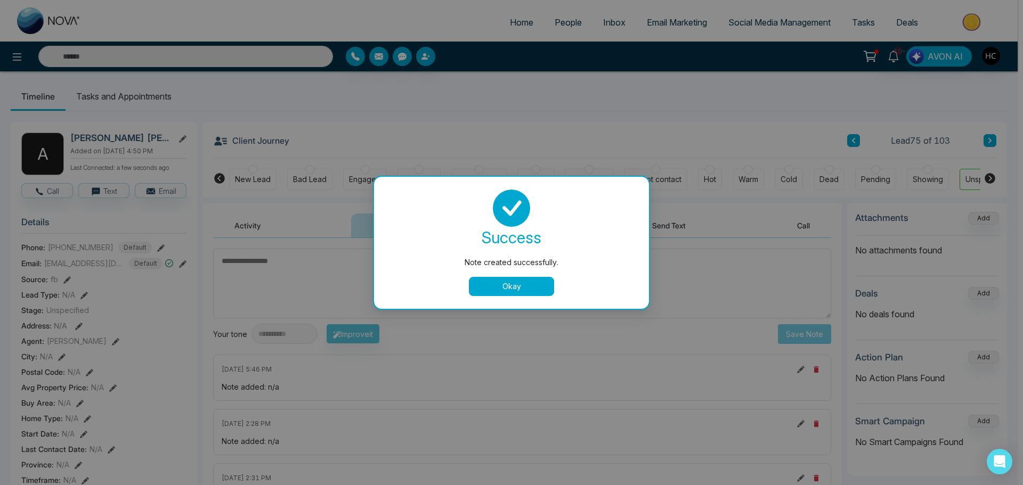
click at [533, 287] on button "Okay" at bounding box center [511, 286] width 85 height 19
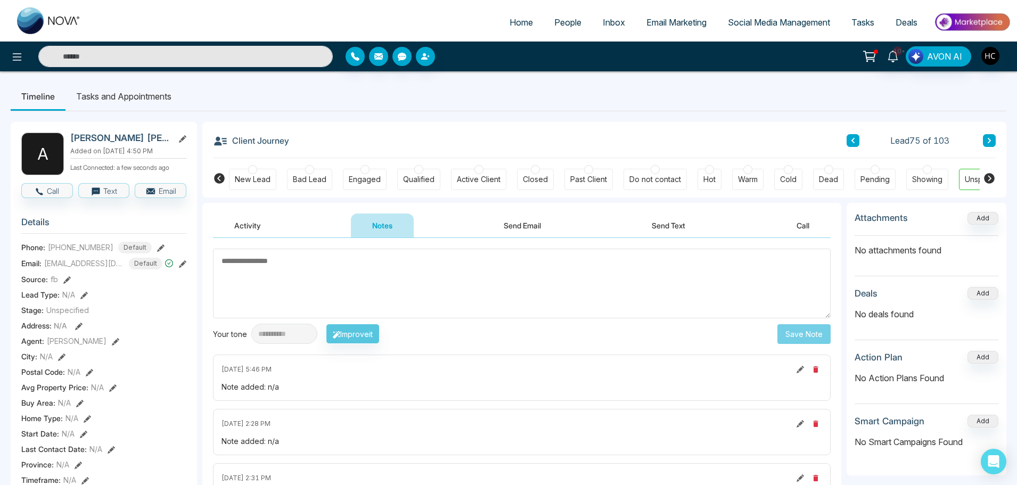
click at [989, 144] on icon at bounding box center [989, 140] width 5 height 6
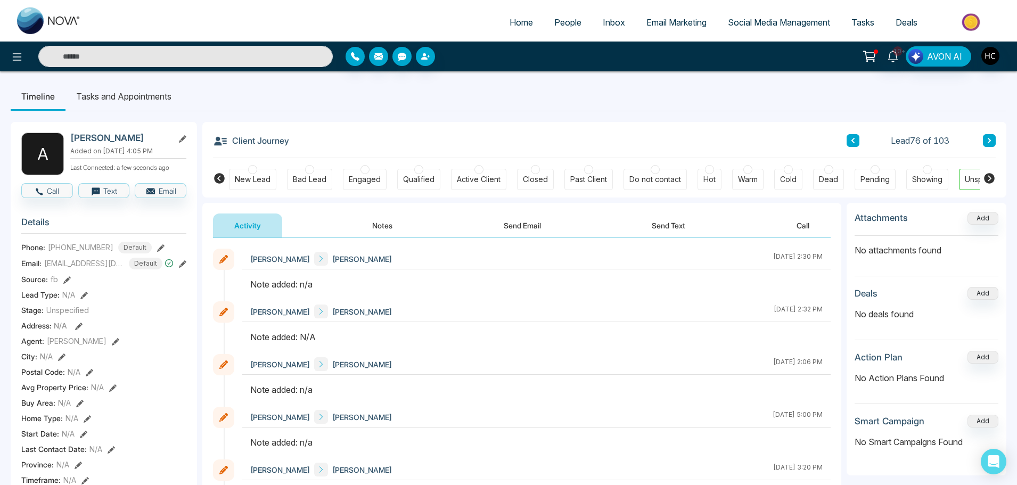
click at [387, 231] on button "Notes" at bounding box center [382, 226] width 63 height 24
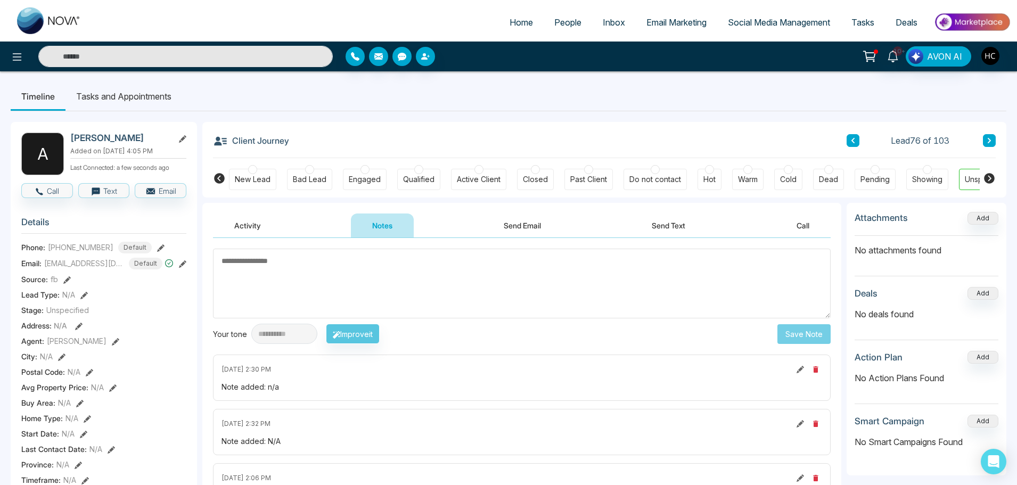
click at [428, 283] on textarea at bounding box center [522, 284] width 618 height 70
type textarea "***"
click at [790, 334] on button "Save Note" at bounding box center [804, 334] width 53 height 20
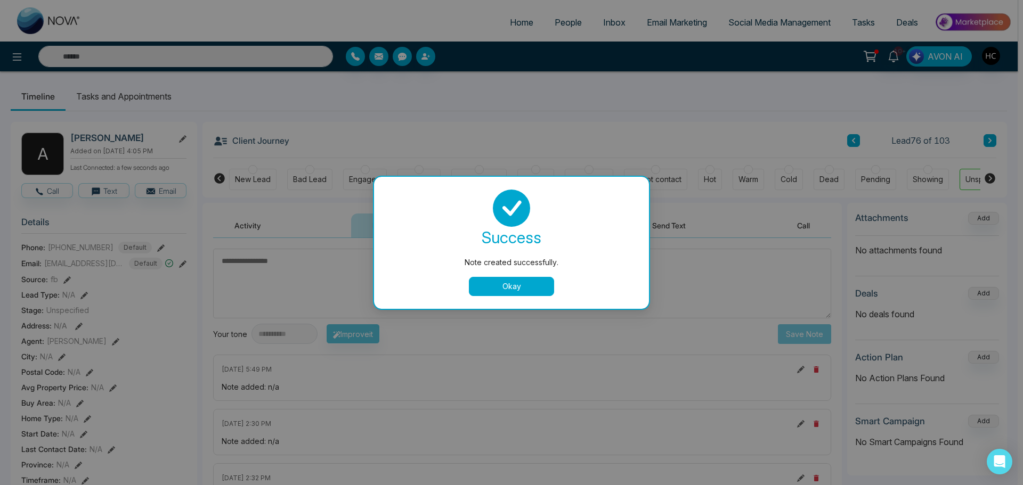
click at [543, 279] on button "Okay" at bounding box center [511, 286] width 85 height 19
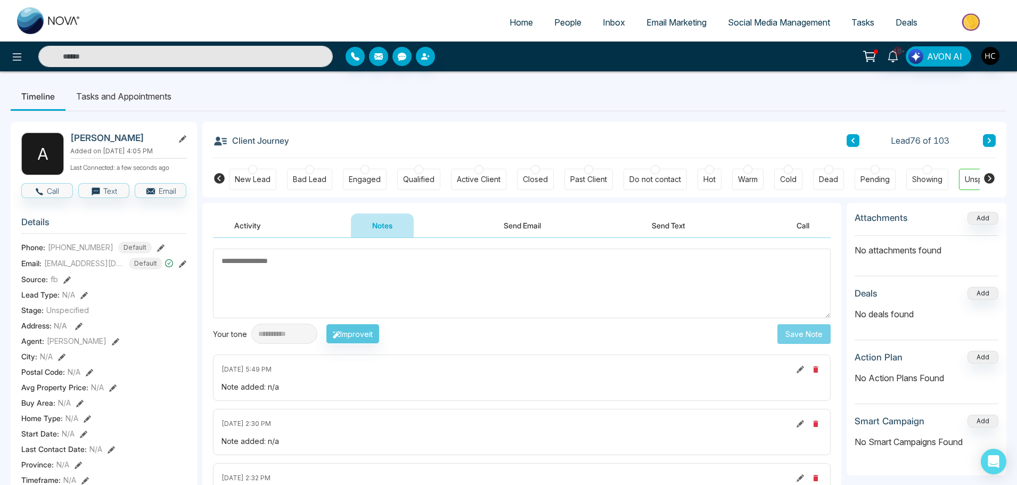
click at [988, 139] on icon at bounding box center [989, 140] width 3 height 5
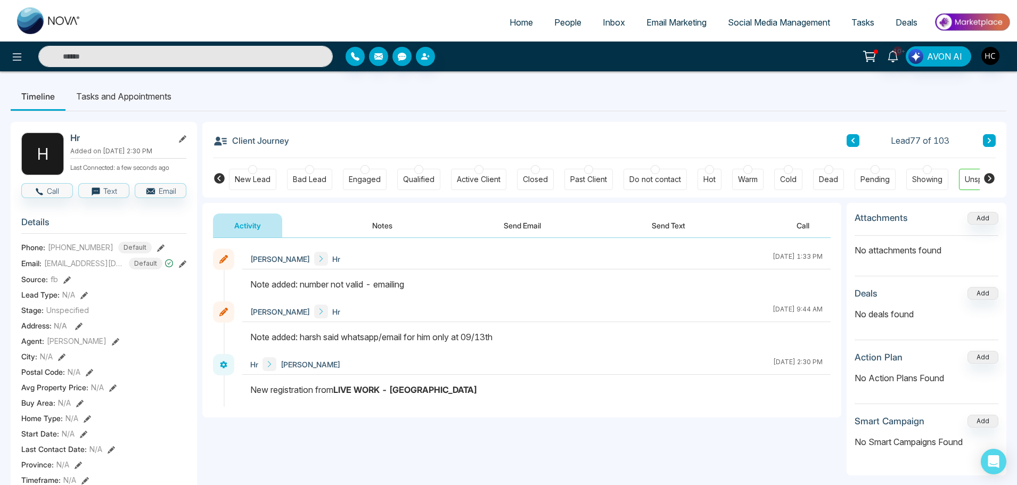
click at [993, 142] on button at bounding box center [989, 140] width 13 height 13
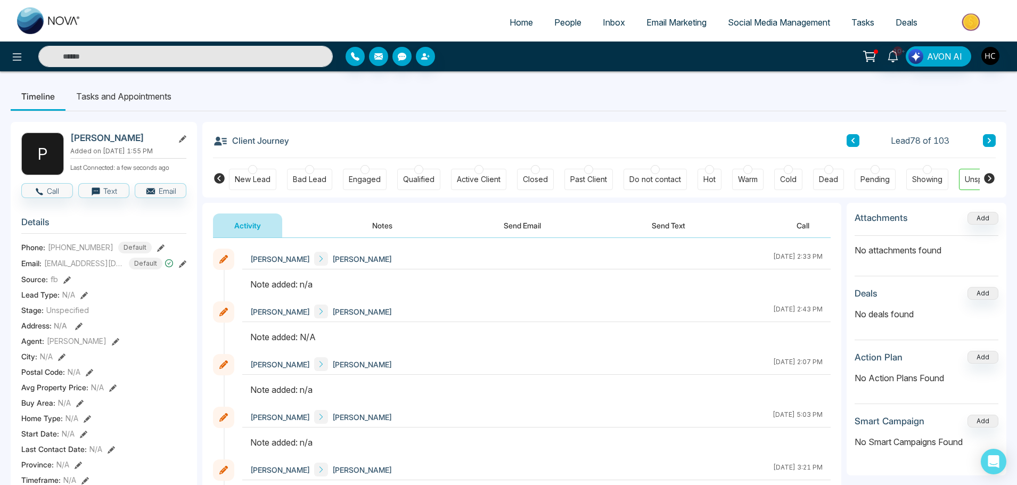
click at [389, 226] on button "Notes" at bounding box center [382, 226] width 63 height 24
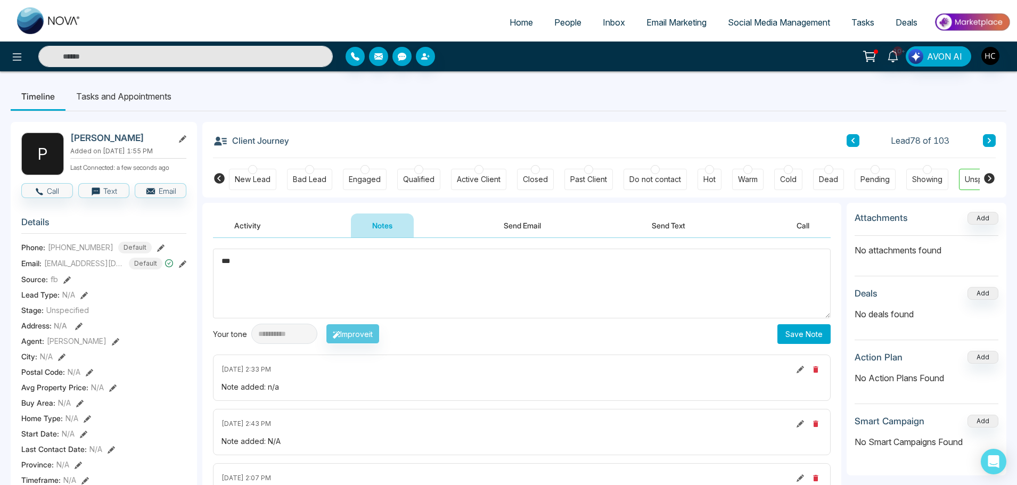
type textarea "***"
click at [816, 326] on button "Save Note" at bounding box center [804, 334] width 53 height 20
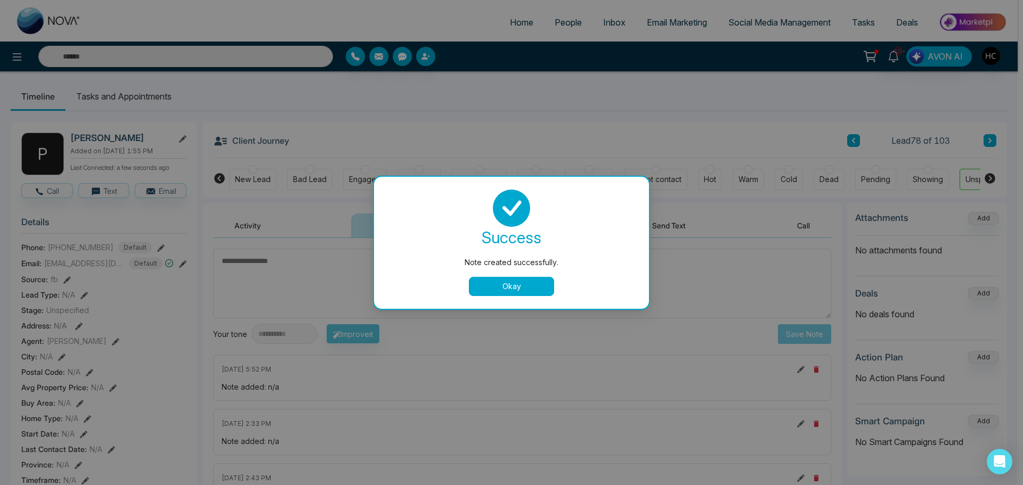
click at [494, 288] on button "Okay" at bounding box center [511, 286] width 85 height 19
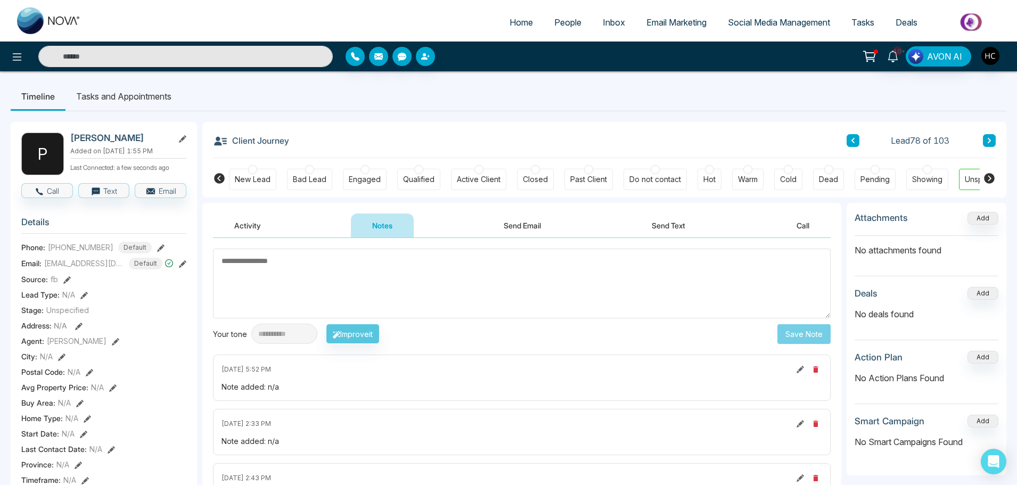
click at [989, 142] on icon at bounding box center [989, 140] width 3 height 5
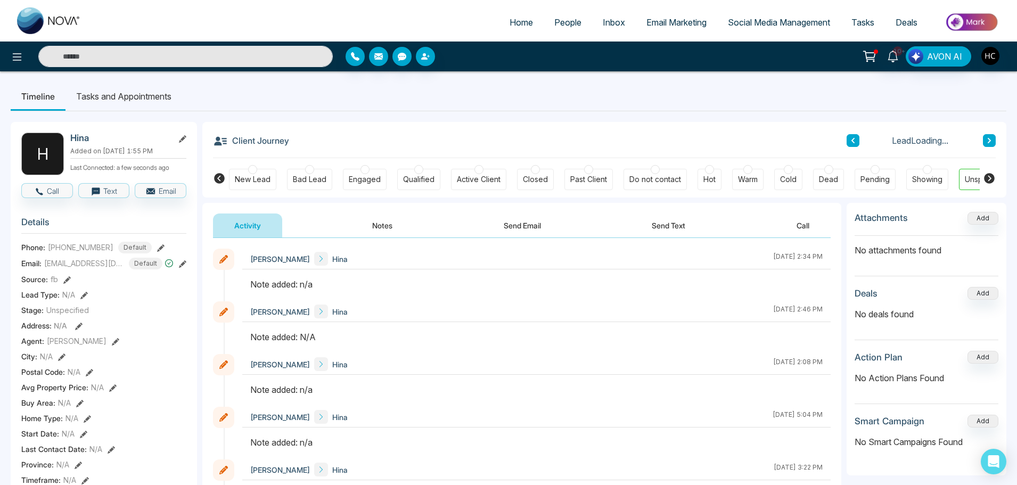
click at [391, 224] on button "Notes" at bounding box center [382, 226] width 63 height 24
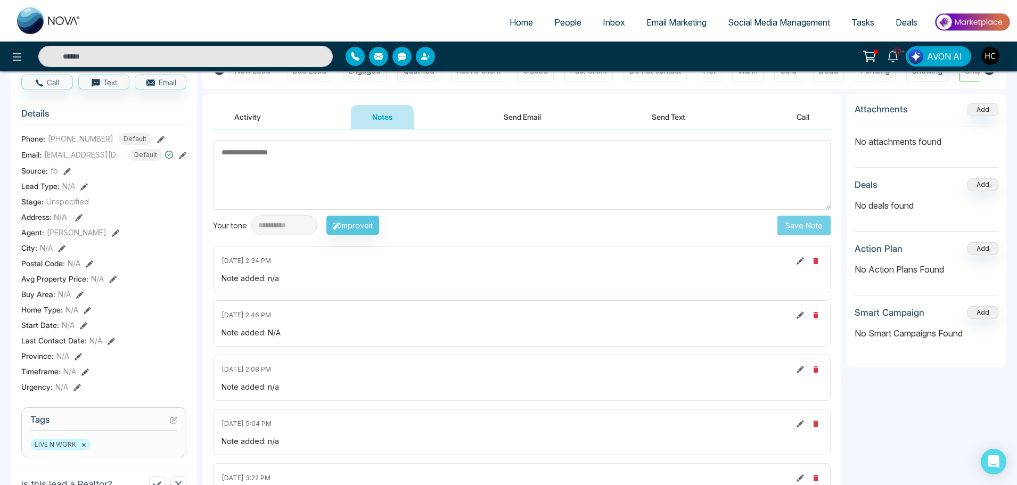
scroll to position [107, 0]
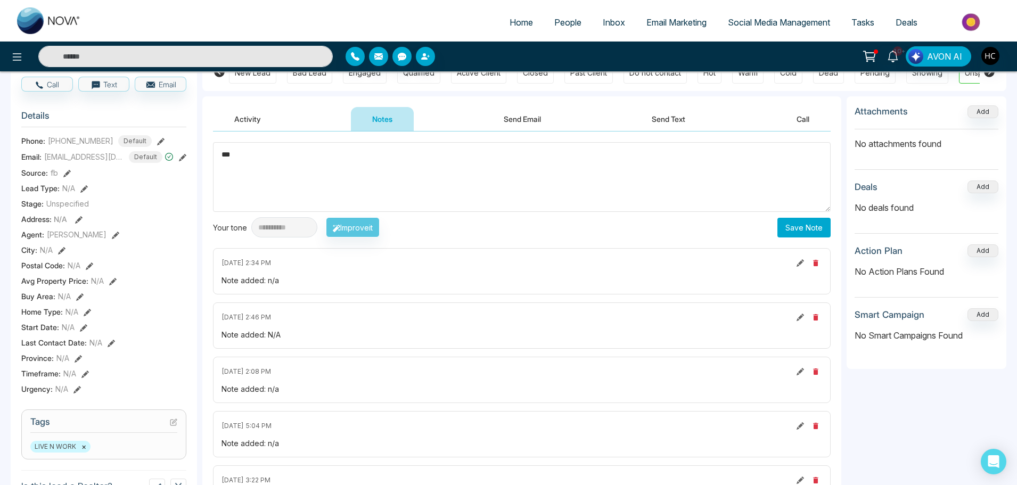
type textarea "***"
click at [782, 226] on button "Save Note" at bounding box center [804, 228] width 53 height 20
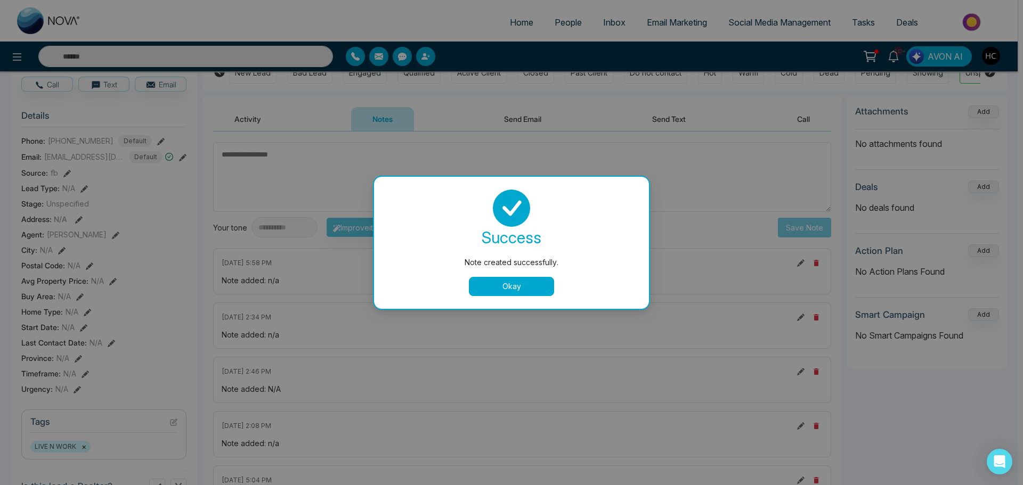
click at [543, 290] on button "Okay" at bounding box center [511, 286] width 85 height 19
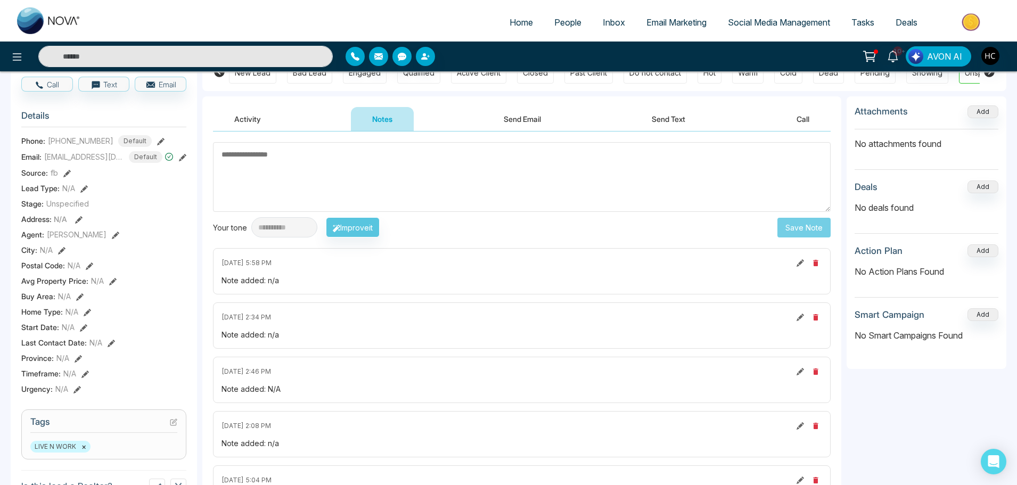
scroll to position [0, 0]
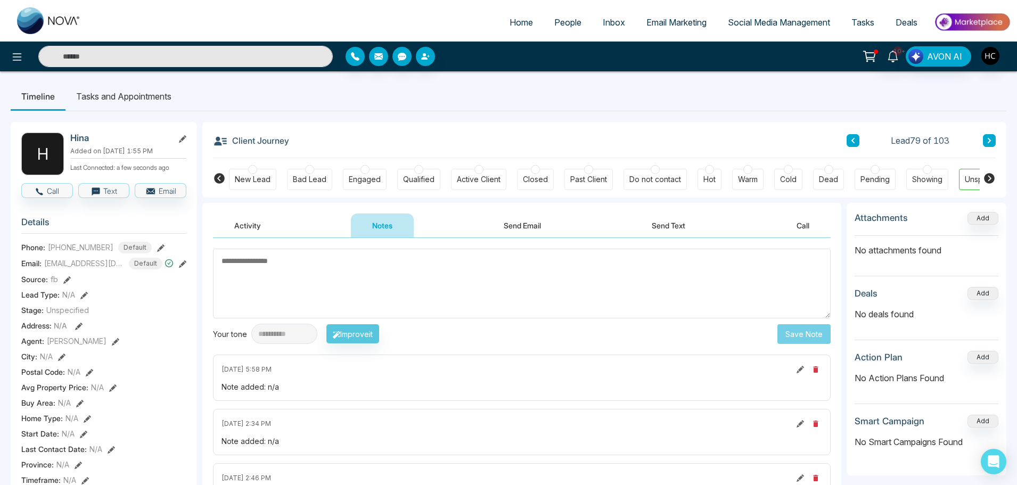
click at [985, 141] on button at bounding box center [989, 140] width 13 height 13
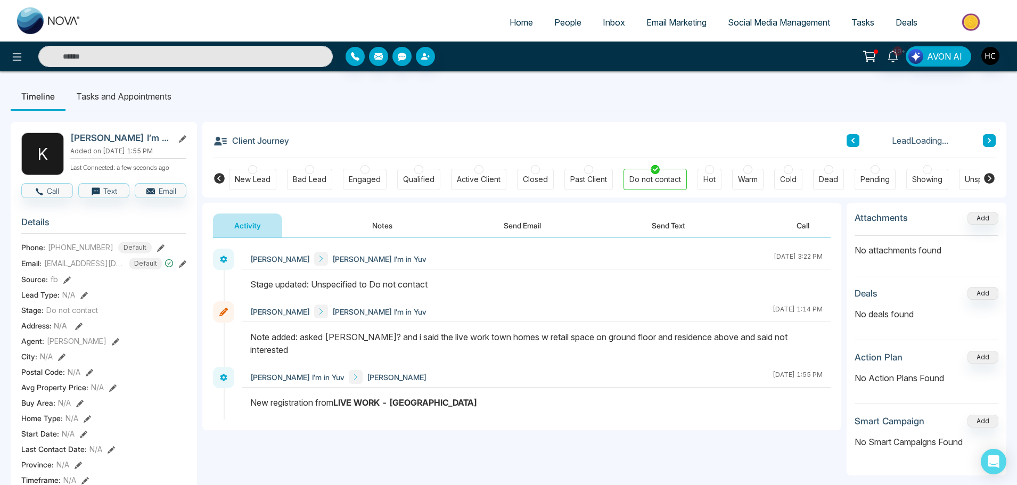
click at [392, 232] on button "Notes" at bounding box center [382, 226] width 63 height 24
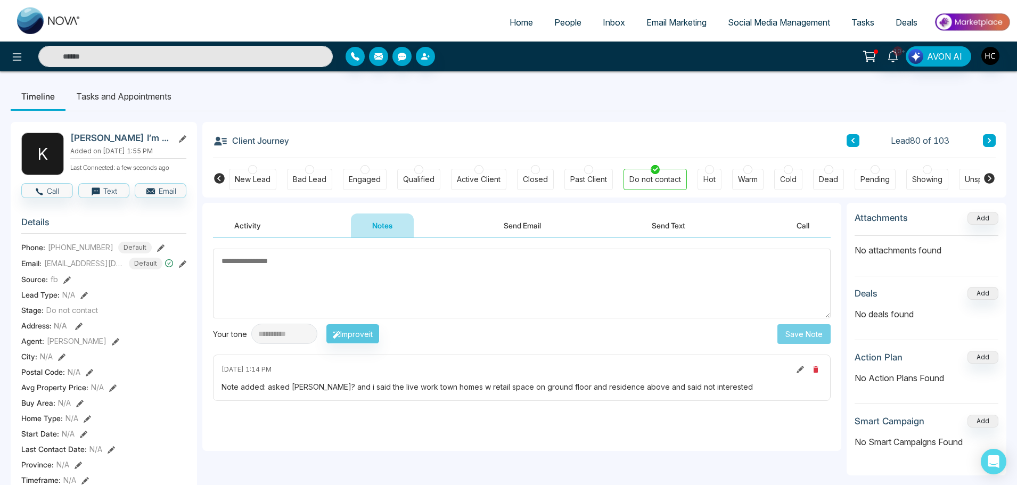
click at [984, 151] on div "Client Journey Lead 80 of 103" at bounding box center [604, 140] width 783 height 36
click at [991, 138] on icon at bounding box center [989, 140] width 5 height 6
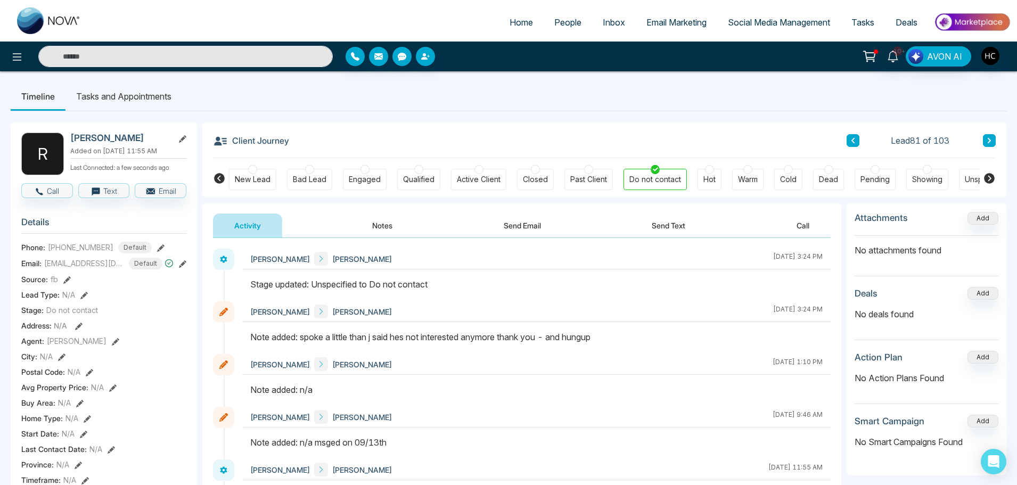
click at [990, 137] on button at bounding box center [989, 140] width 13 height 13
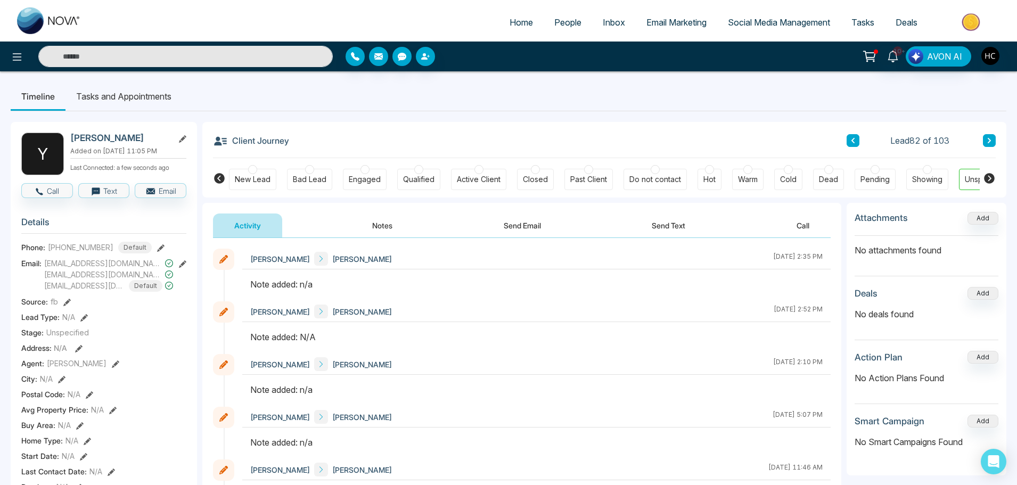
click at [396, 222] on button "Notes" at bounding box center [382, 226] width 63 height 24
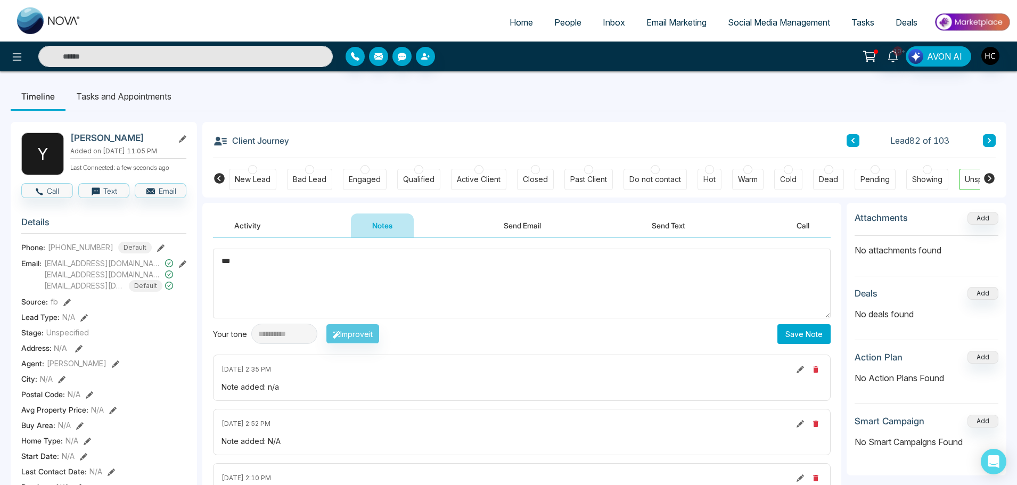
type textarea "***"
click at [786, 336] on button "Save Note" at bounding box center [804, 334] width 53 height 20
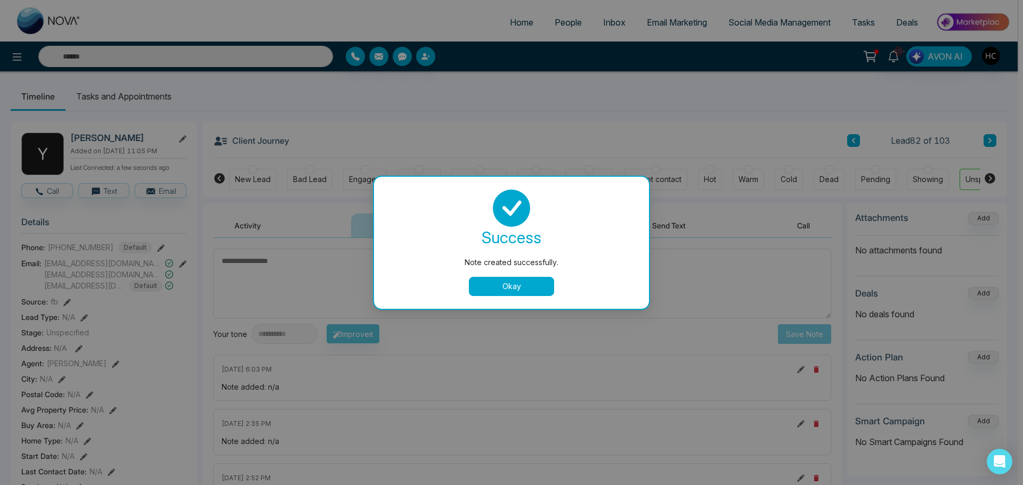
click at [493, 283] on button "Okay" at bounding box center [511, 286] width 85 height 19
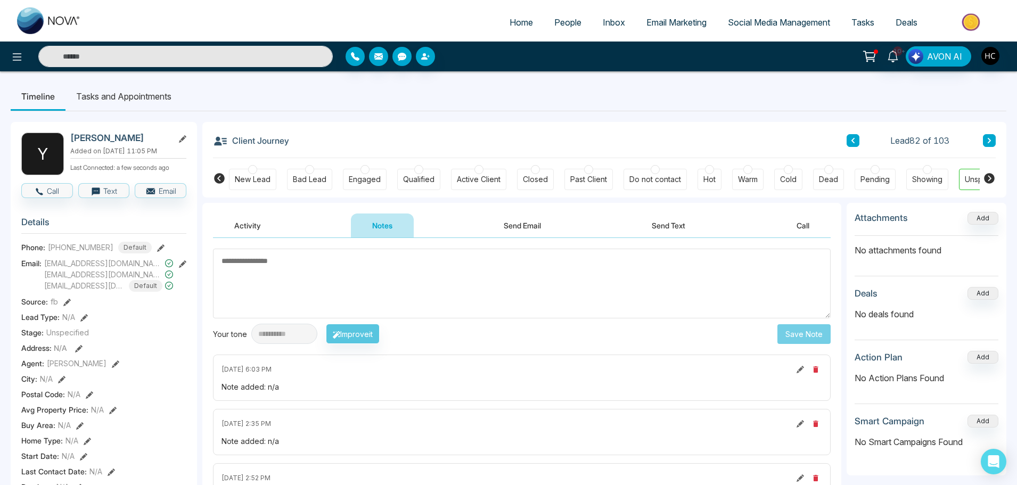
click at [992, 142] on icon at bounding box center [989, 140] width 5 height 6
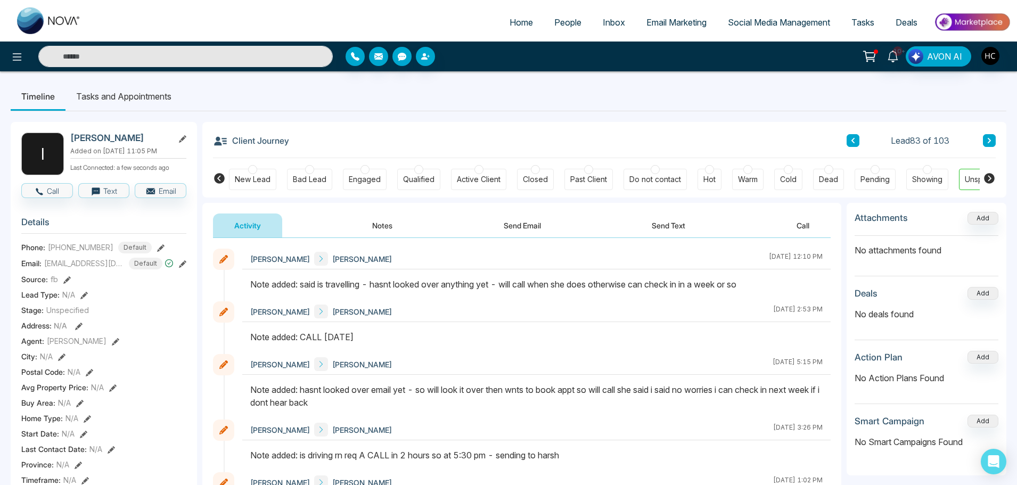
click at [994, 137] on button at bounding box center [989, 140] width 13 height 13
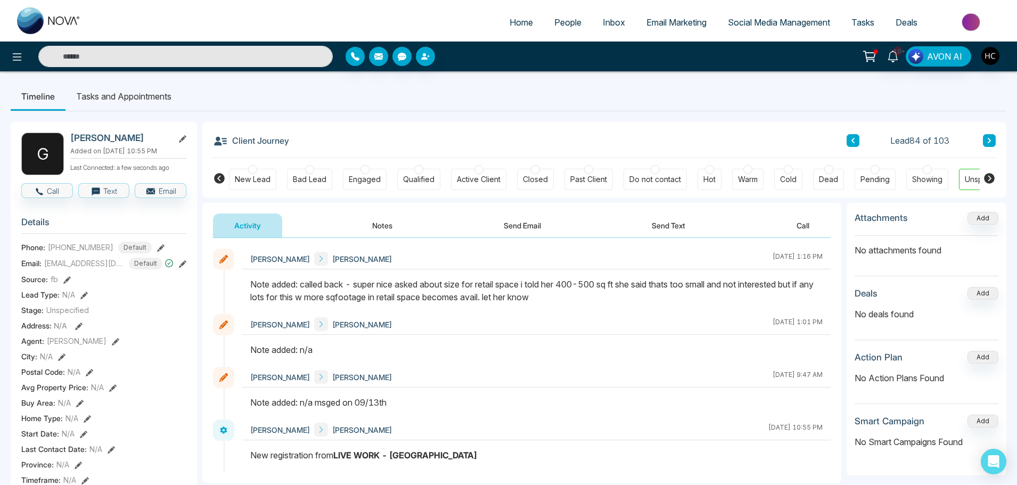
click at [994, 144] on button at bounding box center [989, 140] width 13 height 13
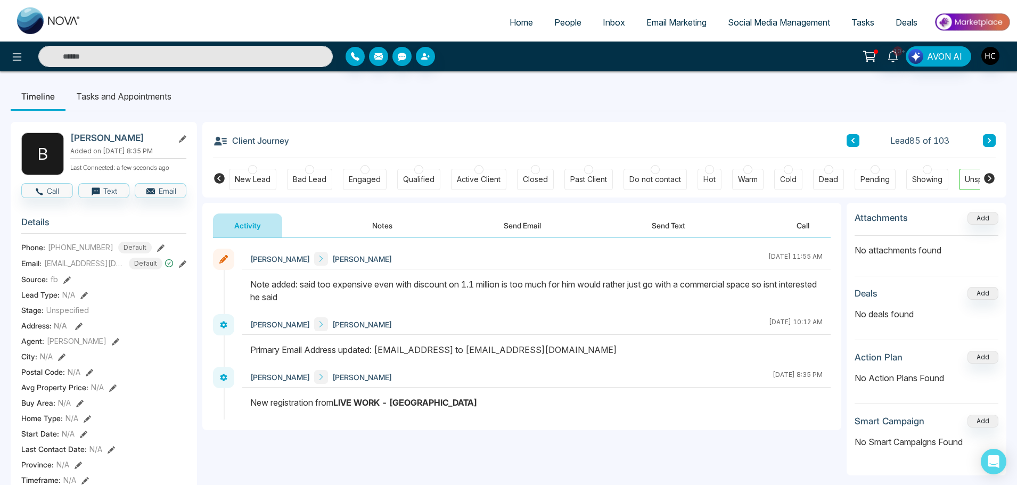
click at [990, 143] on icon at bounding box center [989, 140] width 5 height 6
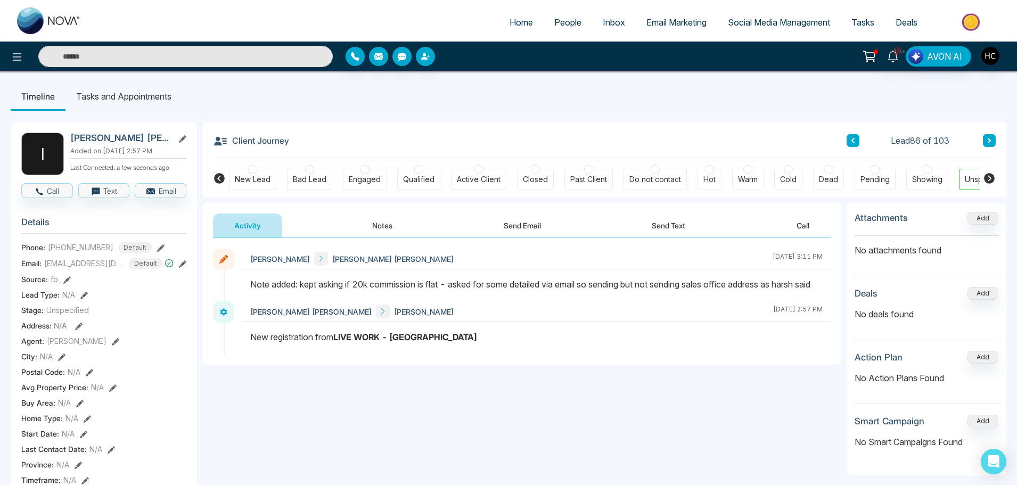
click at [990, 143] on icon at bounding box center [989, 140] width 5 height 6
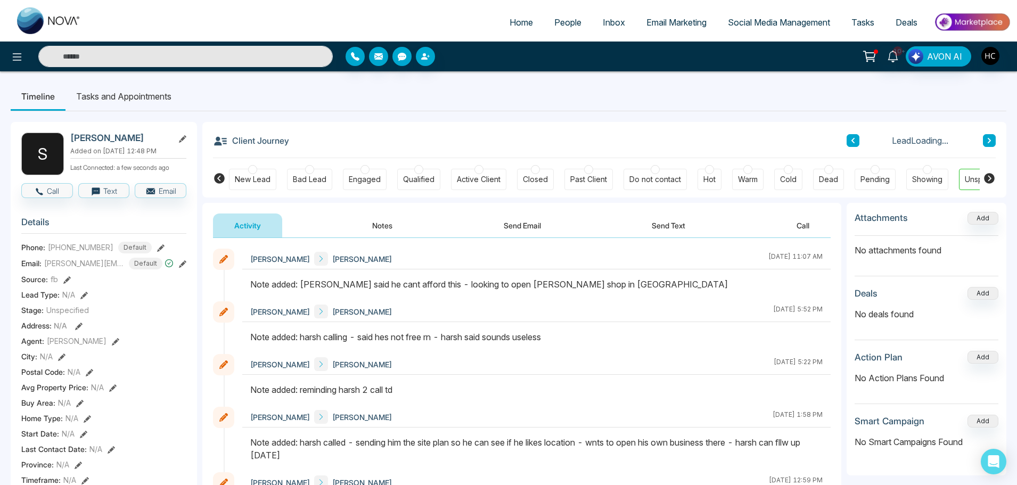
click at [990, 143] on icon at bounding box center [989, 140] width 5 height 6
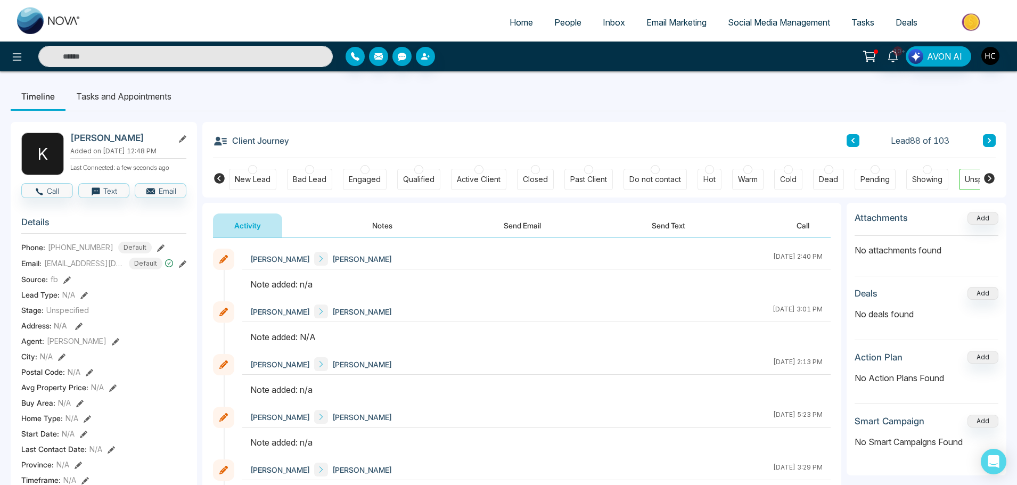
click at [392, 225] on button "Notes" at bounding box center [382, 226] width 63 height 24
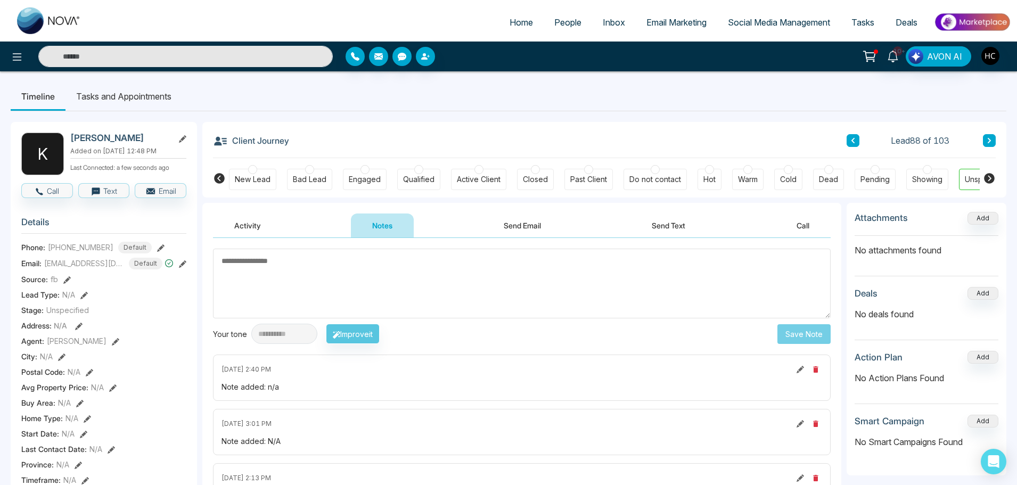
click at [524, 289] on textarea at bounding box center [522, 284] width 618 height 70
click at [445, 268] on textarea at bounding box center [522, 284] width 618 height 70
click at [615, 276] on textarea at bounding box center [522, 284] width 618 height 70
click at [576, 260] on textarea at bounding box center [522, 284] width 618 height 70
paste textarea "***"
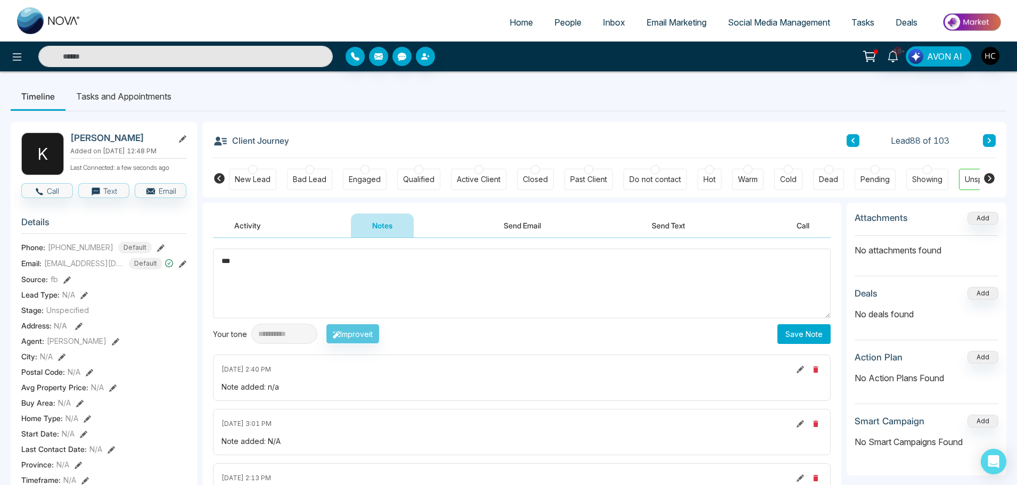
type textarea "***"
click at [785, 326] on button "Save Note" at bounding box center [804, 334] width 53 height 20
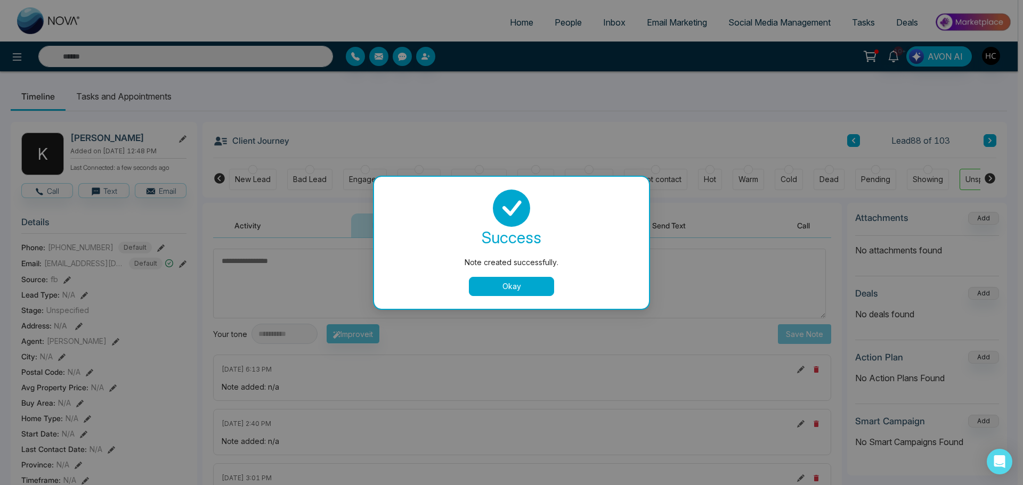
click at [537, 293] on button "Okay" at bounding box center [511, 286] width 85 height 19
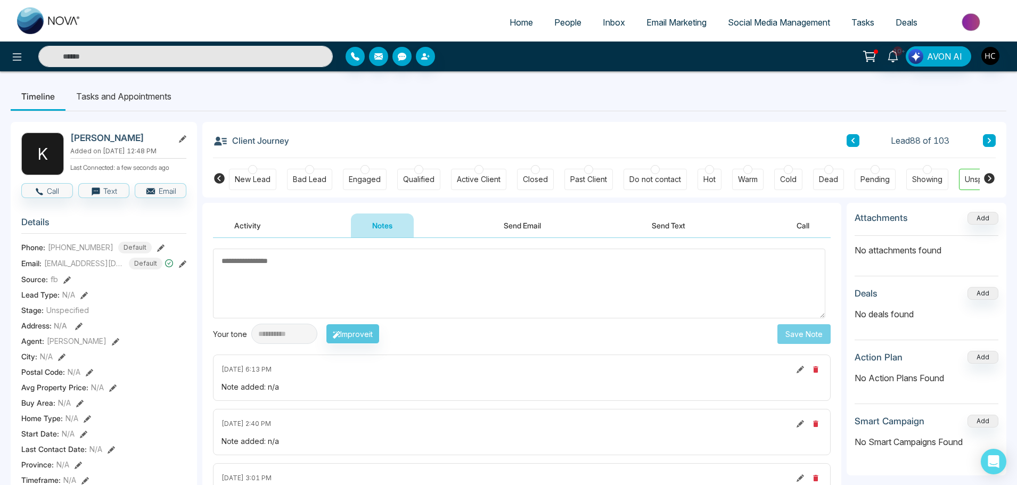
click at [992, 136] on button at bounding box center [989, 140] width 13 height 13
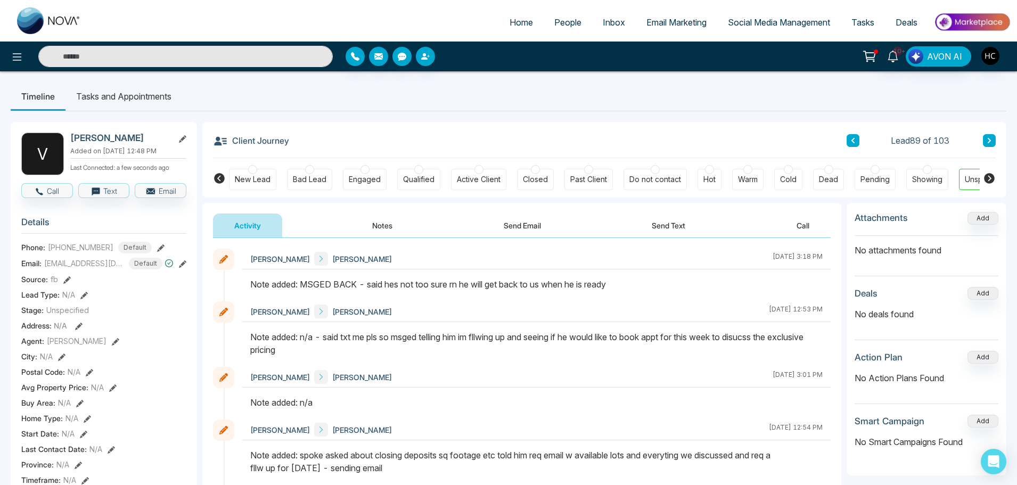
click at [988, 133] on div "Client Journey Lead 89 of 103" at bounding box center [604, 140] width 783 height 36
click at [988, 135] on button at bounding box center [989, 140] width 13 height 13
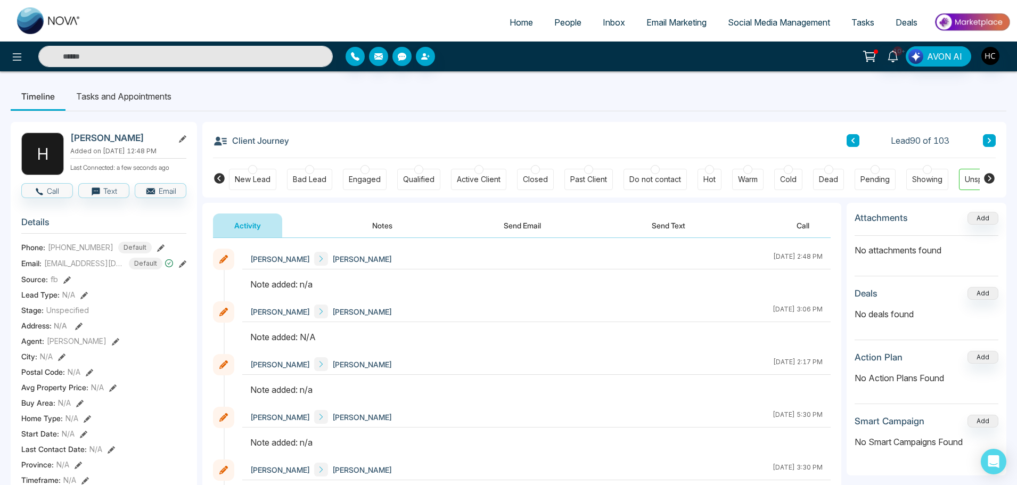
click at [391, 225] on button "Notes" at bounding box center [382, 226] width 63 height 24
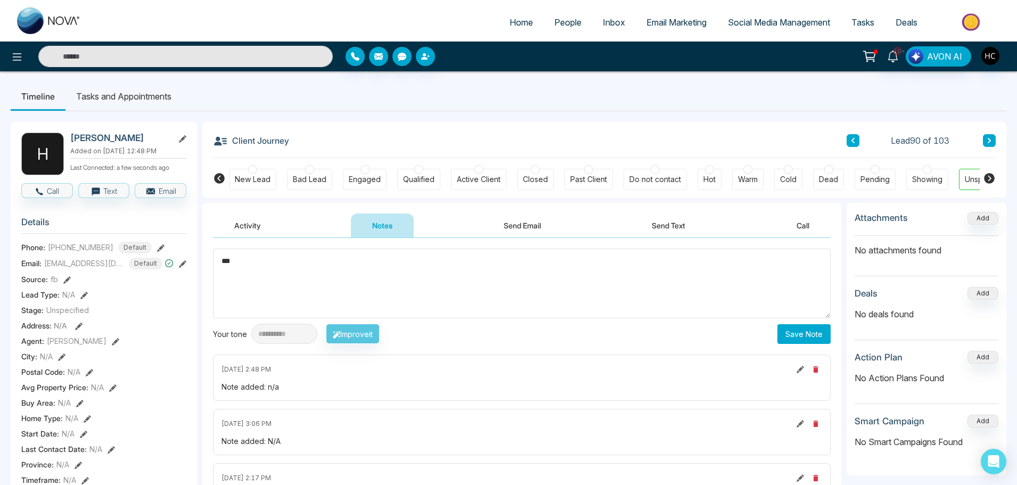
type textarea "***"
click at [814, 337] on button "Save Note" at bounding box center [804, 334] width 53 height 20
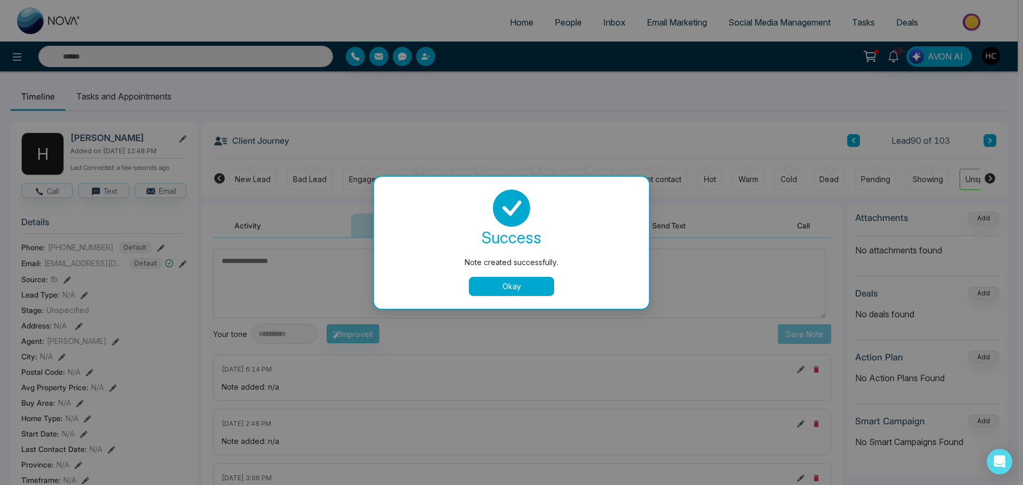
click at [517, 287] on button "Okay" at bounding box center [511, 286] width 85 height 19
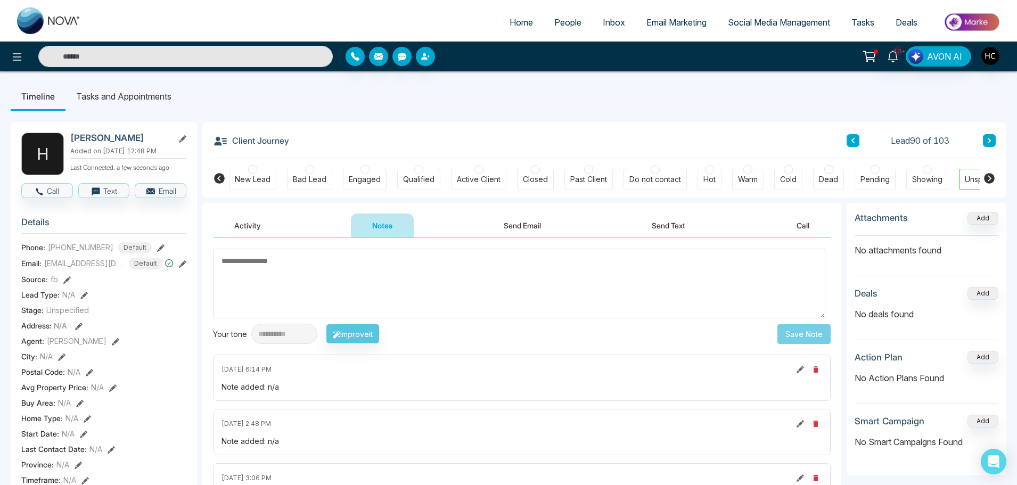
click at [989, 137] on button at bounding box center [989, 140] width 13 height 13
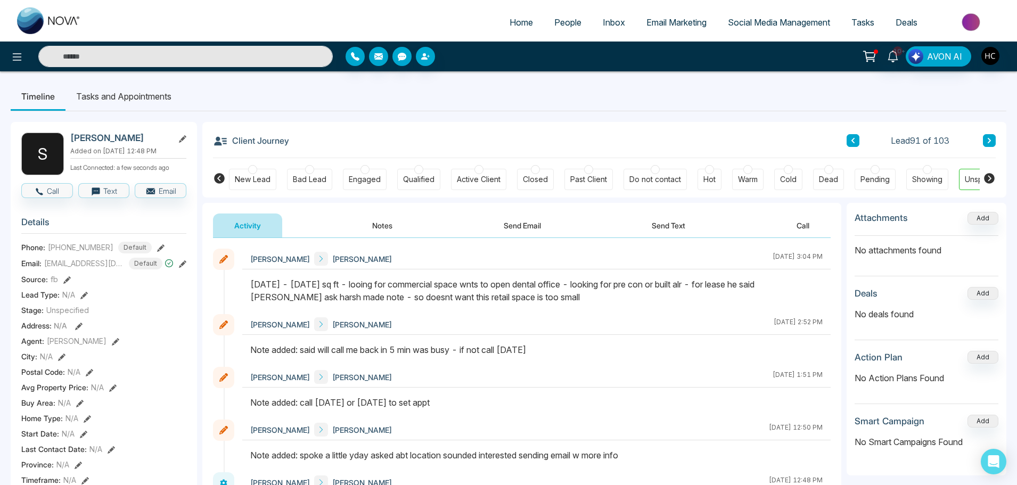
click at [983, 138] on button at bounding box center [989, 140] width 13 height 13
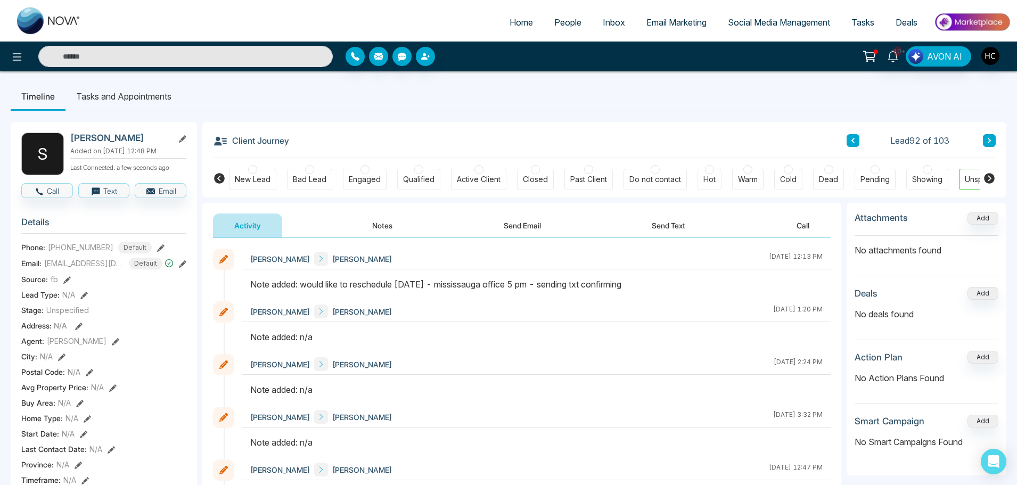
click at [371, 219] on button "Notes" at bounding box center [382, 226] width 63 height 24
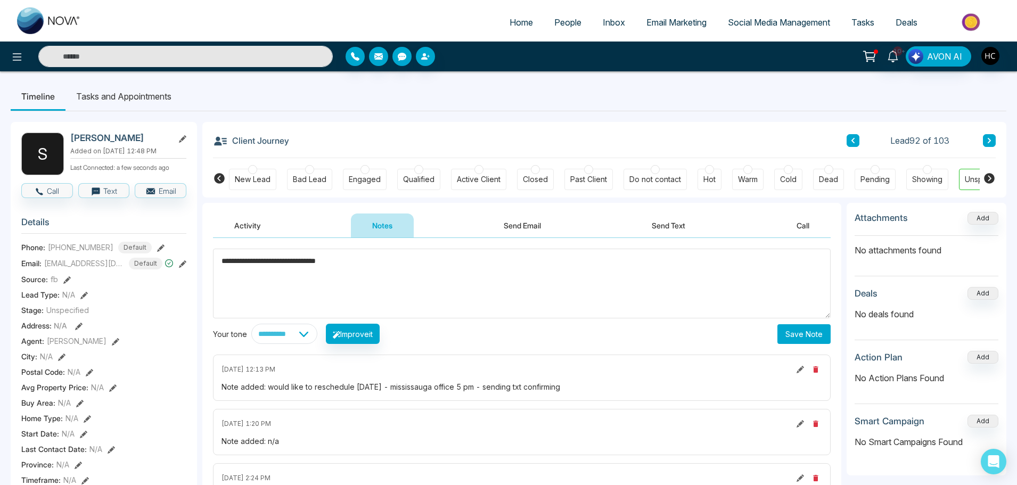
type textarea "**********"
click at [797, 328] on button "Save Note" at bounding box center [804, 334] width 53 height 20
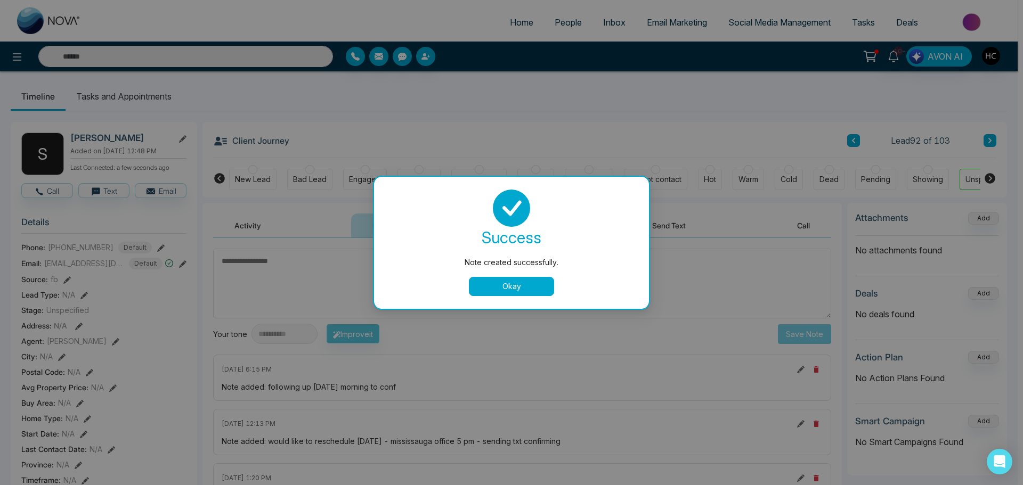
click at [541, 288] on button "Okay" at bounding box center [511, 286] width 85 height 19
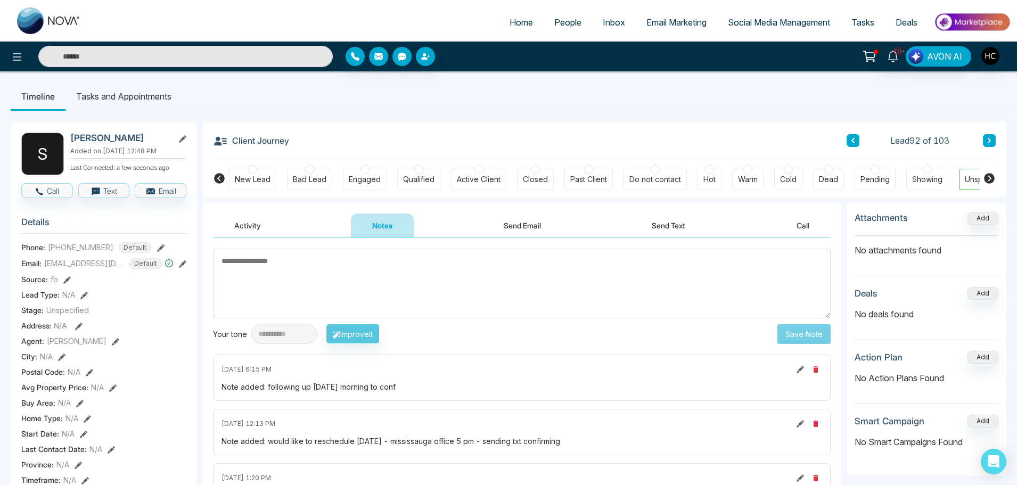
click at [988, 138] on icon at bounding box center [989, 140] width 5 height 6
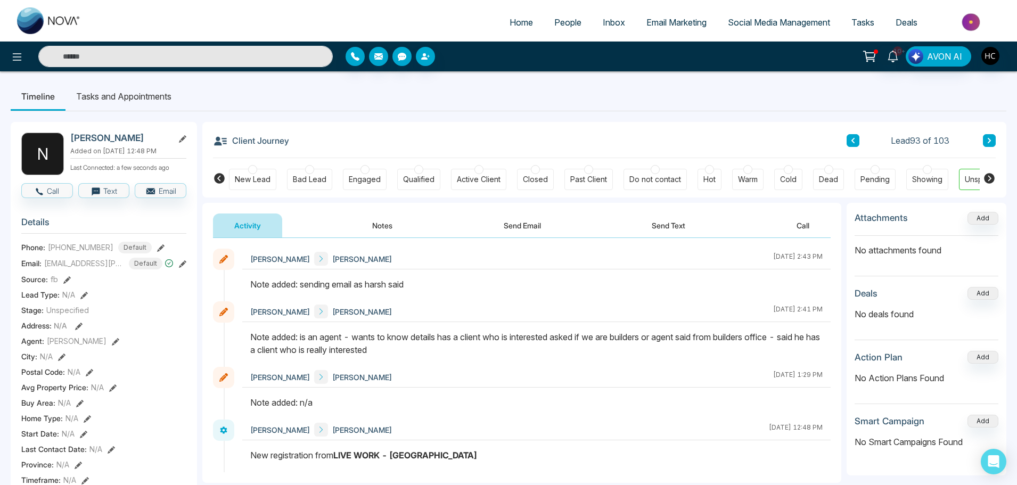
click at [991, 144] on icon at bounding box center [989, 140] width 5 height 6
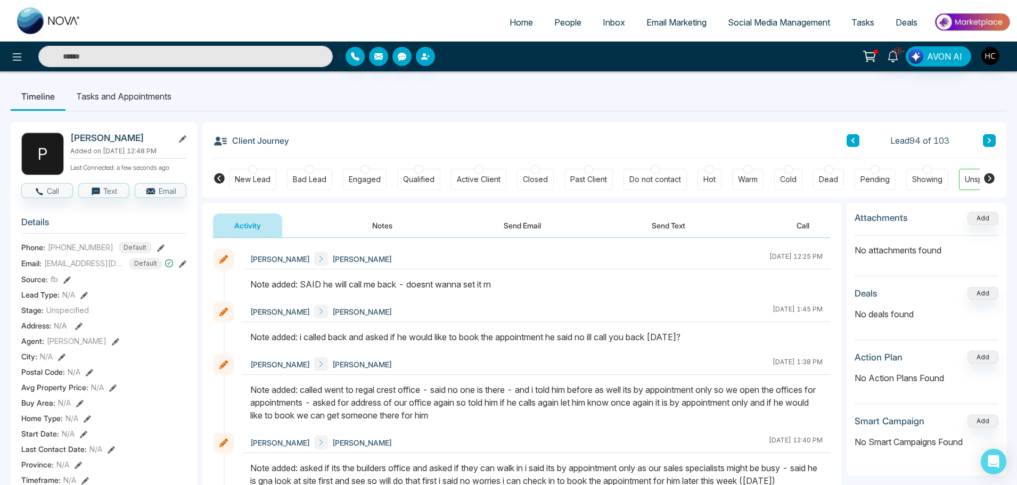
click at [996, 141] on div "Client Journey Lead 94 of 103 New Lead Bad Lead Engaged Qualified Active Client…" at bounding box center [604, 160] width 804 height 76
click at [988, 141] on icon at bounding box center [989, 140] width 5 height 6
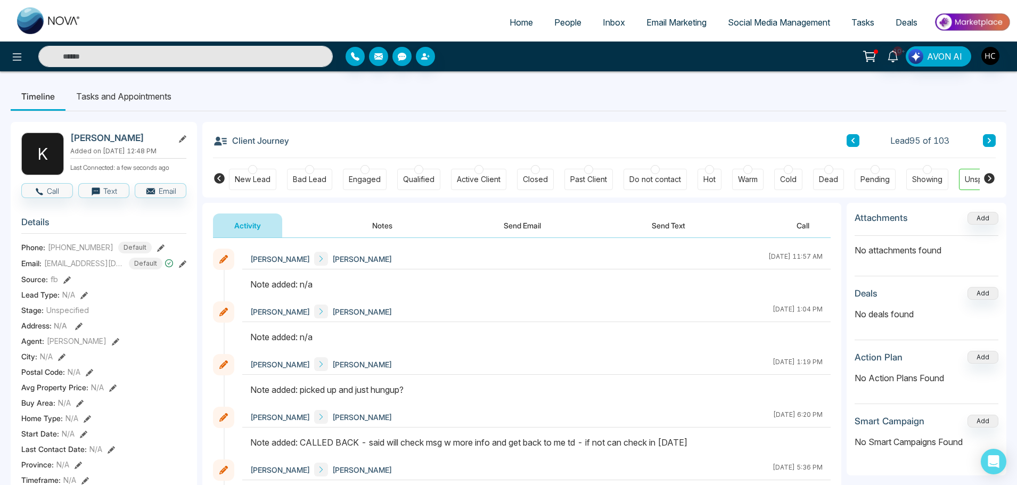
click at [368, 230] on button "Notes" at bounding box center [382, 226] width 63 height 24
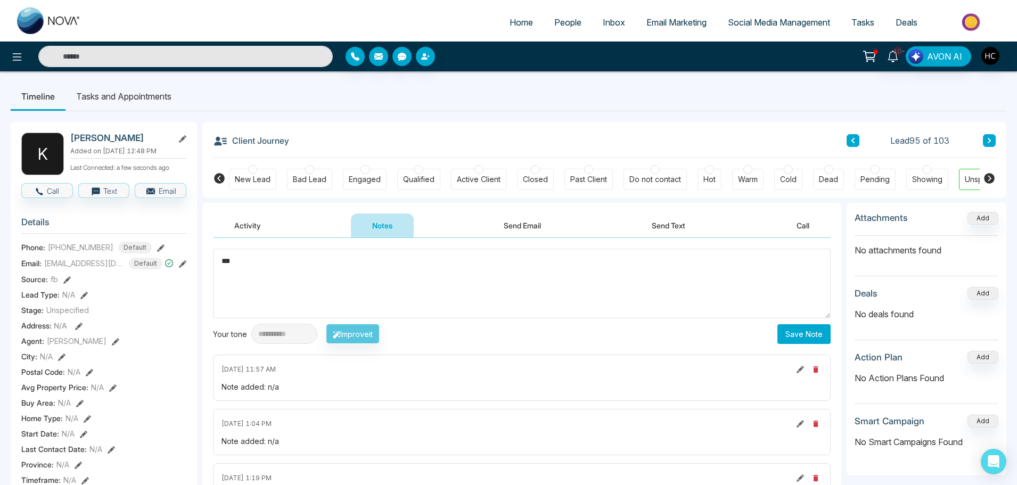
type textarea "***"
click at [794, 334] on button "Save Note" at bounding box center [804, 334] width 53 height 20
click at [993, 142] on button at bounding box center [989, 140] width 13 height 13
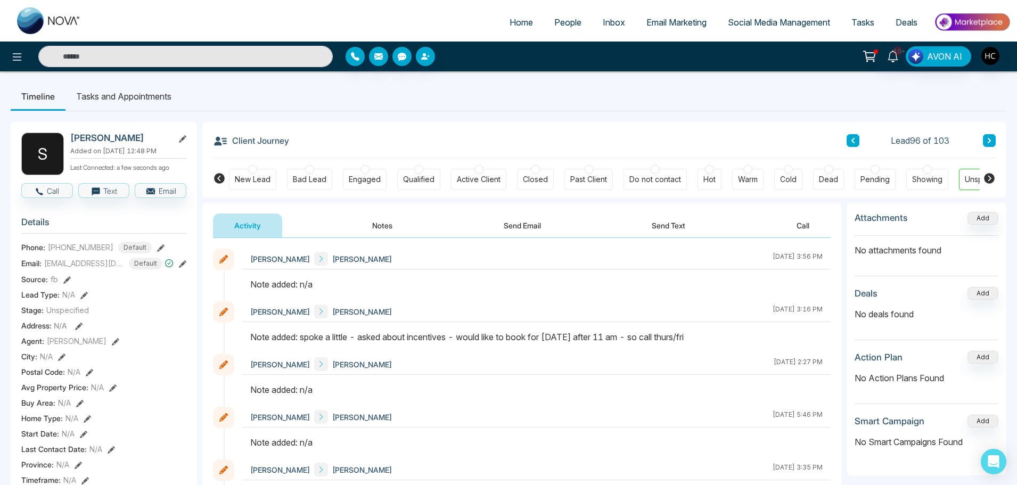
click at [996, 139] on div "Client Journey Lead 96 of 103 New Lead Bad Lead Engaged Qualified Active Client…" at bounding box center [604, 160] width 804 height 76
click at [987, 137] on button at bounding box center [989, 140] width 13 height 13
click at [372, 223] on button "Notes" at bounding box center [382, 226] width 63 height 24
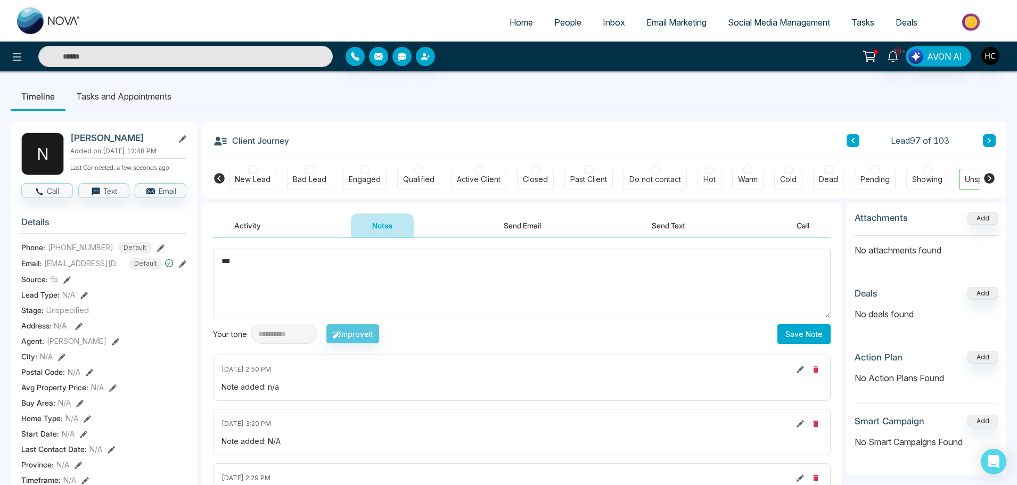
type textarea "***"
click at [787, 332] on button "Save Note" at bounding box center [804, 334] width 53 height 20
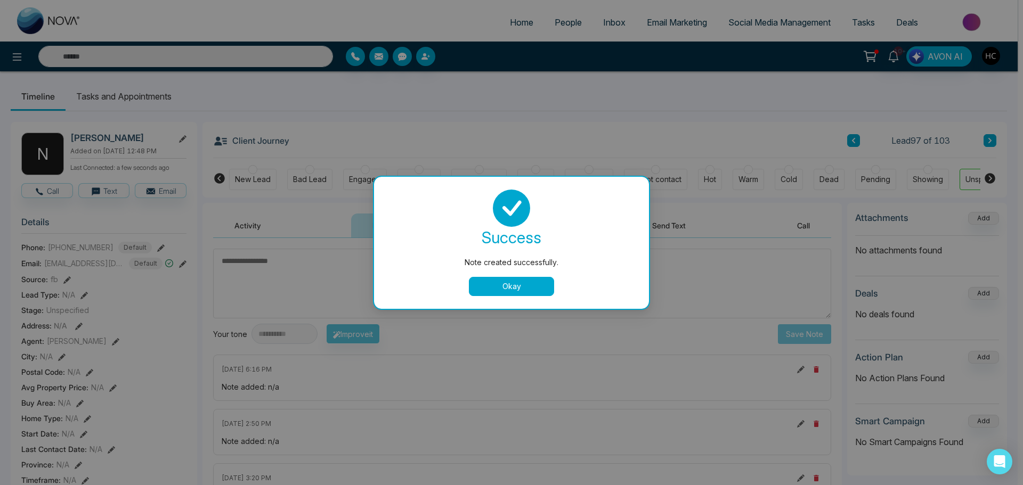
click at [550, 284] on button "Okay" at bounding box center [511, 286] width 85 height 19
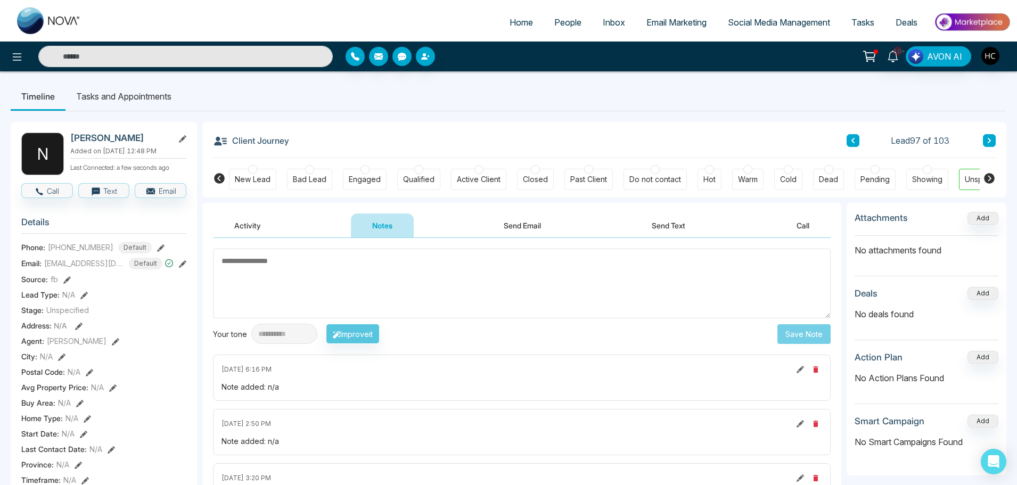
click at [991, 138] on icon at bounding box center [989, 140] width 5 height 6
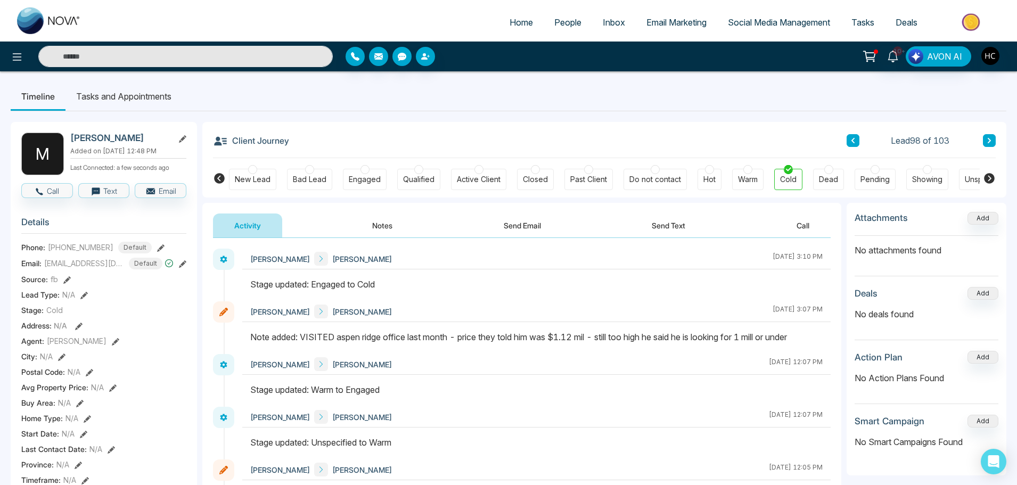
click at [994, 138] on button at bounding box center [989, 140] width 13 height 13
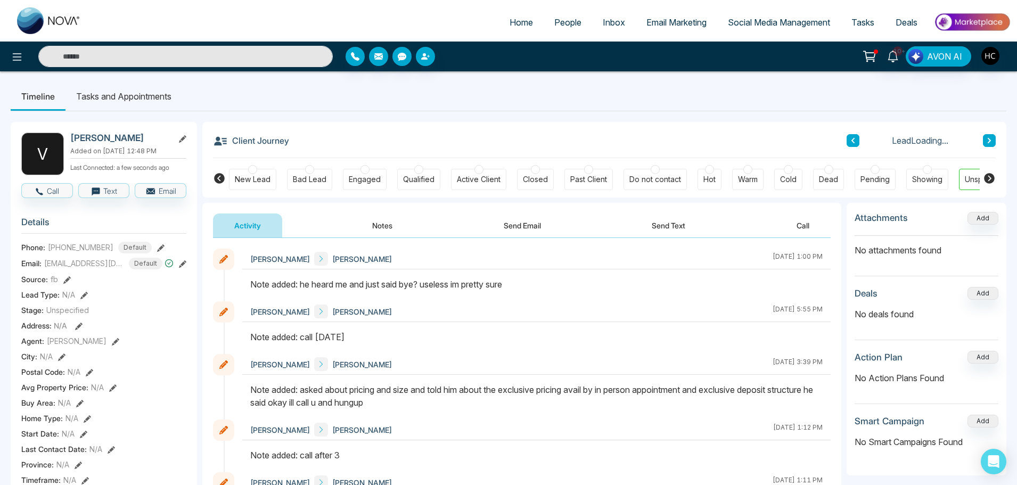
click at [994, 138] on button at bounding box center [989, 140] width 13 height 13
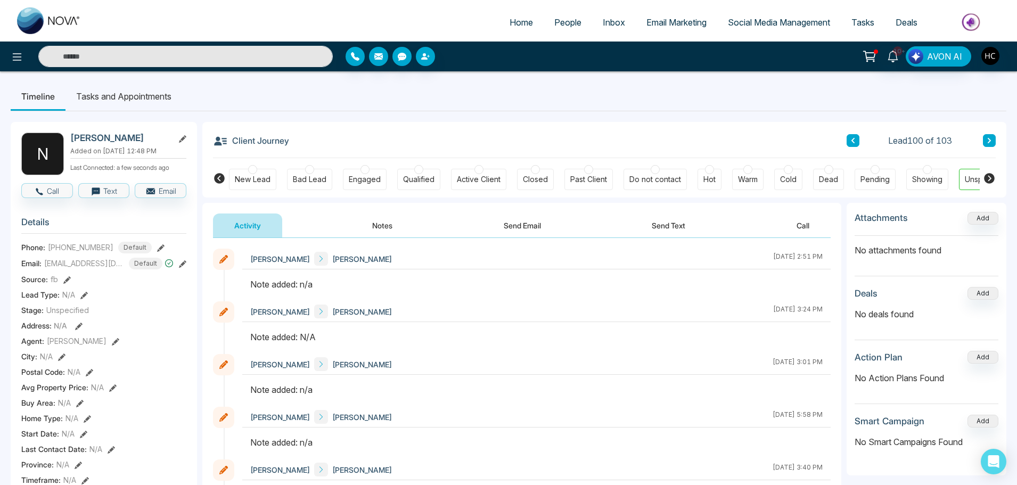
click at [375, 227] on button "Notes" at bounding box center [382, 226] width 63 height 24
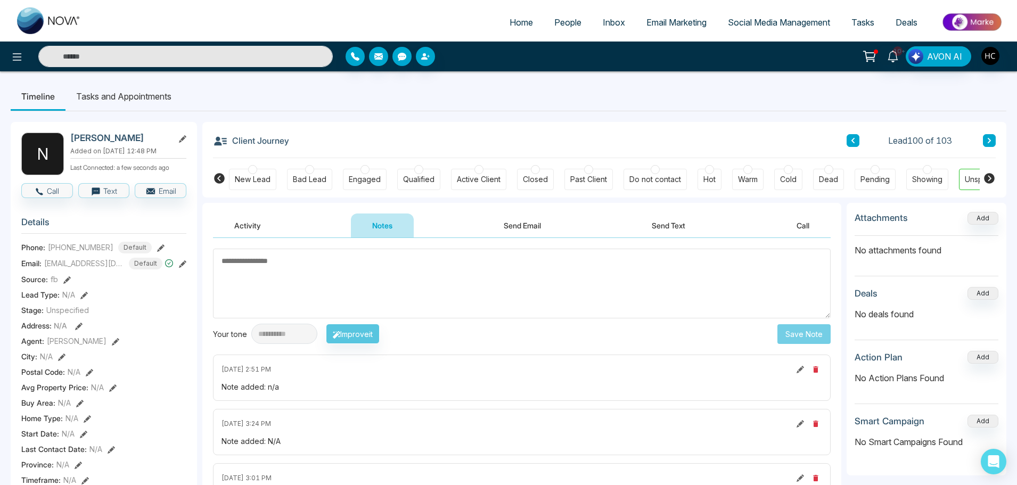
click at [379, 284] on textarea at bounding box center [522, 284] width 618 height 70
type textarea "***"
click at [784, 330] on button "Save Note" at bounding box center [804, 334] width 53 height 20
click at [535, 283] on textarea at bounding box center [522, 284] width 618 height 70
click at [988, 136] on button at bounding box center [989, 140] width 13 height 13
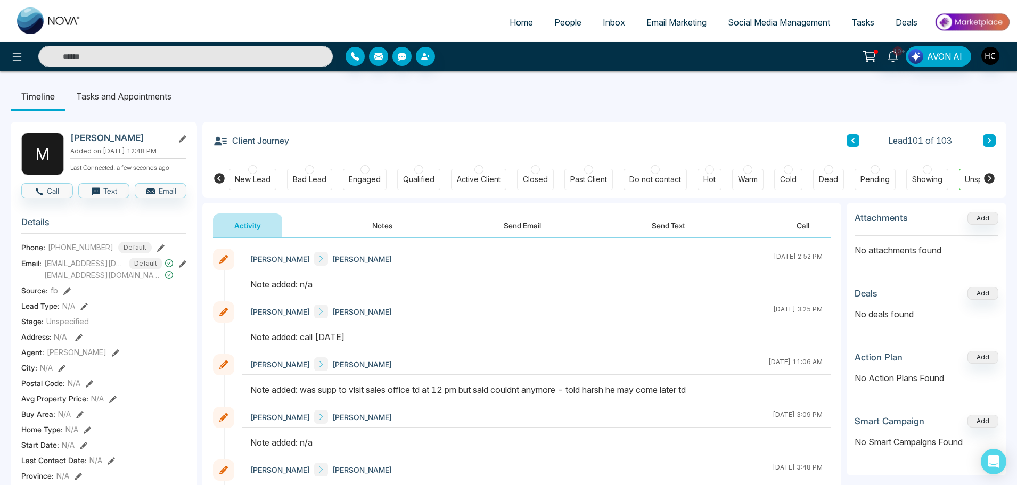
click at [389, 233] on button "Notes" at bounding box center [382, 226] width 63 height 24
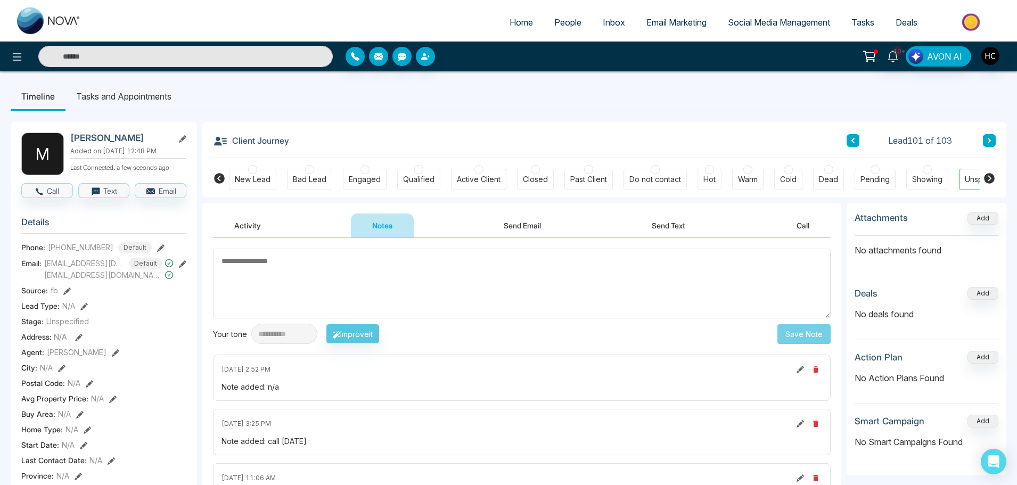
click at [322, 290] on textarea at bounding box center [522, 284] width 618 height 70
type textarea "**********"
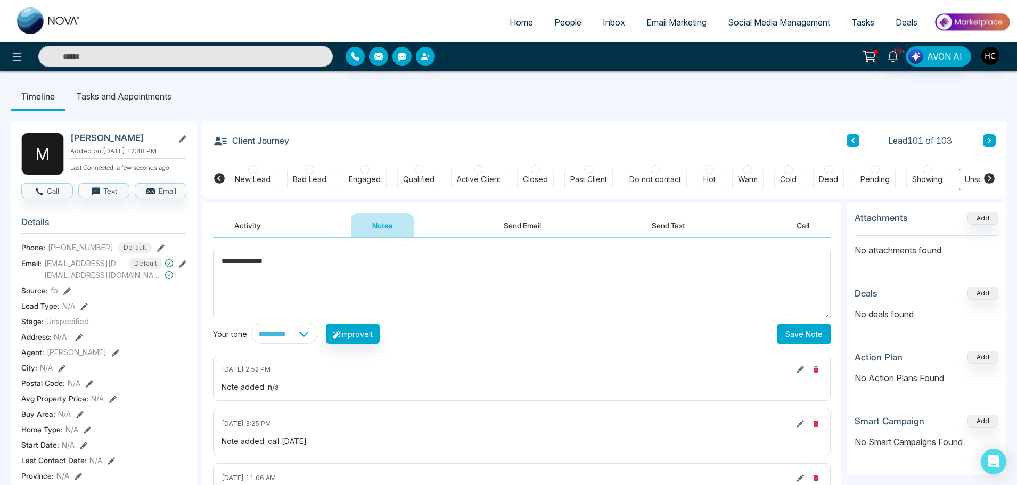
click at [785, 322] on div "**********" at bounding box center [522, 296] width 618 height 95
click at [783, 330] on button "Save Note" at bounding box center [804, 334] width 53 height 20
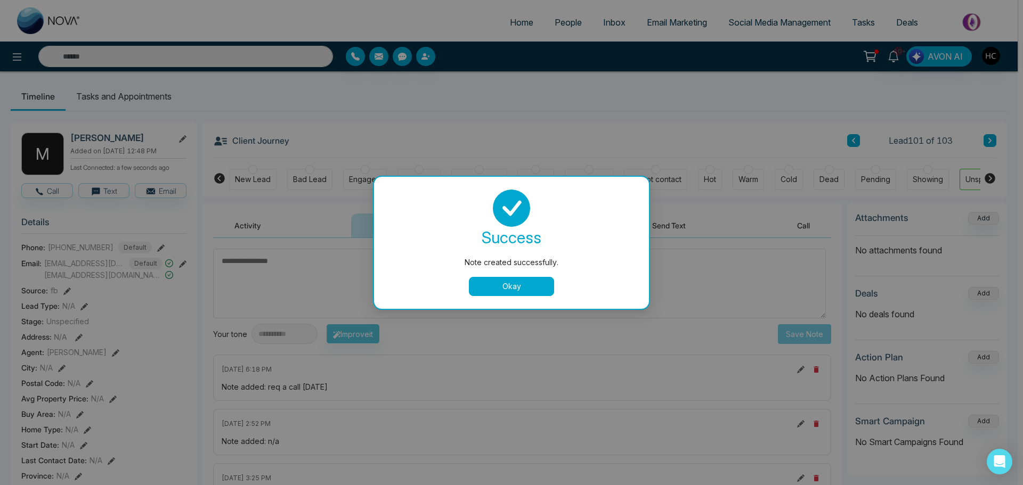
click at [520, 287] on button "Okay" at bounding box center [511, 286] width 85 height 19
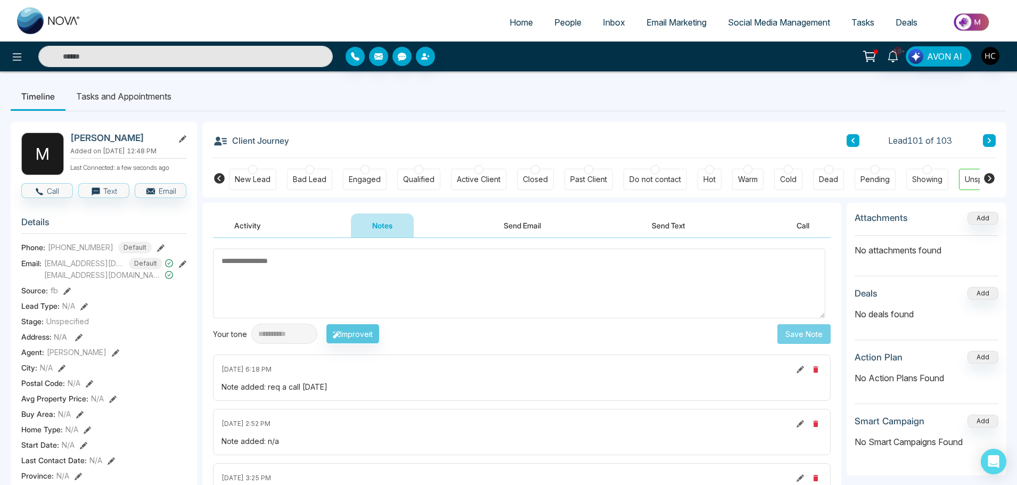
click at [986, 141] on button at bounding box center [989, 140] width 13 height 13
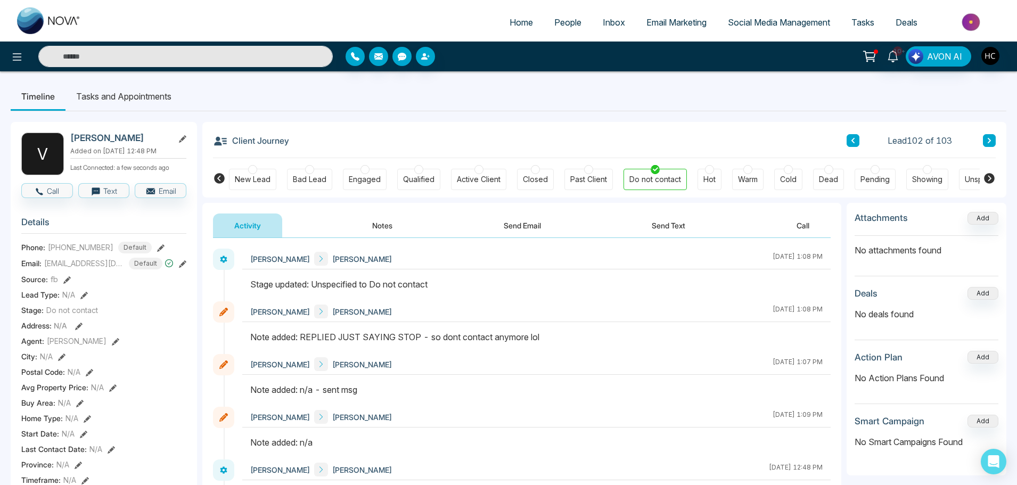
click at [984, 141] on button at bounding box center [989, 140] width 13 height 13
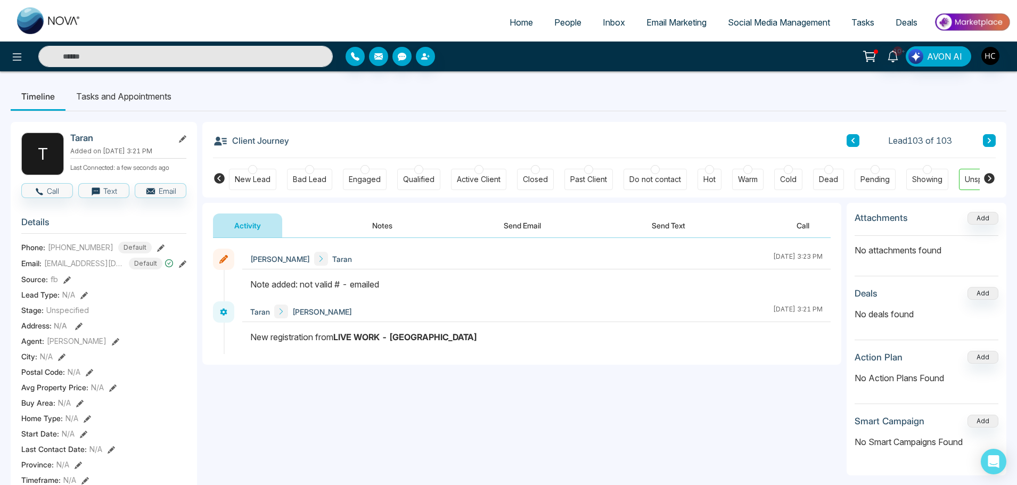
click at [565, 30] on link "People" at bounding box center [568, 22] width 48 height 20
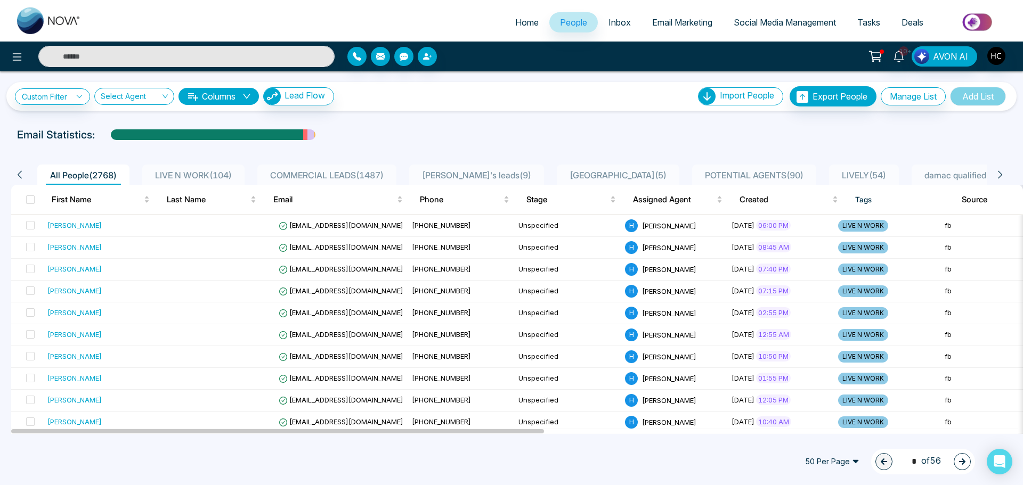
click at [219, 169] on div "LIVE N WORK ( 104 )" at bounding box center [193, 175] width 85 height 13
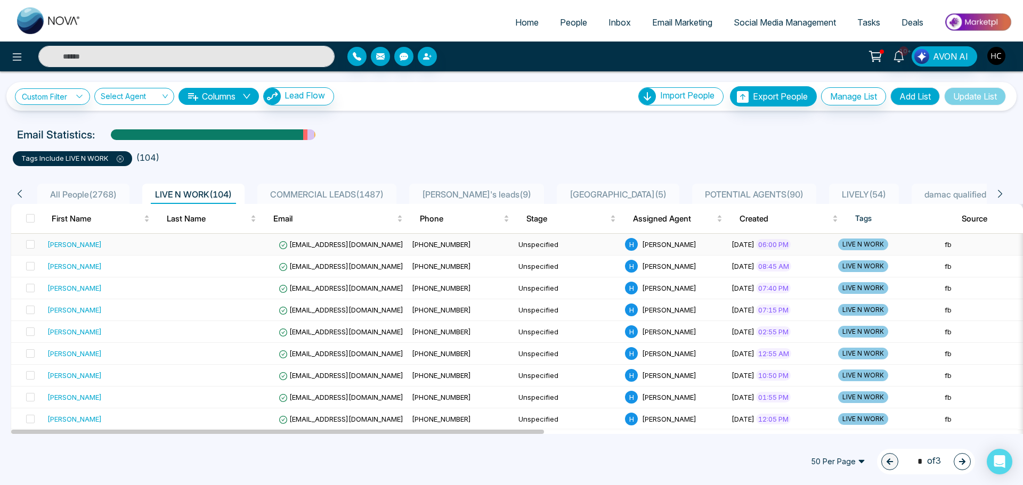
click at [138, 242] on div "[PERSON_NAME]" at bounding box center [105, 244] width 116 height 11
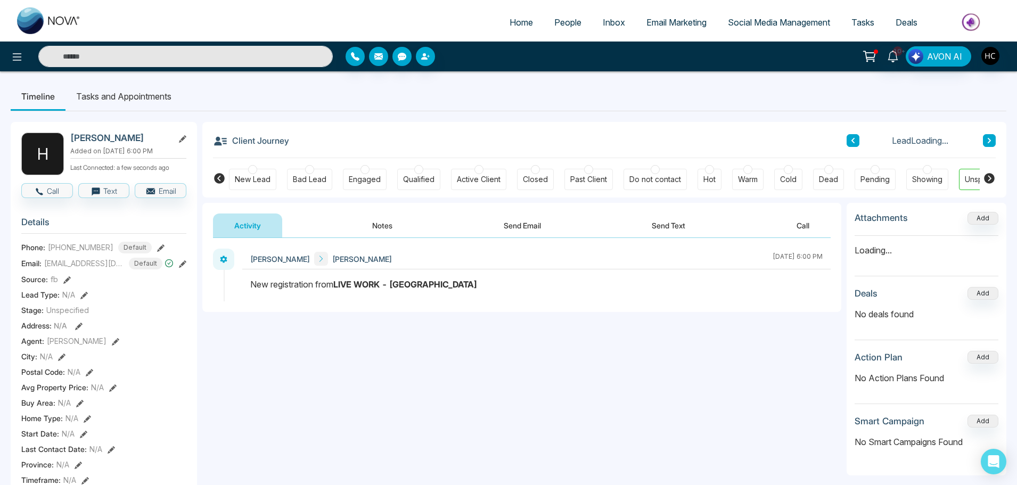
click at [375, 224] on button "Notes" at bounding box center [382, 226] width 63 height 24
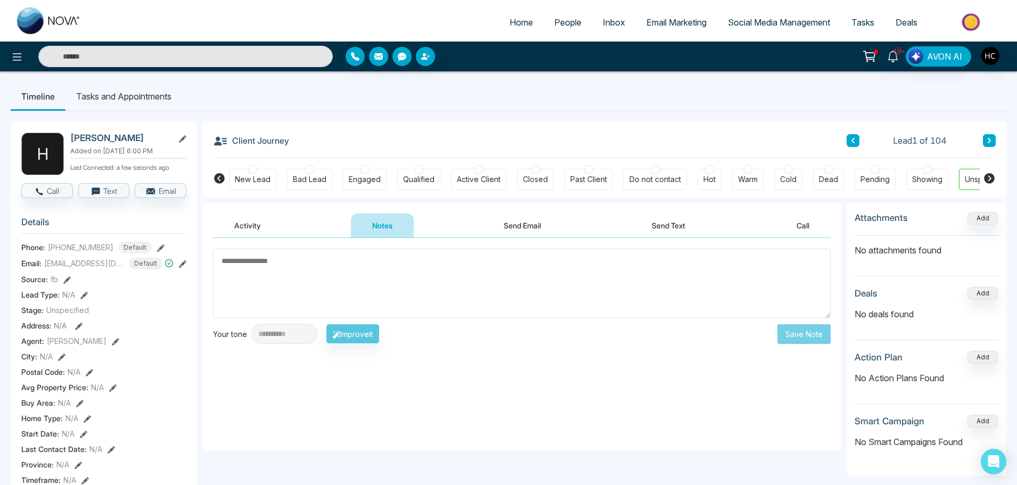
click at [294, 254] on textarea at bounding box center [522, 284] width 618 height 70
click at [328, 284] on textarea at bounding box center [522, 284] width 618 height 70
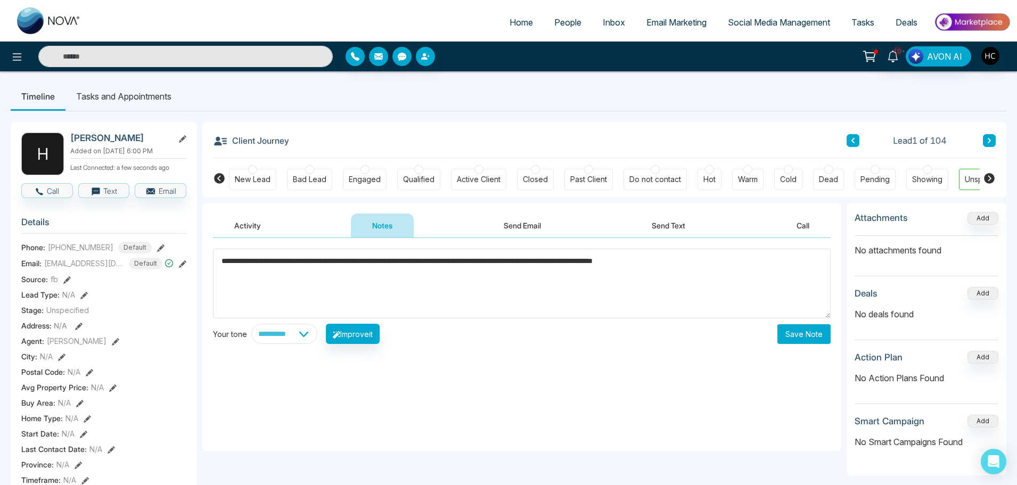
click at [779, 269] on textarea "**********" at bounding box center [522, 284] width 618 height 70
type textarea "**********"
click at [805, 335] on button "Save Note" at bounding box center [804, 334] width 53 height 20
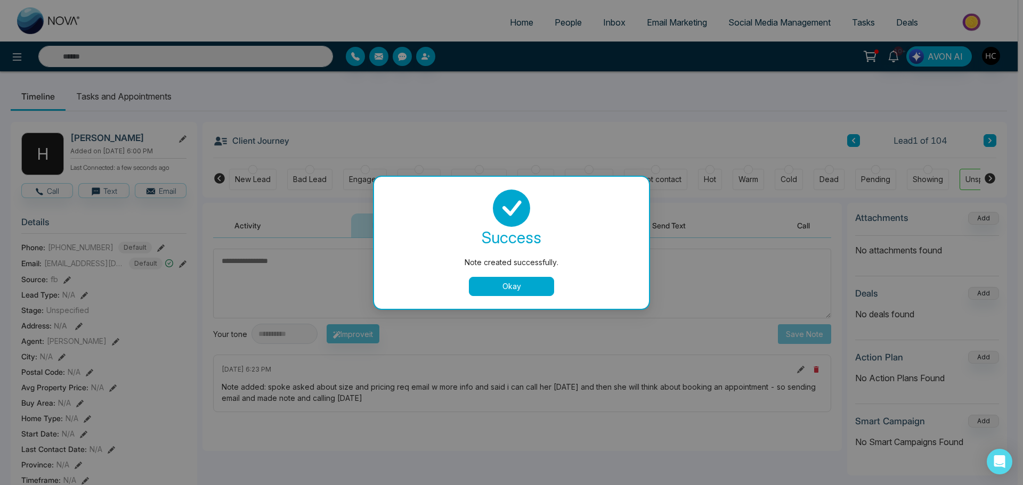
click at [487, 285] on button "Okay" at bounding box center [511, 286] width 85 height 19
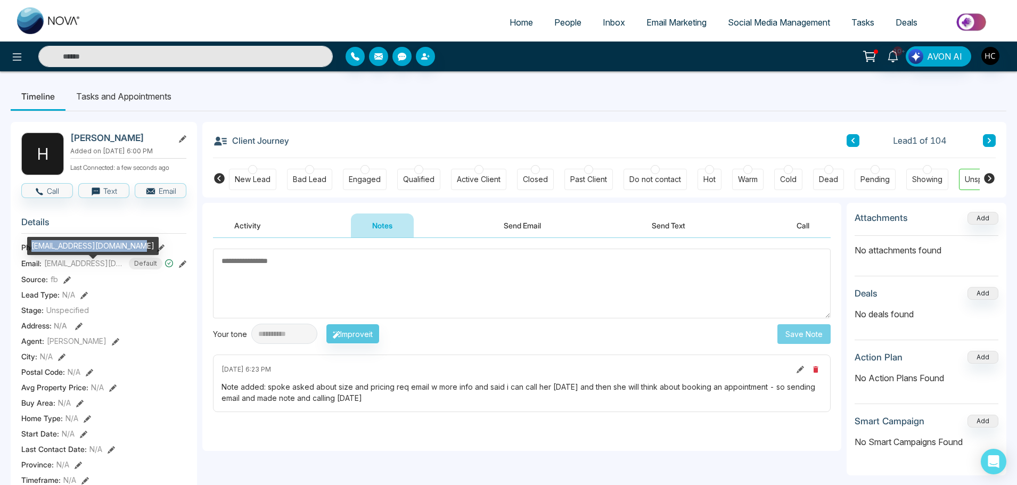
drag, startPoint x: 137, startPoint y: 247, endPoint x: 29, endPoint y: 250, distance: 108.2
click at [29, 250] on div "[EMAIL_ADDRESS][DOMAIN_NAME]" at bounding box center [93, 246] width 132 height 18
copy div "[EMAIL_ADDRESS][DOMAIN_NAME]"
click at [337, 275] on textarea at bounding box center [522, 284] width 618 height 70
click at [558, 31] on link "People" at bounding box center [568, 22] width 48 height 20
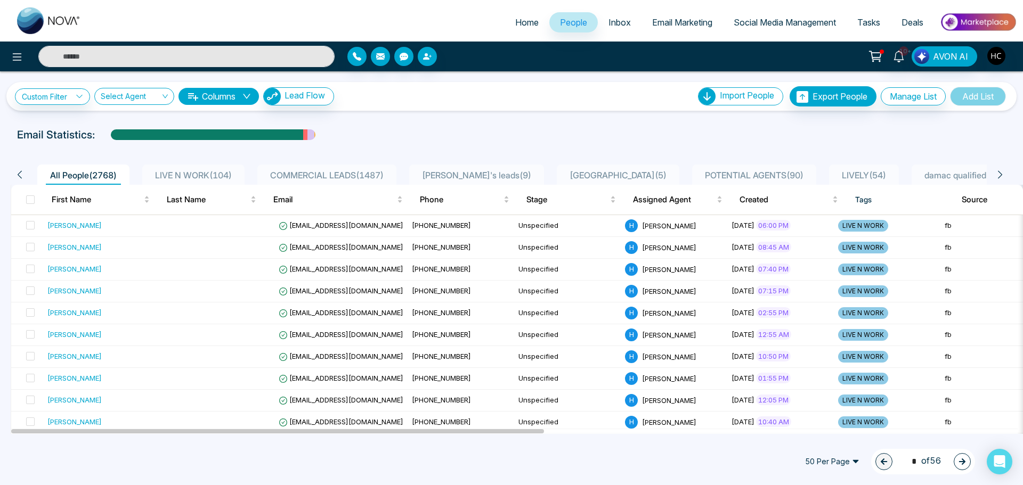
click at [191, 168] on li "LIVE N WORK ( 104 )" at bounding box center [193, 175] width 102 height 20
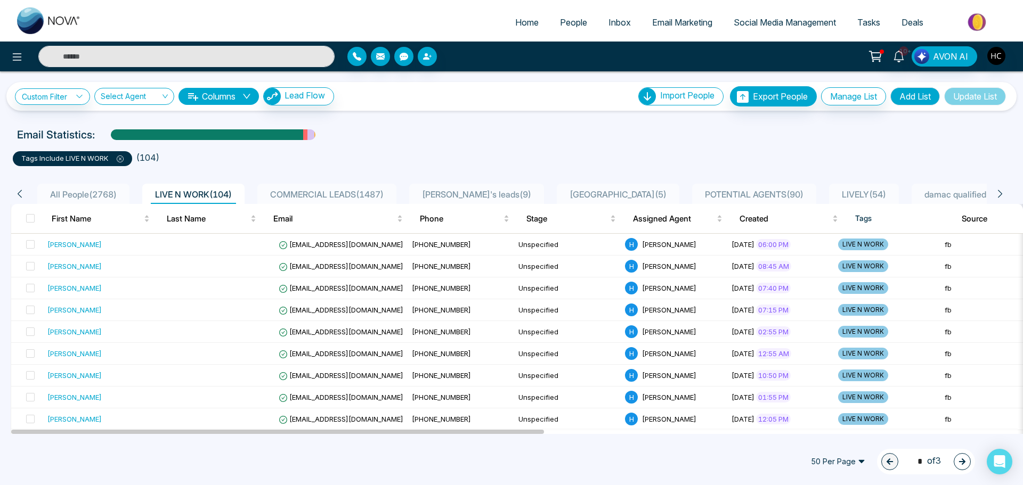
click at [122, 161] on icon at bounding box center [120, 159] width 7 height 7
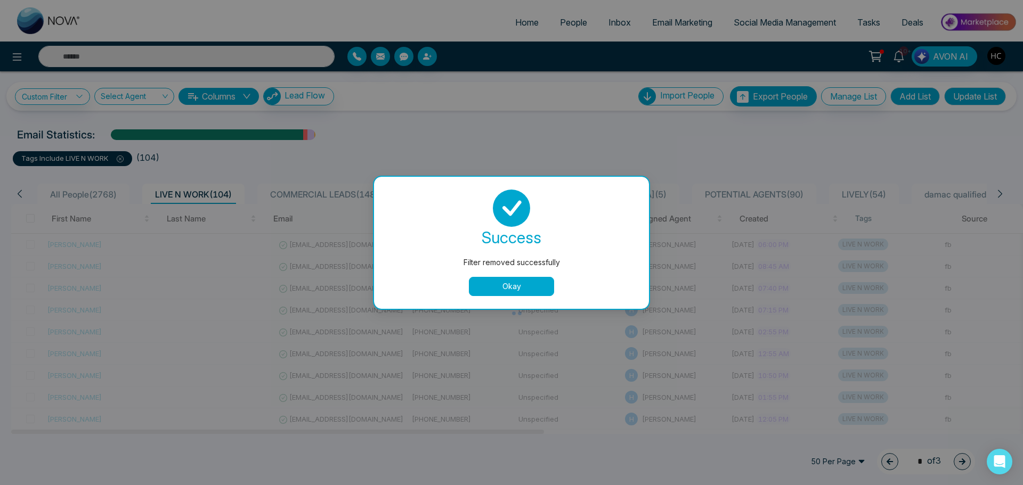
click at [553, 288] on button "Okay" at bounding box center [511, 286] width 85 height 19
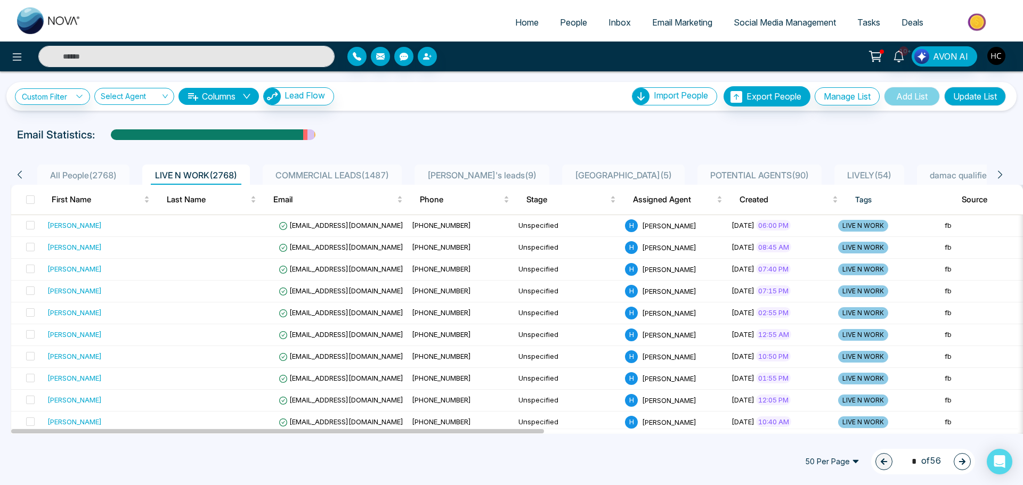
click at [79, 170] on span "All People ( 2768 )" at bounding box center [83, 175] width 75 height 11
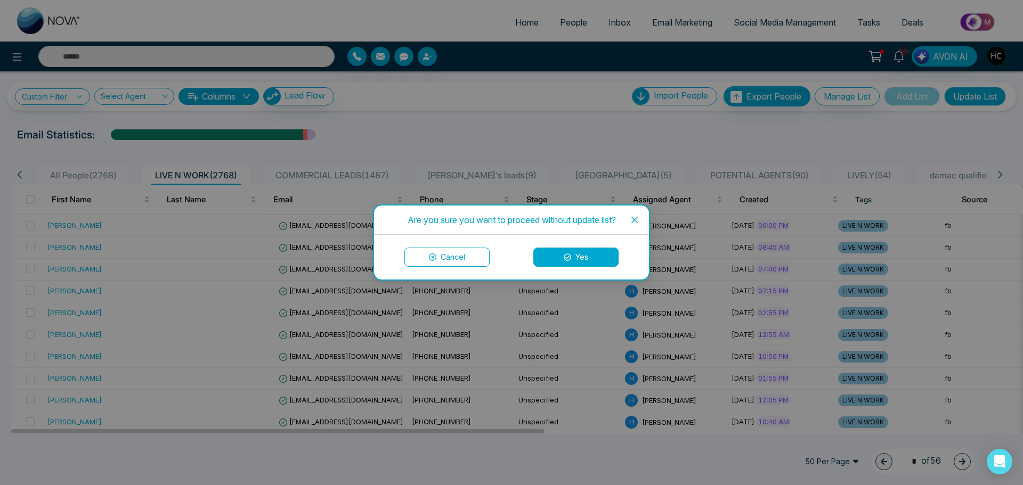
click at [463, 250] on button "Cancel" at bounding box center [446, 257] width 85 height 19
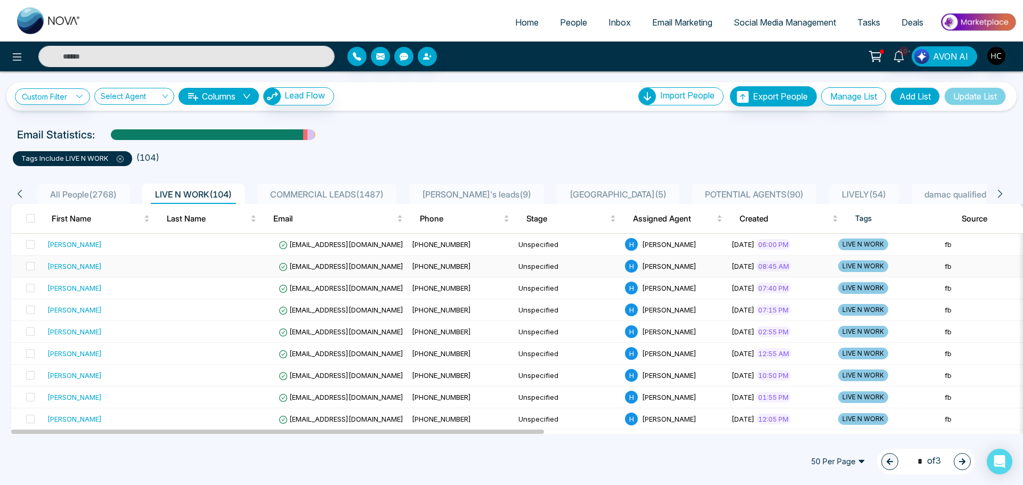
click at [105, 269] on div "[PERSON_NAME]" at bounding box center [105, 266] width 116 height 11
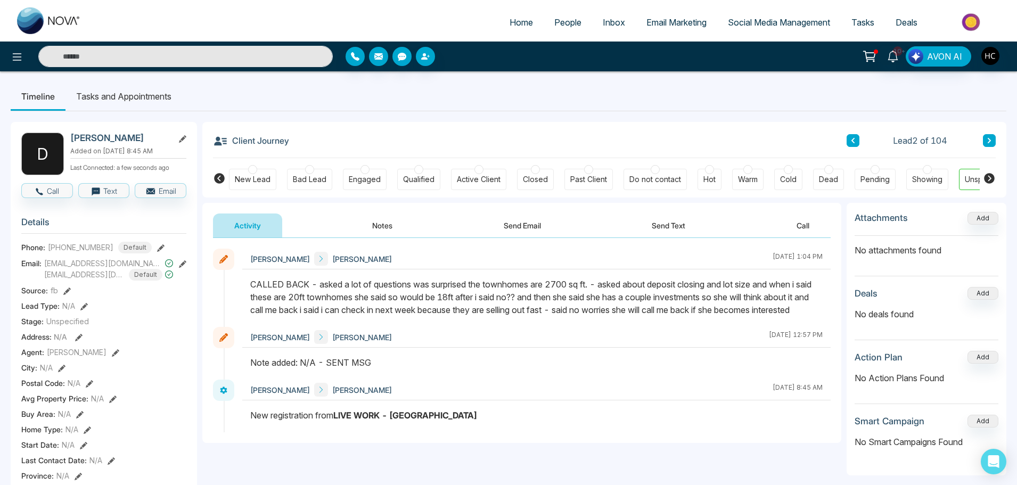
click at [553, 28] on link "People" at bounding box center [568, 22] width 48 height 20
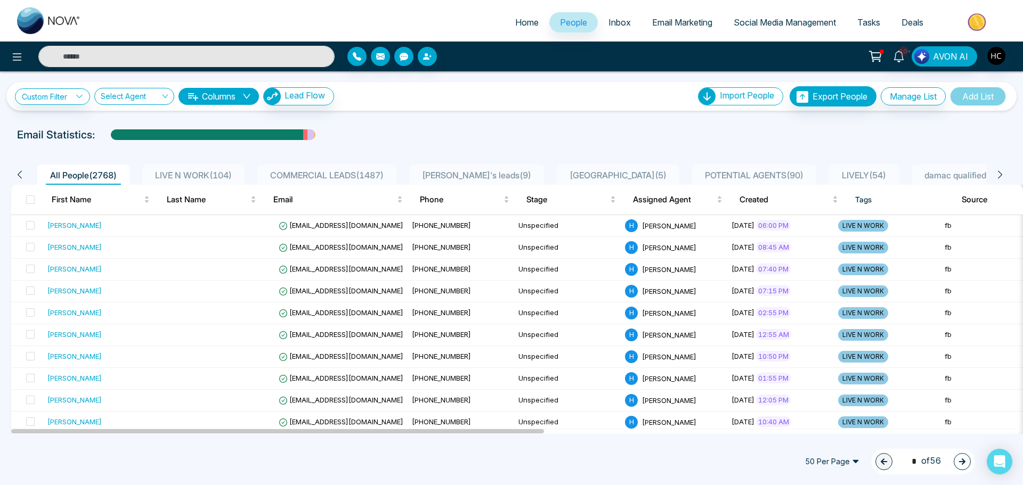
click at [213, 174] on span "LIVE N WORK ( 104 )" at bounding box center [193, 175] width 85 height 11
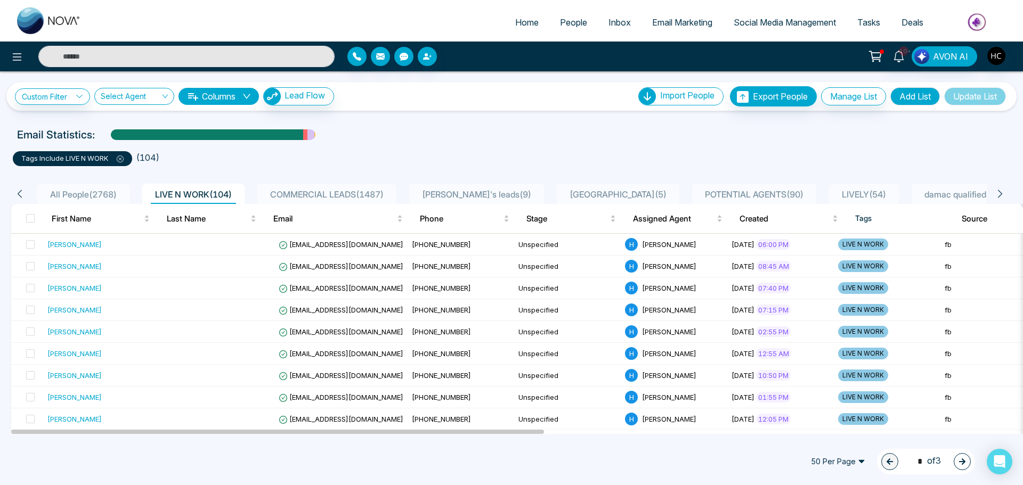
click at [171, 48] on input "text" at bounding box center [186, 56] width 296 height 21
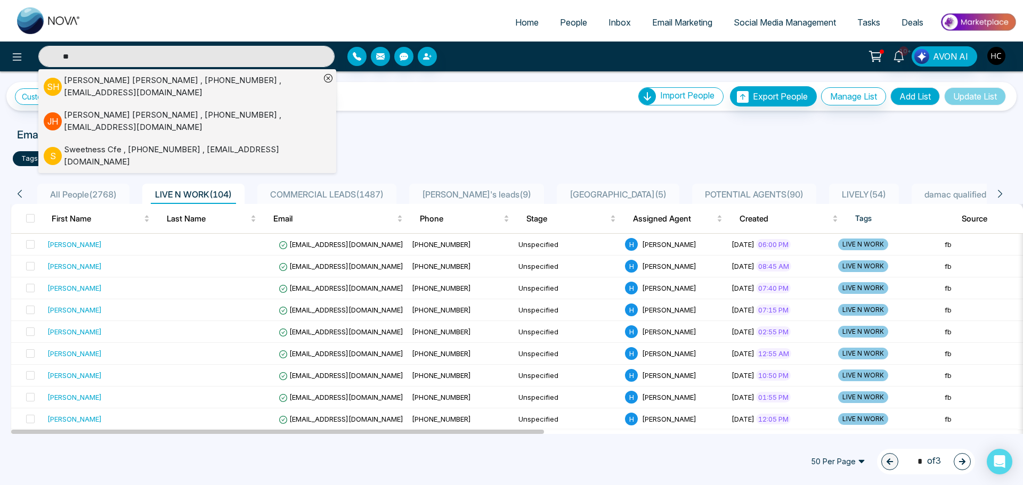
type input "*"
type input "******"
click at [427, 116] on div "Custom Filter Choose a filter Cancel Apply Select Agent Columns Lead Flow Impor…" at bounding box center [511, 252] width 1023 height 363
